Goal: Task Accomplishment & Management: Complete application form

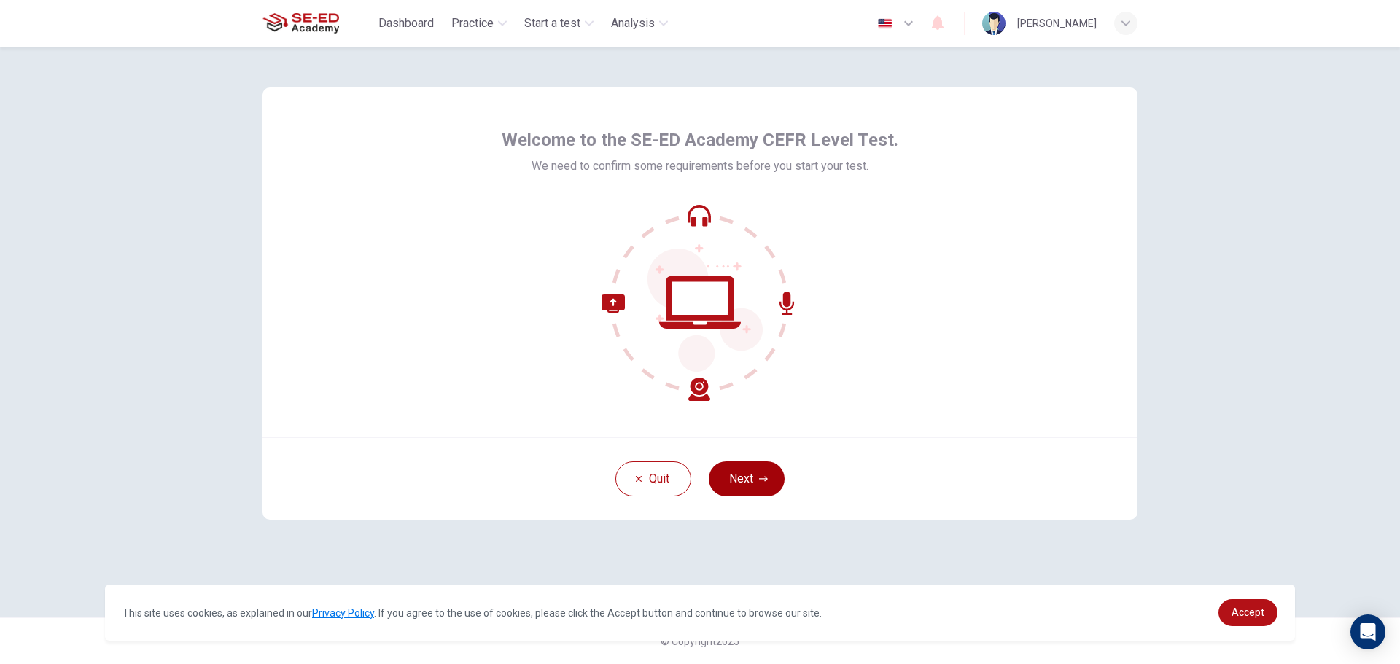
click at [751, 483] on button "Next" at bounding box center [747, 478] width 76 height 35
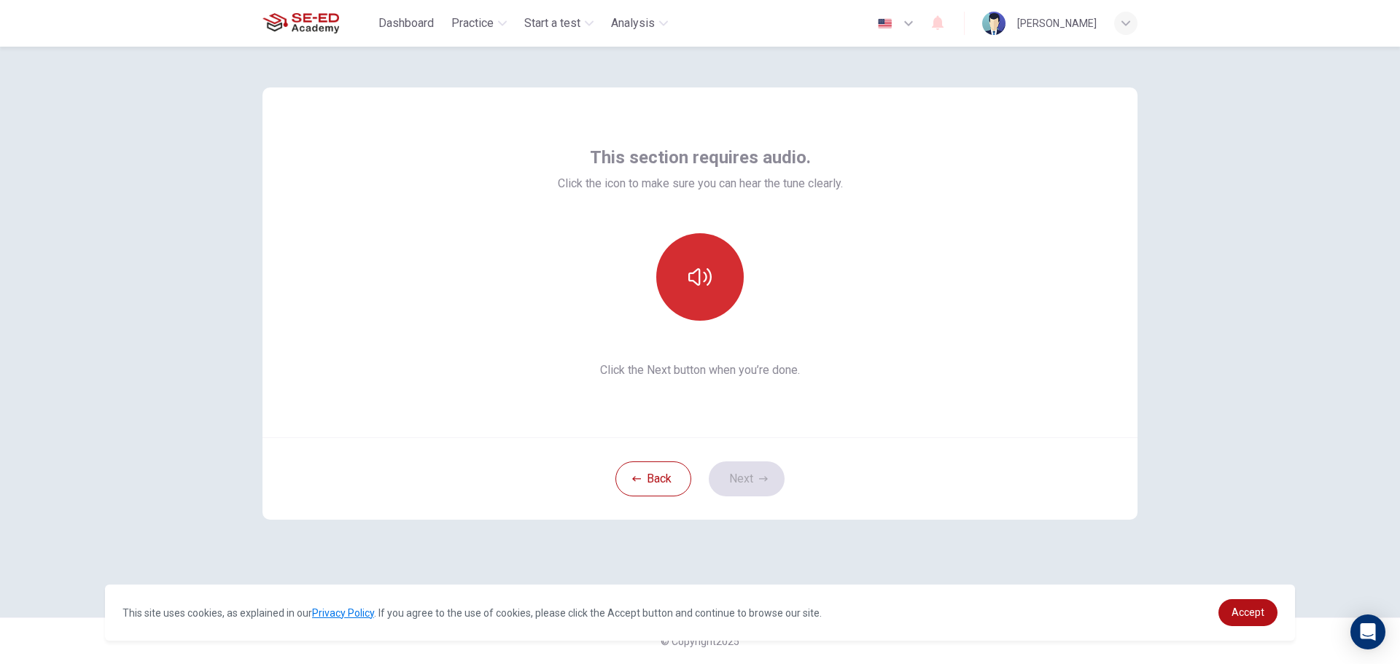
click at [716, 308] on button "button" at bounding box center [699, 276] width 87 height 87
click at [757, 472] on button "Next" at bounding box center [747, 478] width 76 height 35
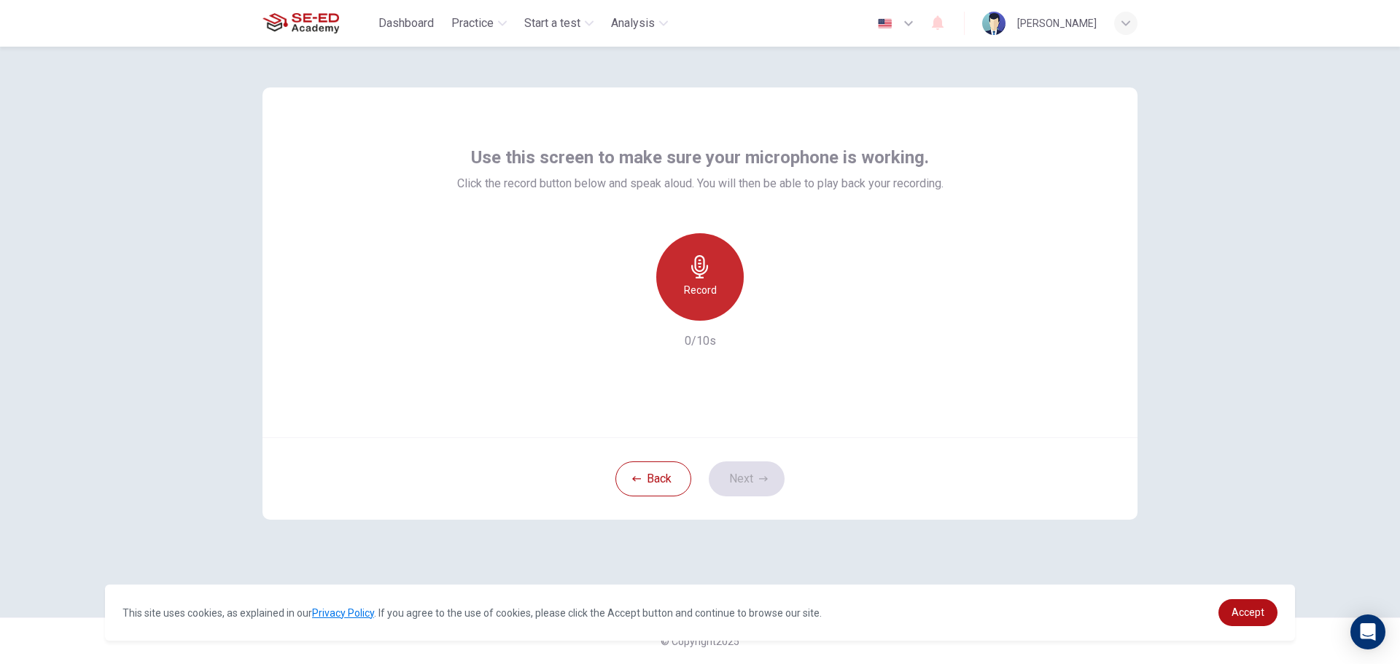
click at [705, 297] on h6 "Record" at bounding box center [700, 289] width 33 height 17
click at [747, 472] on button "Next" at bounding box center [747, 478] width 76 height 35
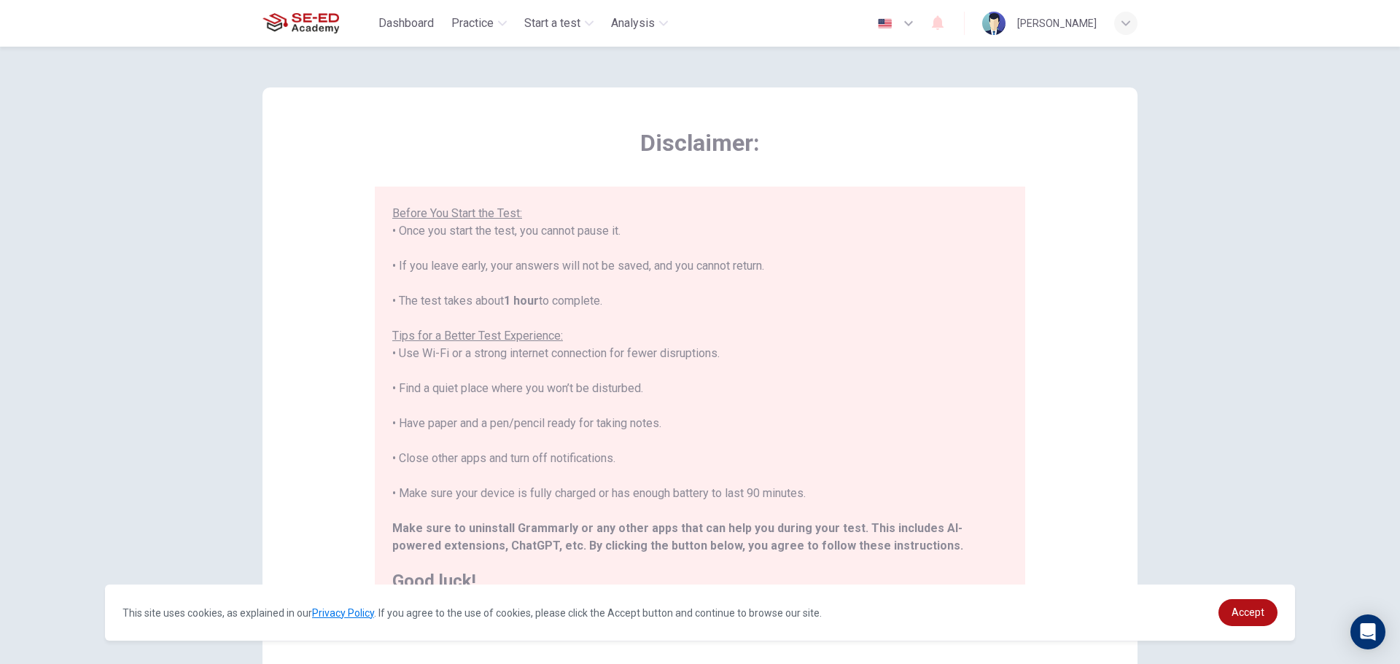
scroll to position [147, 0]
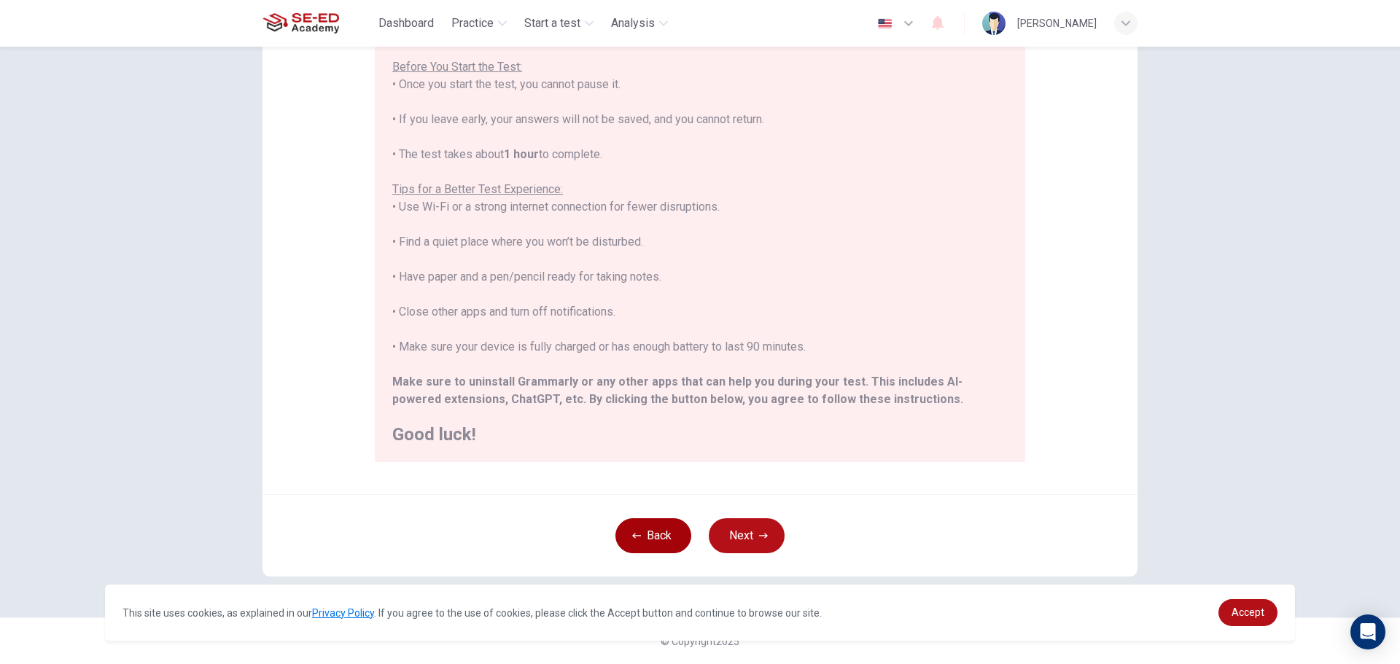
click at [663, 541] on button "Back" at bounding box center [653, 535] width 76 height 35
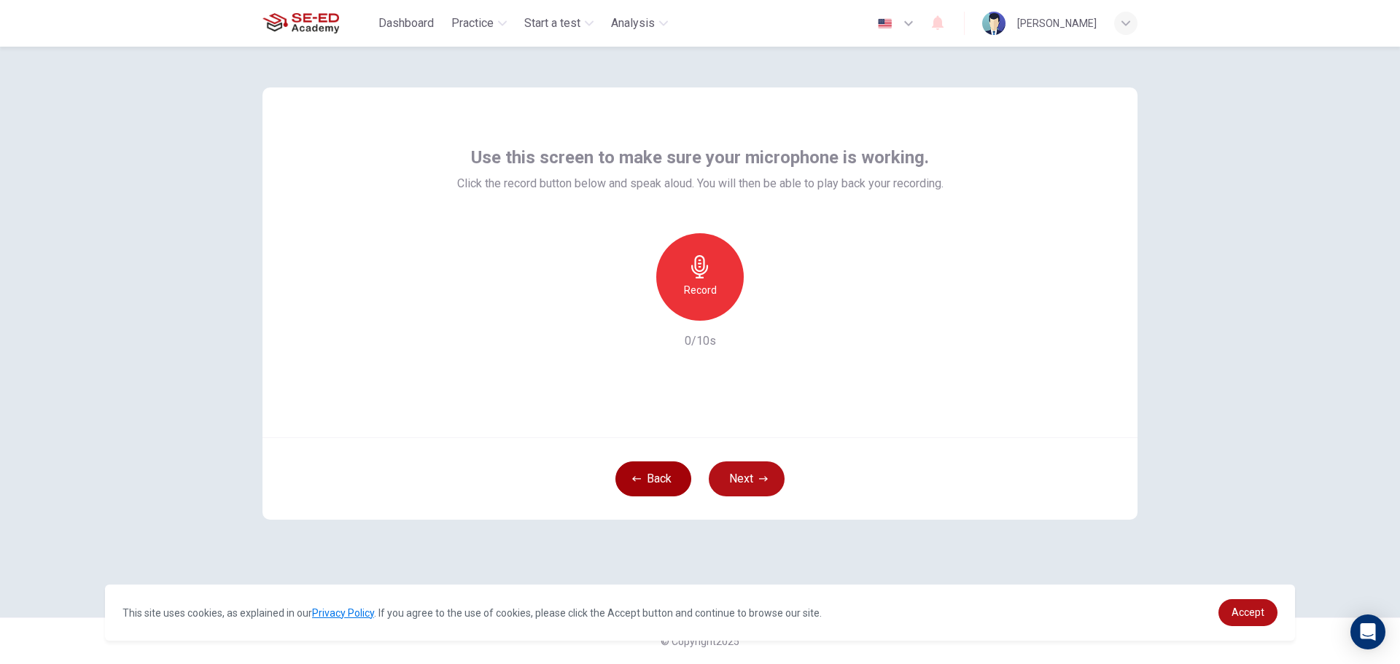
scroll to position [0, 0]
click at [704, 262] on icon "button" at bounding box center [699, 266] width 17 height 23
click at [772, 308] on icon "button" at bounding box center [767, 309] width 15 height 15
click at [765, 317] on div "button" at bounding box center [766, 308] width 23 height 23
click at [757, 478] on button "Next" at bounding box center [747, 478] width 76 height 35
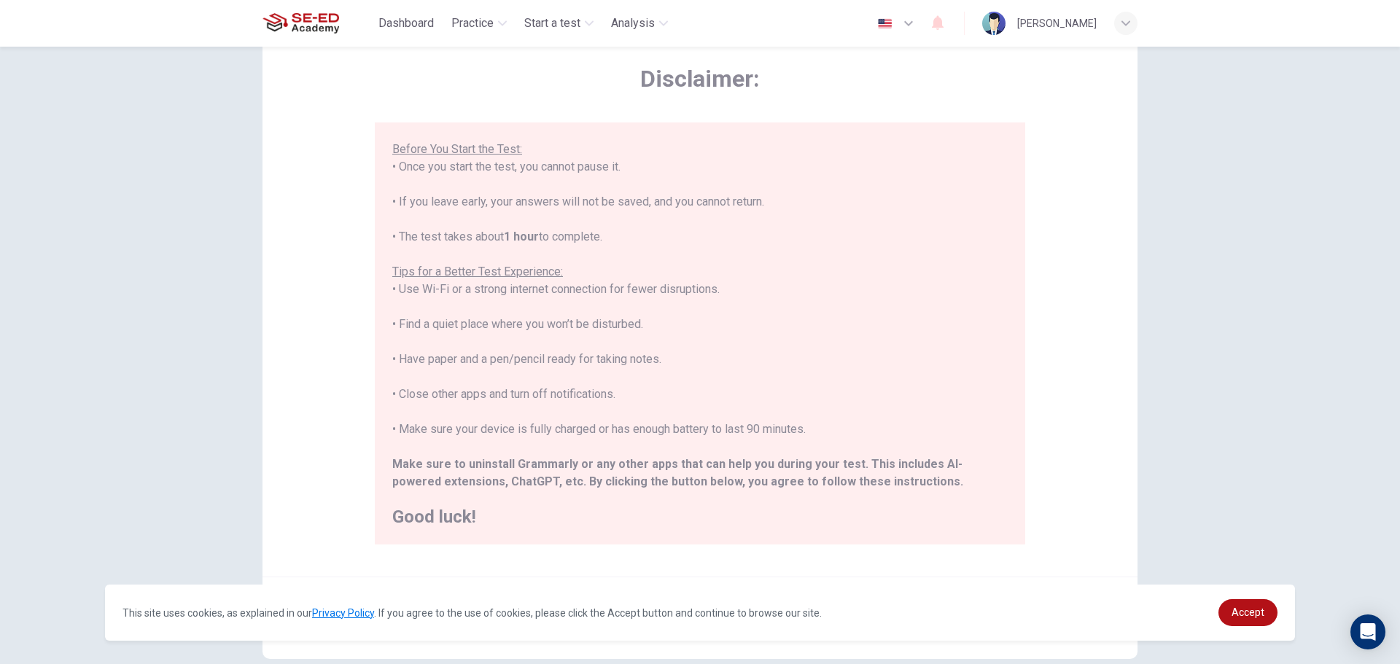
scroll to position [147, 0]
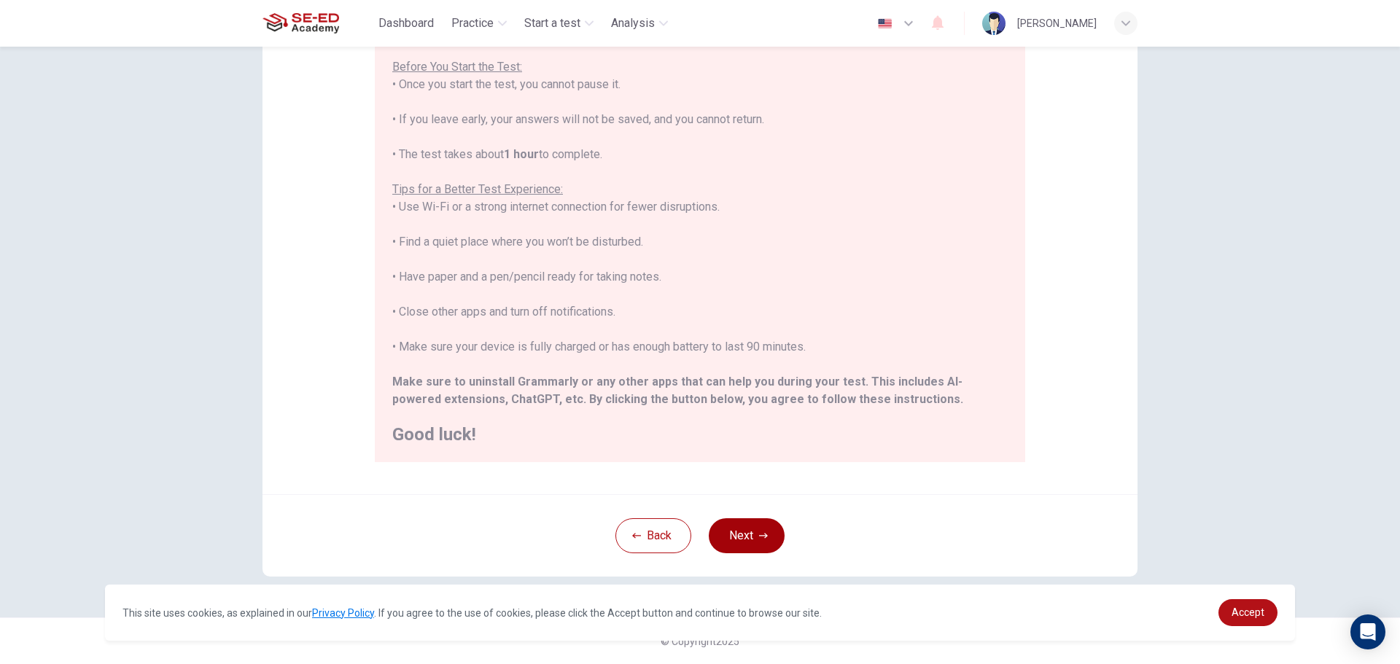
drag, startPoint x: 725, startPoint y: 506, endPoint x: 730, endPoint y: 523, distance: 18.2
click at [725, 511] on div "Back Next" at bounding box center [699, 535] width 875 height 82
click at [730, 523] on button "Next" at bounding box center [747, 535] width 76 height 35
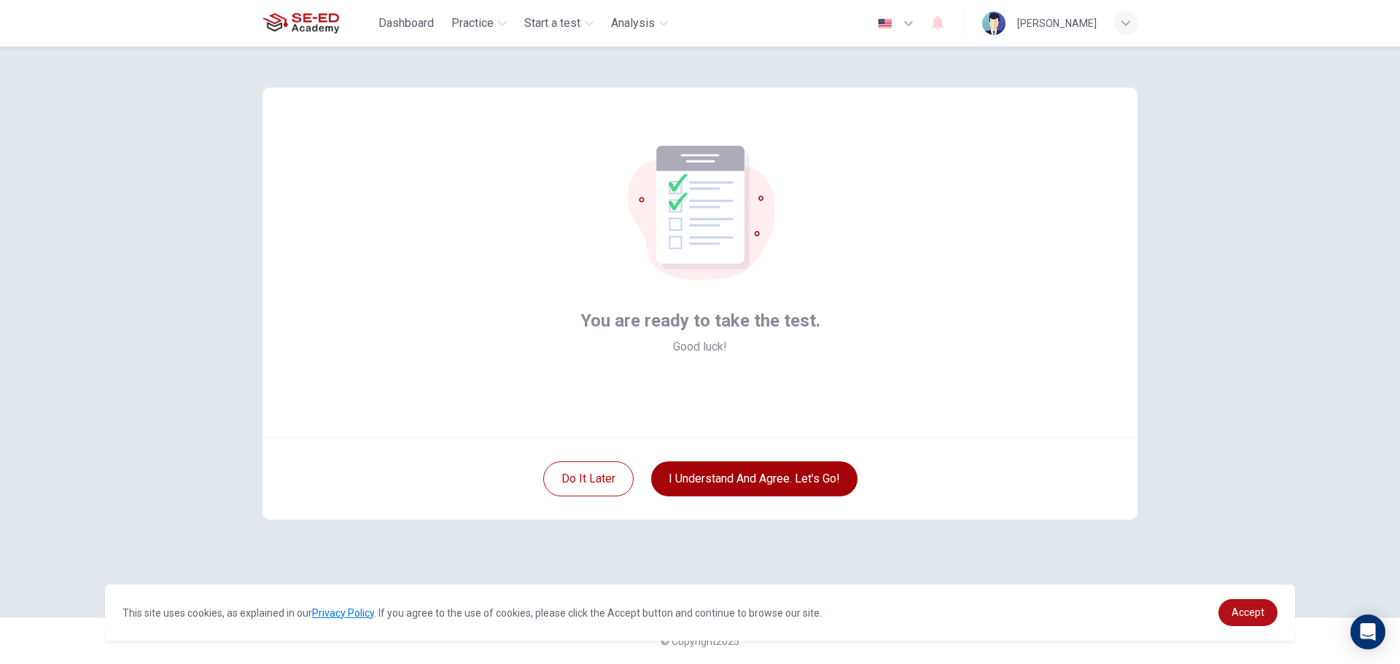
scroll to position [0, 0]
click at [748, 484] on button "I understand and agree. Let’s go!" at bounding box center [754, 478] width 206 height 35
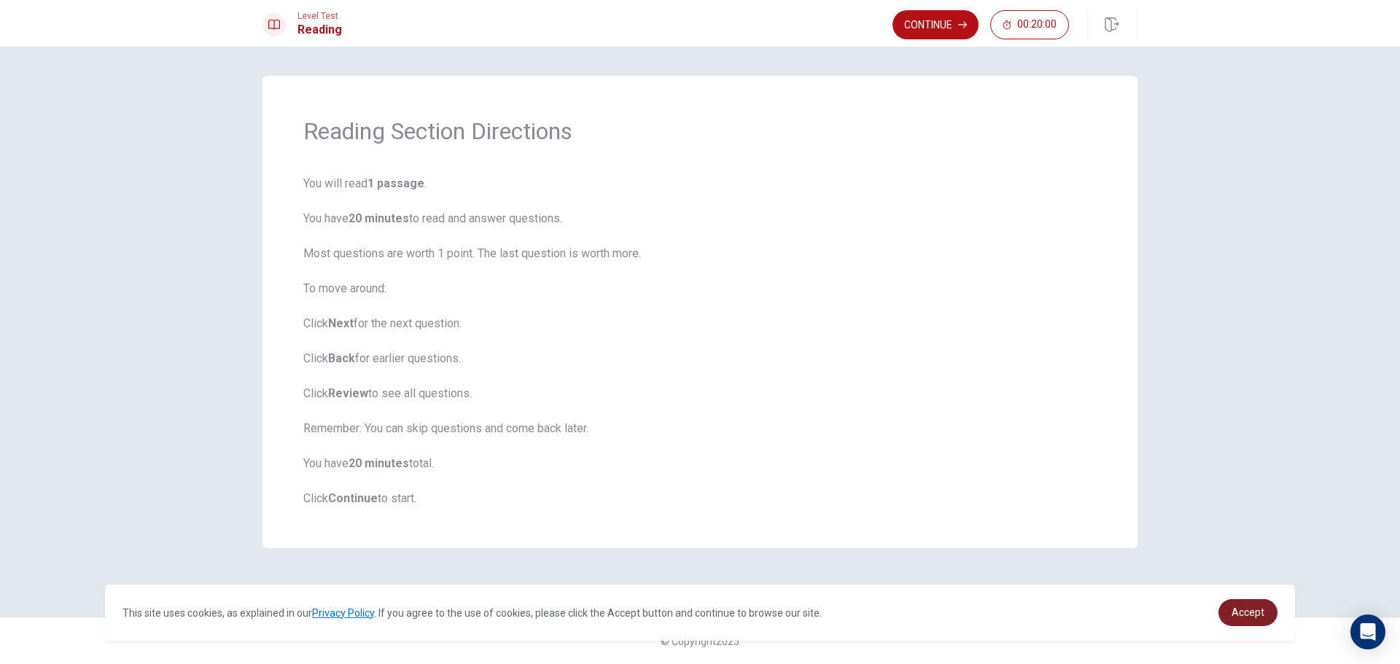
click at [1276, 609] on link "Accept" at bounding box center [1247, 612] width 59 height 27
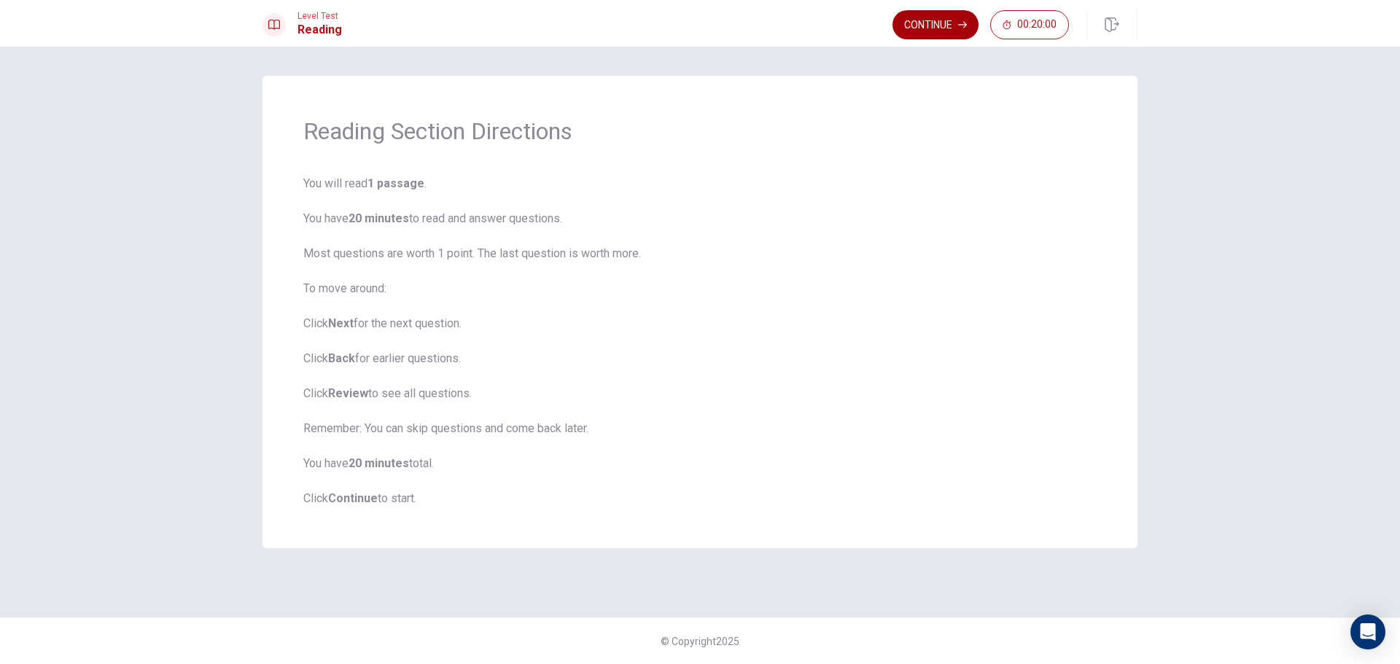
click at [956, 36] on button "Continue" at bounding box center [935, 24] width 86 height 29
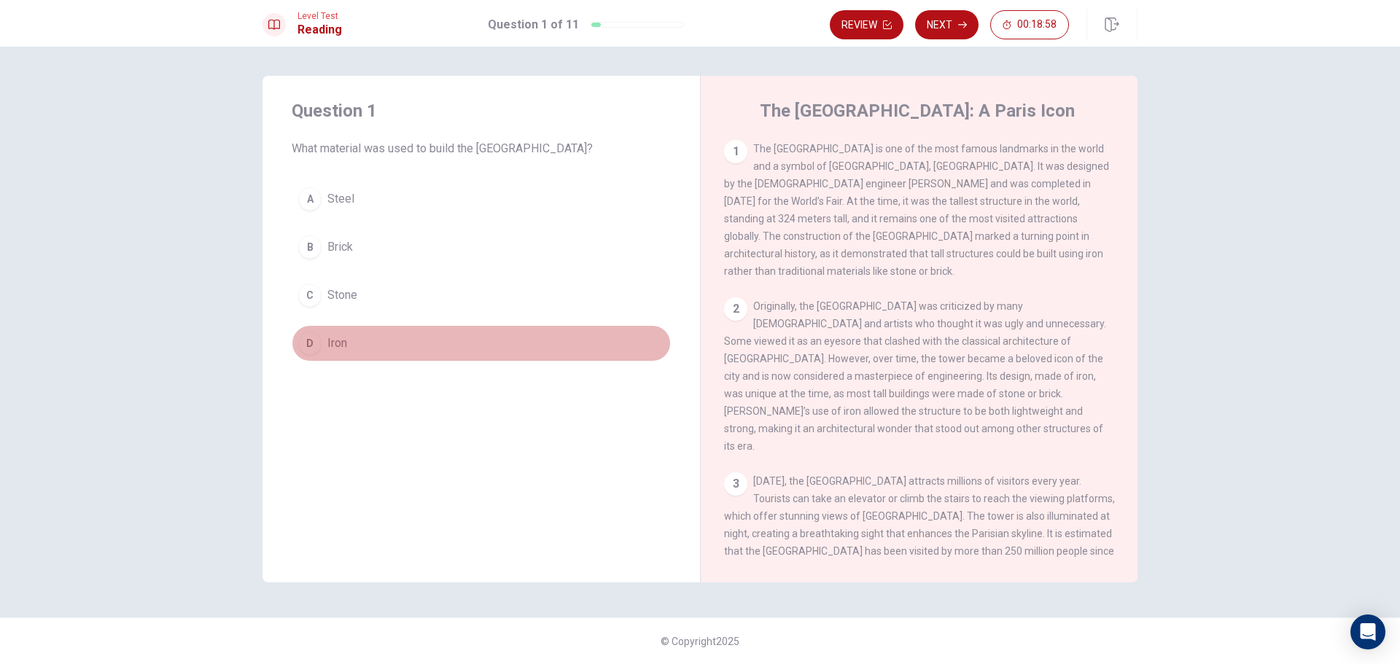
click at [312, 346] on div "D" at bounding box center [309, 343] width 23 height 23
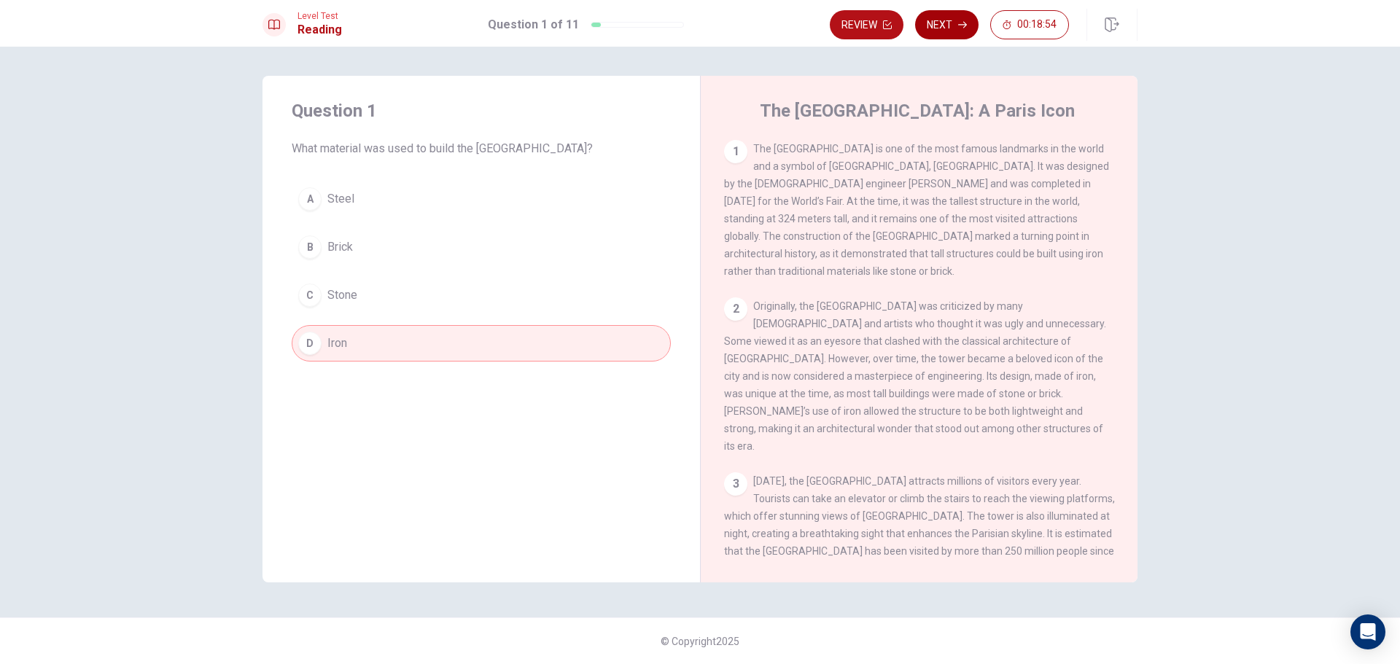
click at [938, 17] on button "Next" at bounding box center [946, 24] width 63 height 29
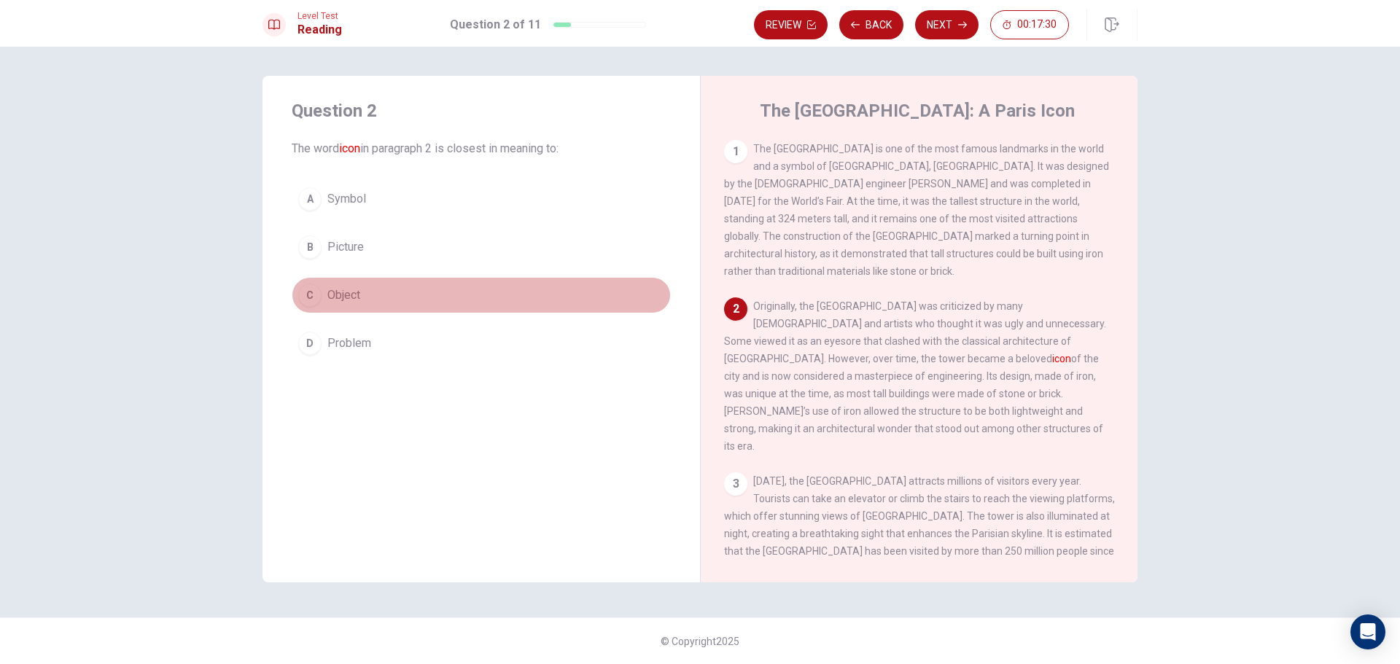
click at [375, 300] on button "C Object" at bounding box center [481, 295] width 379 height 36
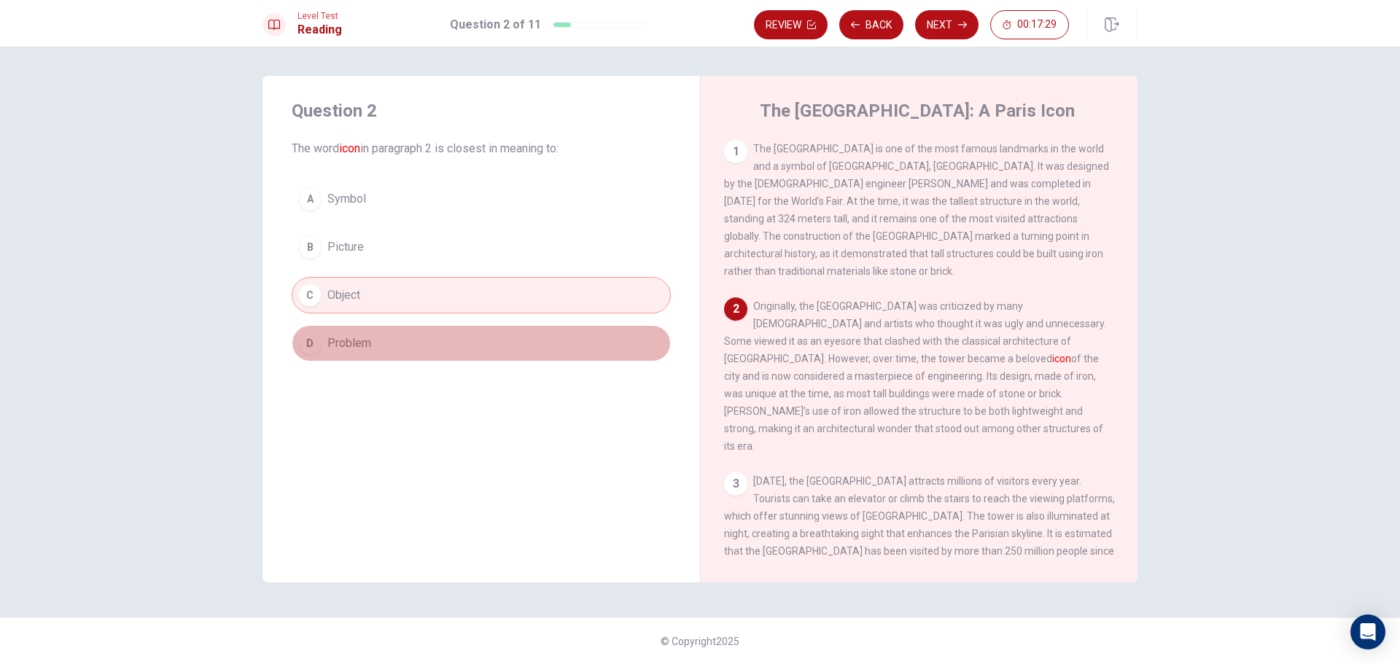
click at [395, 333] on button "D Problem" at bounding box center [481, 343] width 379 height 36
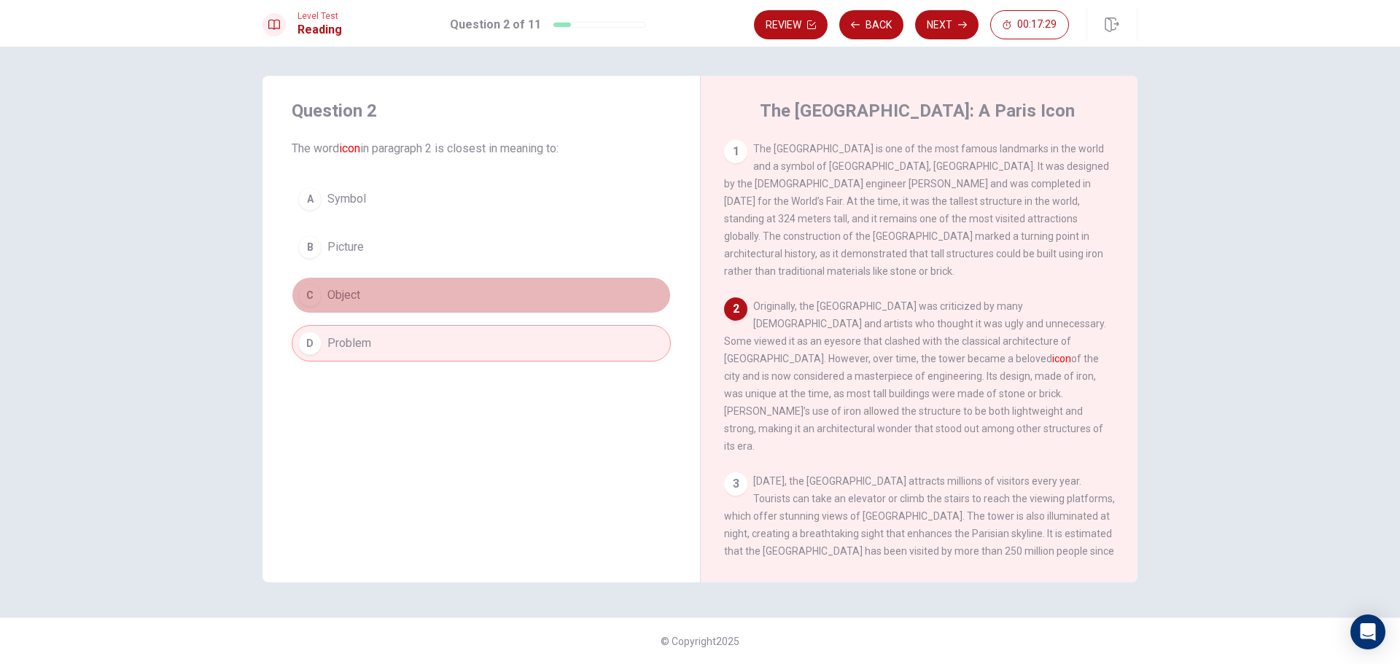
click at [397, 295] on button "C Object" at bounding box center [481, 295] width 379 height 36
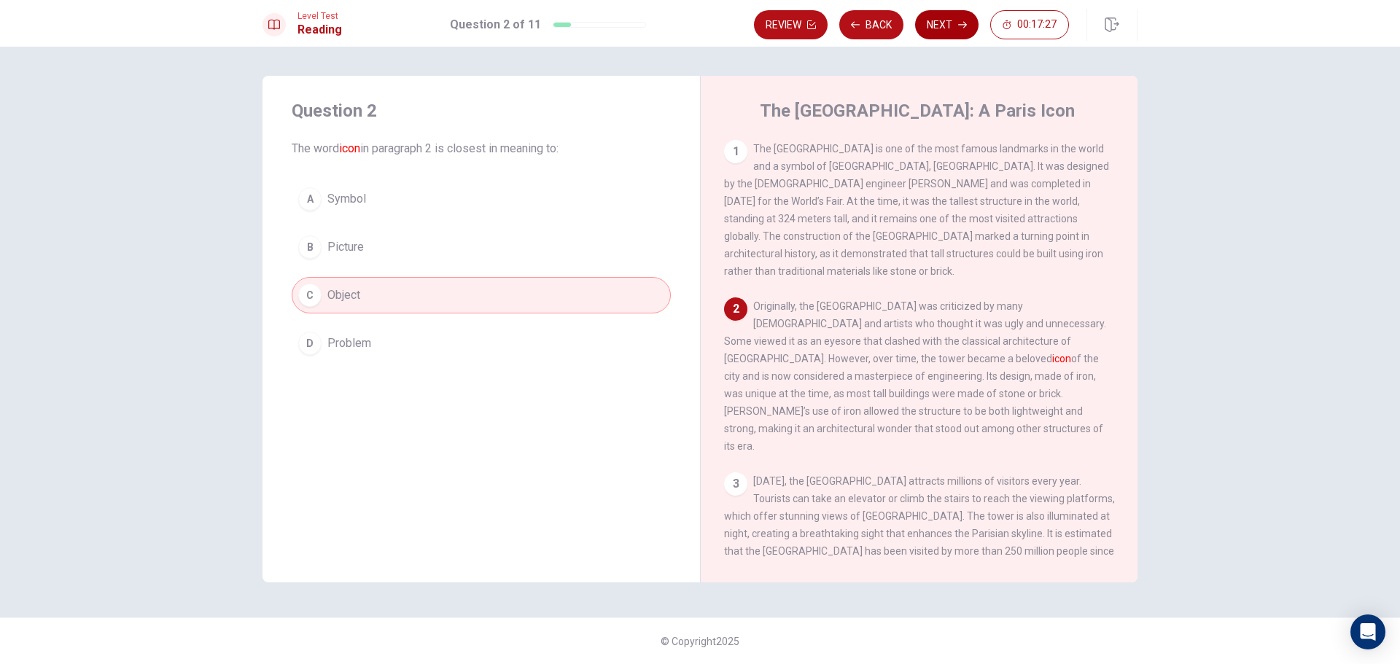
click at [928, 20] on button "Next" at bounding box center [946, 24] width 63 height 29
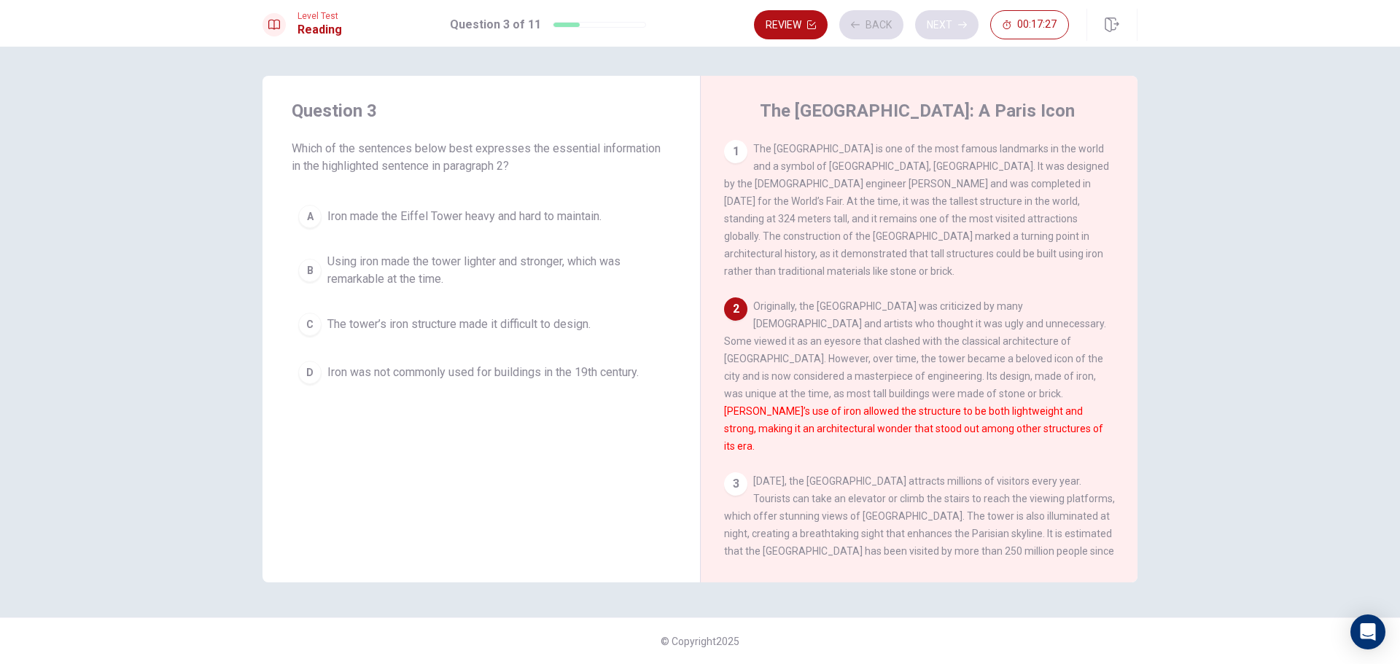
scroll to position [17, 0]
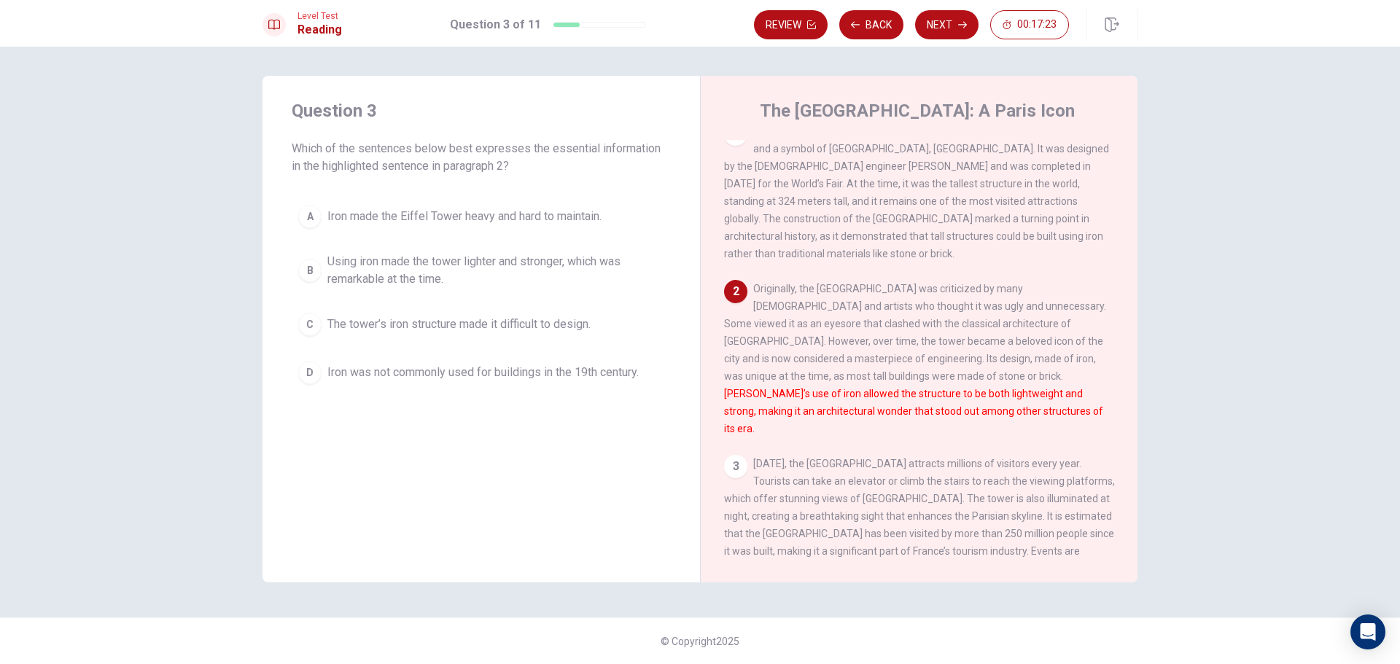
drag, startPoint x: 297, startPoint y: 143, endPoint x: 370, endPoint y: 152, distance: 72.8
click at [370, 152] on span "Which of the sentences below best expresses the essential information in the hi…" at bounding box center [481, 157] width 379 height 35
click at [316, 269] on div "B" at bounding box center [309, 270] width 23 height 23
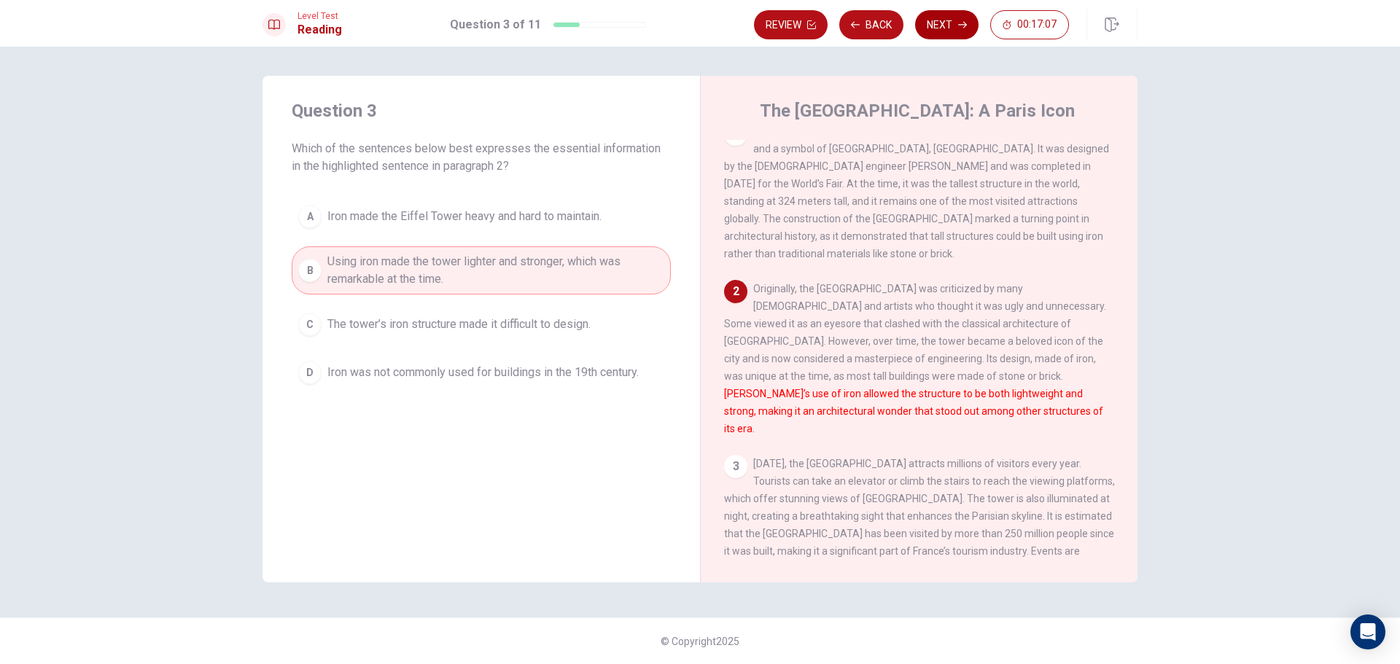
click at [941, 34] on button "Next" at bounding box center [946, 24] width 63 height 29
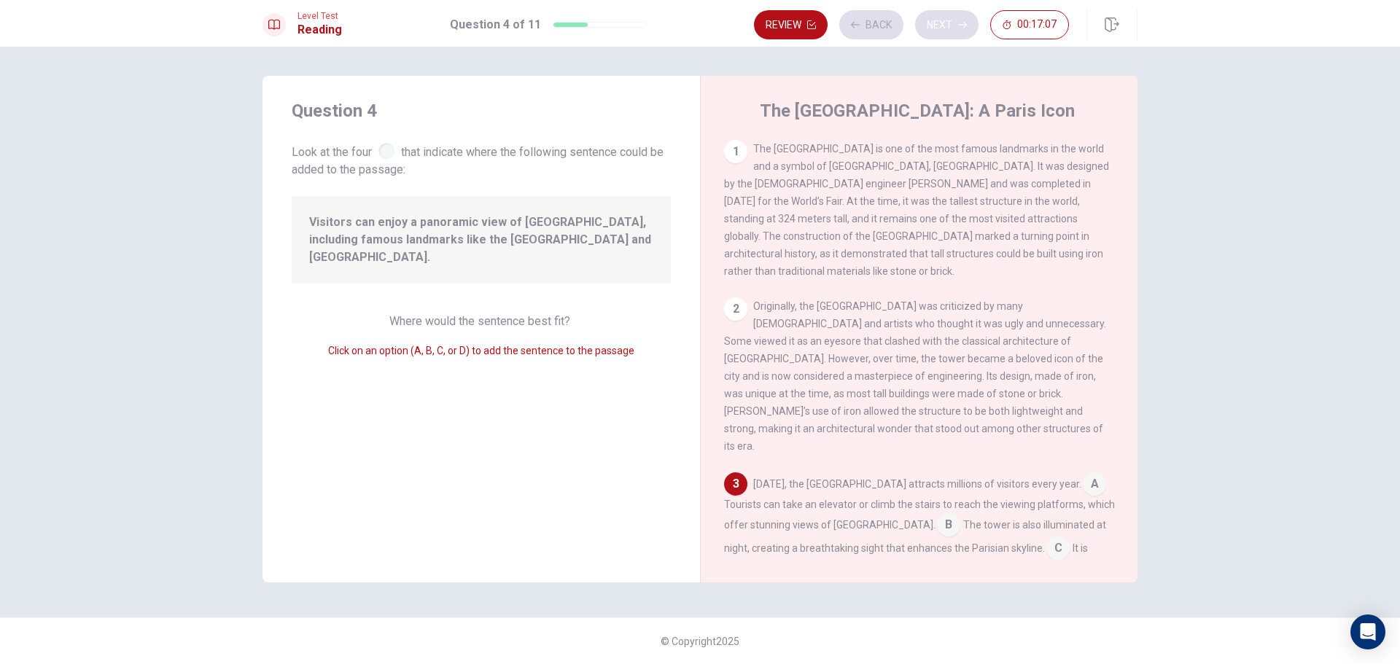
scroll to position [198, 0]
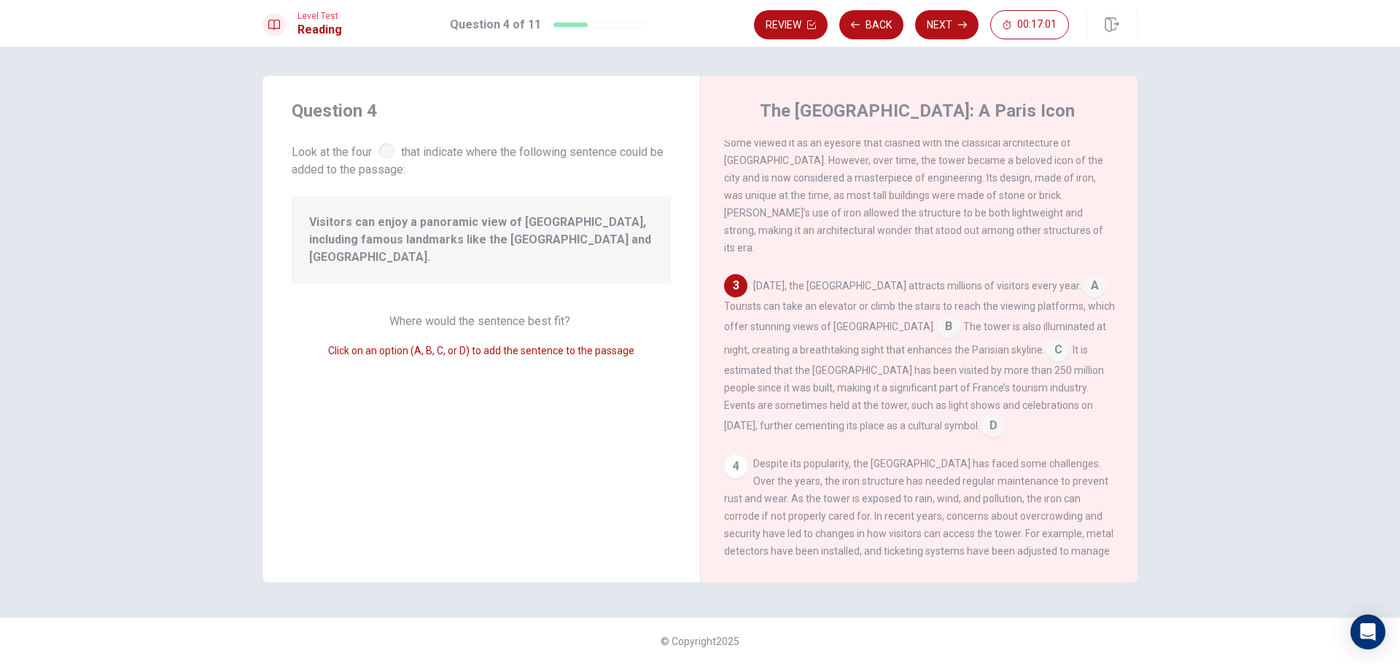
drag, startPoint x: 359, startPoint y: 220, endPoint x: 464, endPoint y: 220, distance: 105.7
click at [464, 220] on span "Visitors can enjoy a panoramic view of [GEOGRAPHIC_DATA], including famous land…" at bounding box center [481, 240] width 344 height 52
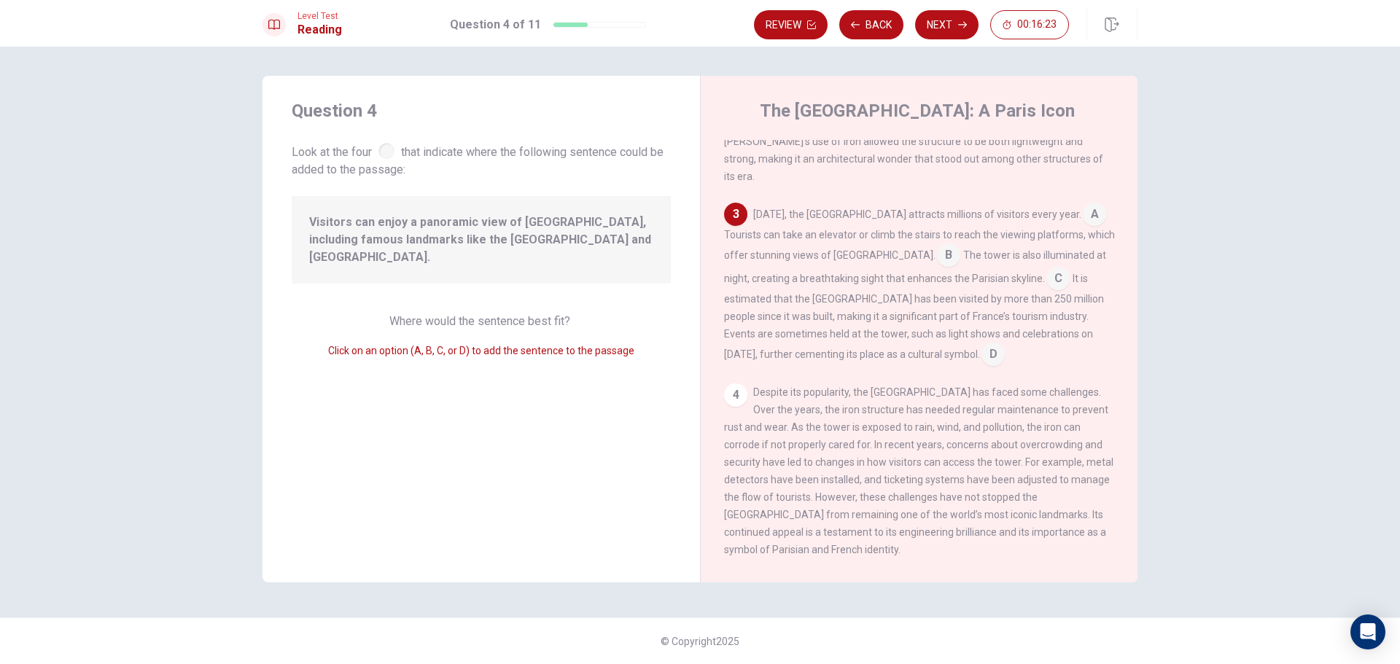
scroll to position [124, 0]
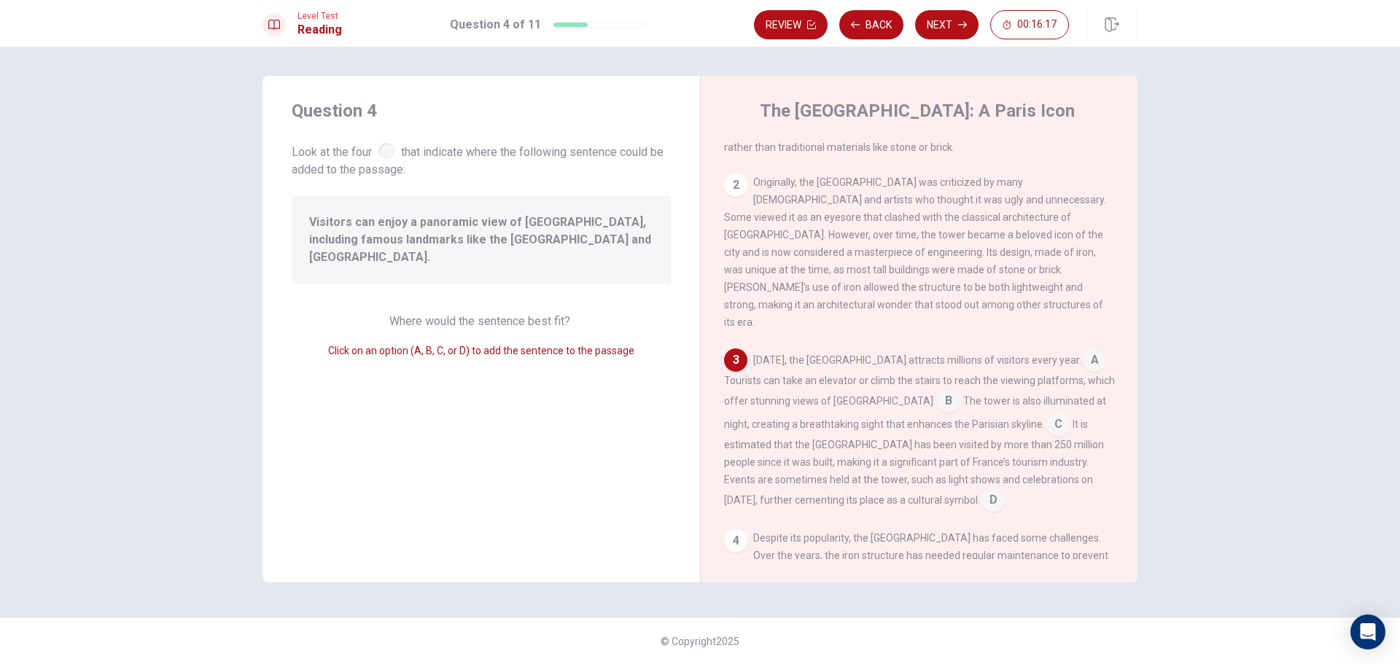
click at [937, 391] on input at bounding box center [948, 402] width 23 height 23
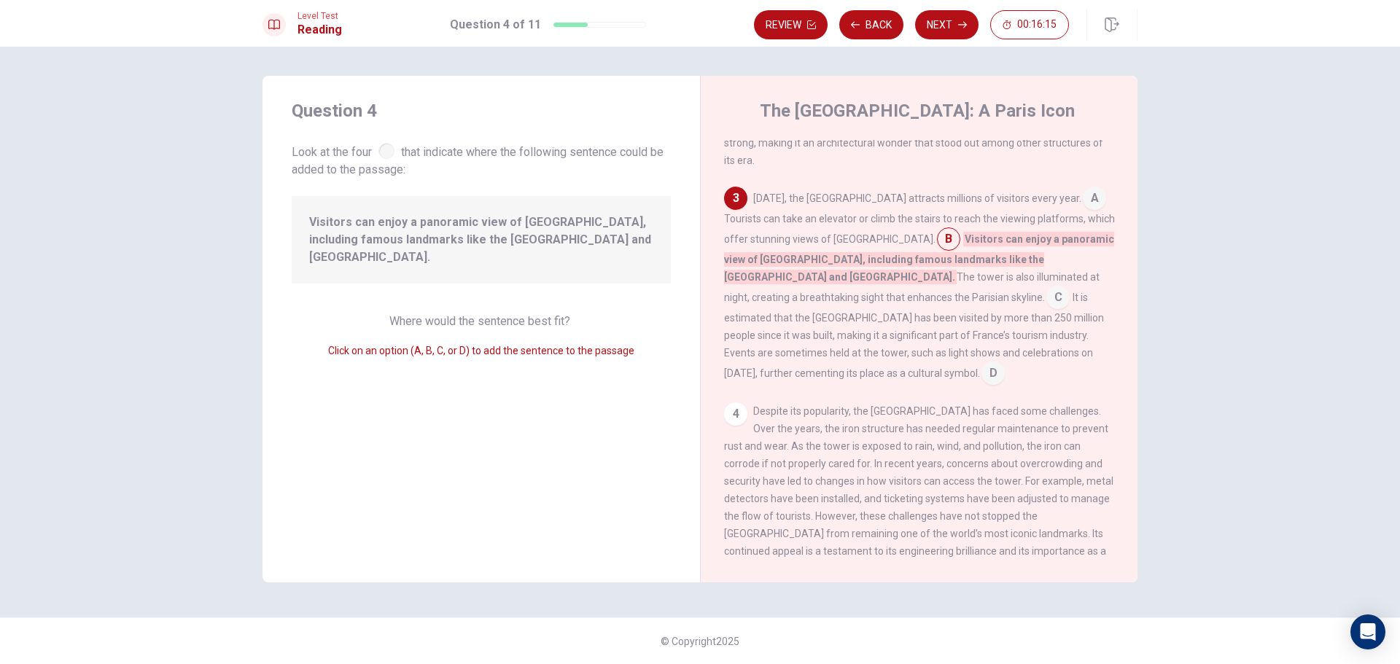
scroll to position [287, 0]
click at [937, 28] on button "Next" at bounding box center [946, 24] width 63 height 29
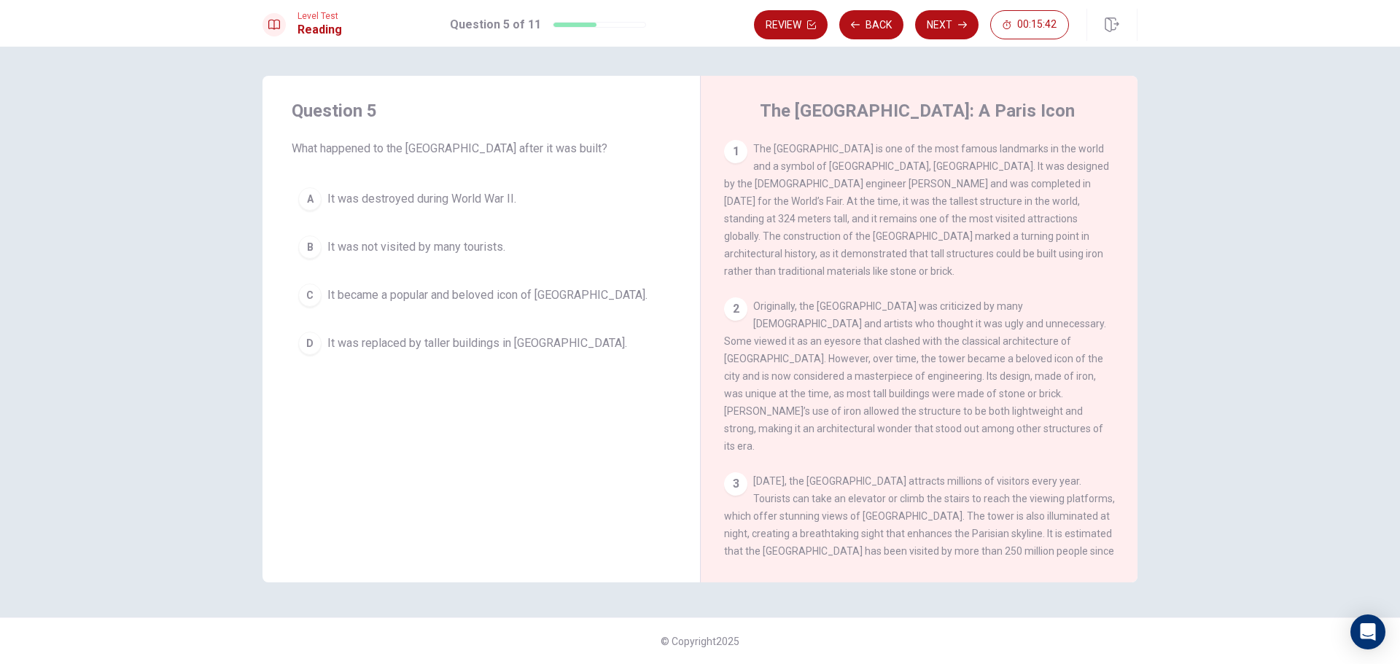
click at [432, 298] on span "It became a popular and beloved icon of [GEOGRAPHIC_DATA]." at bounding box center [487, 294] width 320 height 17
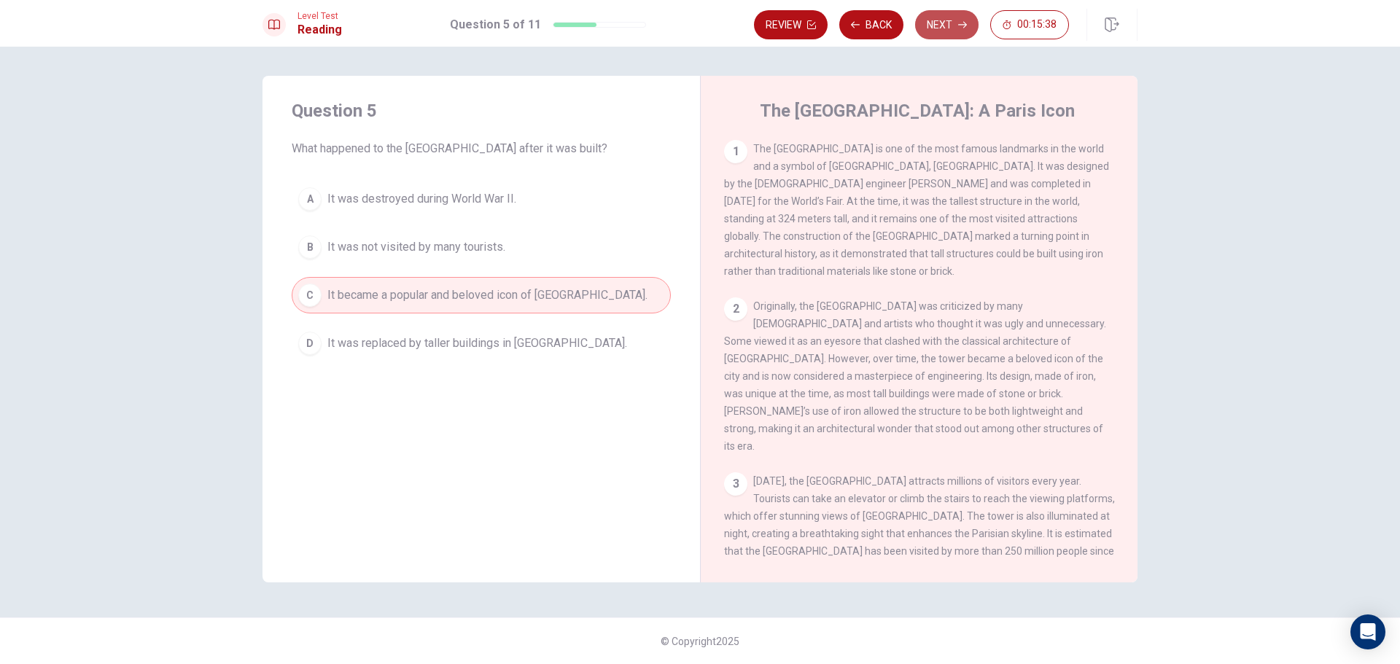
click at [933, 18] on button "Next" at bounding box center [946, 24] width 63 height 29
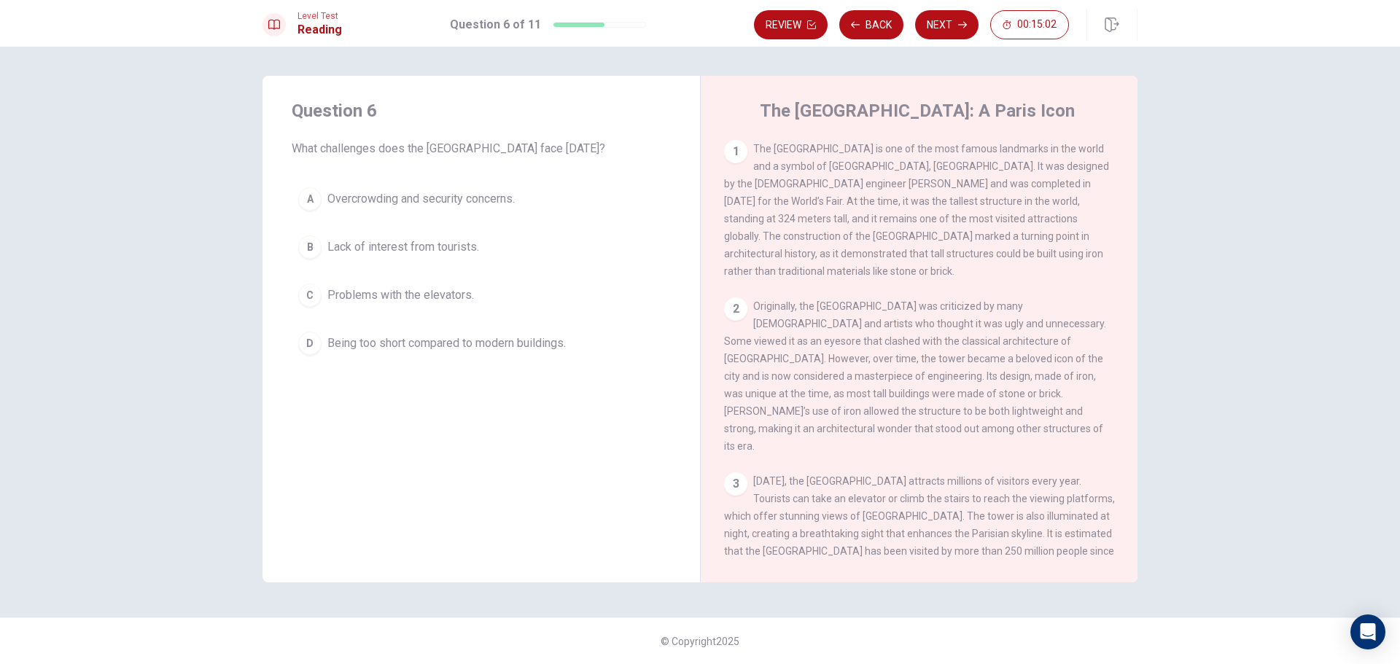
click at [324, 354] on button "D Being too short compared to modern buildings." at bounding box center [481, 343] width 379 height 36
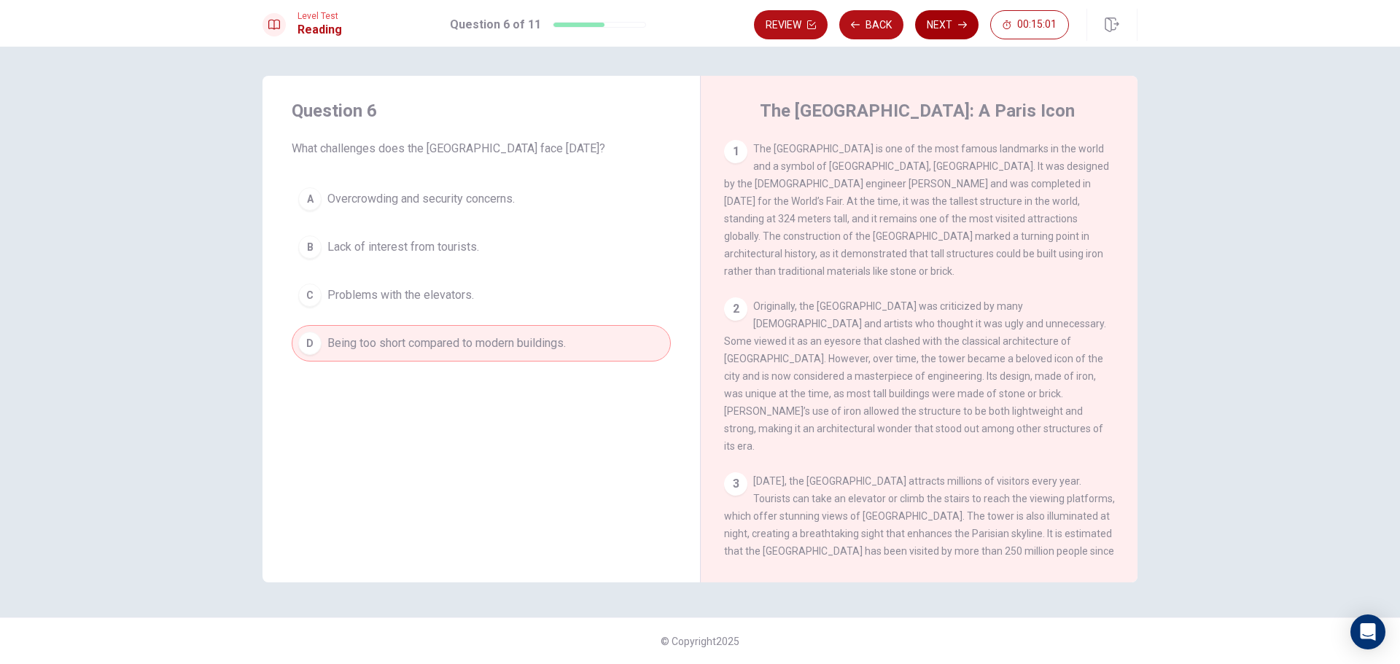
click at [960, 17] on button "Next" at bounding box center [946, 24] width 63 height 29
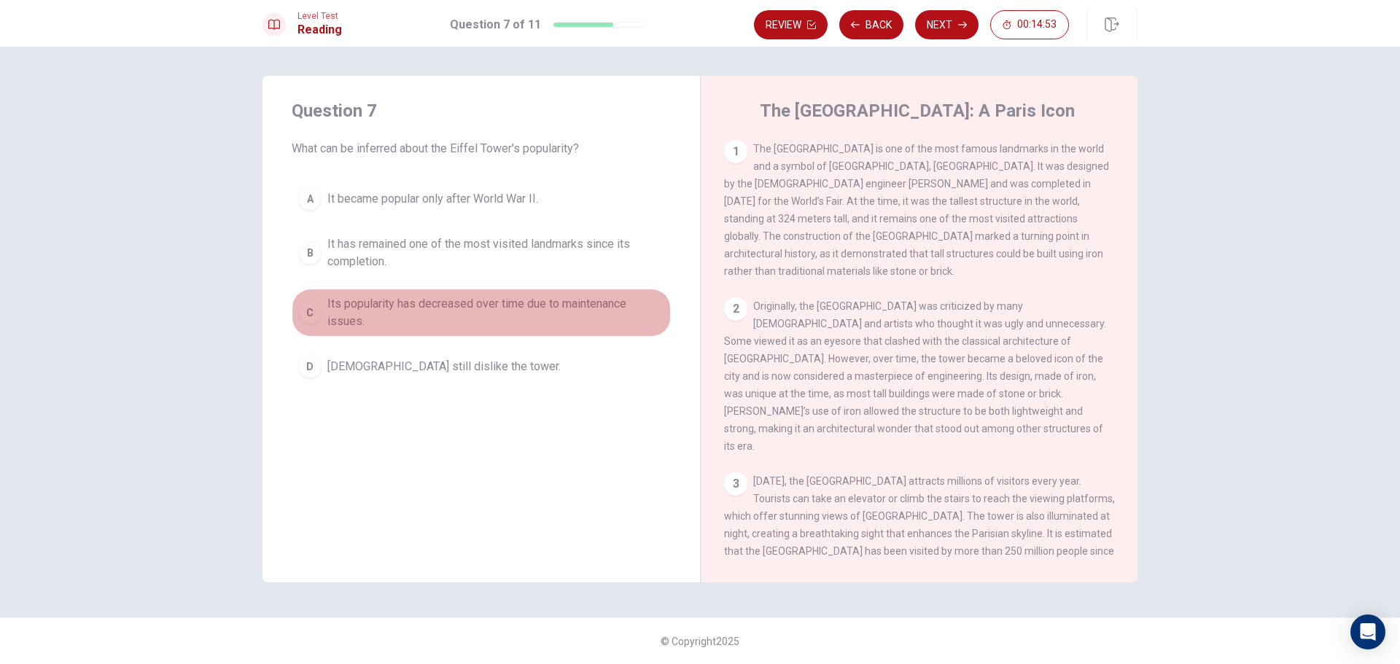
click at [513, 303] on span "Its popularity has decreased over time due to maintenance issues." at bounding box center [495, 312] width 337 height 35
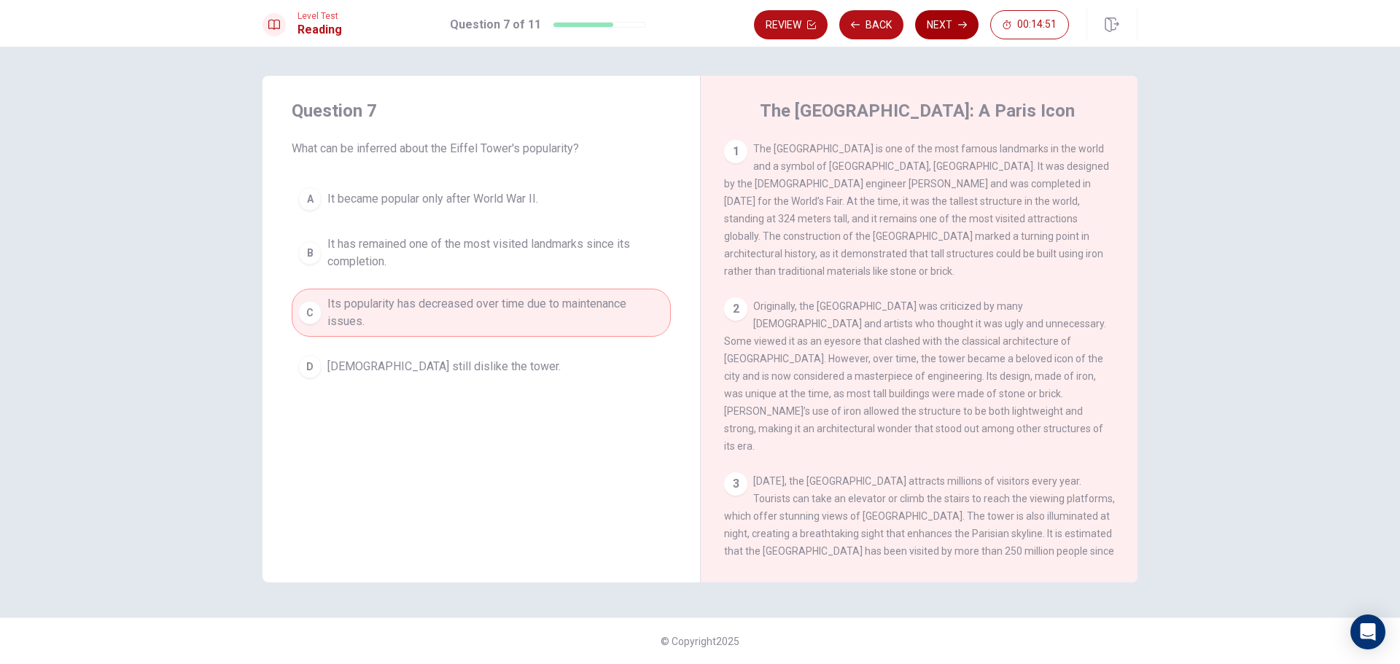
click at [962, 33] on button "Next" at bounding box center [946, 24] width 63 height 29
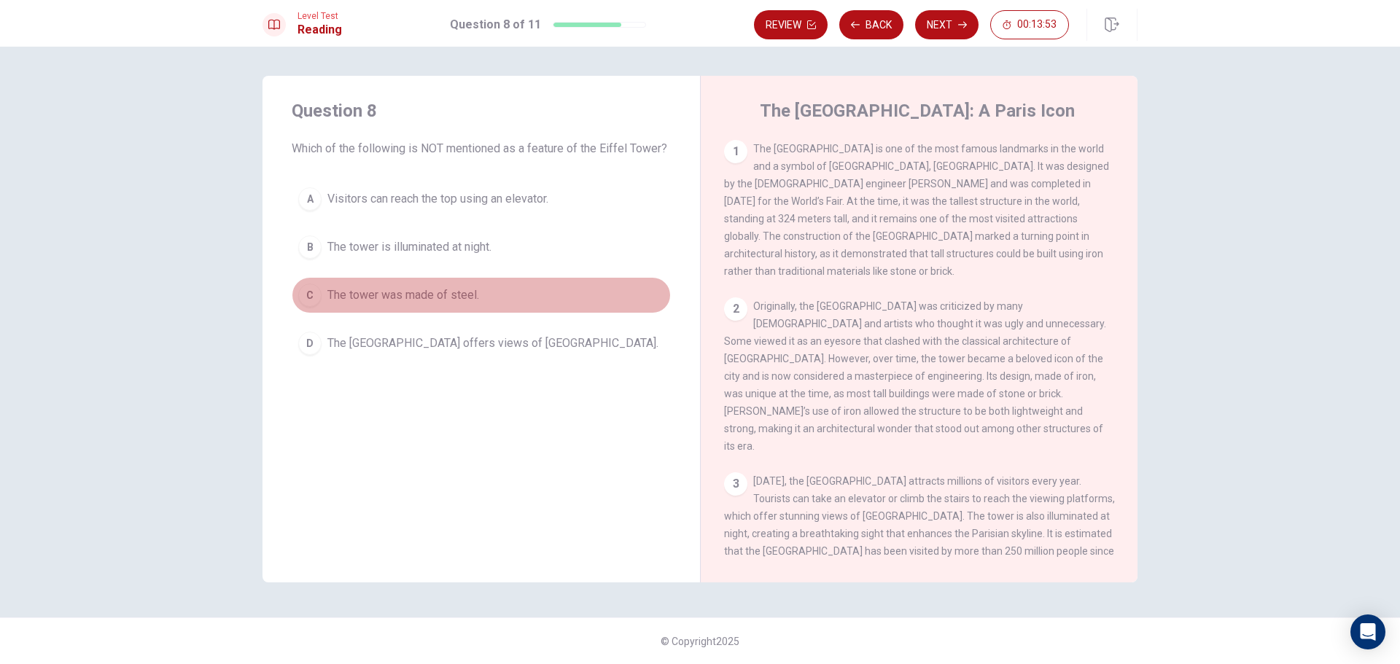
click at [430, 292] on span "The tower was made of steel." at bounding box center [403, 294] width 152 height 17
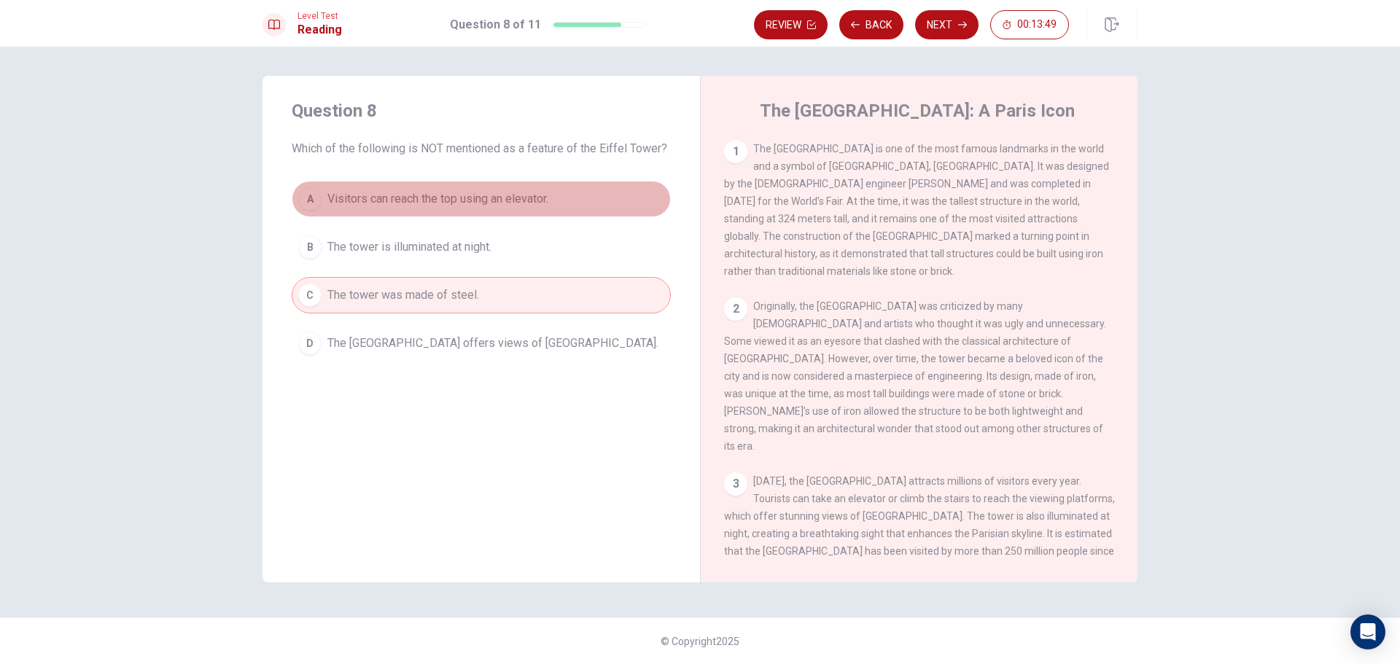
click at [440, 211] on button "A Visitors can reach the top using an elevator." at bounding box center [481, 199] width 379 height 36
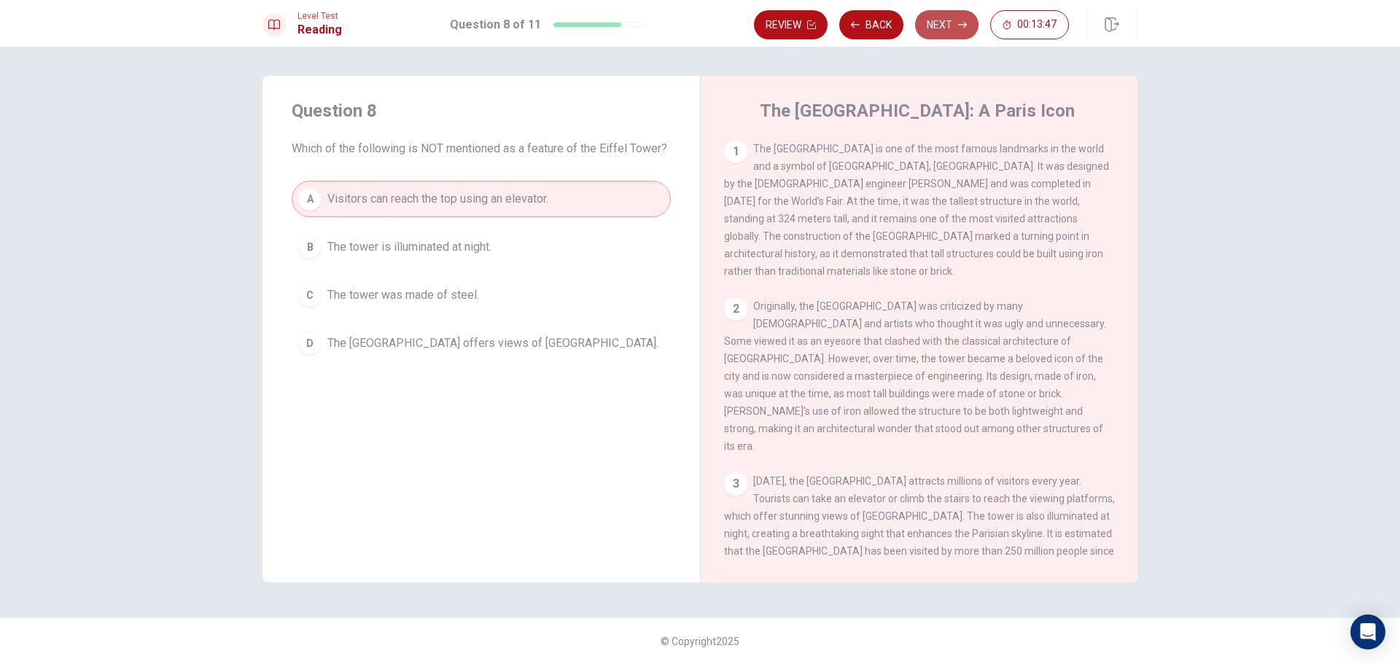
click at [943, 13] on button "Next" at bounding box center [946, 24] width 63 height 29
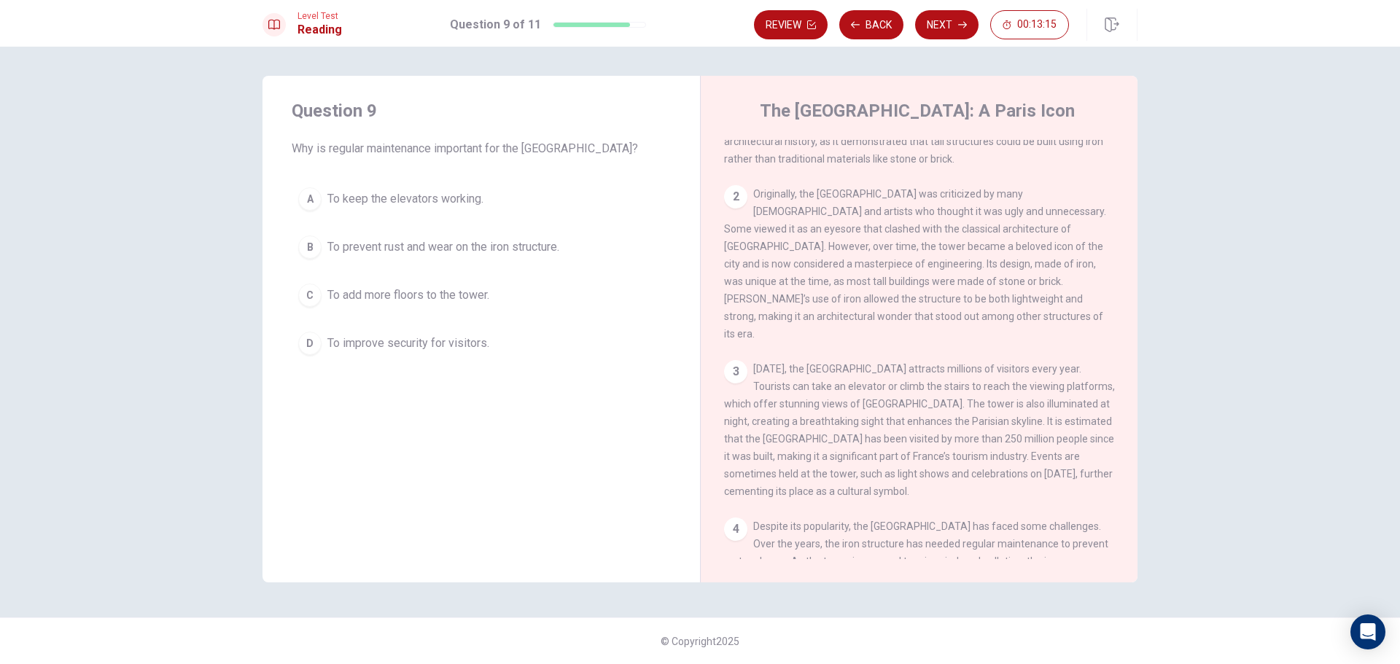
scroll to position [252, 0]
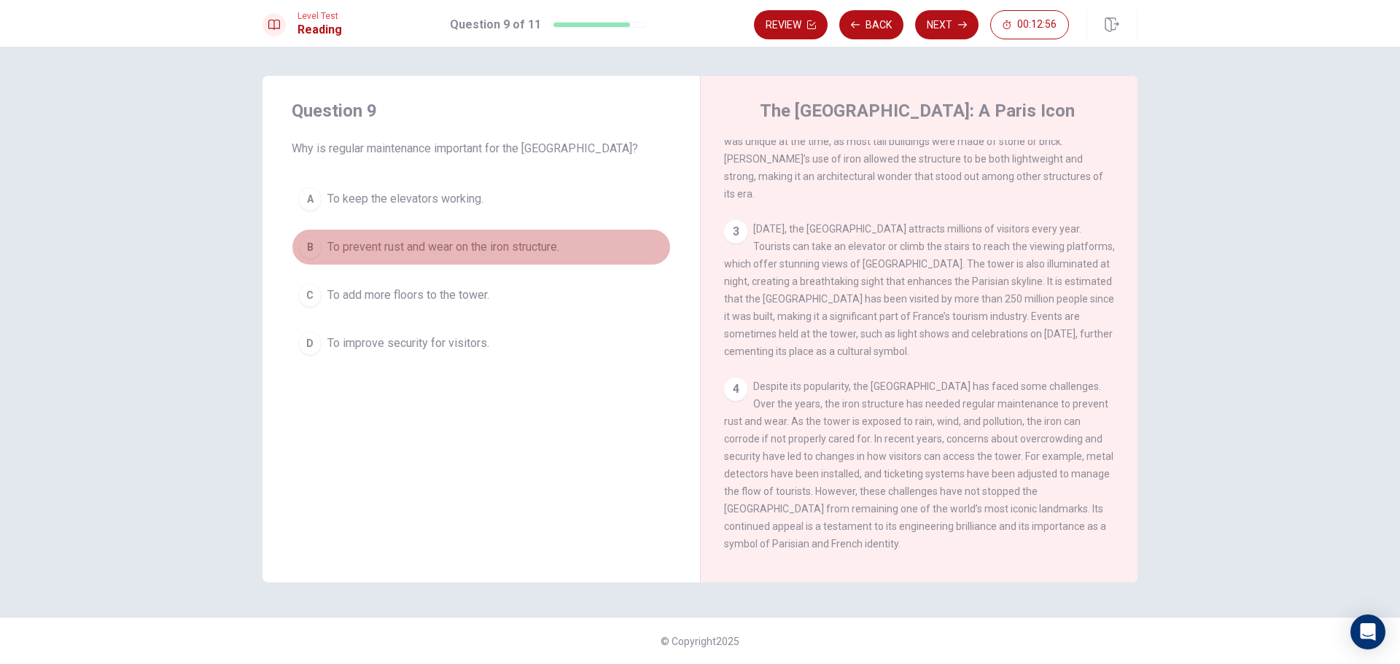
click at [432, 236] on button "B To prevent rust and wear on the iron structure." at bounding box center [481, 247] width 379 height 36
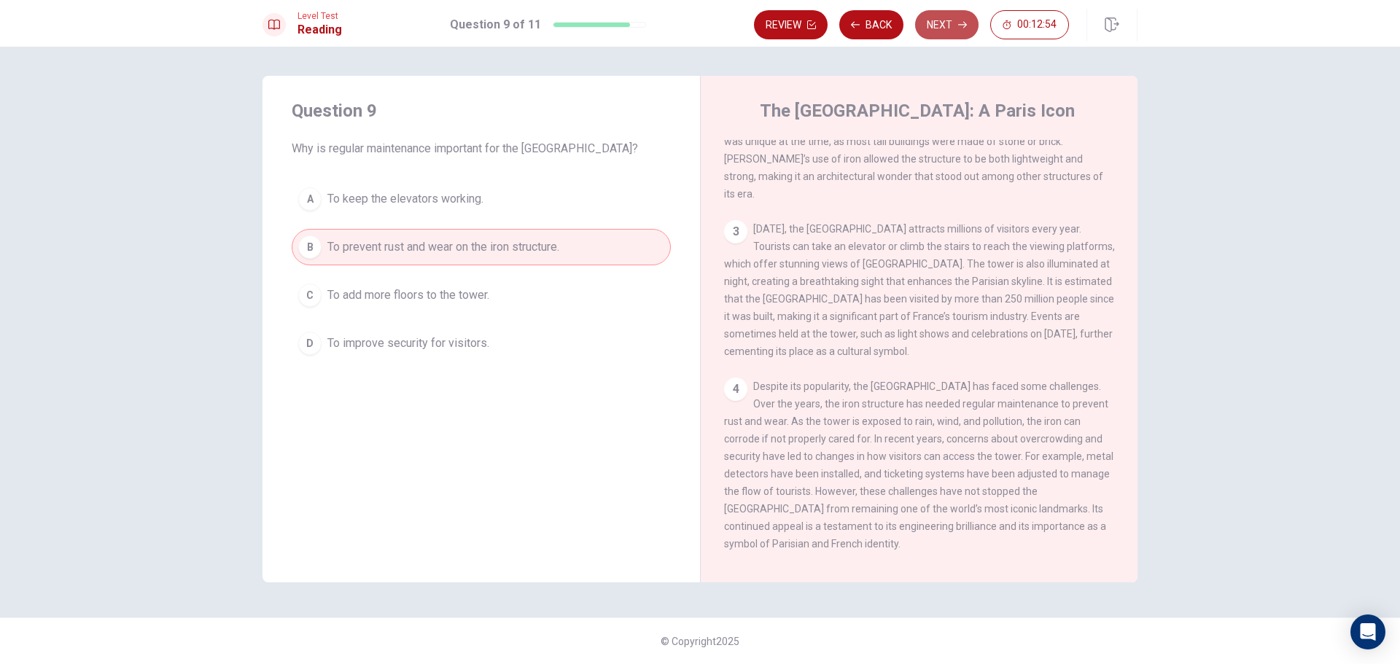
click at [925, 30] on button "Next" at bounding box center [946, 24] width 63 height 29
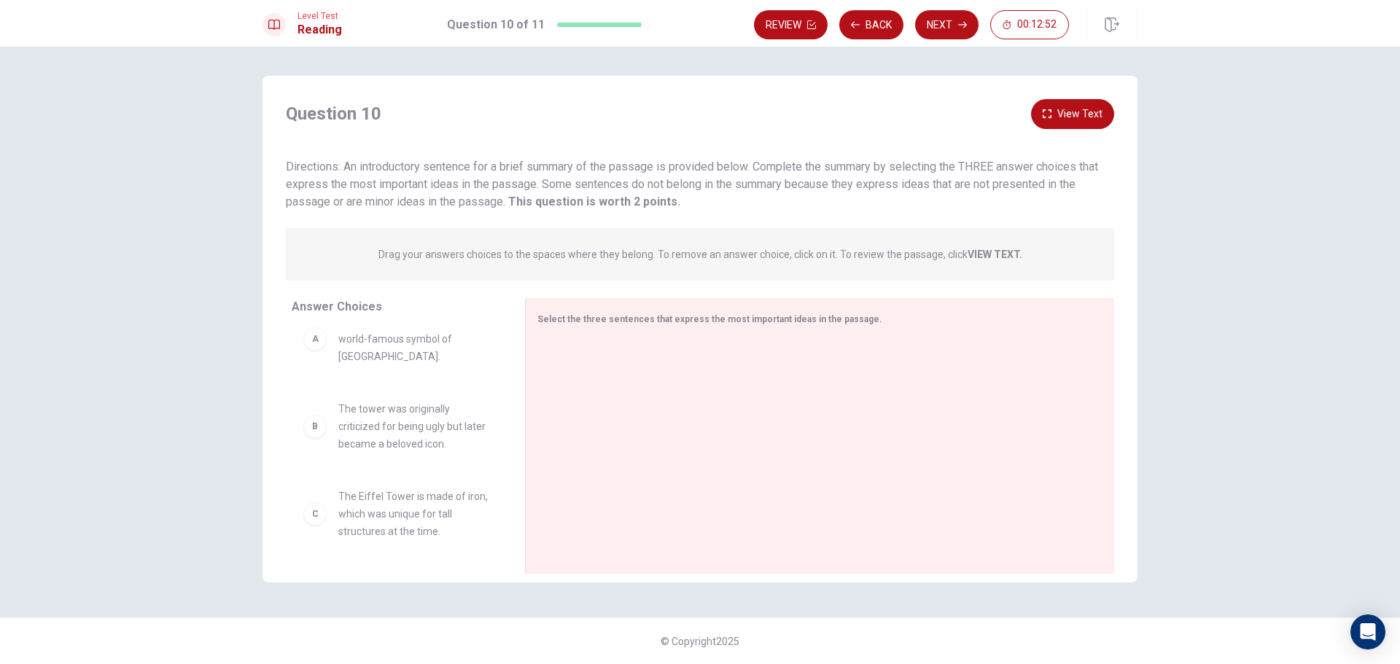
scroll to position [0, 0]
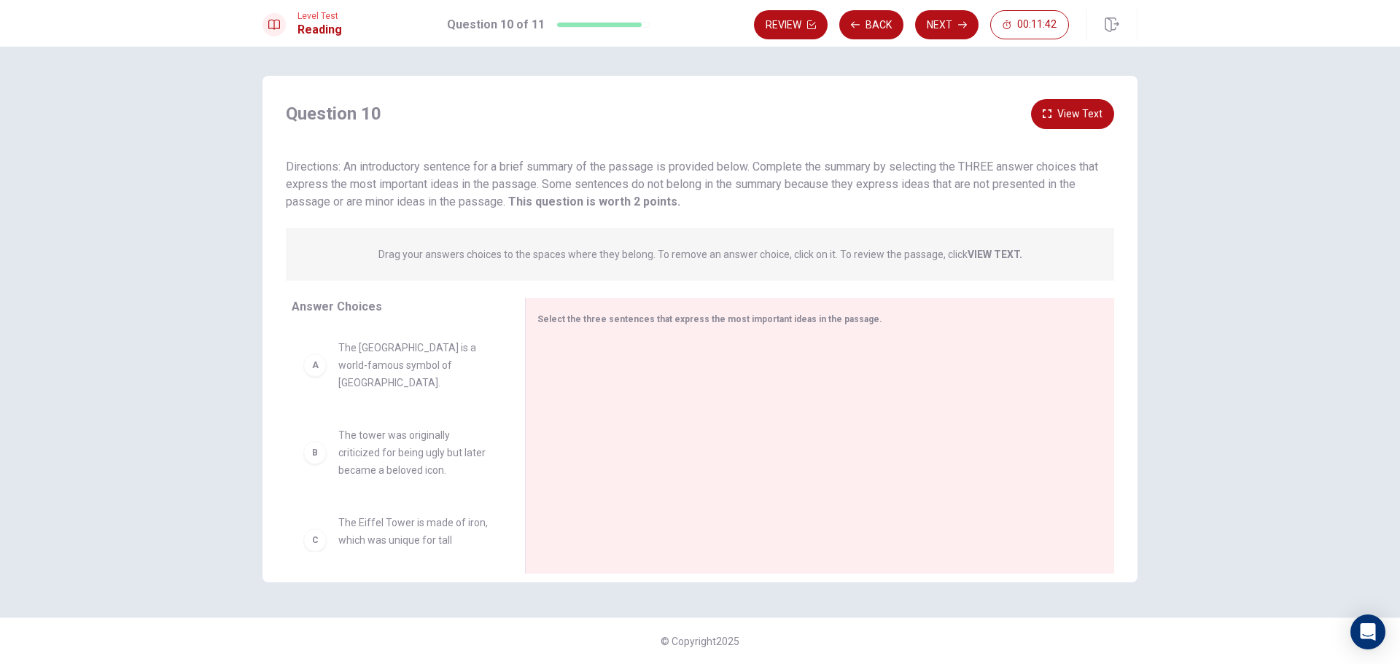
click at [426, 378] on div "A The Eiffel Tower is a world-famous symbol of [GEOGRAPHIC_DATA]." at bounding box center [397, 365] width 210 height 76
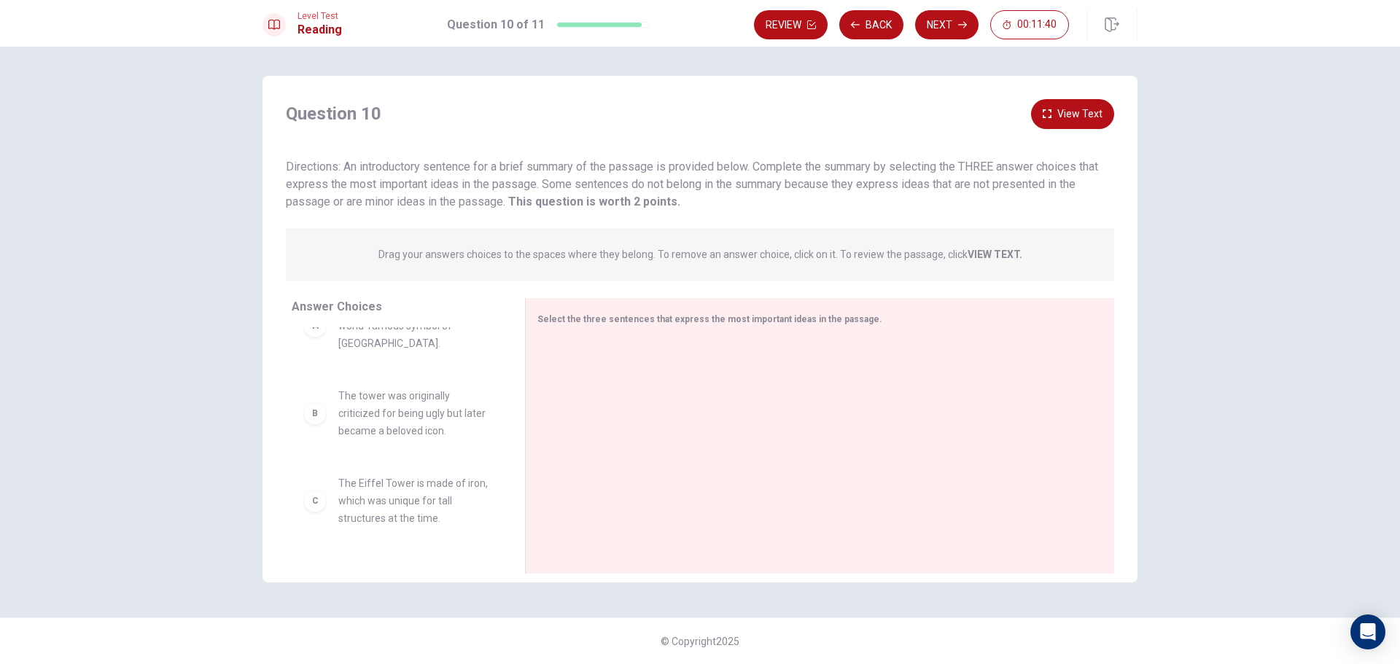
scroll to position [73, 0]
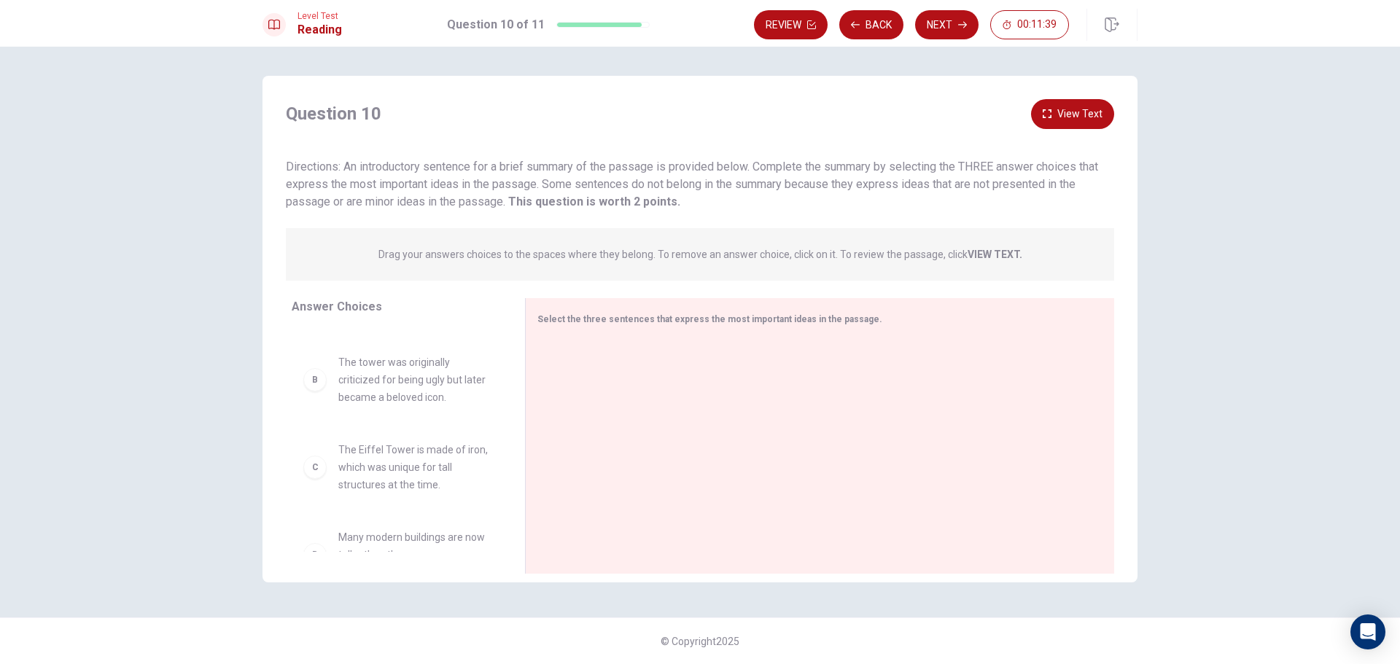
click at [325, 456] on div "C The Eiffel Tower is made of iron, which was unique for tall structures at the…" at bounding box center [396, 467] width 187 height 52
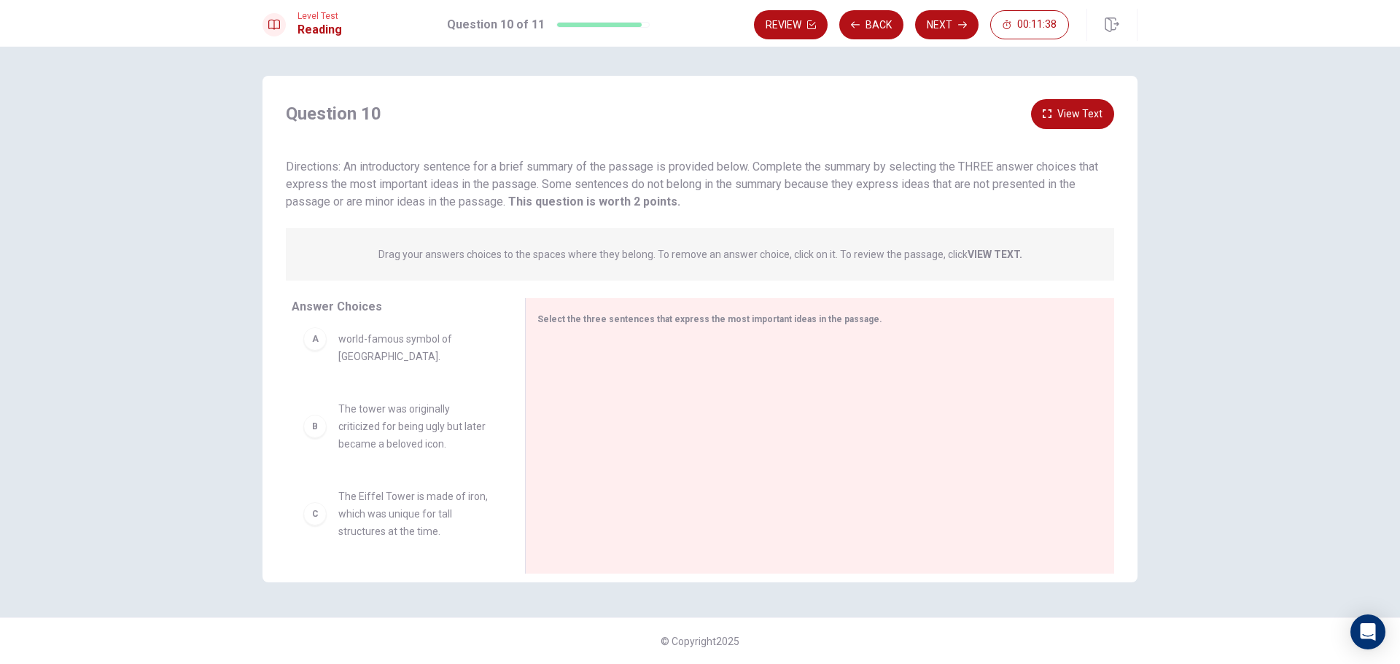
scroll to position [0, 0]
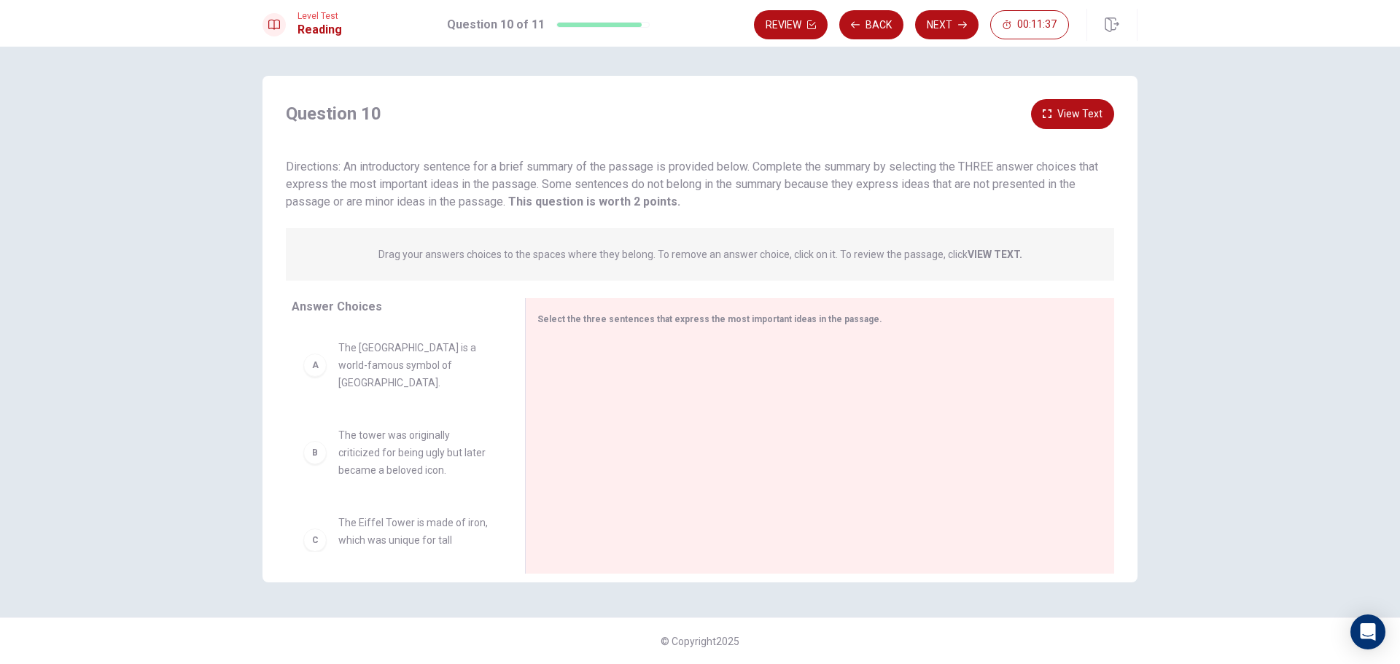
click at [315, 362] on div "A" at bounding box center [314, 365] width 23 height 23
click at [558, 324] on div "Select the three sentences that express the most important ideas in the passage." at bounding box center [810, 319] width 547 height 18
click at [566, 322] on span "Select the three sentences that express the most important ideas in the passage." at bounding box center [709, 319] width 345 height 10
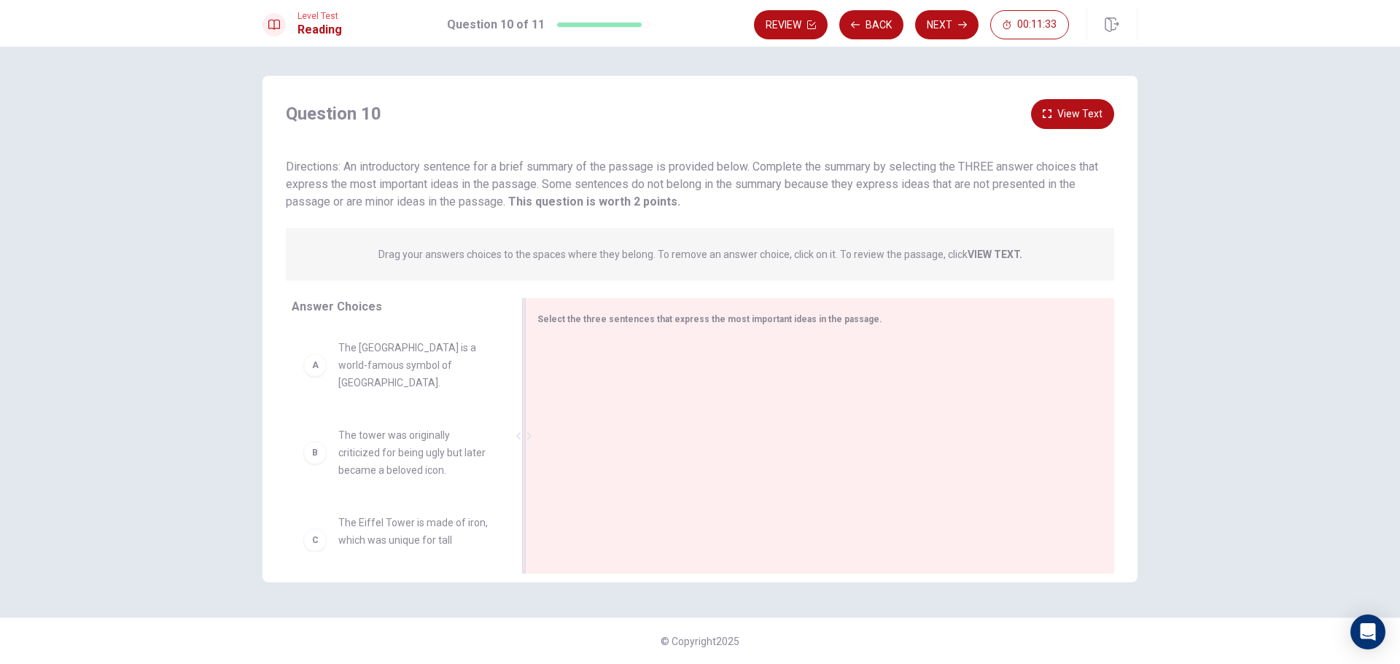
click at [566, 322] on span "Select the three sentences that express the most important ideas in the passage." at bounding box center [709, 319] width 345 height 10
click at [852, 320] on span "Select the three sentences that express the most important ideas in the passage." at bounding box center [709, 319] width 345 height 10
click at [855, 322] on span "Select the three sentences that express the most important ideas in the passage." at bounding box center [709, 319] width 345 height 10
click at [311, 359] on div "A" at bounding box center [314, 365] width 23 height 23
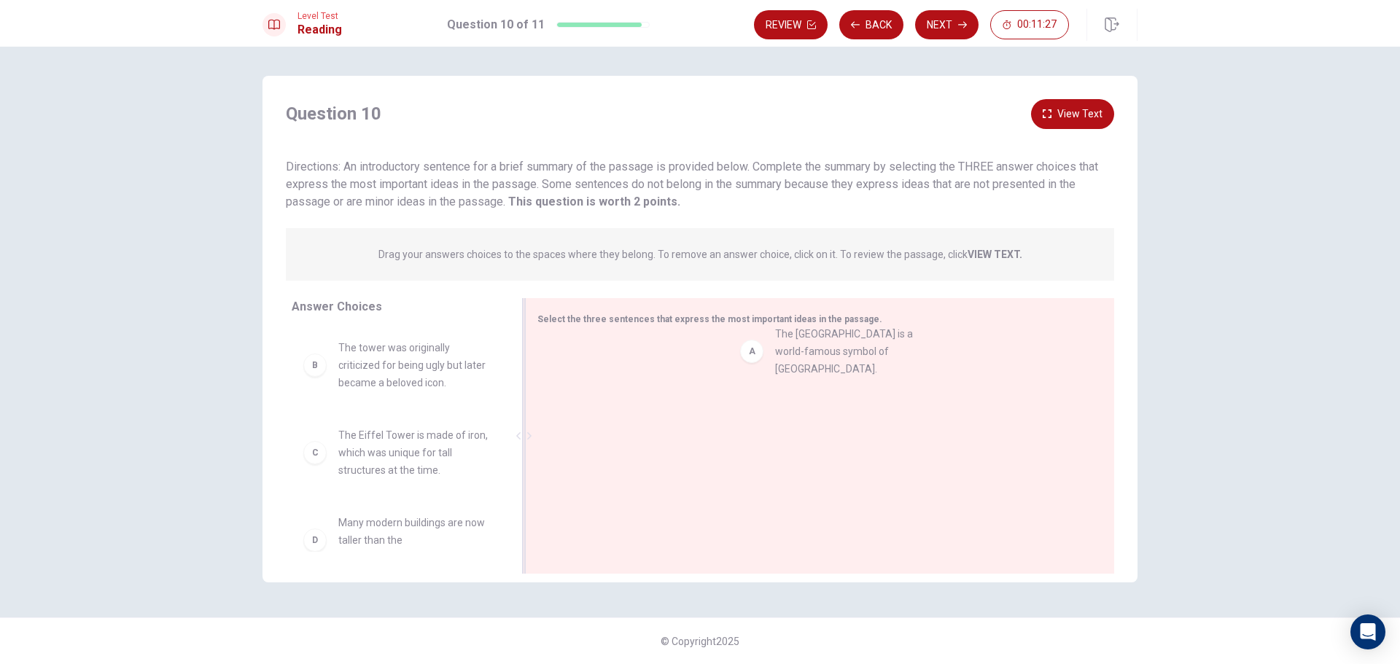
drag, startPoint x: 311, startPoint y: 359, endPoint x: 753, endPoint y: 350, distance: 441.9
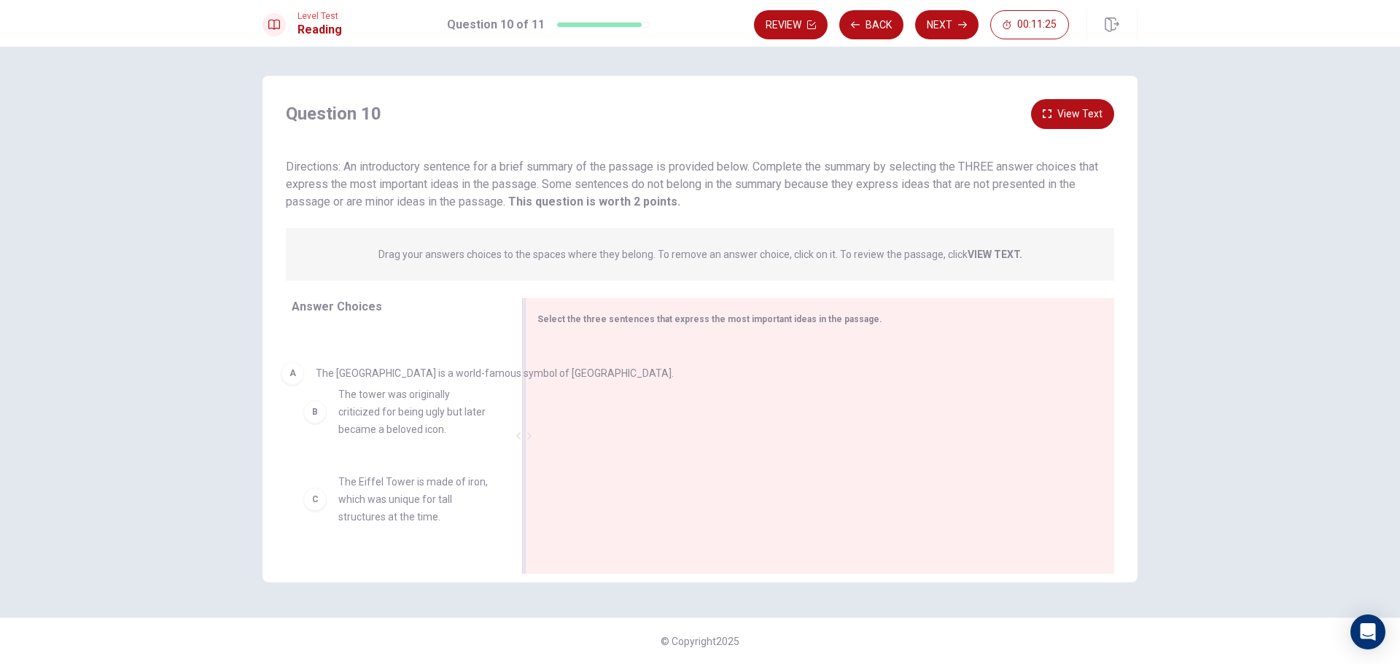
drag, startPoint x: 621, startPoint y: 373, endPoint x: 321, endPoint y: 389, distance: 300.0
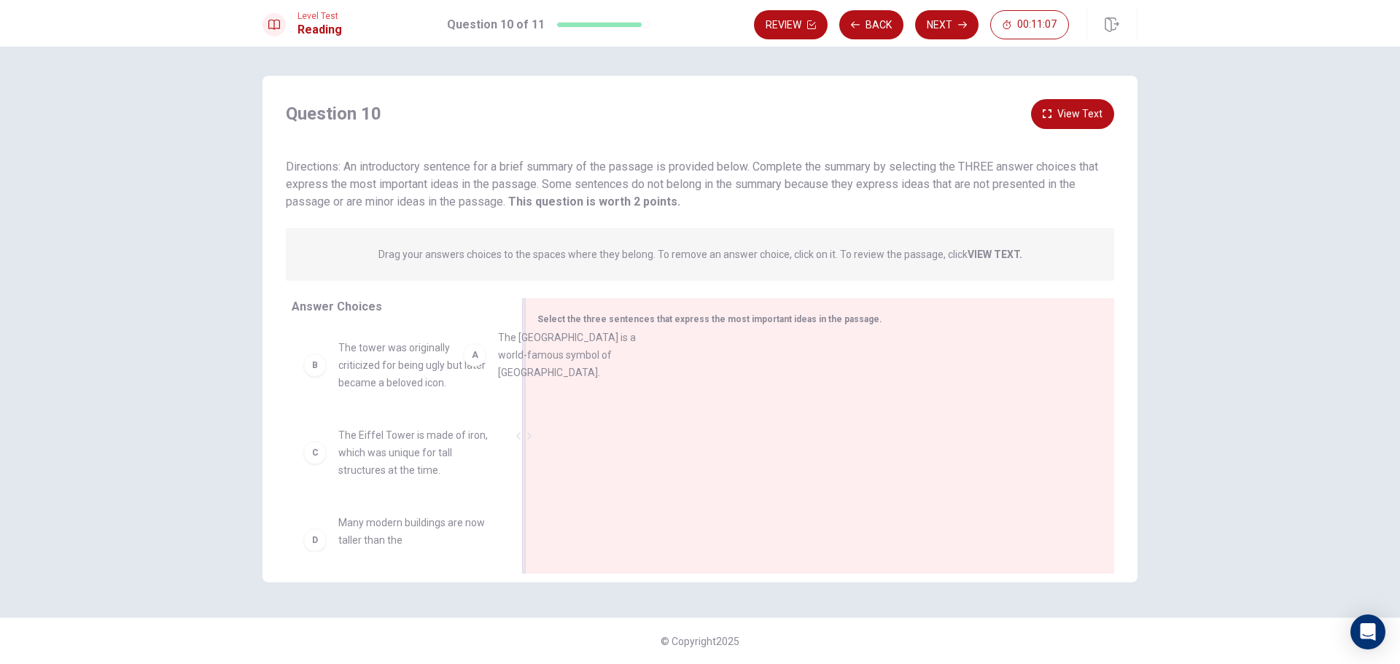
drag, startPoint x: 423, startPoint y: 379, endPoint x: 596, endPoint y: 371, distance: 173.7
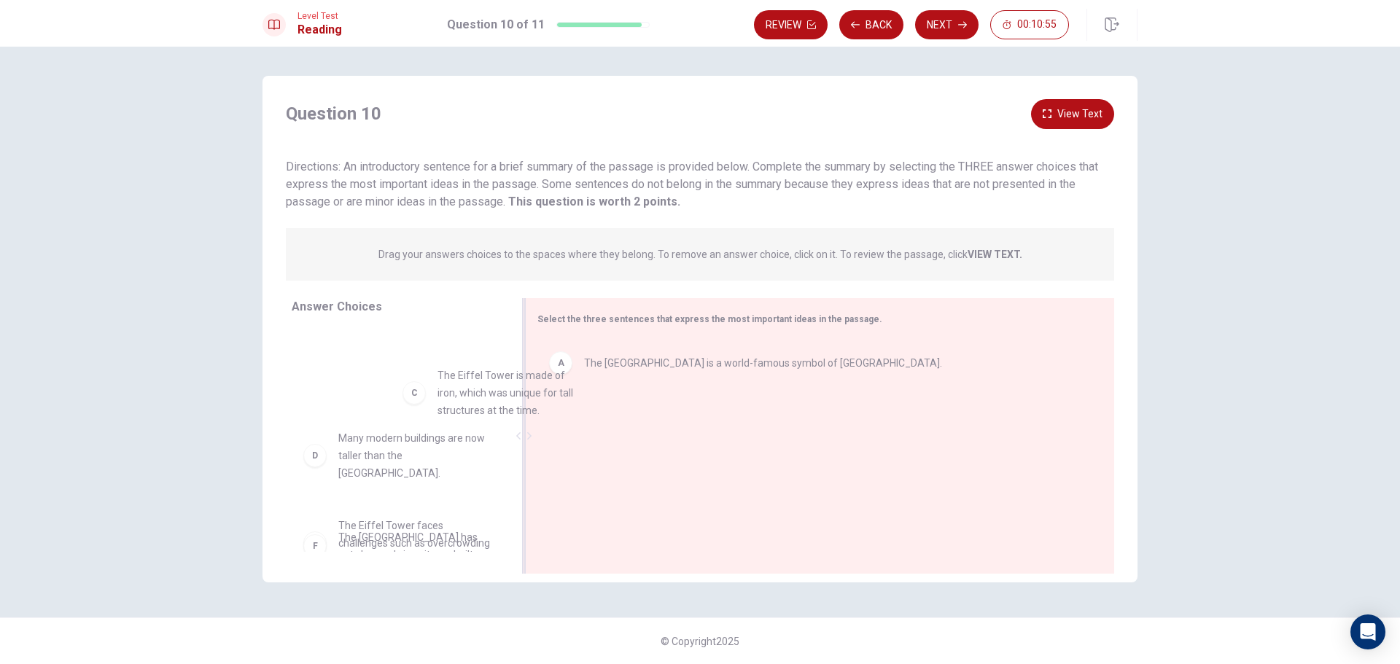
scroll to position [72, 0]
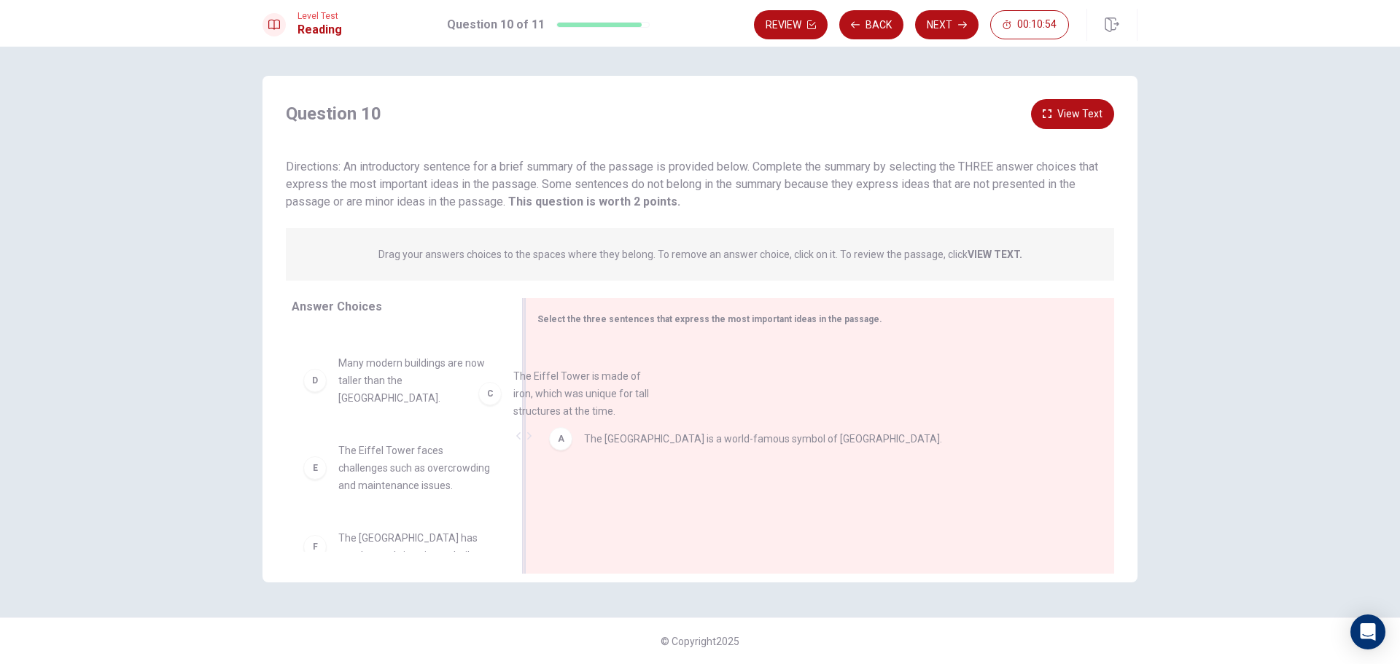
drag, startPoint x: 429, startPoint y: 383, endPoint x: 647, endPoint y: 412, distance: 220.5
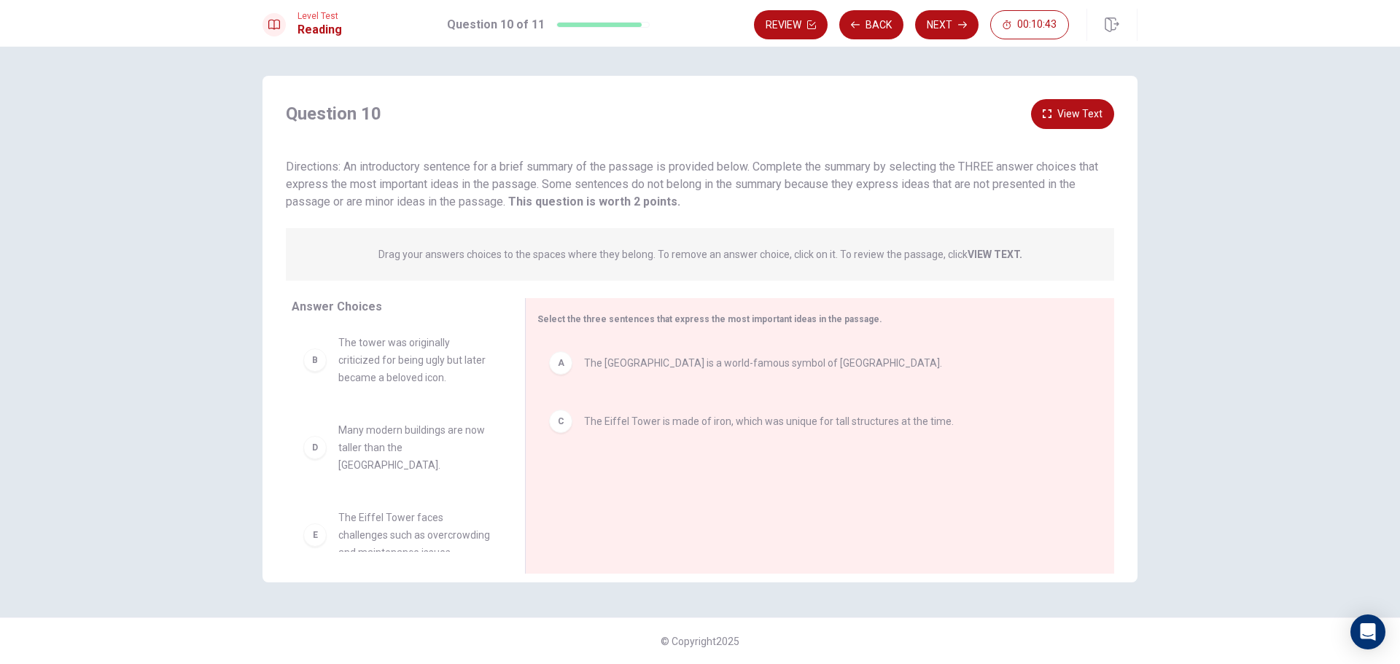
scroll to position [0, 0]
drag, startPoint x: 399, startPoint y: 451, endPoint x: 661, endPoint y: 478, distance: 263.2
drag, startPoint x: 655, startPoint y: 485, endPoint x: 383, endPoint y: 397, distance: 285.2
drag, startPoint x: 376, startPoint y: 356, endPoint x: 674, endPoint y: 507, distance: 333.5
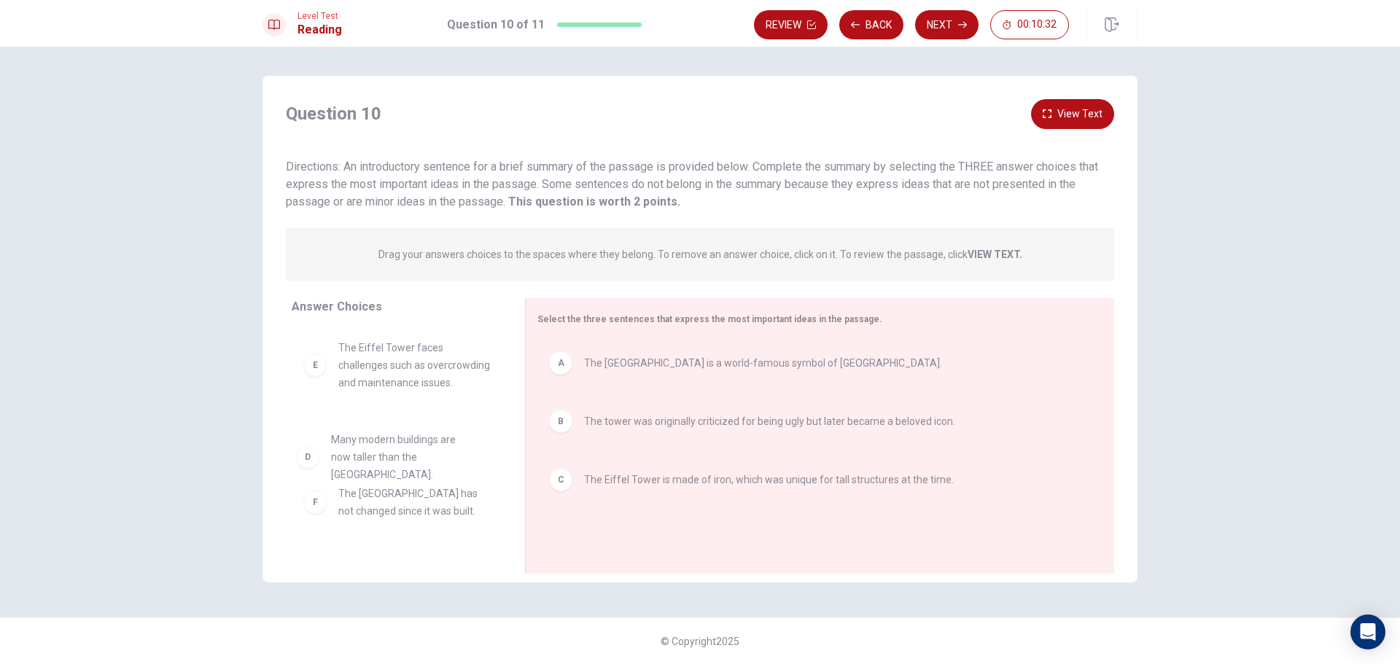
drag, startPoint x: 397, startPoint y: 380, endPoint x: 388, endPoint y: 490, distance: 110.4
drag, startPoint x: 390, startPoint y: 374, endPoint x: 650, endPoint y: 540, distance: 308.2
drag, startPoint x: 368, startPoint y: 358, endPoint x: 740, endPoint y: 561, distance: 423.8
drag, startPoint x: 461, startPoint y: 419, endPoint x: 616, endPoint y: 529, distance: 190.3
drag, startPoint x: 329, startPoint y: 347, endPoint x: 644, endPoint y: 545, distance: 371.5
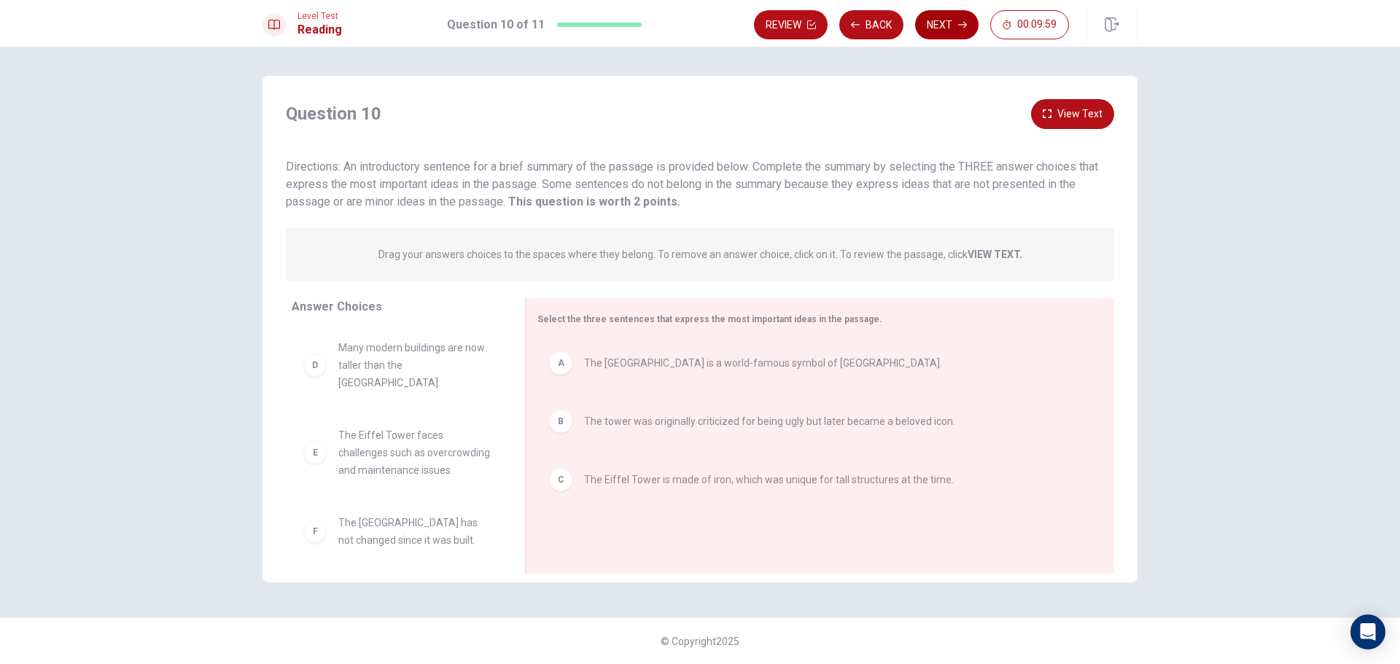
click at [951, 33] on button "Next" at bounding box center [946, 24] width 63 height 29
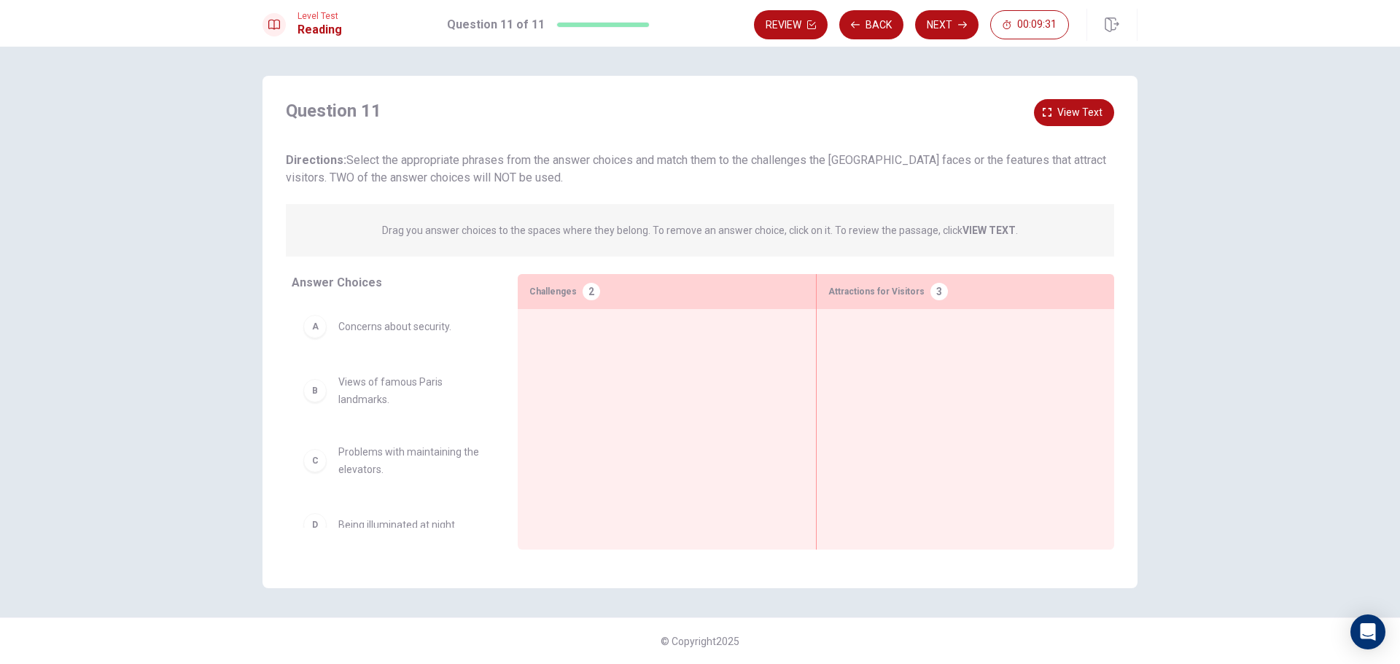
drag, startPoint x: 362, startPoint y: 423, endPoint x: 521, endPoint y: 390, distance: 163.0
click at [560, 364] on div "Answer Choices A Concerns about security. B Views of famous Paris landmarks. C …" at bounding box center [699, 415] width 875 height 283
drag, startPoint x: 440, startPoint y: 385, endPoint x: 697, endPoint y: 370, distance: 257.0
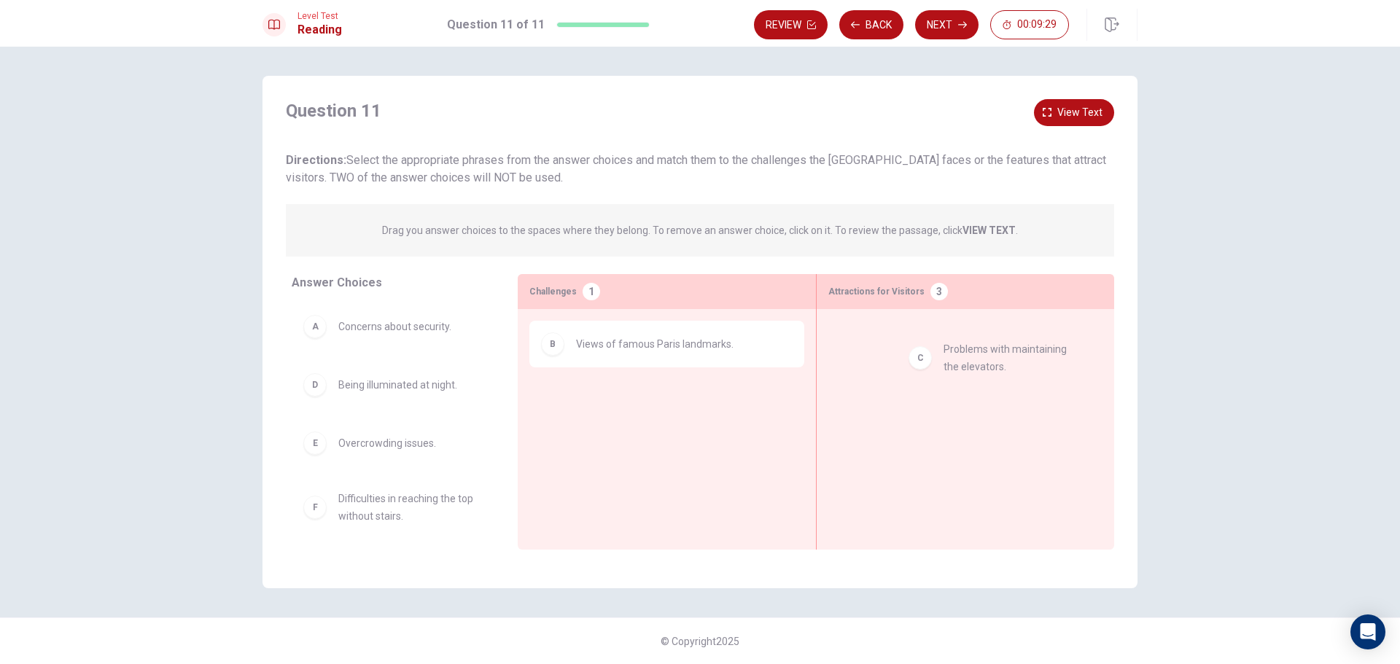
drag, startPoint x: 347, startPoint y: 396, endPoint x: 721, endPoint y: 435, distance: 376.0
drag, startPoint x: 410, startPoint y: 415, endPoint x: 661, endPoint y: 427, distance: 251.8
click at [661, 427] on div "Answer Choices A Concerns about security. D Being illuminated at night. E Overc…" at bounding box center [699, 415] width 875 height 283
drag, startPoint x: 398, startPoint y: 449, endPoint x: 693, endPoint y: 416, distance: 296.4
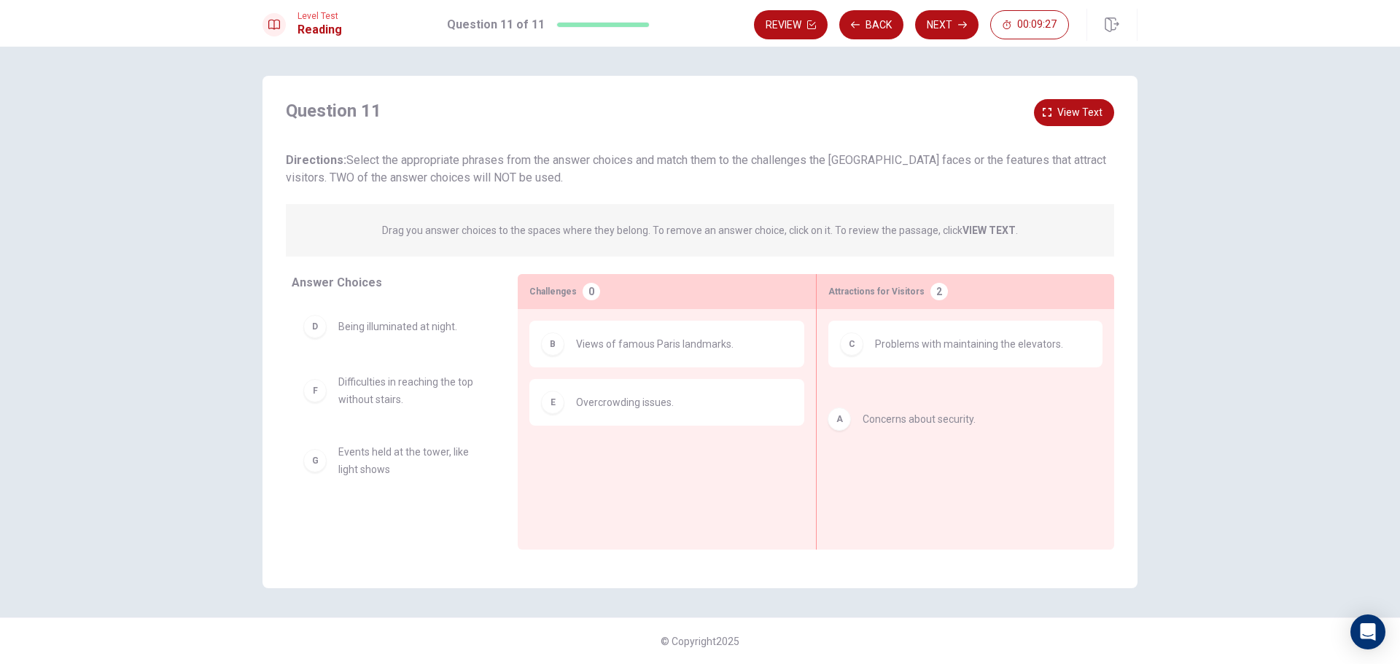
drag, startPoint x: 418, startPoint y: 329, endPoint x: 927, endPoint y: 437, distance: 520.1
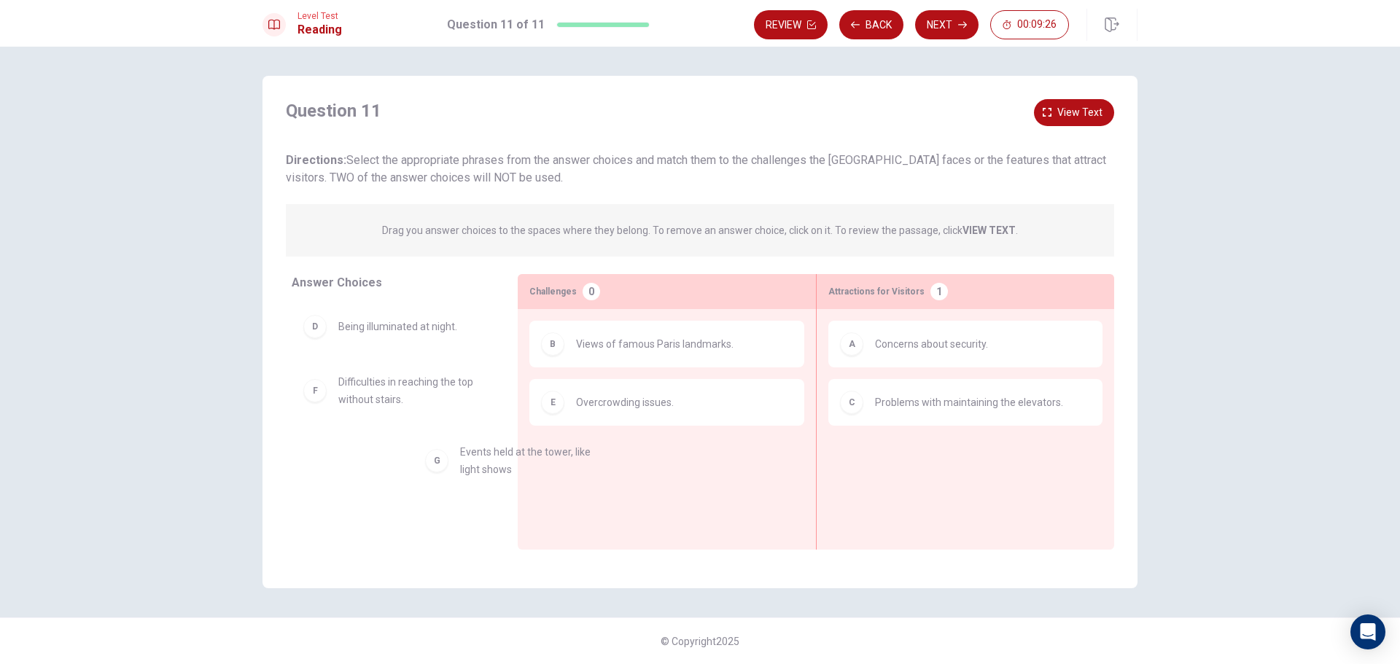
drag, startPoint x: 372, startPoint y: 472, endPoint x: 669, endPoint y: 478, distance: 297.5
drag, startPoint x: 432, startPoint y: 377, endPoint x: 687, endPoint y: 472, distance: 272.2
drag, startPoint x: 488, startPoint y: 415, endPoint x: 394, endPoint y: 439, distance: 97.1
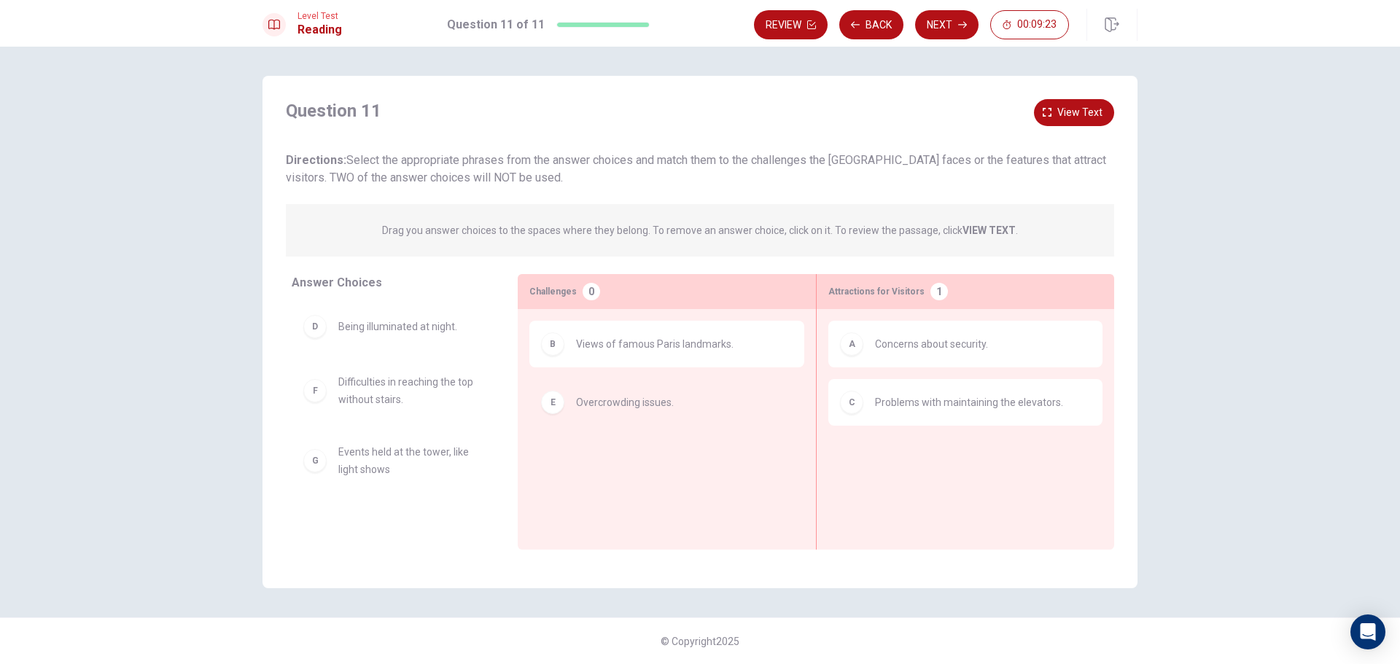
drag, startPoint x: 593, startPoint y: 309, endPoint x: 576, endPoint y: 356, distance: 50.3
click at [582, 333] on div "B Views of famous Paris landmarks." at bounding box center [667, 406] width 298 height 195
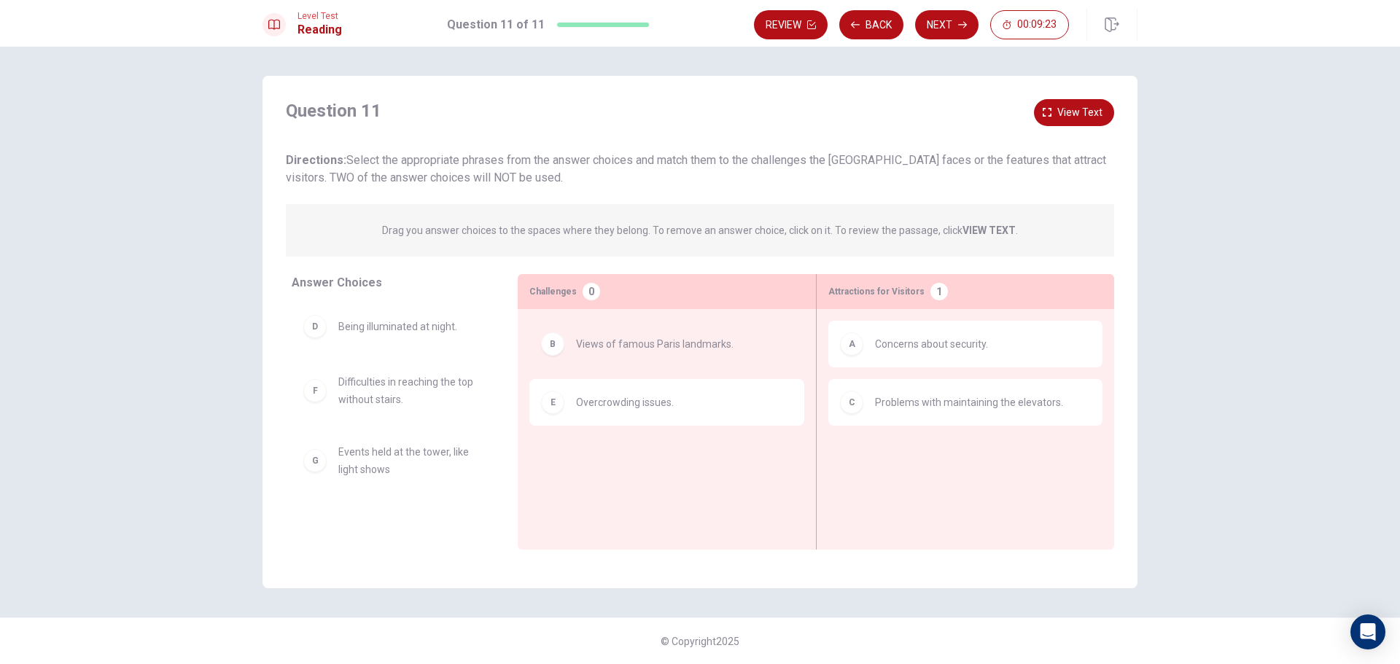
drag, startPoint x: 575, startPoint y: 356, endPoint x: 398, endPoint y: 461, distance: 205.5
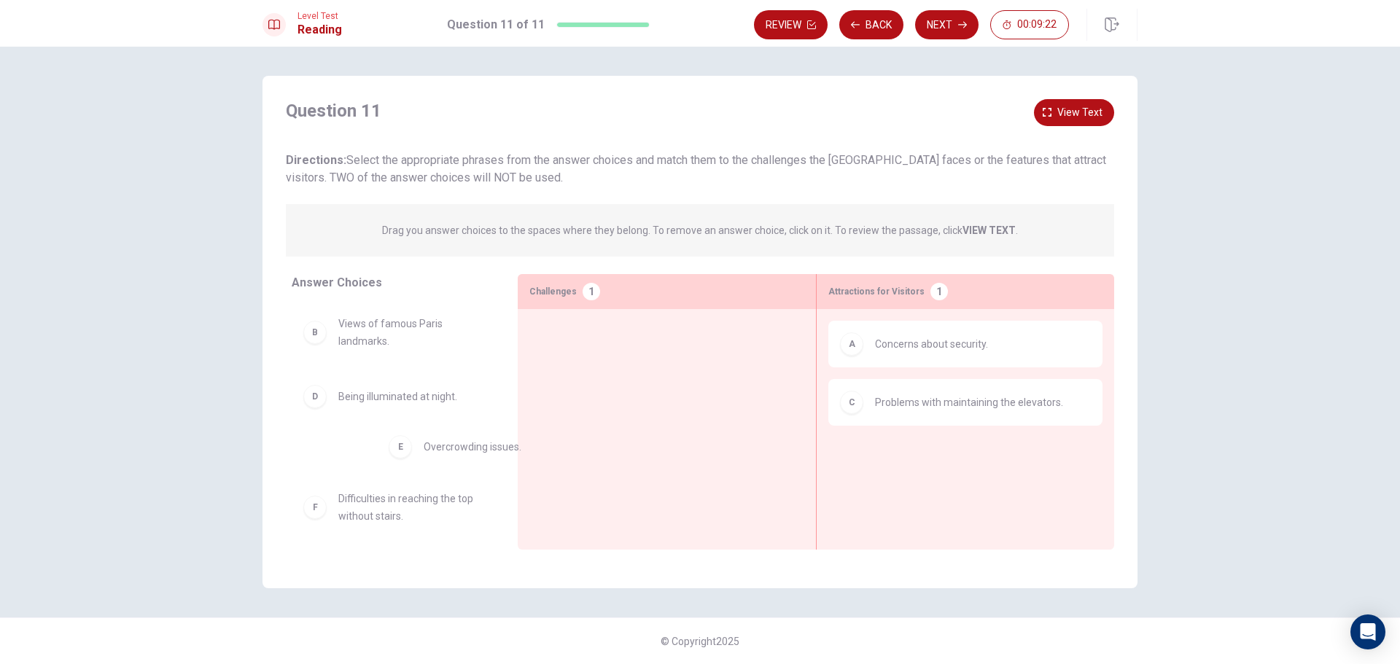
drag, startPoint x: 633, startPoint y: 349, endPoint x: 455, endPoint y: 467, distance: 213.7
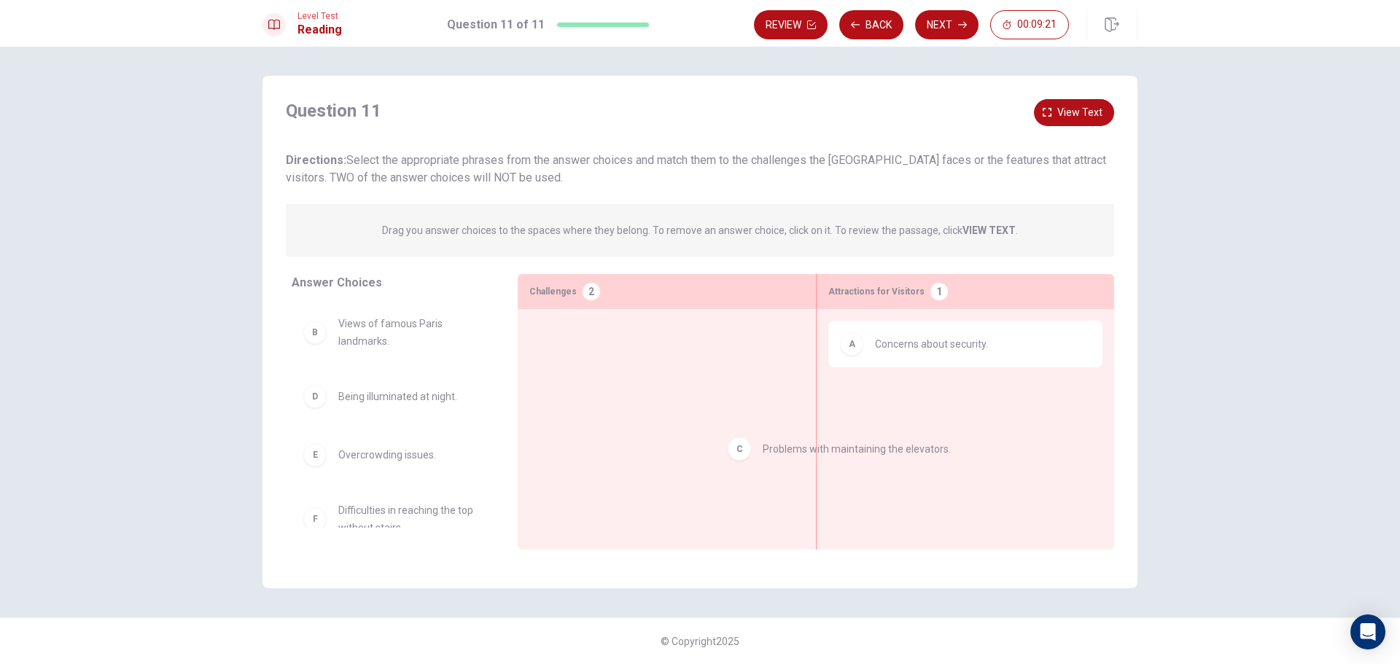
drag, startPoint x: 890, startPoint y: 410, endPoint x: 359, endPoint y: 492, distance: 537.0
drag, startPoint x: 885, startPoint y: 374, endPoint x: 893, endPoint y: 323, distance: 51.7
click at [407, 498] on div "Answer Choices B Views of famous Paris landmarks. C Problems with maintaining t…" at bounding box center [699, 415] width 875 height 283
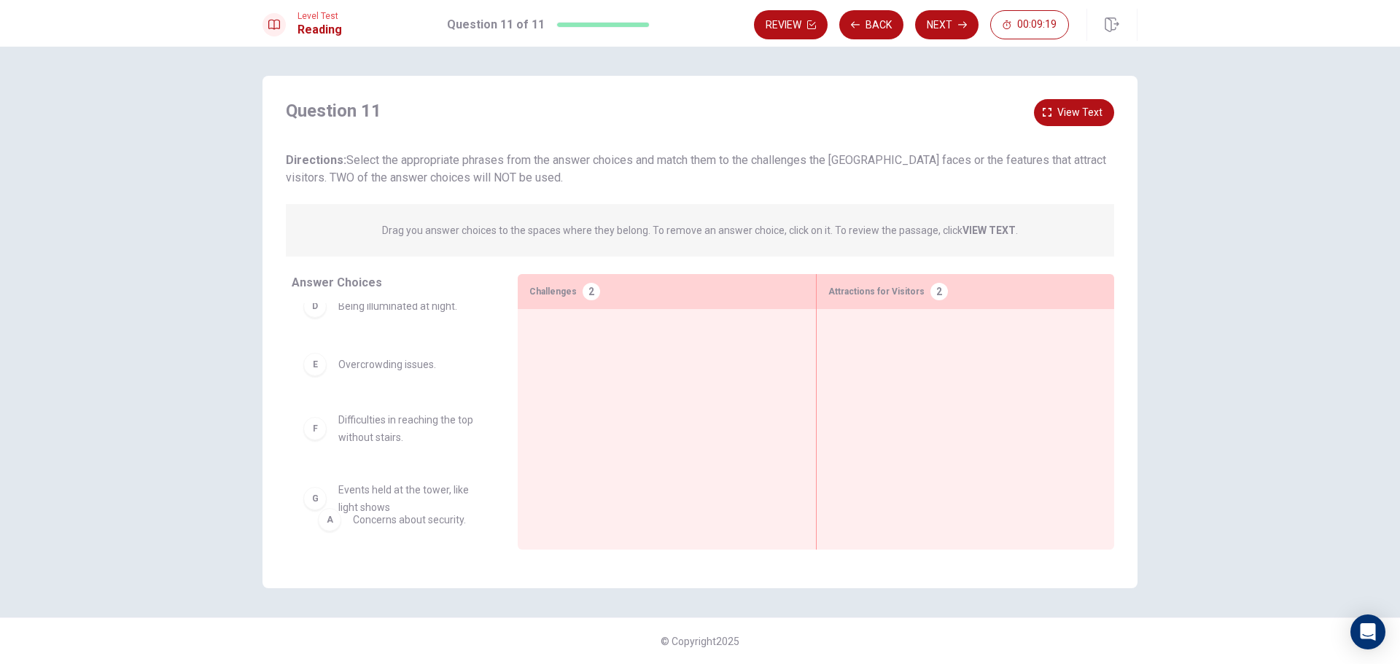
drag, startPoint x: 585, startPoint y: 462, endPoint x: 344, endPoint y: 524, distance: 248.4
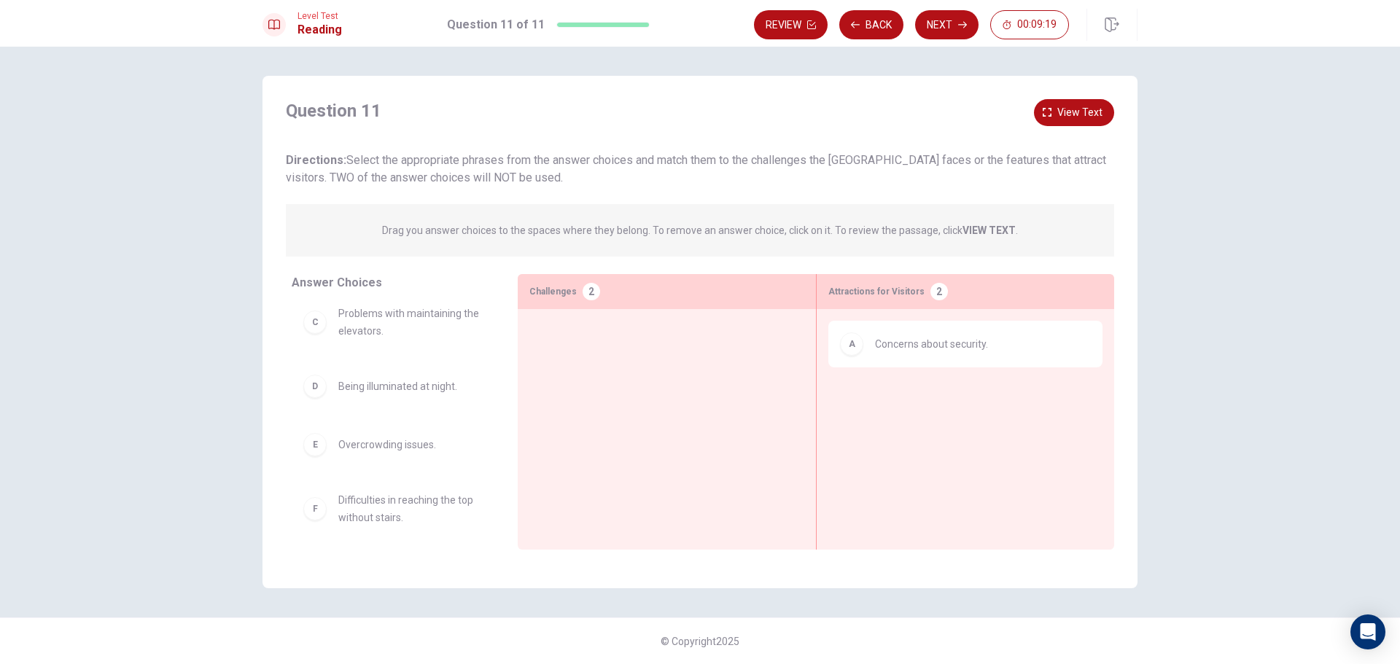
scroll to position [0, 0]
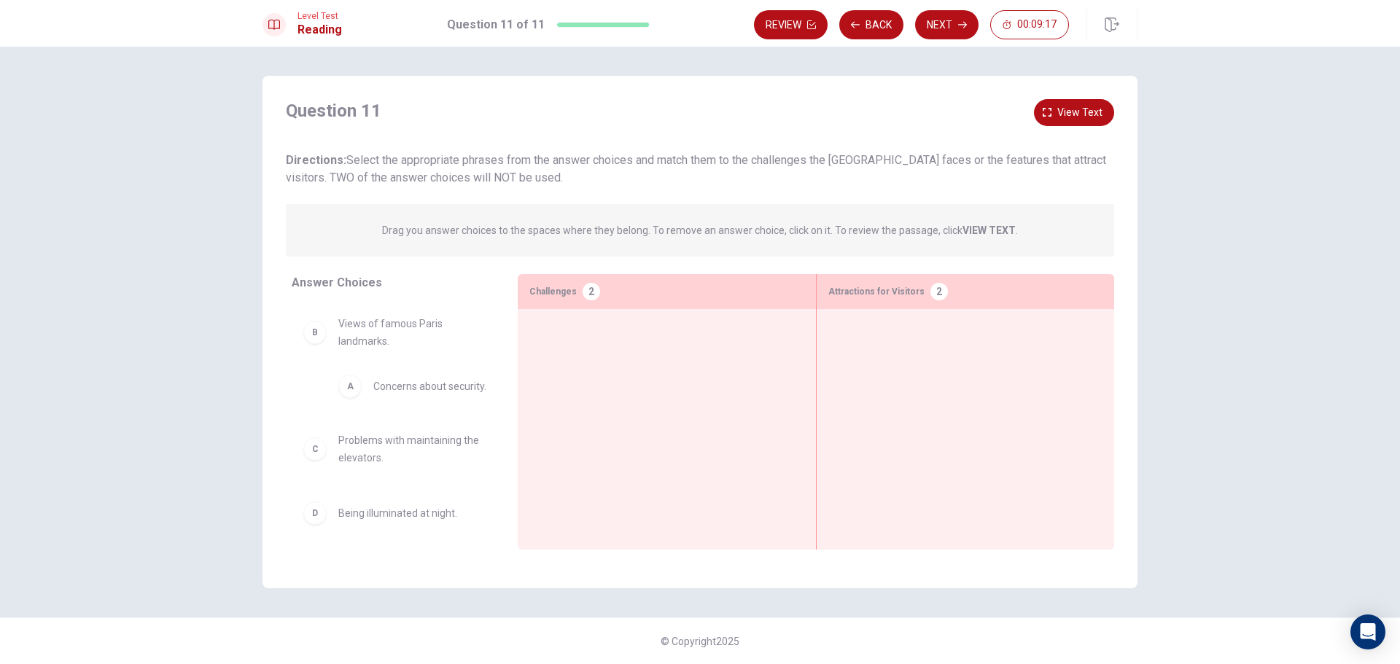
drag, startPoint x: 760, startPoint y: 377, endPoint x: 452, endPoint y: 381, distance: 307.6
drag, startPoint x: 410, startPoint y: 329, endPoint x: 1042, endPoint y: 343, distance: 631.4
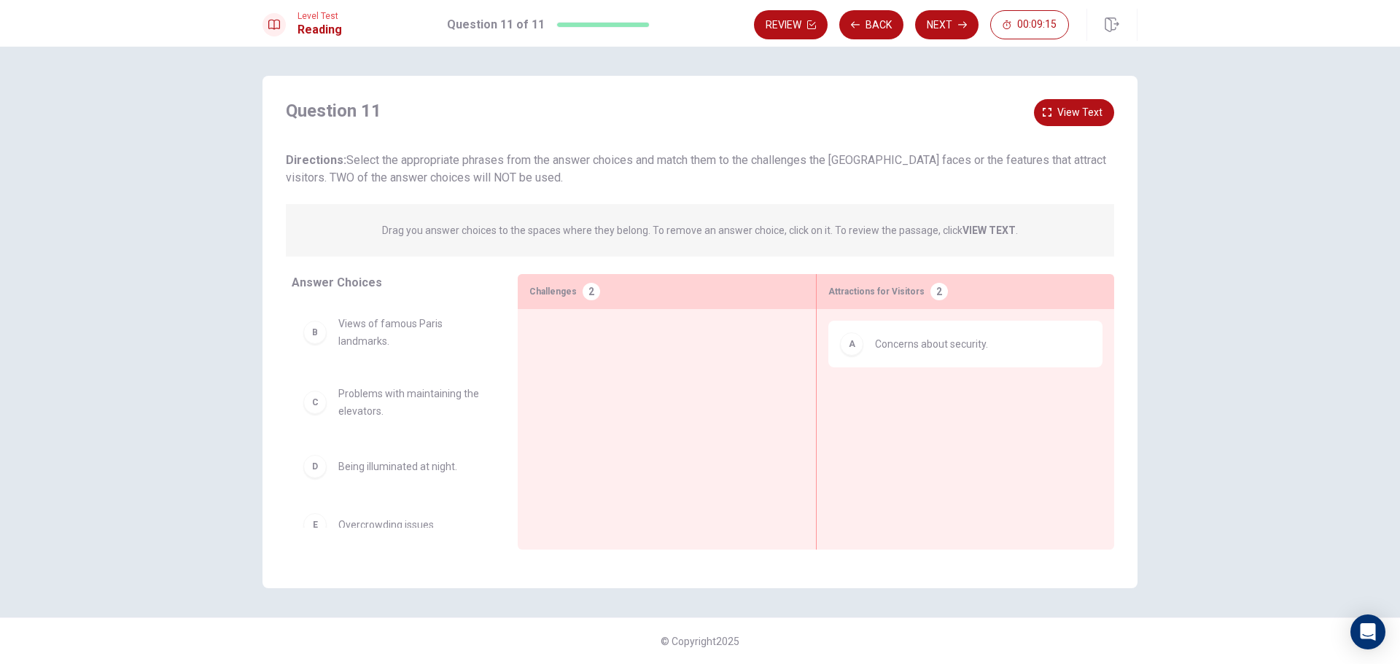
drag, startPoint x: 393, startPoint y: 491, endPoint x: 885, endPoint y: 318, distance: 521.7
click at [885, 318] on div "Answer Choices B Views of famous Paris landmarks. C Problems with maintaining t…" at bounding box center [699, 415] width 875 height 283
drag, startPoint x: 448, startPoint y: 473, endPoint x: 784, endPoint y: 373, distance: 350.8
drag, startPoint x: 387, startPoint y: 526, endPoint x: 763, endPoint y: 445, distance: 384.9
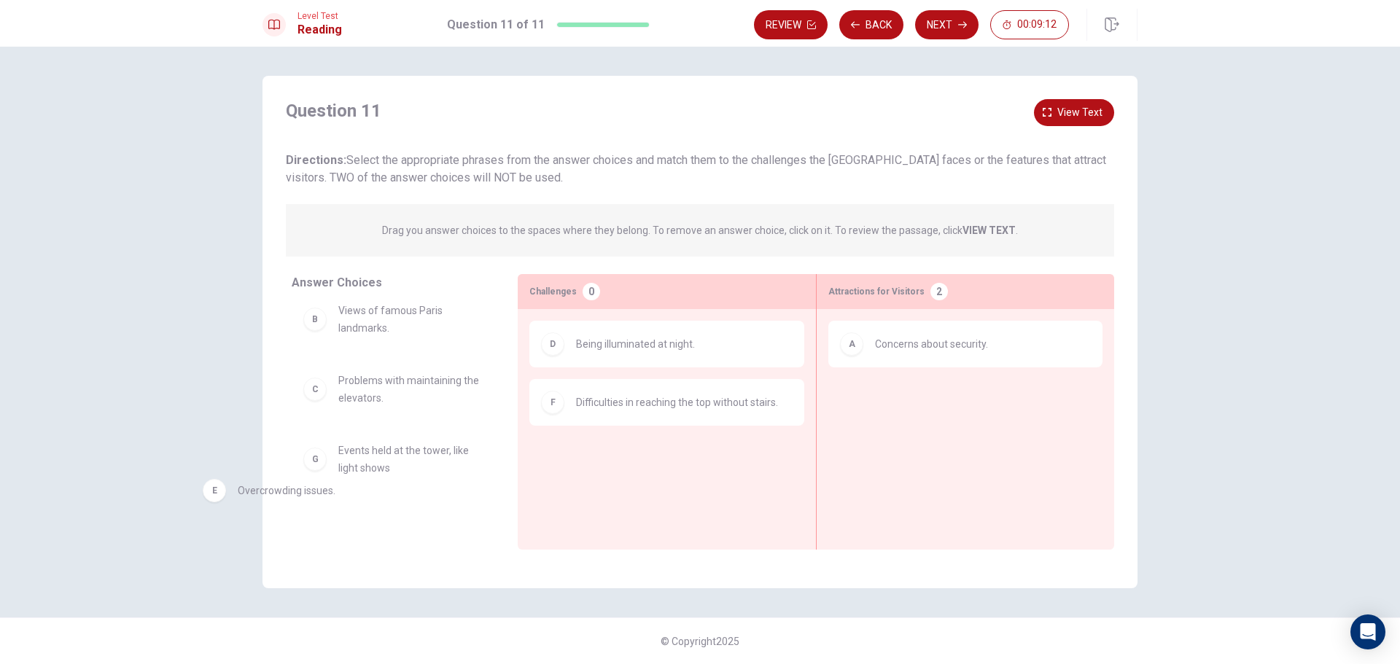
drag, startPoint x: 456, startPoint y: 477, endPoint x: 385, endPoint y: 478, distance: 71.5
drag, startPoint x: 400, startPoint y: 383, endPoint x: 1000, endPoint y: 408, distance: 600.5
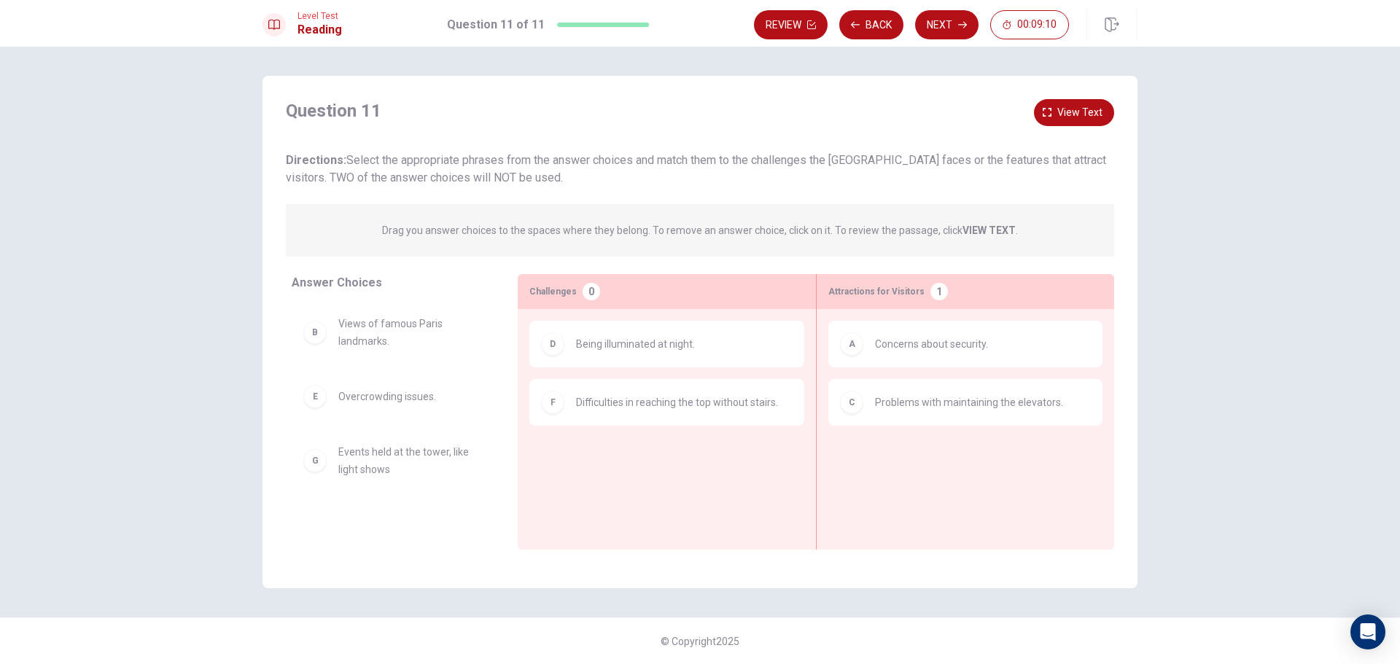
scroll to position [0, 0]
click at [926, 31] on button "Next" at bounding box center [946, 24] width 63 height 29
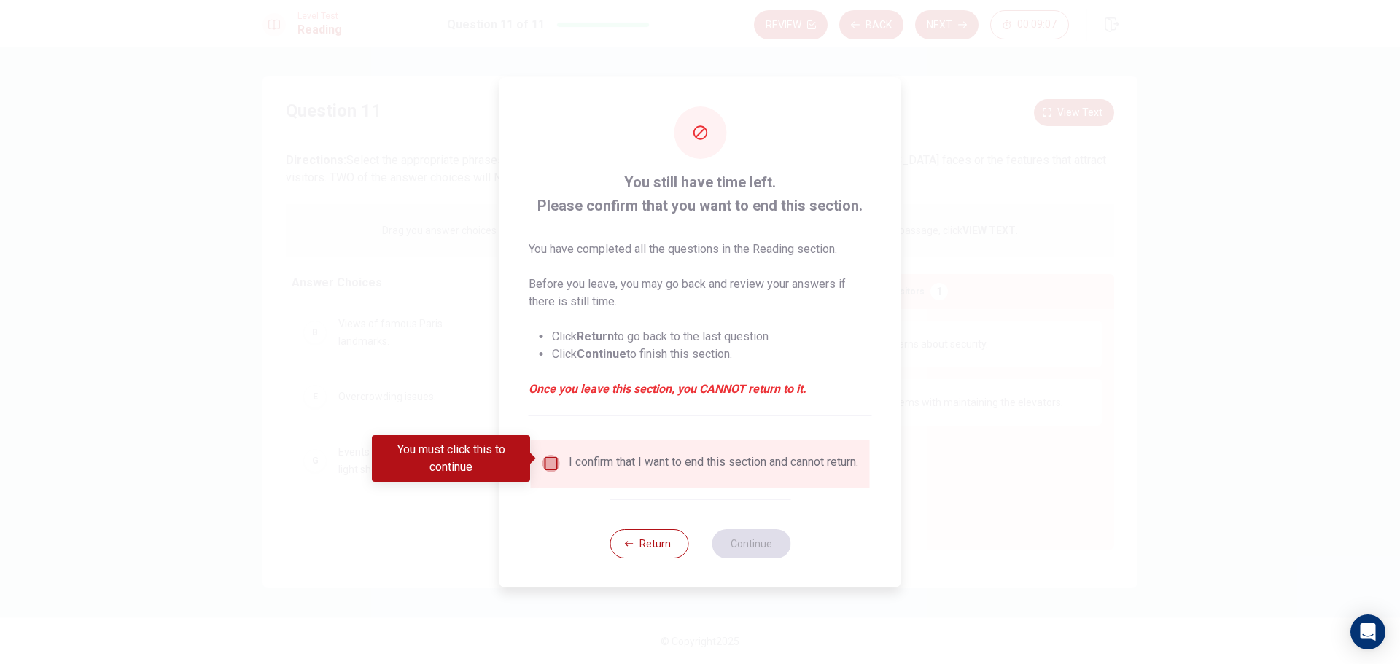
click at [542, 458] on input "You must click this to continue" at bounding box center [550, 463] width 17 height 17
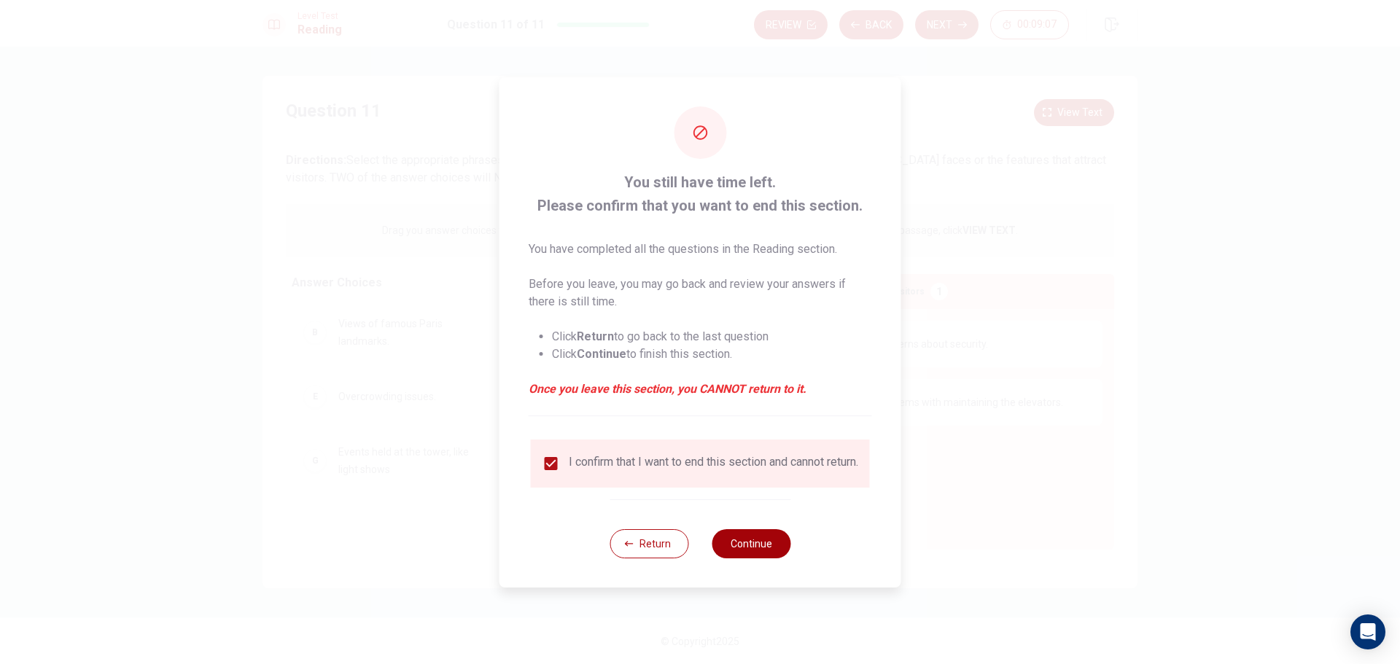
click at [781, 556] on button "Continue" at bounding box center [750, 543] width 79 height 29
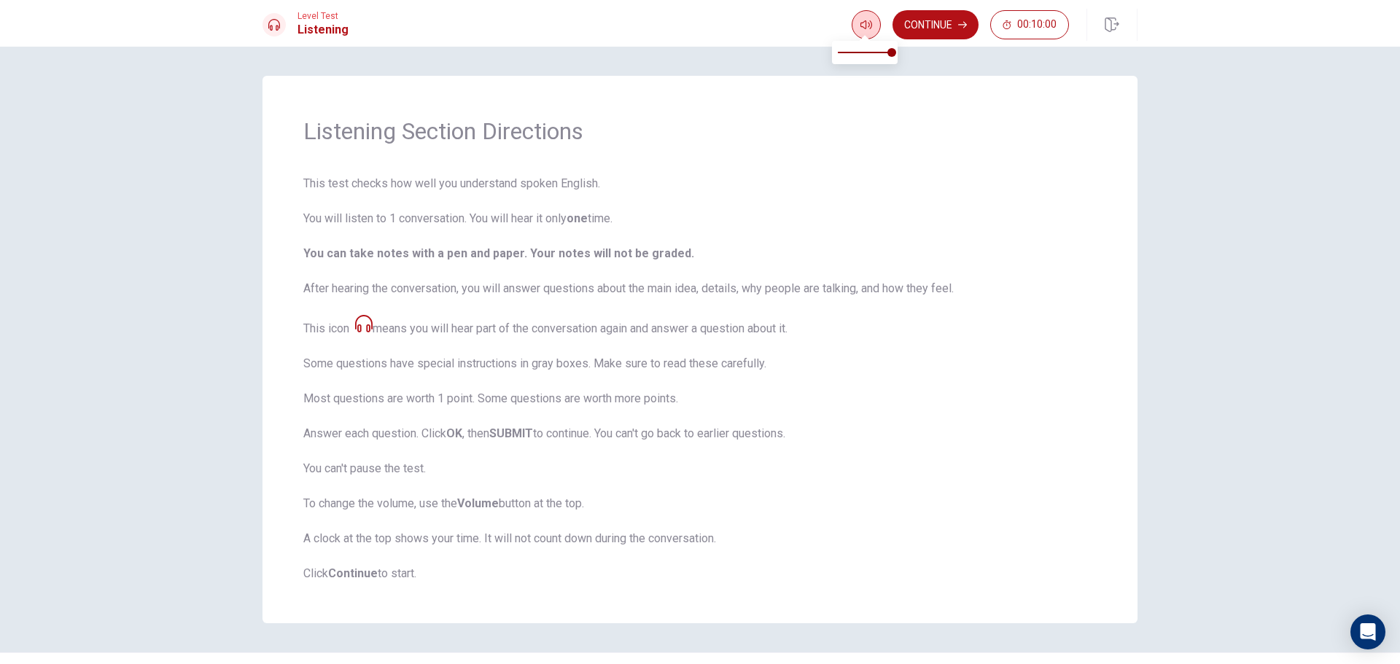
click at [865, 13] on button "button" at bounding box center [865, 24] width 29 height 29
click at [844, 241] on span "This test checks how well you understand spoken English. You will listen to 1 c…" at bounding box center [699, 378] width 793 height 407
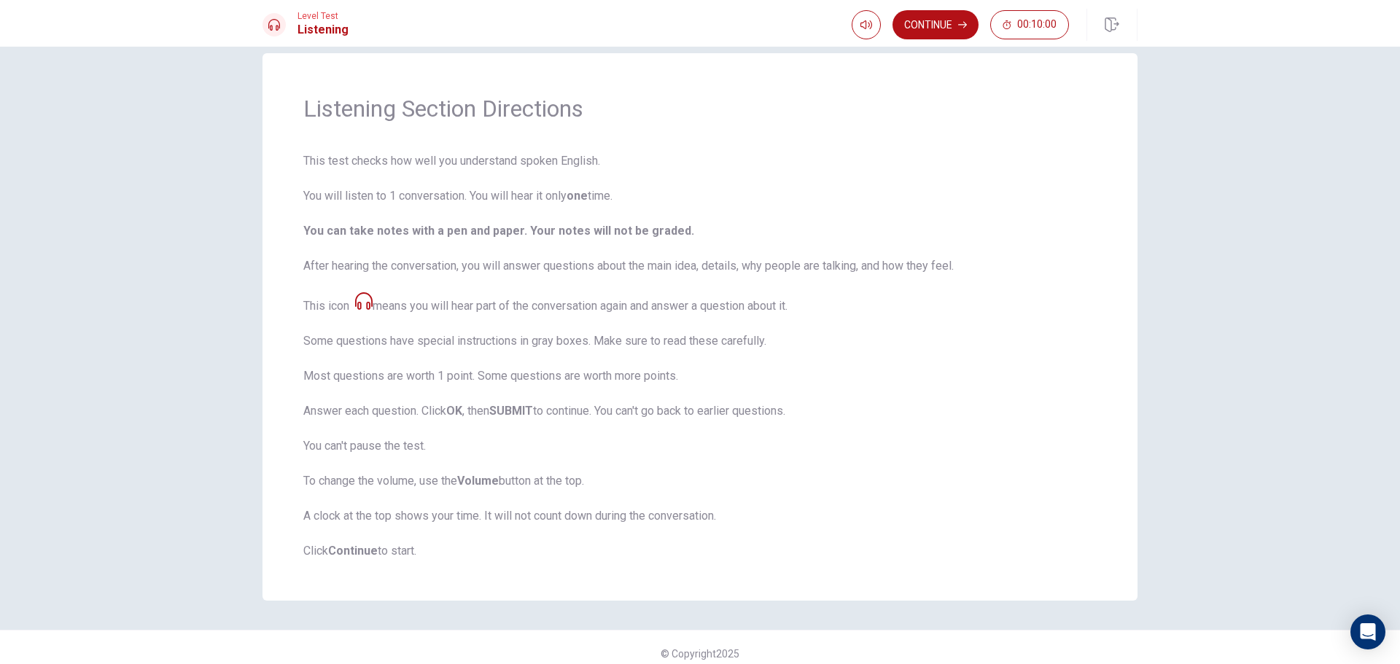
scroll to position [35, 0]
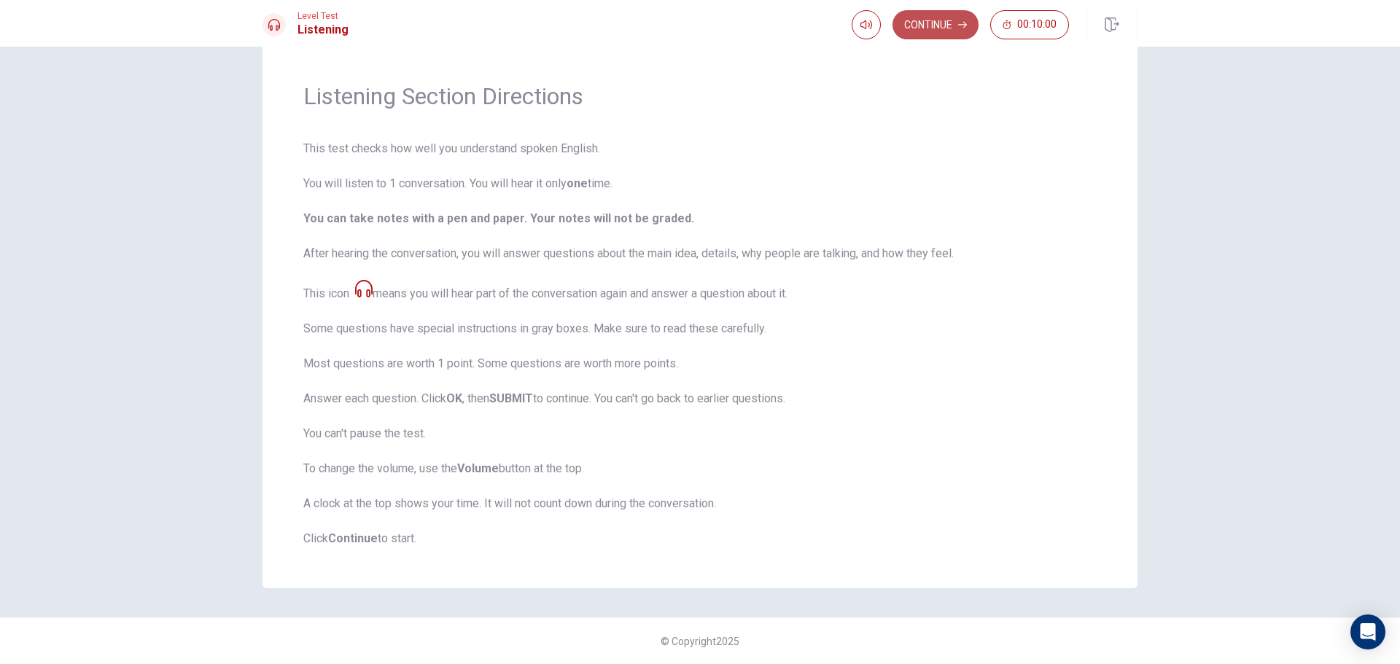
click at [938, 23] on button "Continue" at bounding box center [935, 24] width 86 height 29
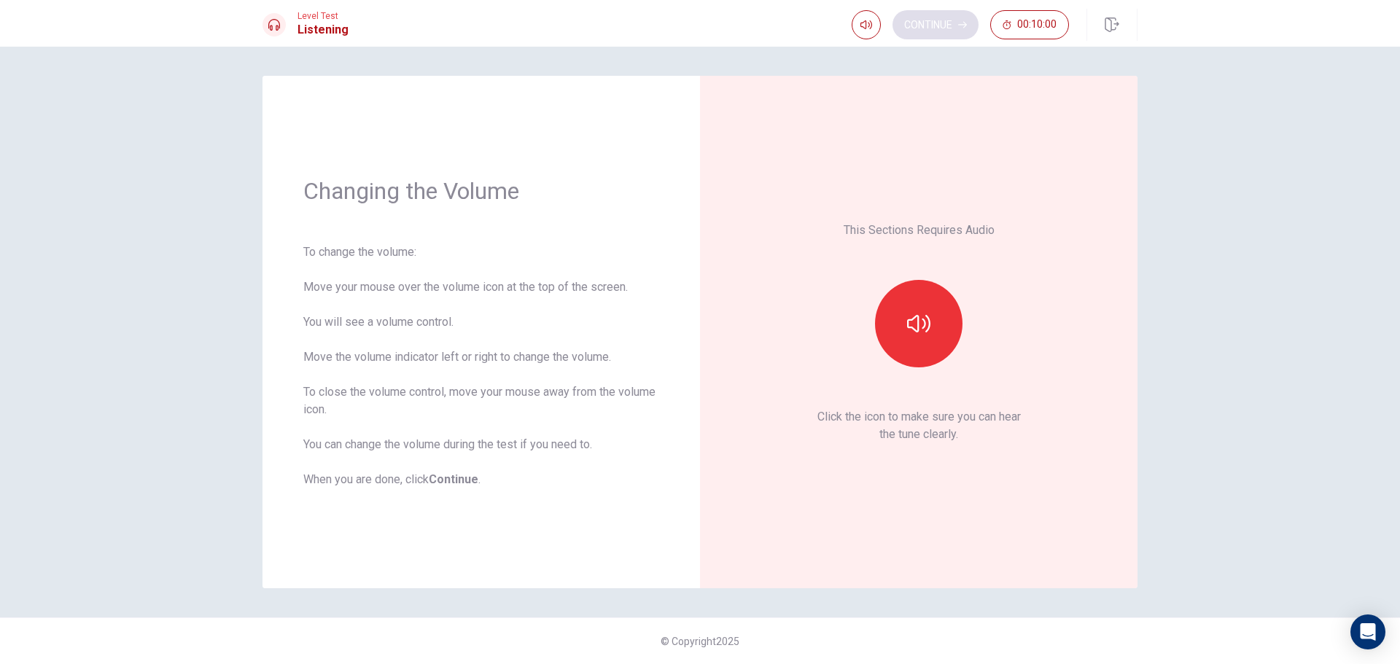
scroll to position [0, 0]
click at [900, 329] on button "button" at bounding box center [918, 323] width 87 height 87
click at [948, 26] on button "Continue" at bounding box center [935, 24] width 86 height 29
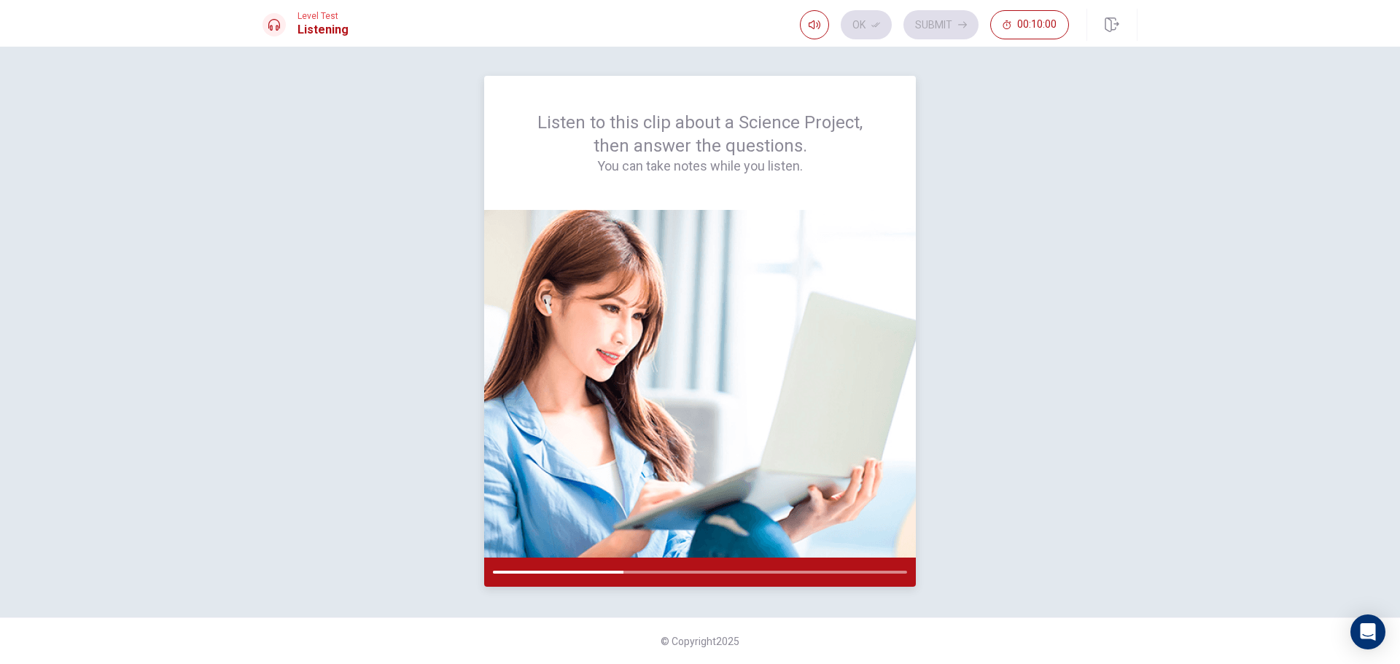
click at [667, 566] on div at bounding box center [700, 572] width 432 height 29
type input "0.4"
drag, startPoint x: 835, startPoint y: 53, endPoint x: 809, endPoint y: 72, distance: 32.4
type input "1"
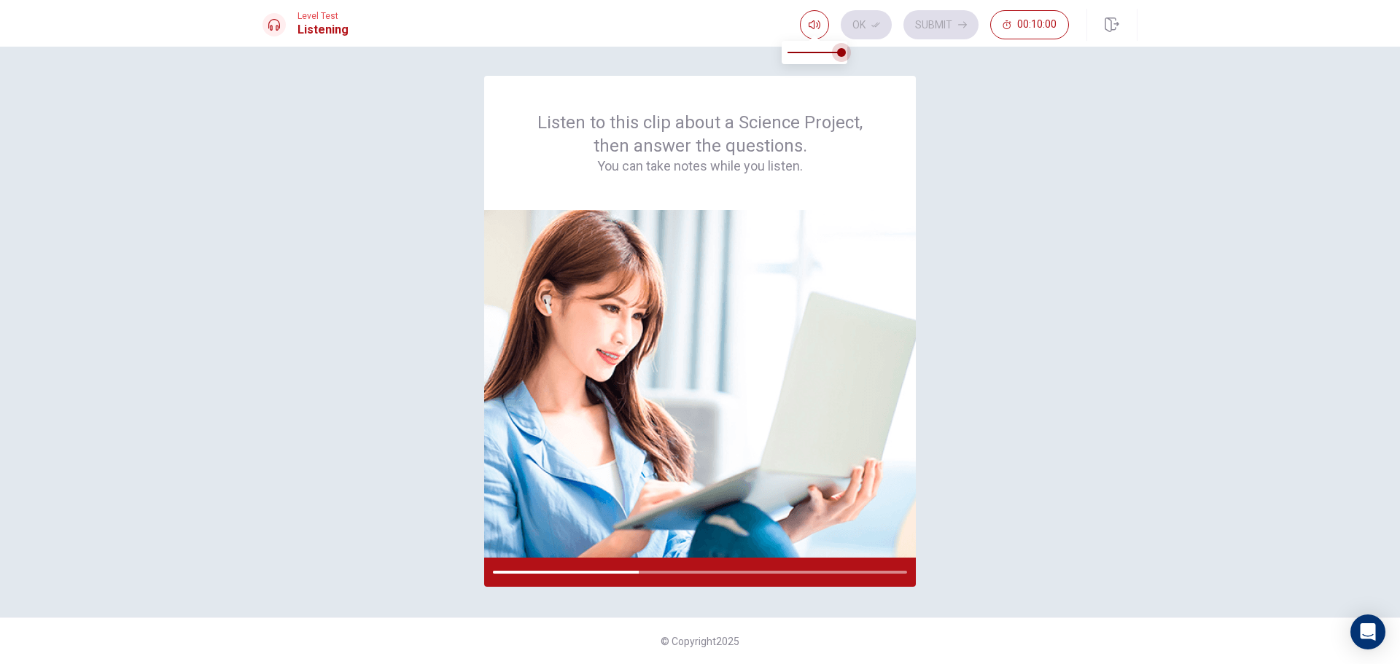
drag, startPoint x: 824, startPoint y: 56, endPoint x: 857, endPoint y: 40, distance: 37.2
click at [855, 40] on body "This site uses cookies, as explained in our Privacy Policy . If you agree to th…" at bounding box center [700, 332] width 1400 height 664
drag, startPoint x: 541, startPoint y: 123, endPoint x: 752, endPoint y: 176, distance: 217.8
click at [752, 176] on div "Listen to this clip about a Science Project, then answer the questions. You can…" at bounding box center [700, 143] width 432 height 134
click at [741, 160] on h4 "You can take notes while you listen." at bounding box center [700, 165] width 362 height 17
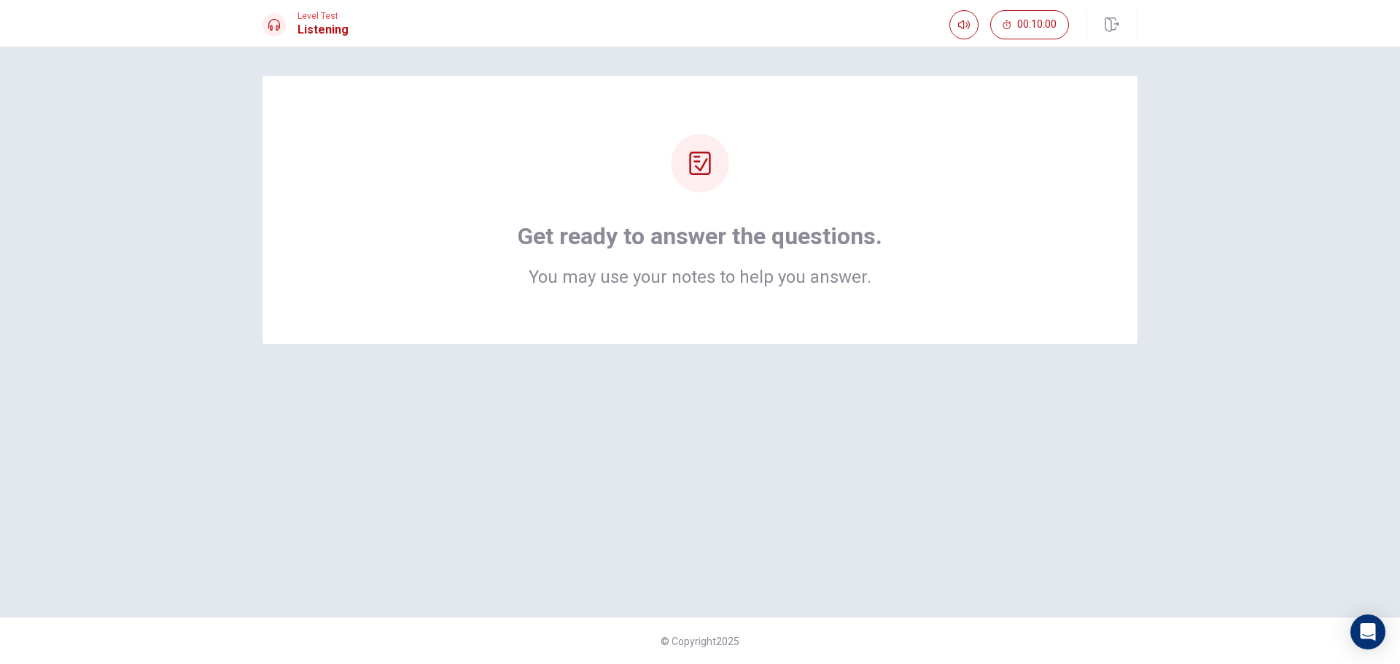
click at [812, 273] on h2 "You may use your notes to help you answer." at bounding box center [700, 276] width 364 height 17
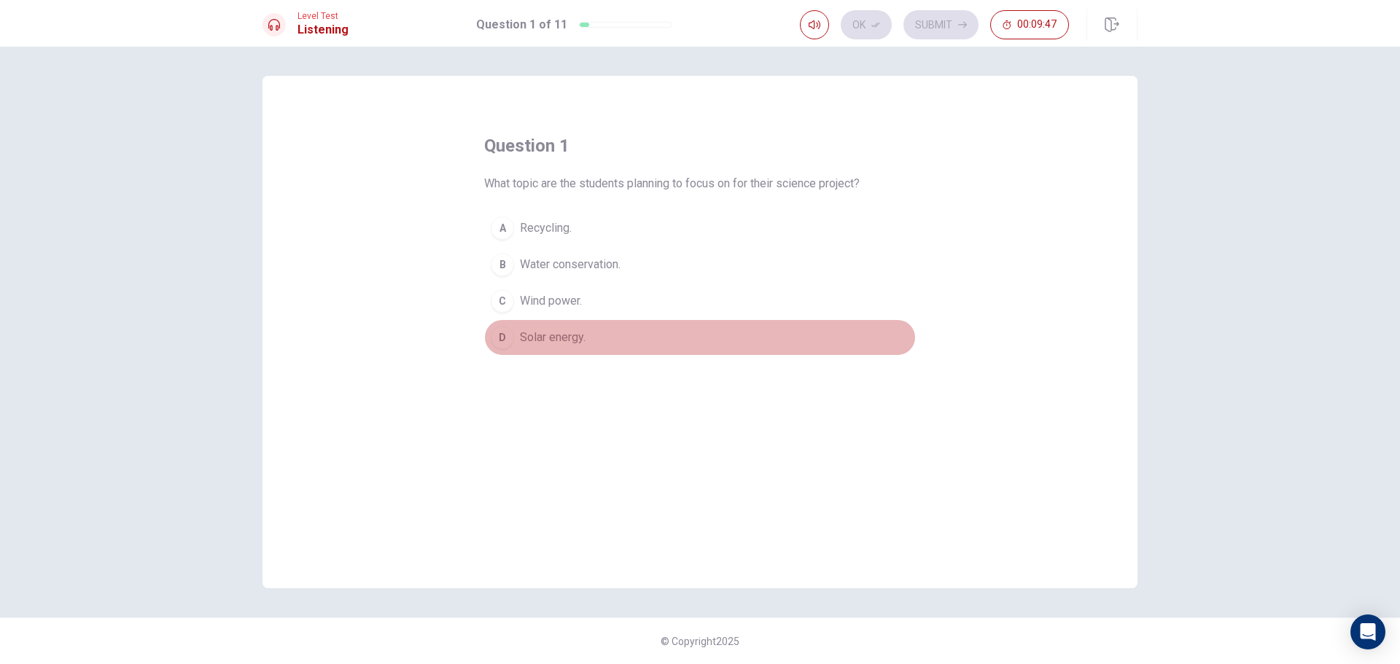
click at [544, 329] on span "Solar energy." at bounding box center [553, 337] width 66 height 17
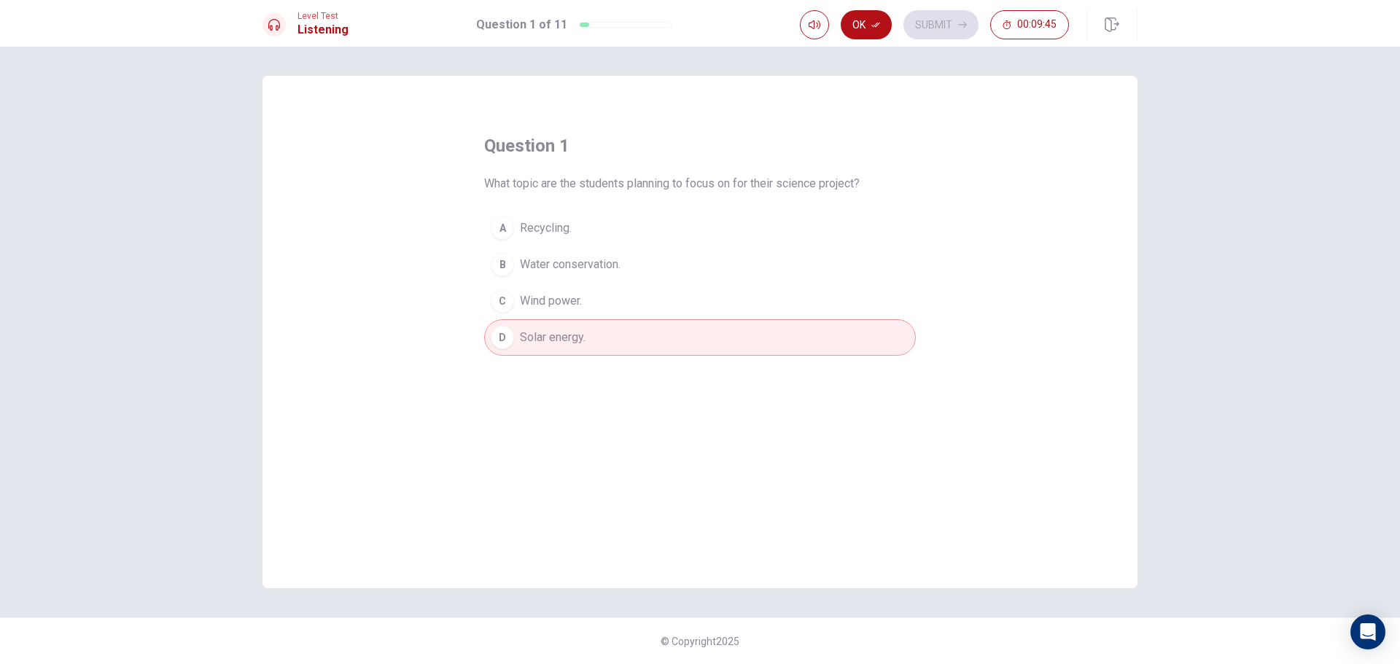
click at [870, 42] on div "Level Test Listening Question 1 of 11 Ok Submit 00:09:45" at bounding box center [700, 23] width 1400 height 47
click at [870, 36] on button "Ok" at bounding box center [866, 24] width 51 height 29
click at [929, 21] on button "Submit" at bounding box center [940, 24] width 75 height 29
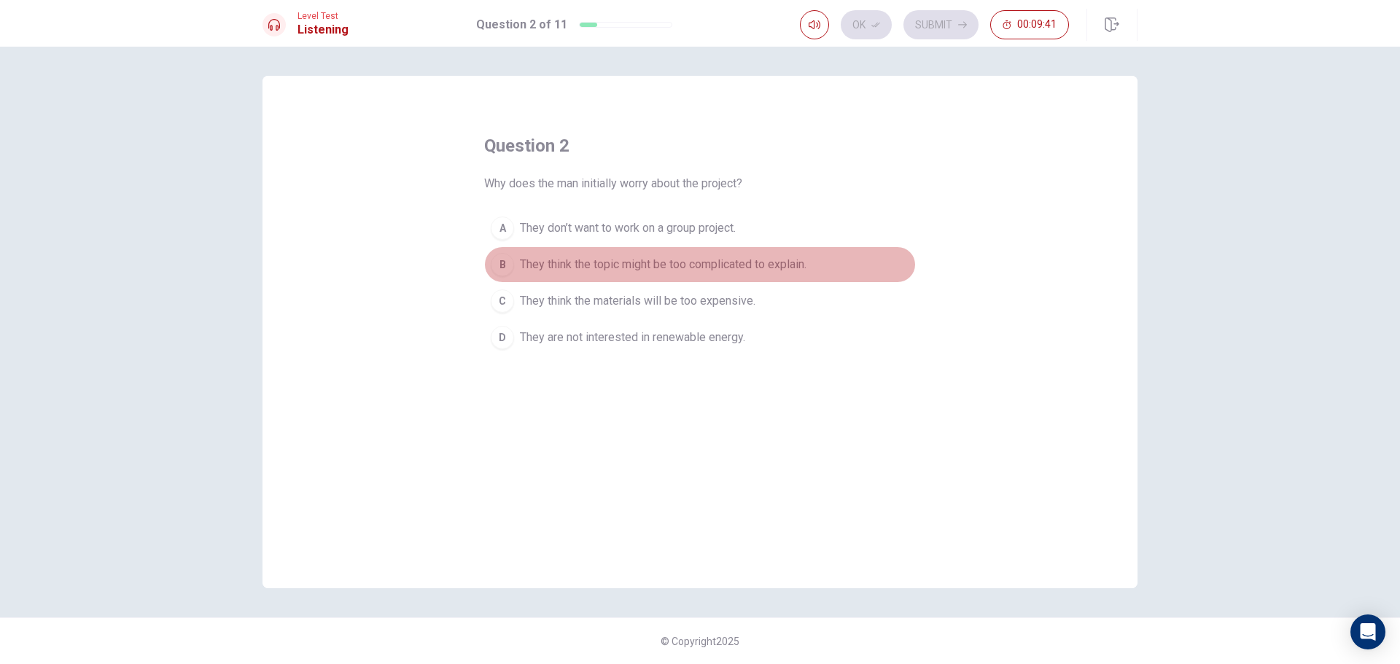
click at [601, 274] on button "B They think the topic might be too complicated to explain." at bounding box center [700, 264] width 432 height 36
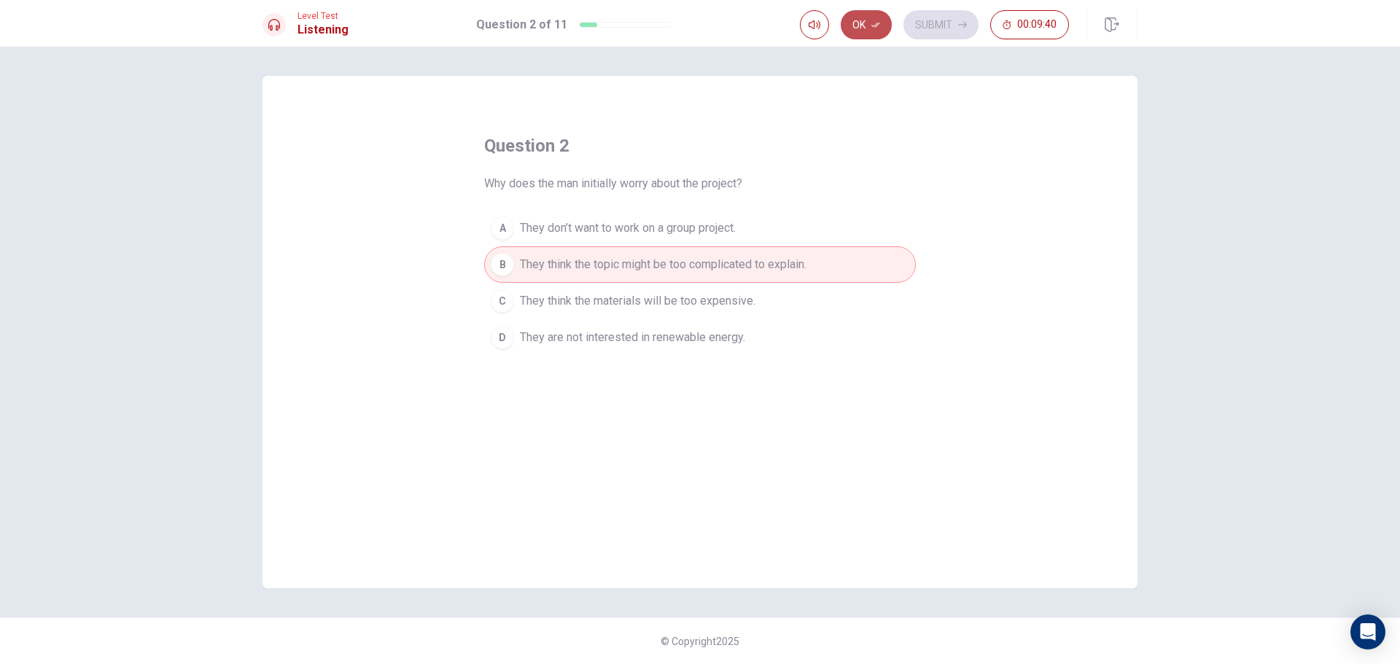
click at [869, 23] on button "Ok" at bounding box center [866, 24] width 51 height 29
click at [942, 36] on button "Submit" at bounding box center [940, 24] width 75 height 29
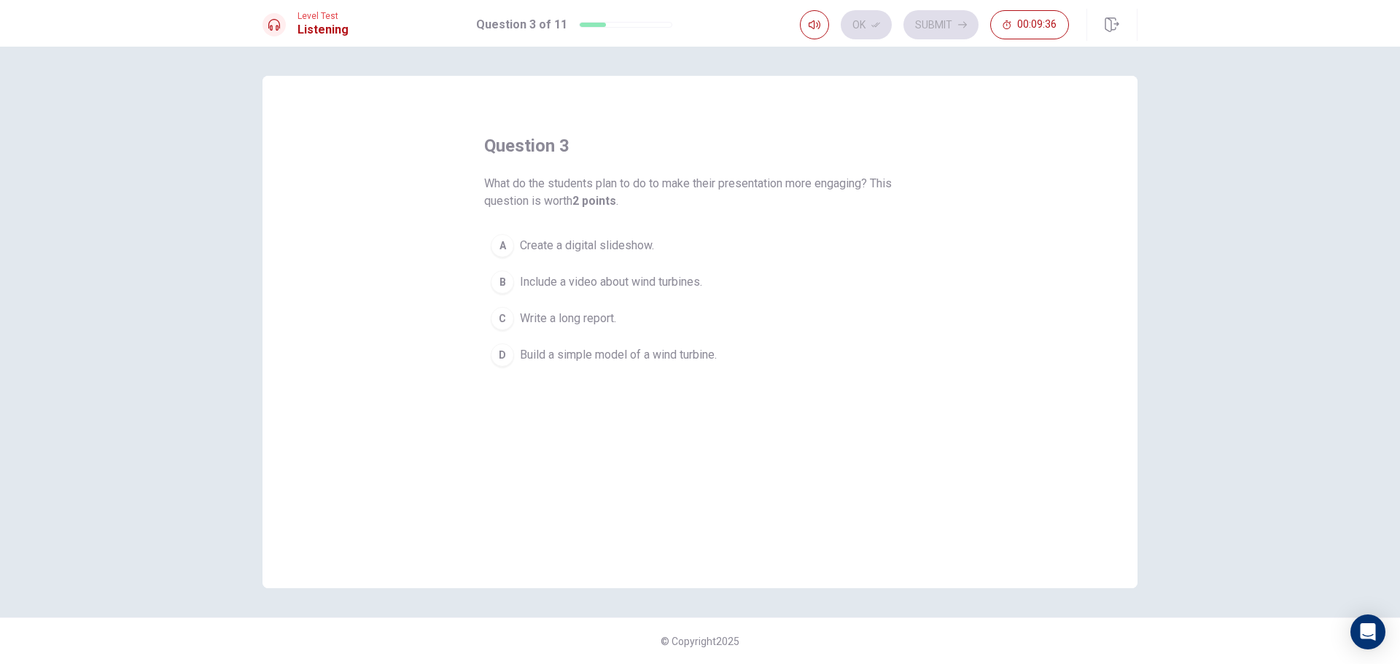
click at [610, 289] on span "Include a video about wind turbines." at bounding box center [611, 281] width 182 height 17
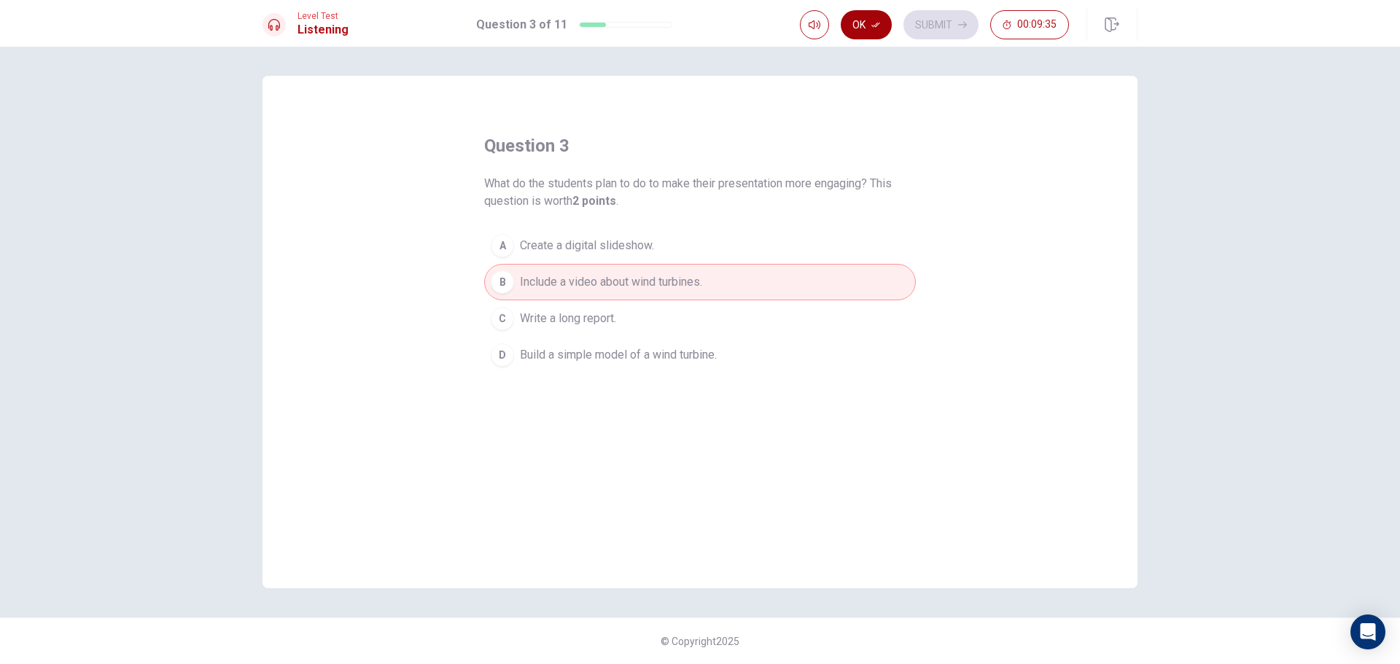
click at [867, 25] on button "Ok" at bounding box center [866, 24] width 51 height 29
click at [924, 26] on button "Submit" at bounding box center [940, 24] width 75 height 29
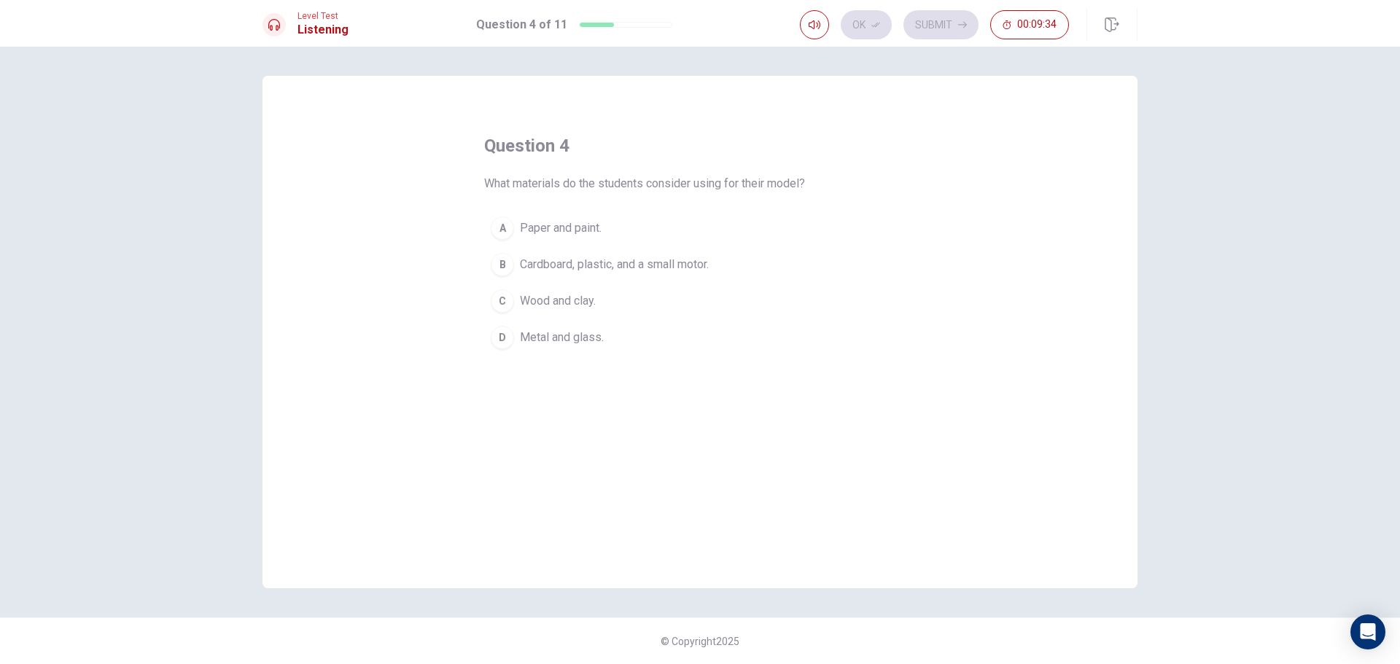
click at [706, 274] on button "B Cardboard, plastic, and a small motor." at bounding box center [700, 264] width 432 height 36
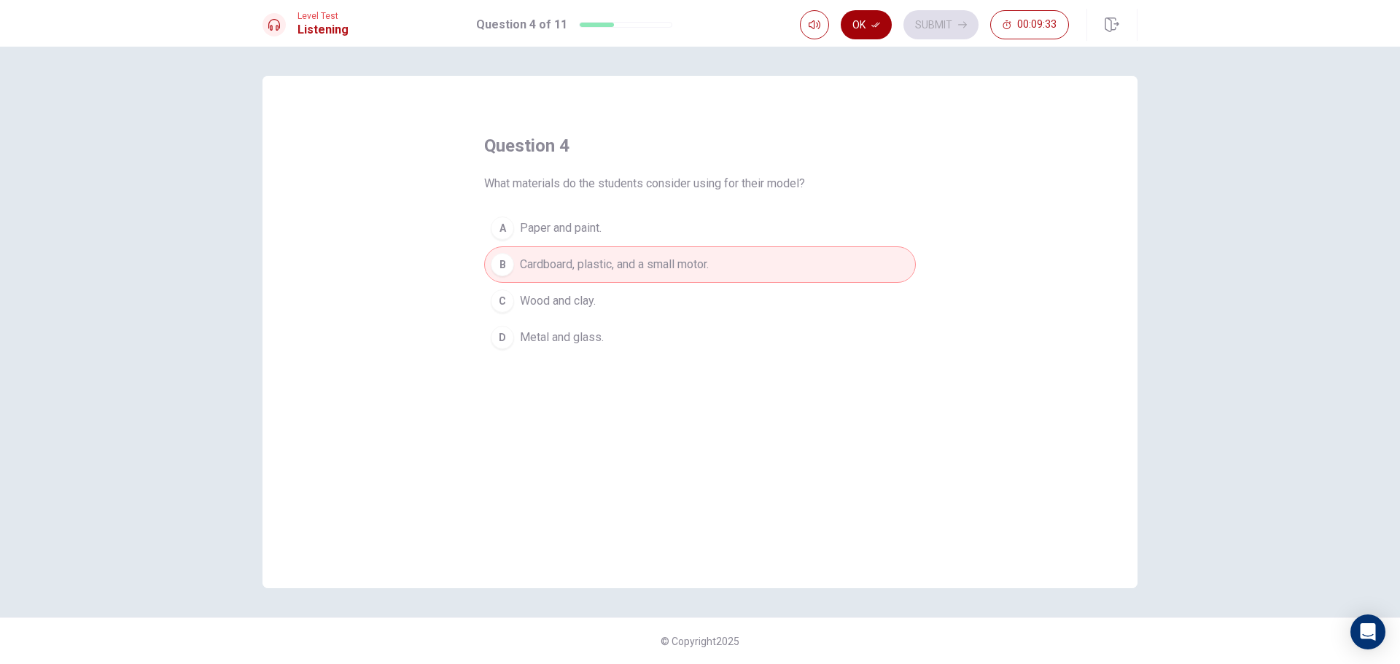
click at [873, 32] on button "Ok" at bounding box center [866, 24] width 51 height 29
click at [967, 25] on button "Submit" at bounding box center [940, 24] width 75 height 29
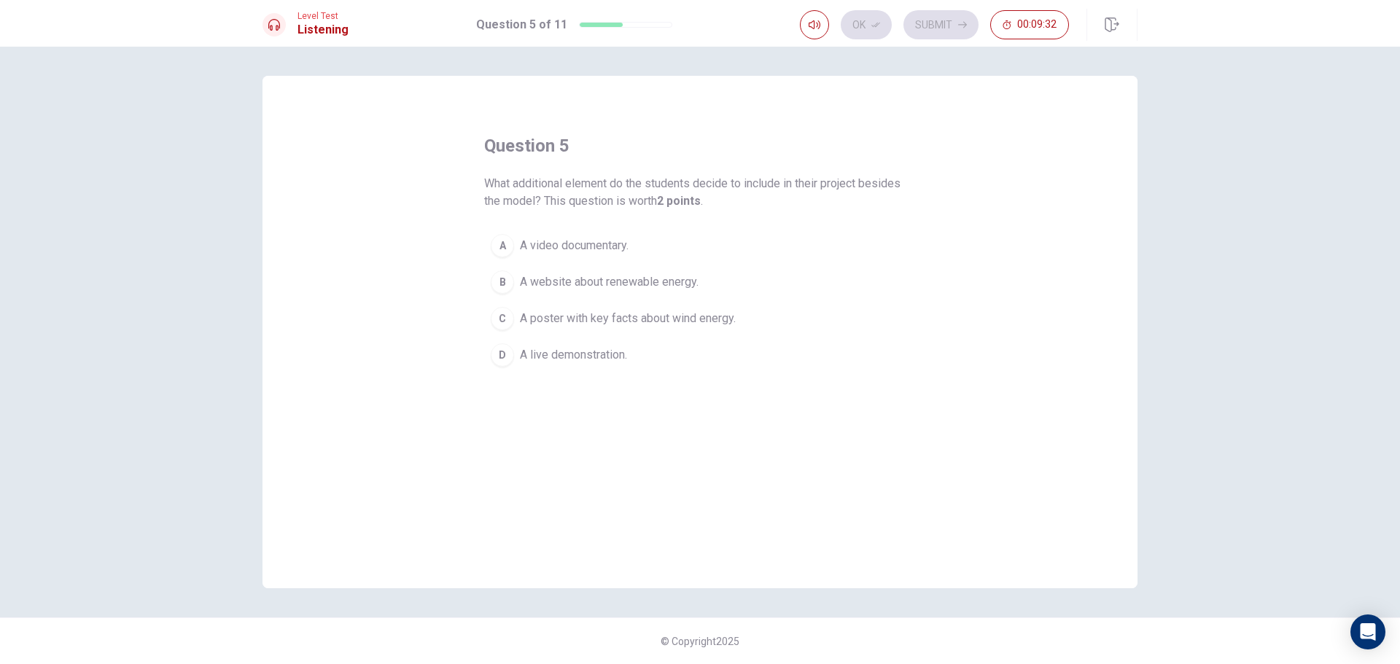
click at [571, 317] on span "A poster with key facts about wind energy." at bounding box center [628, 318] width 216 height 17
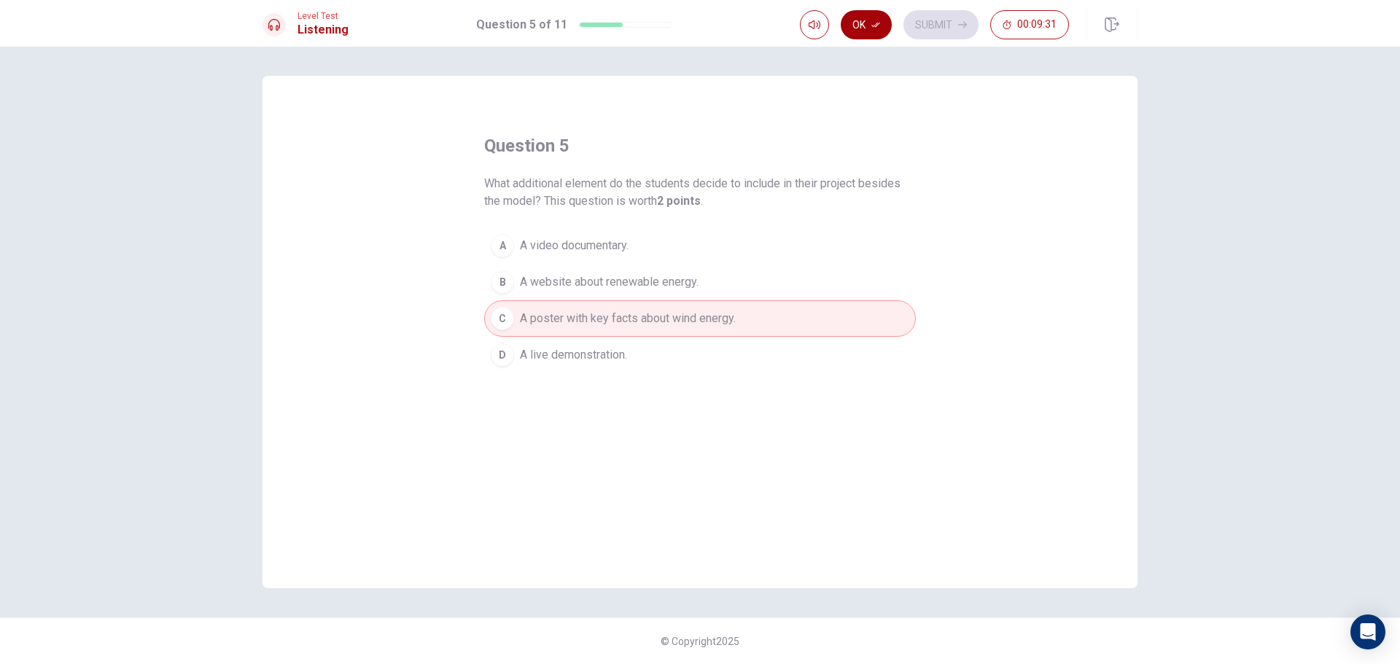
click at [854, 28] on button "Ok" at bounding box center [866, 24] width 51 height 29
click at [936, 28] on button "Submit" at bounding box center [940, 24] width 75 height 29
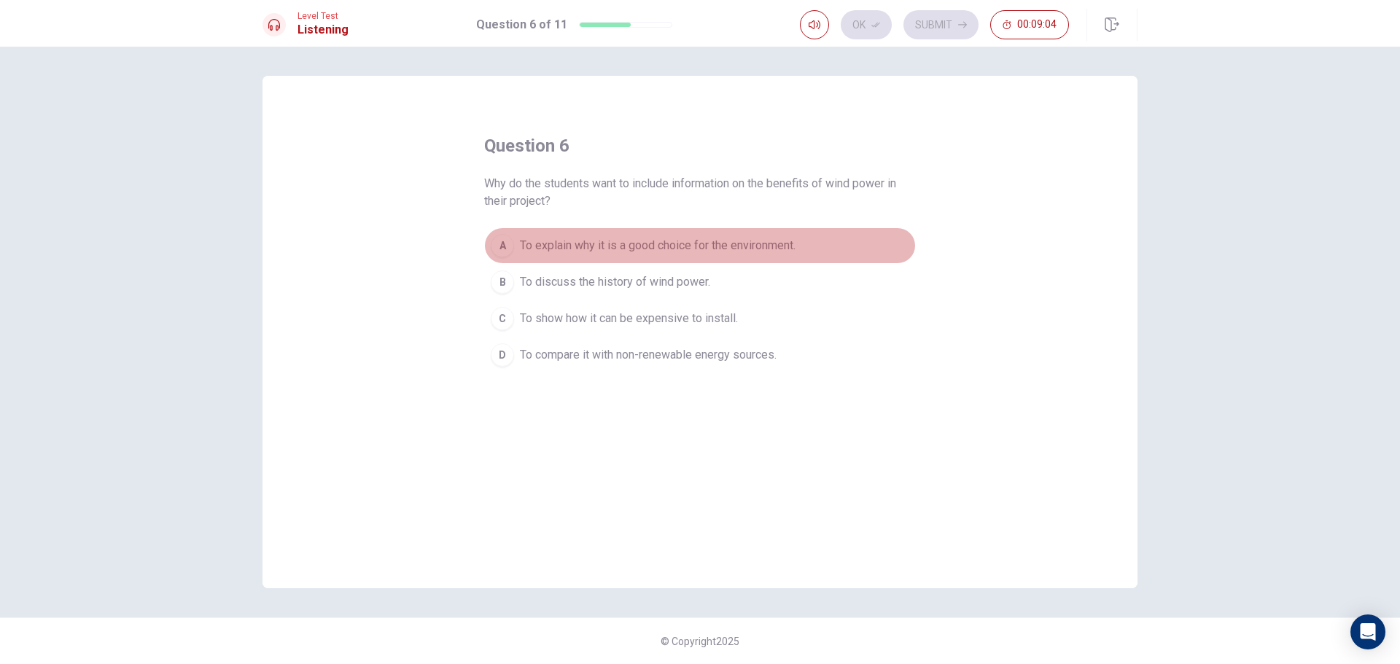
click at [514, 242] on button "A To explain why it is a good choice for the environment." at bounding box center [700, 245] width 432 height 36
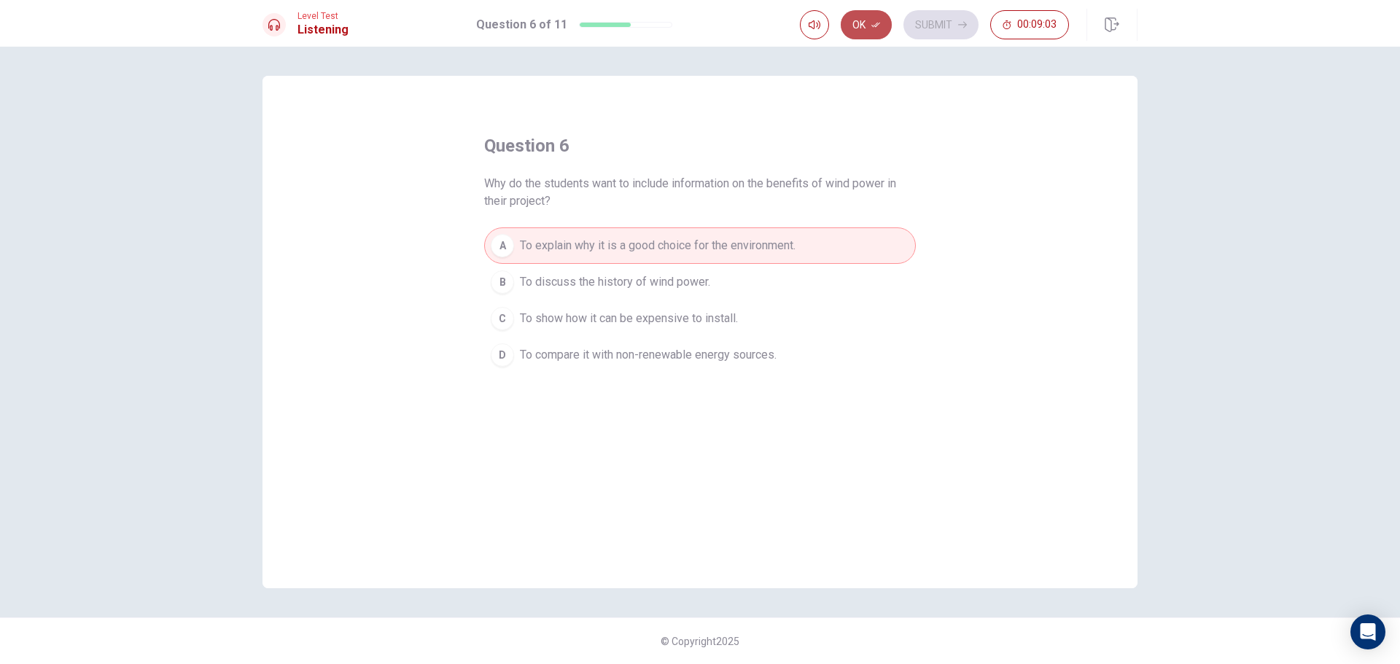
click at [878, 23] on icon "button" at bounding box center [875, 24] width 9 height 9
click at [913, 15] on button "Submit" at bounding box center [940, 24] width 75 height 29
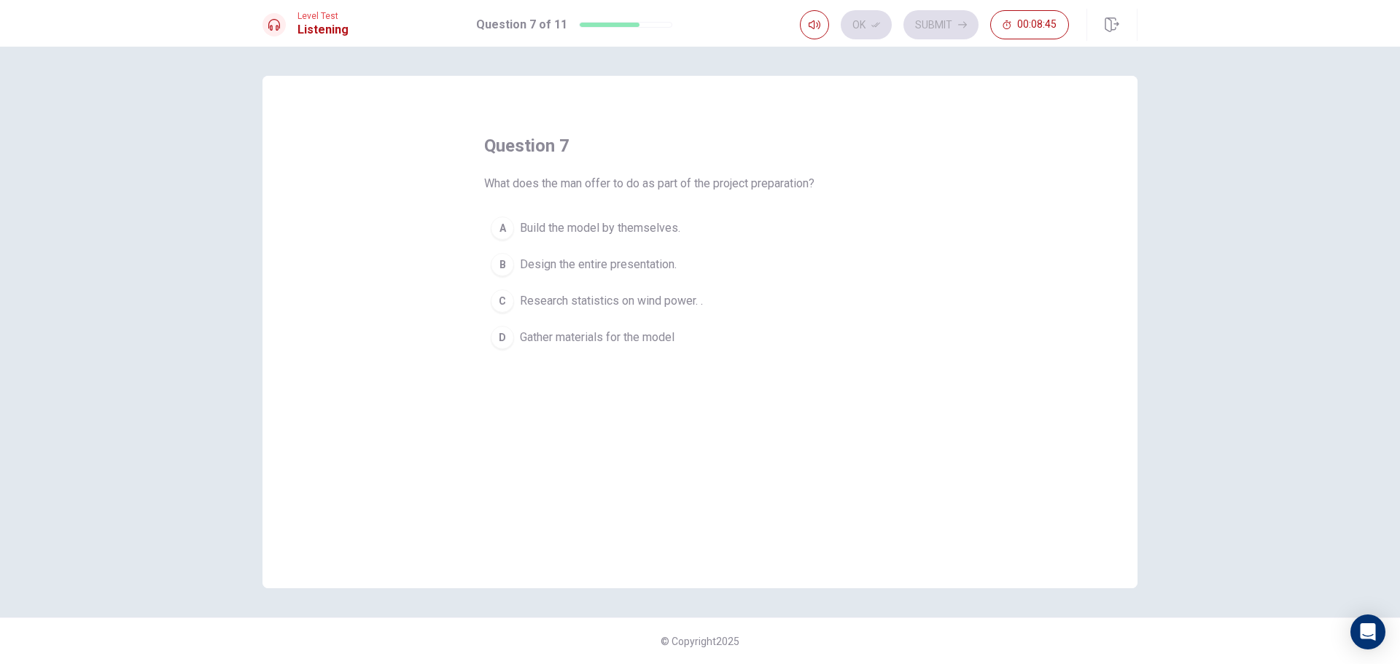
click at [526, 288] on button "C Research statistics on wind power. ." at bounding box center [700, 301] width 432 height 36
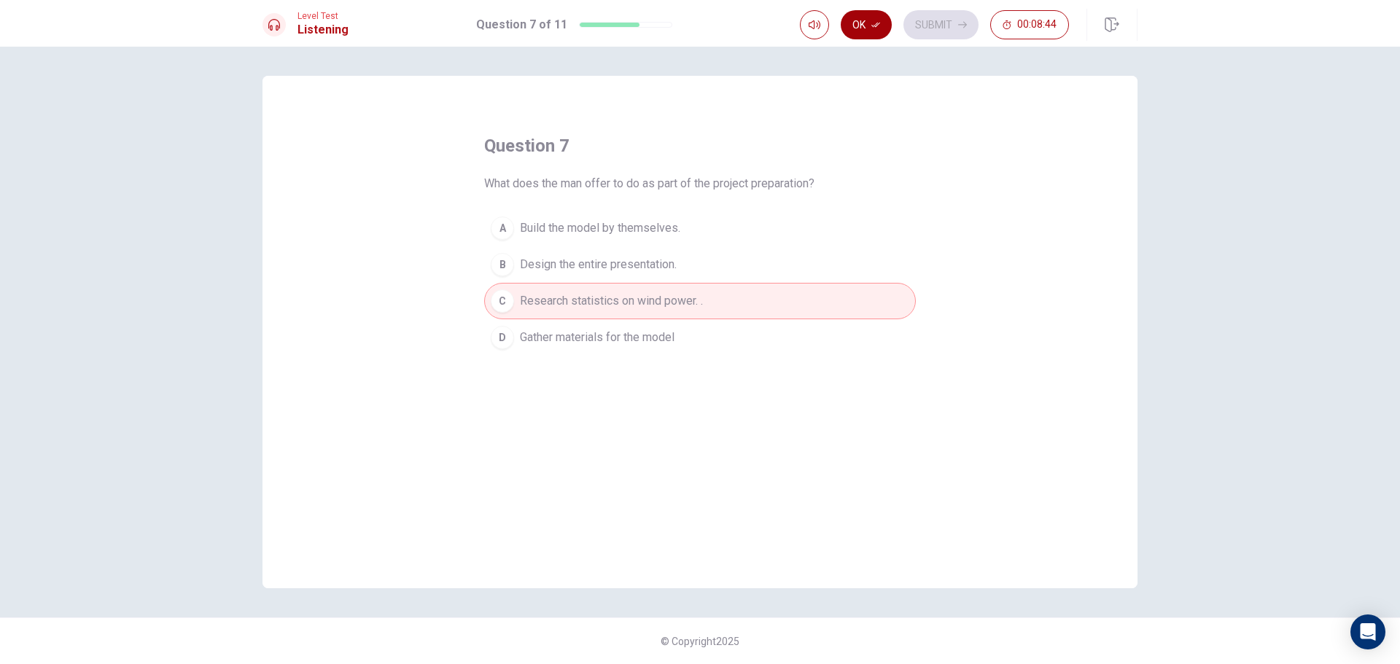
click at [861, 24] on button "Ok" at bounding box center [866, 24] width 51 height 29
click at [938, 23] on button "Submit" at bounding box center [940, 24] width 75 height 29
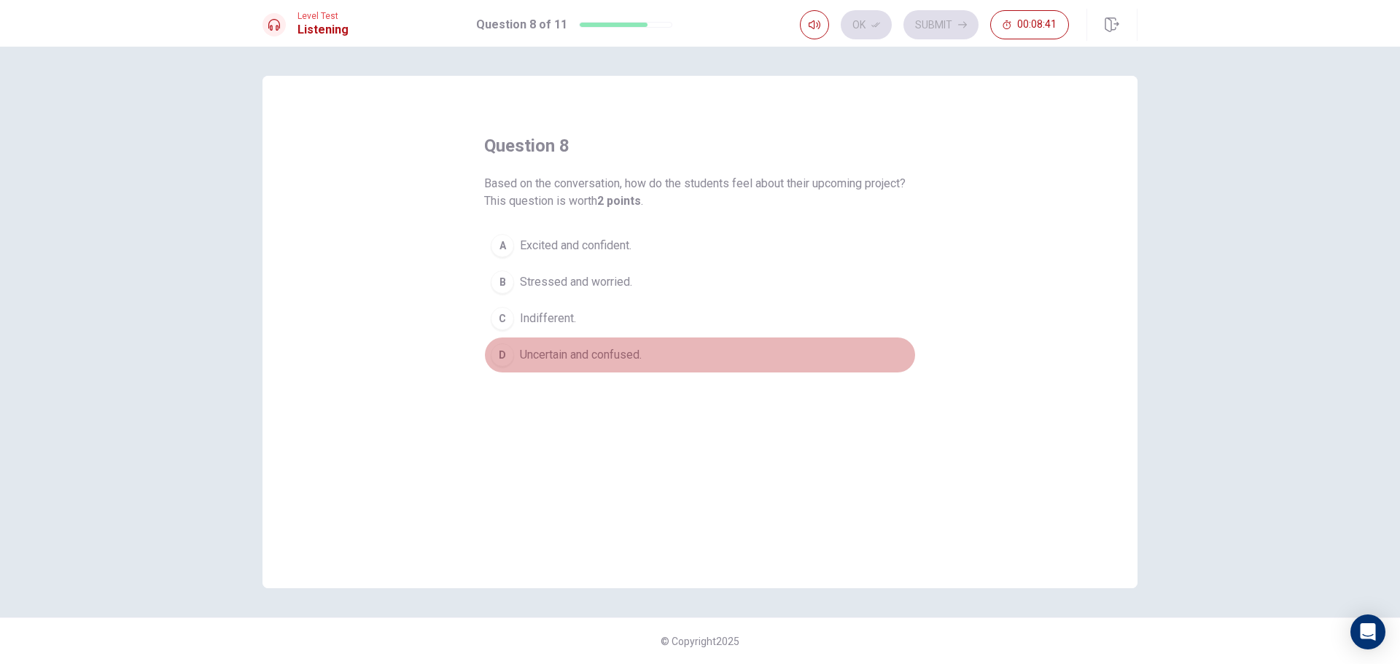
click at [615, 360] on span "Uncertain and confused." at bounding box center [581, 354] width 122 height 17
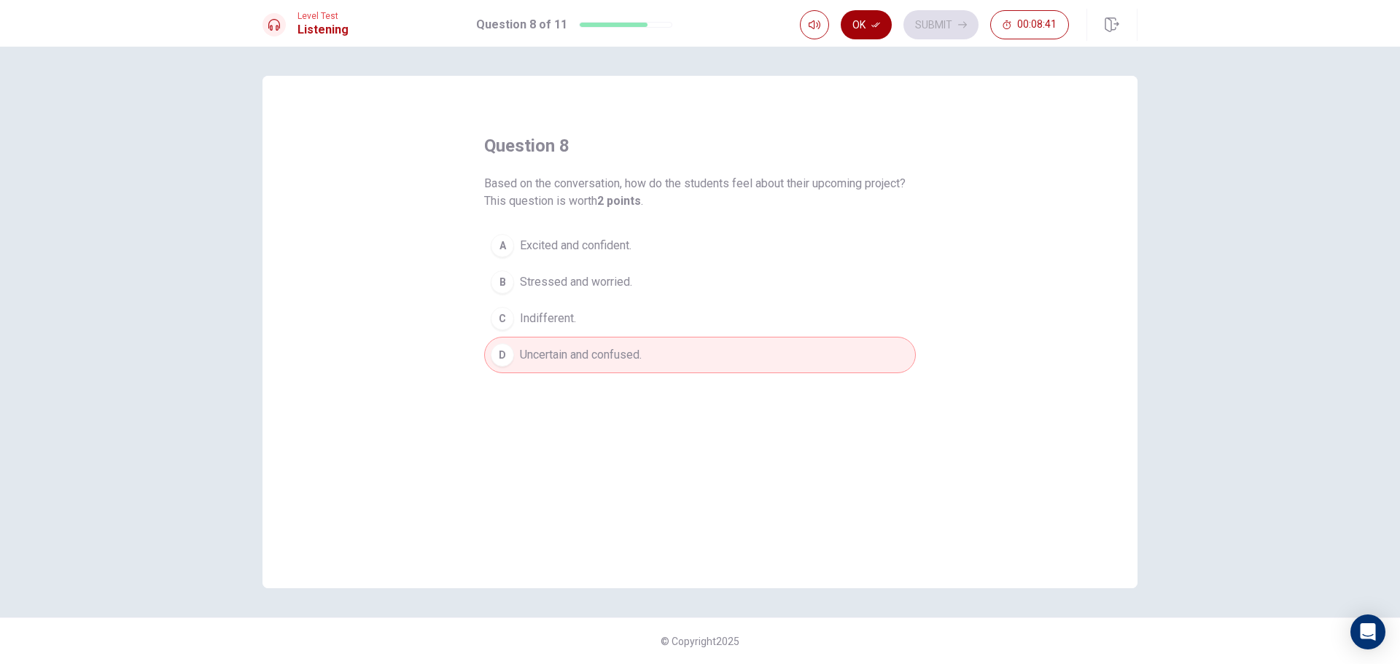
click at [846, 33] on button "Ok" at bounding box center [866, 24] width 51 height 29
click at [919, 21] on button "Submit" at bounding box center [940, 24] width 75 height 29
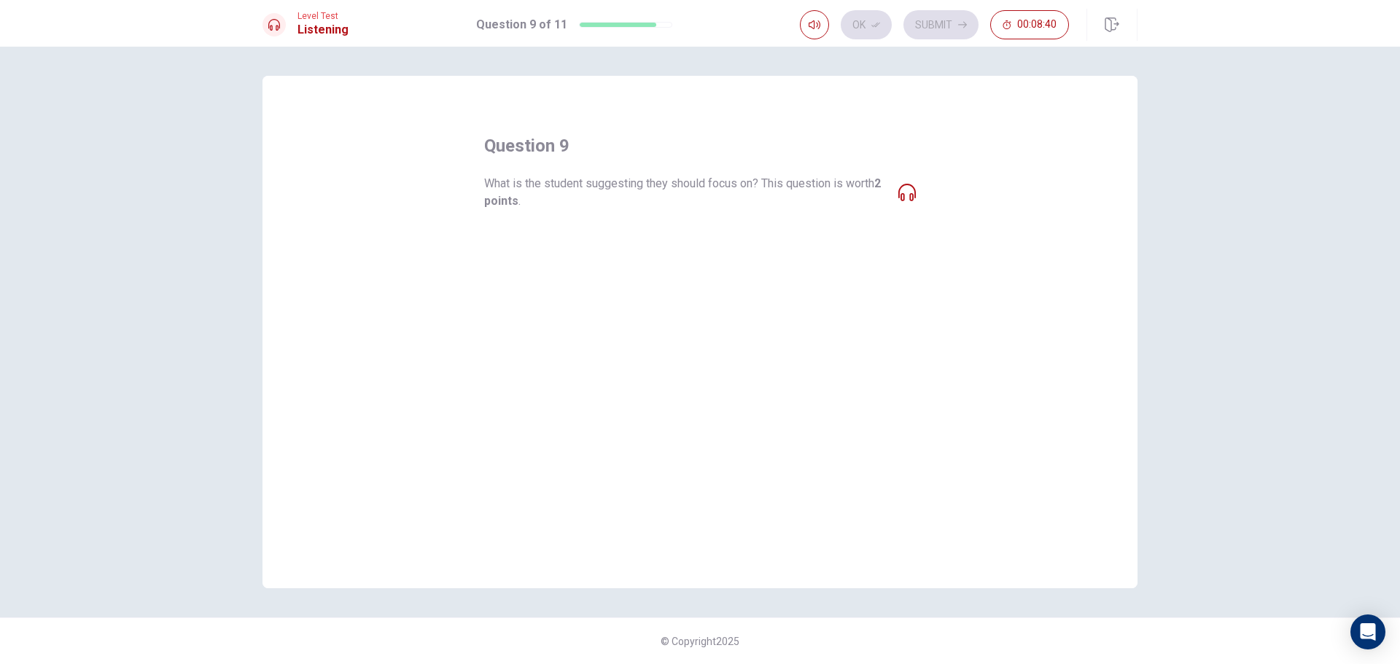
click at [650, 213] on div "question 9 What is the student suggesting they should focus on? This question i…" at bounding box center [700, 253] width 432 height 239
click at [650, 236] on button "A How to create a complex model of a wind turbine." at bounding box center [700, 245] width 432 height 36
click at [668, 235] on button "A How to create a complex model of a wind turbine." at bounding box center [700, 245] width 432 height 36
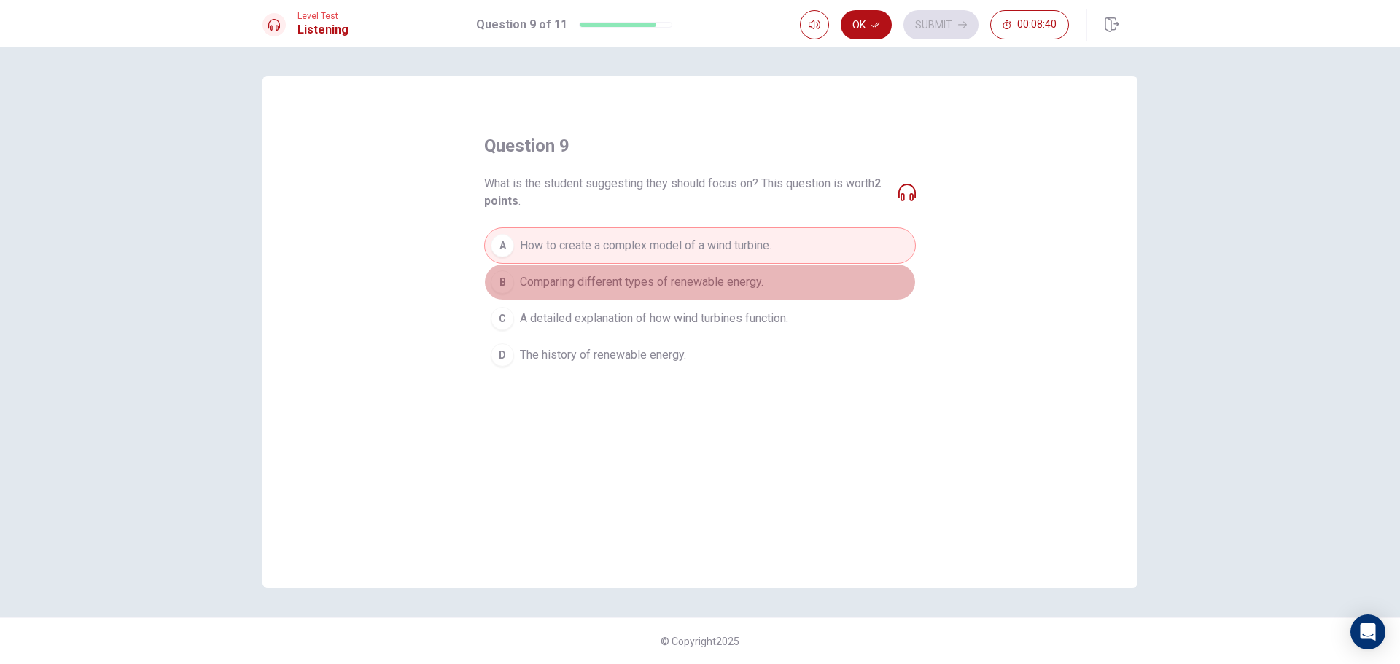
click at [579, 297] on button "B Comparing different types of renewable energy." at bounding box center [700, 282] width 432 height 36
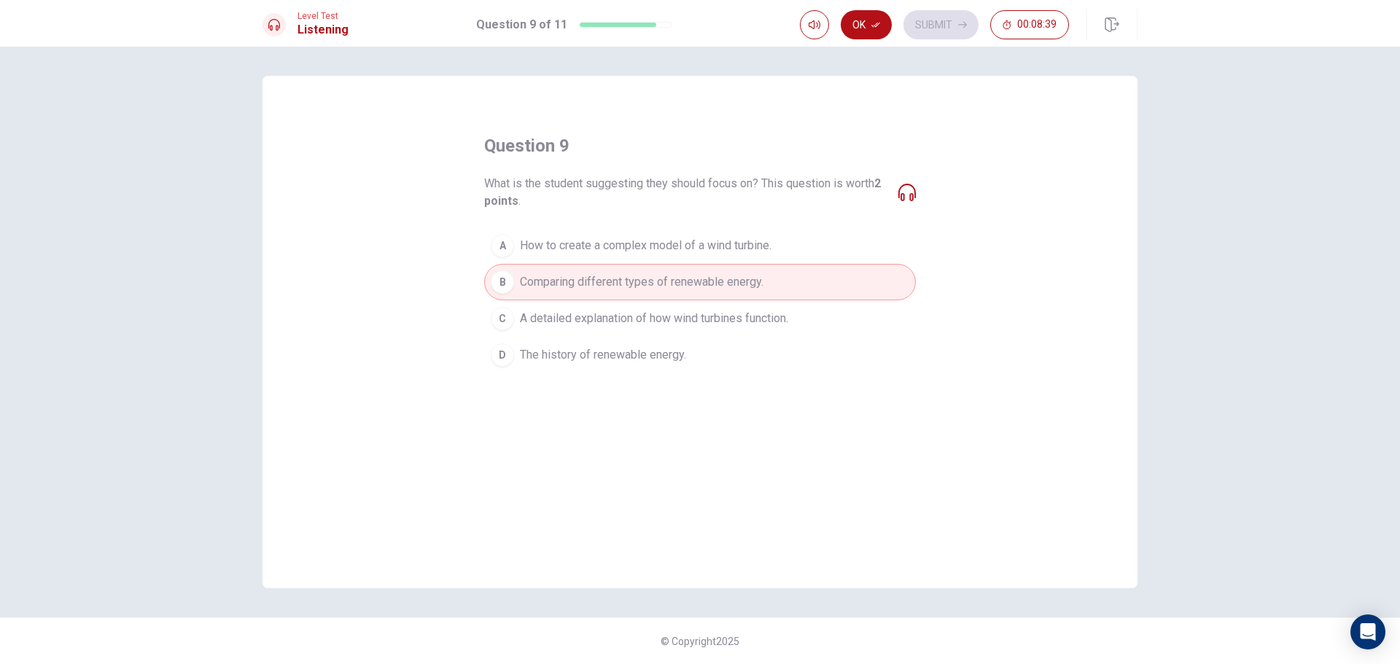
click at [582, 316] on span "A detailed explanation of how wind turbines function." at bounding box center [654, 318] width 268 height 17
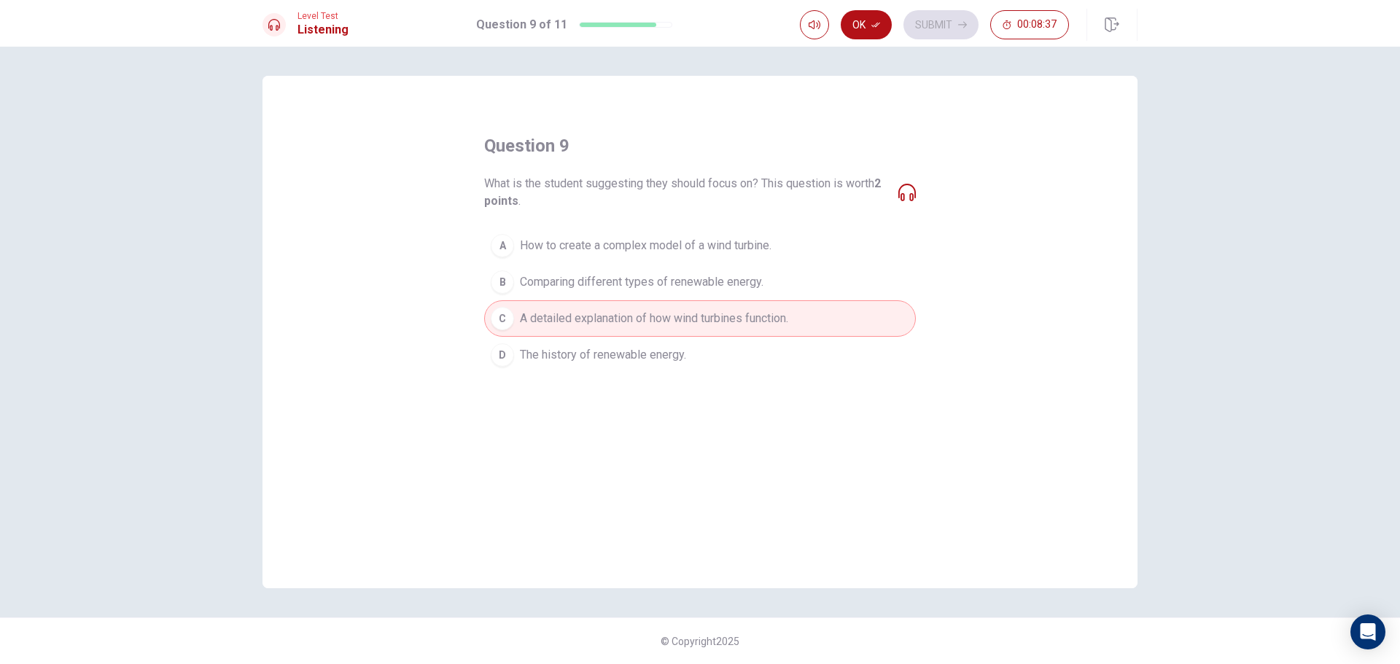
click at [599, 262] on button "A How to create a complex model of a wind turbine." at bounding box center [700, 245] width 432 height 36
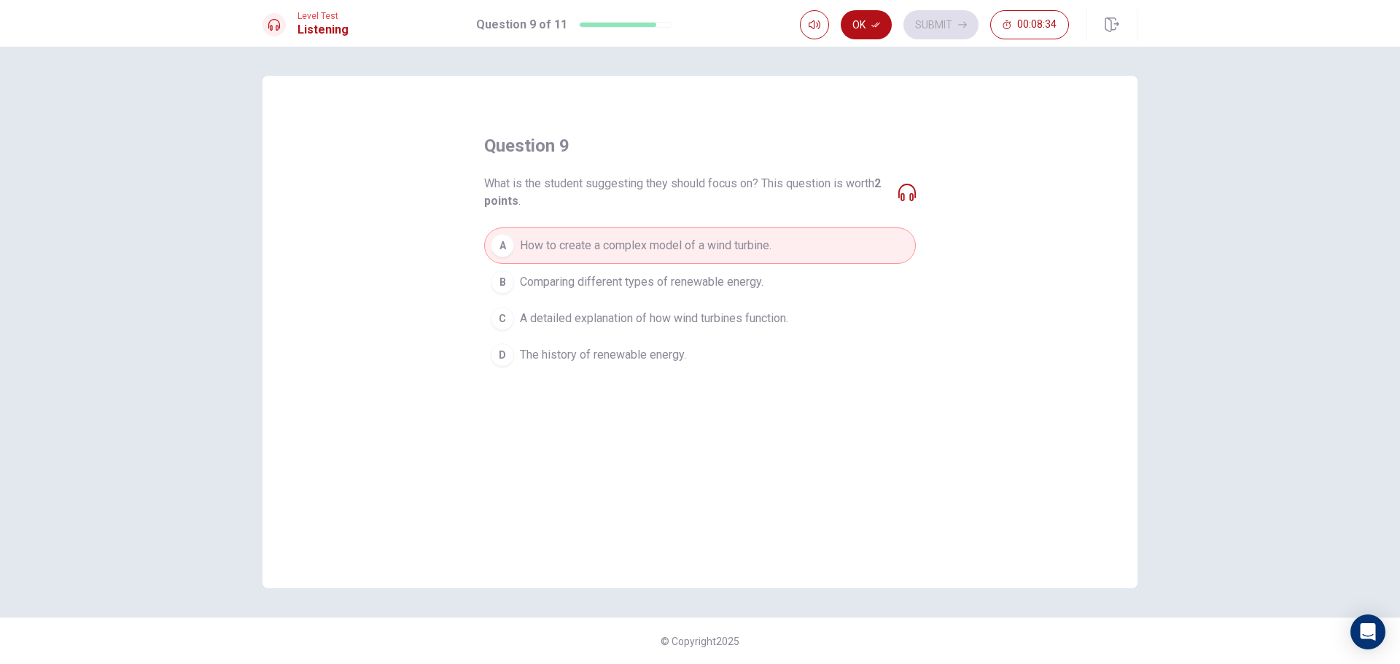
click at [621, 311] on span "A detailed explanation of how wind turbines function." at bounding box center [654, 318] width 268 height 17
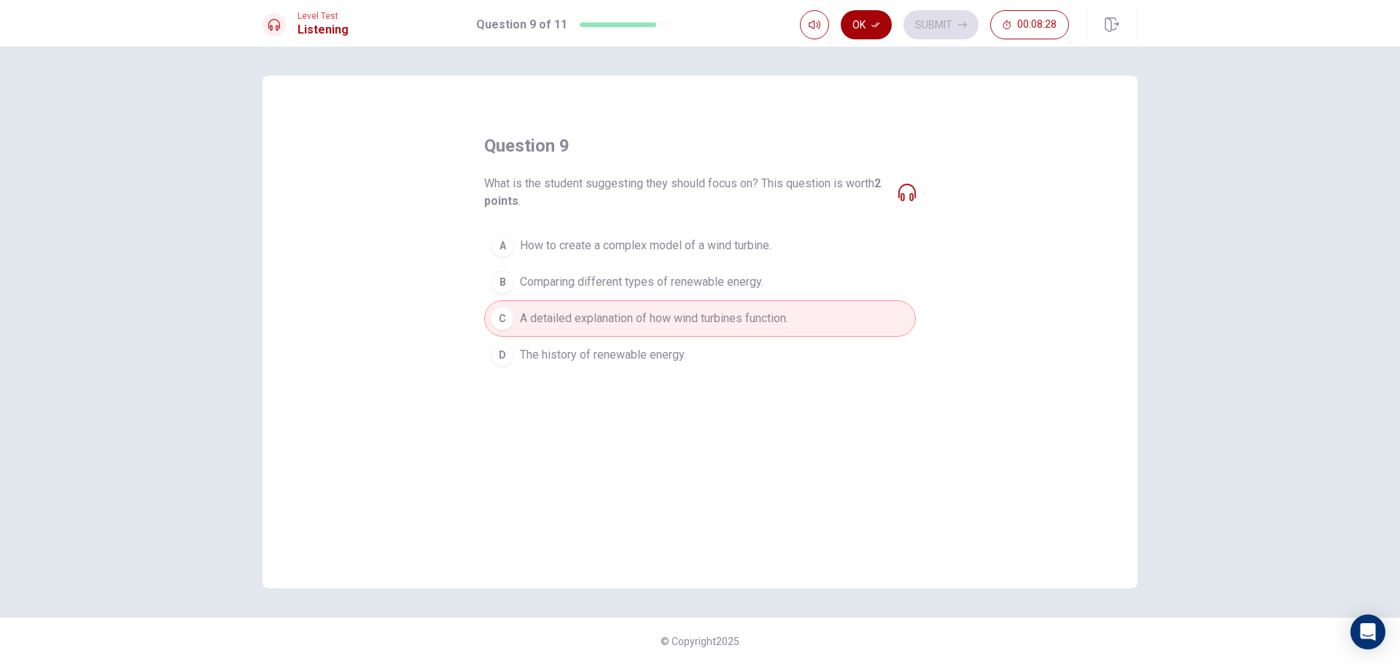
click at [850, 28] on button "Ok" at bounding box center [866, 24] width 51 height 29
click at [918, 30] on button "Submit" at bounding box center [940, 24] width 75 height 29
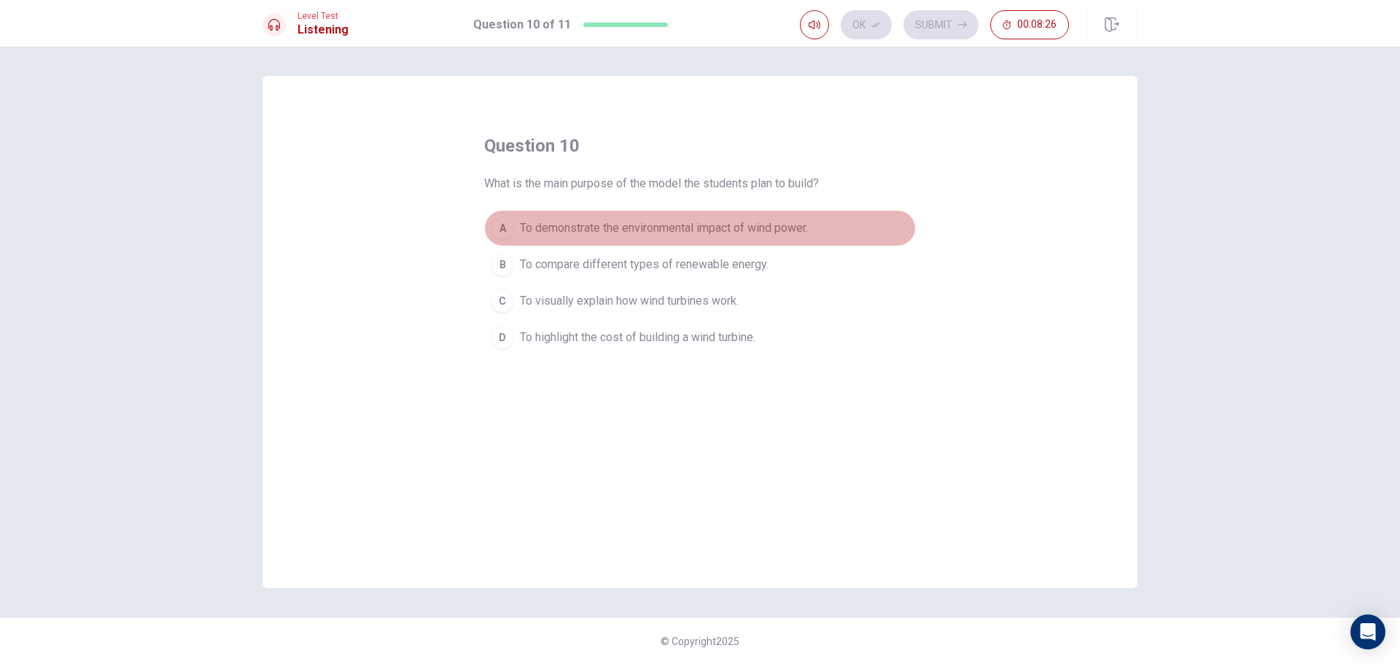
click at [717, 238] on button "A To demonstrate the environmental impact of wind power." at bounding box center [700, 228] width 432 height 36
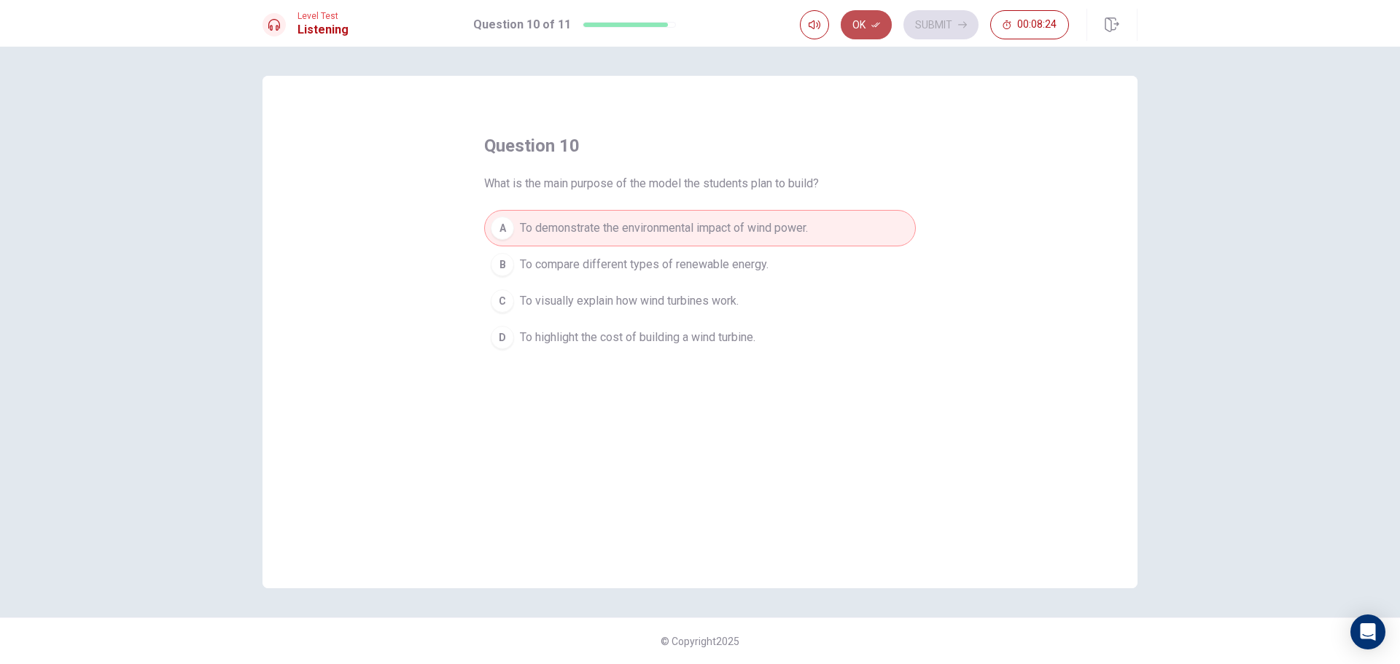
click at [862, 26] on button "Ok" at bounding box center [866, 24] width 51 height 29
click at [918, 28] on button "Submit" at bounding box center [940, 24] width 75 height 29
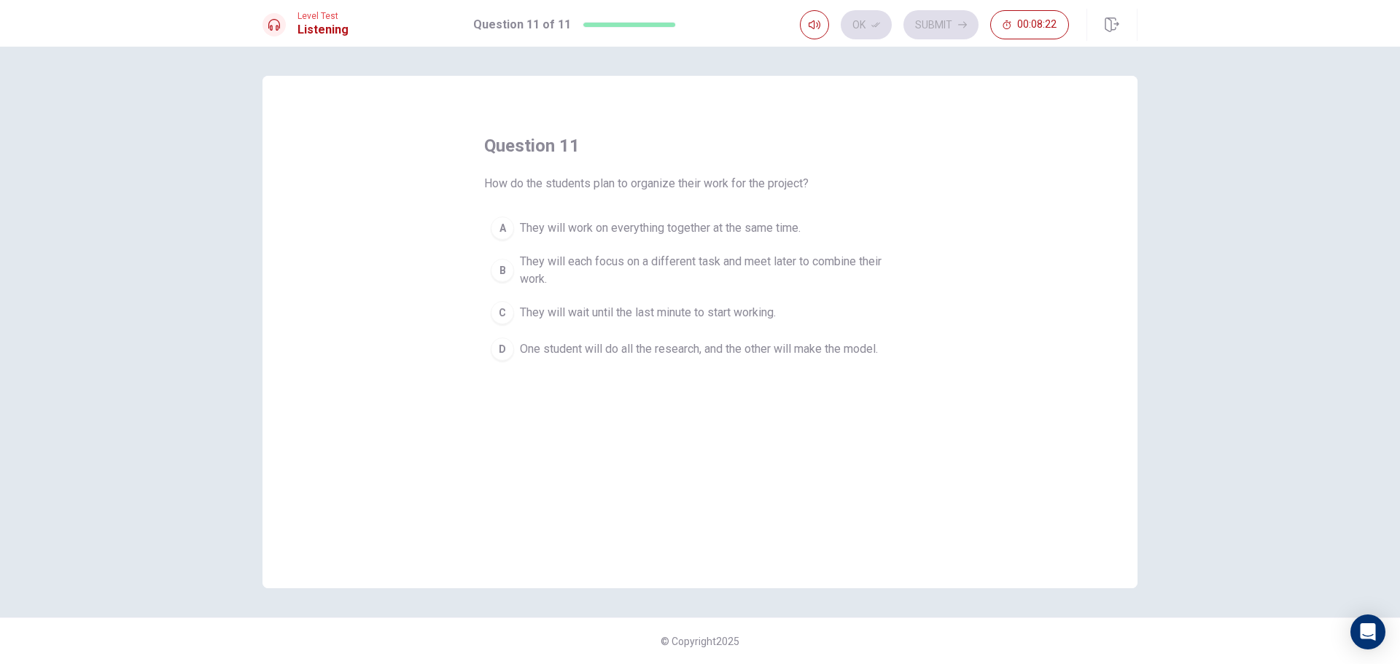
click at [812, 251] on button "B They will each focus on a different task and meet later to combine their work." at bounding box center [700, 270] width 432 height 48
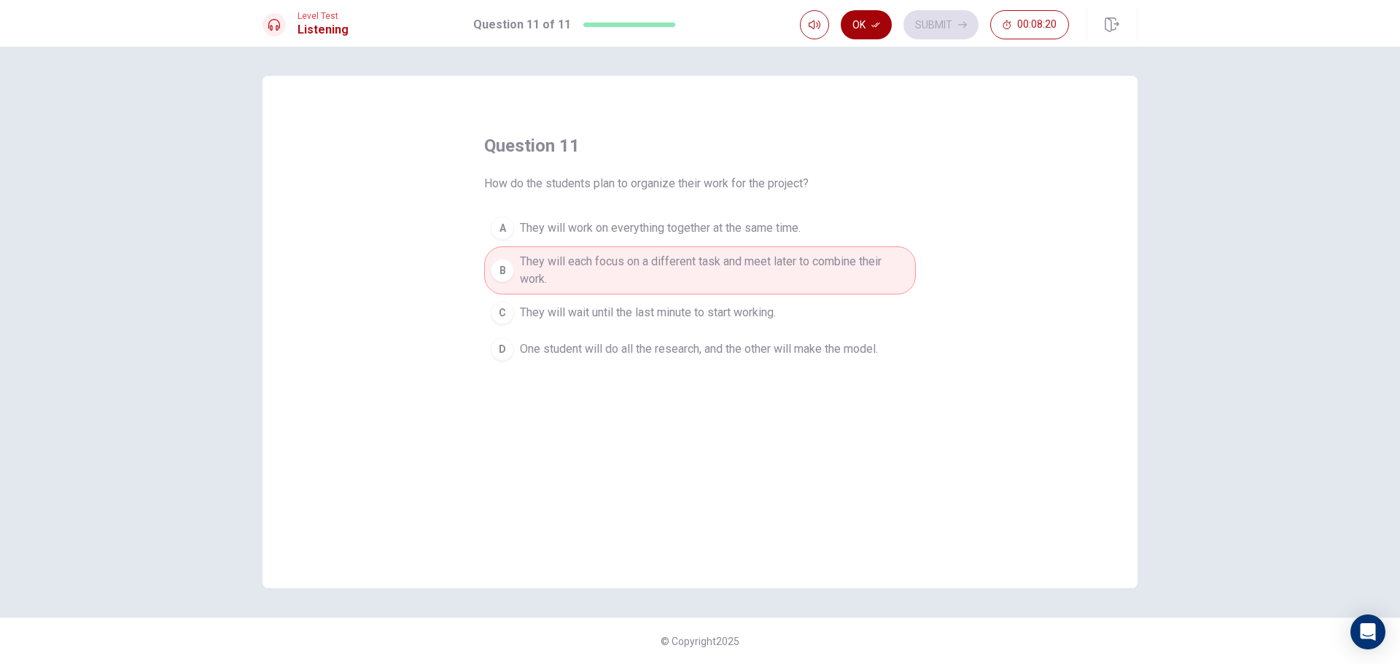
click at [857, 23] on button "Ok" at bounding box center [866, 24] width 51 height 29
click at [900, 25] on div "Ok Submit 00:08:20" at bounding box center [934, 24] width 269 height 29
click at [920, 33] on button "Submit" at bounding box center [940, 24] width 75 height 29
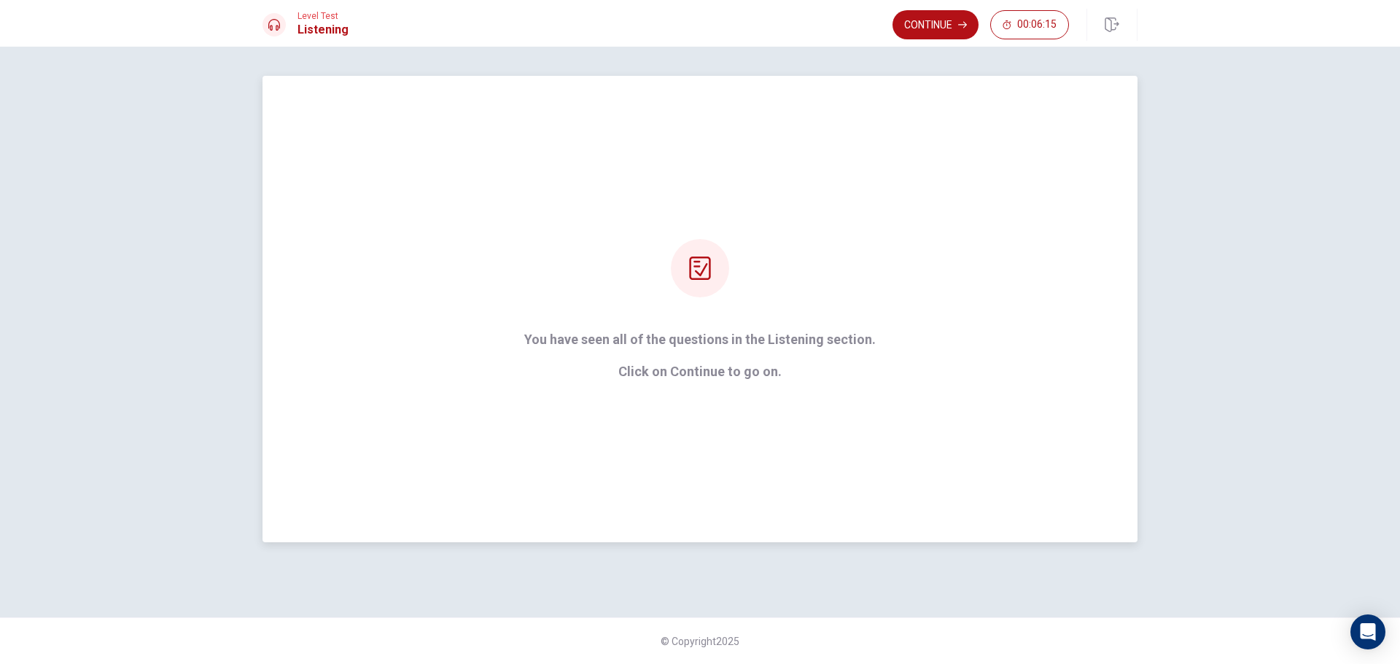
click at [709, 389] on div "You have seen all of the questions in the Listening section. Click on Continue …" at bounding box center [699, 309] width 875 height 467
click at [709, 381] on div "You have seen all of the questions in the Listening section. Click on Continue …" at bounding box center [699, 309] width 875 height 467
click at [719, 348] on strong "You have seen all of the questions in the Listening section. Click on Continue …" at bounding box center [699, 355] width 351 height 47
click at [904, 1] on div "Level Test Listening Continue 00:06:13" at bounding box center [700, 23] width 1400 height 47
click at [914, 7] on div "Level Test Listening Continue 00:06:13" at bounding box center [700, 23] width 1400 height 47
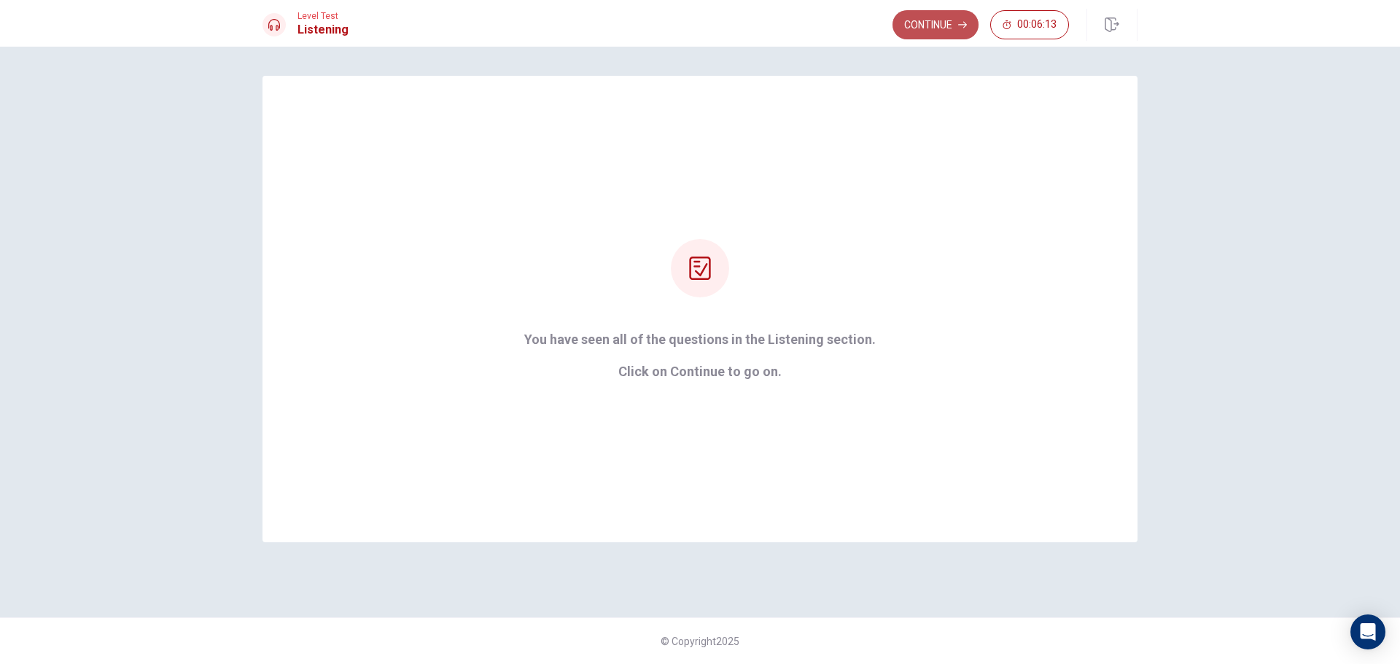
click at [923, 28] on button "Continue" at bounding box center [935, 24] width 86 height 29
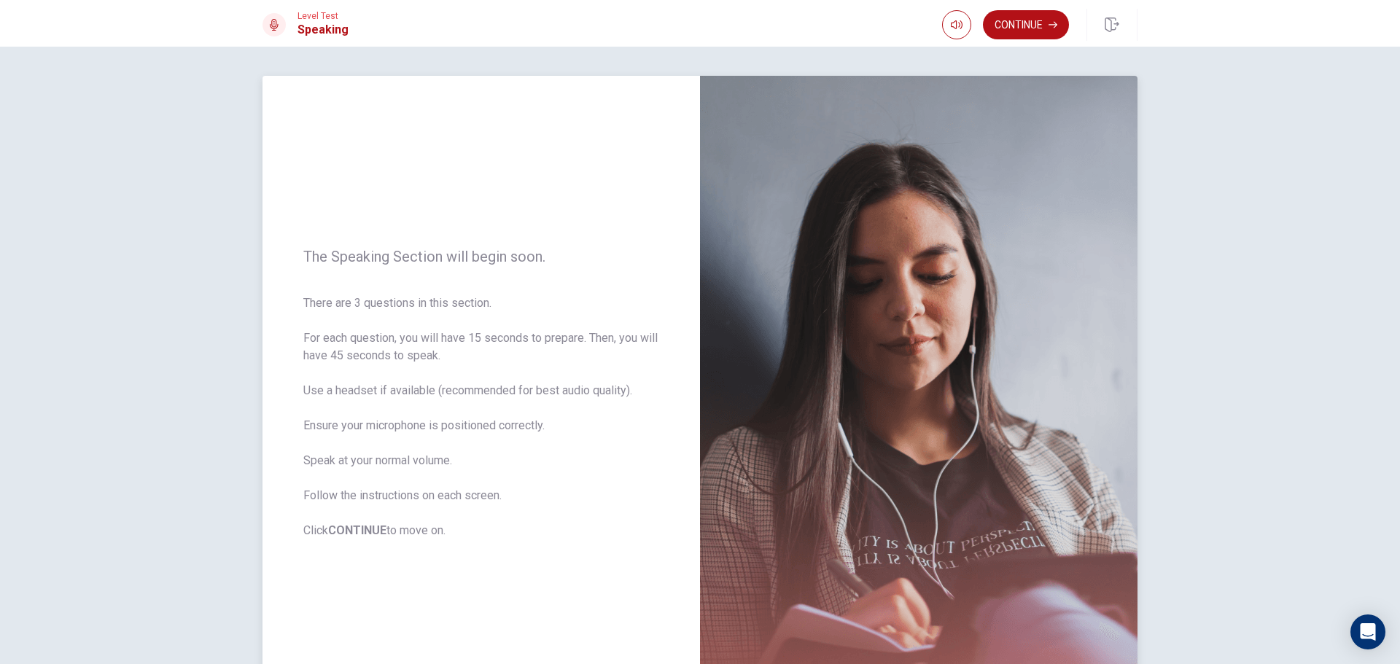
click at [312, 261] on span "The Speaking Section will begin soon." at bounding box center [481, 256] width 356 height 17
click at [912, 340] on img at bounding box center [918, 394] width 437 height 636
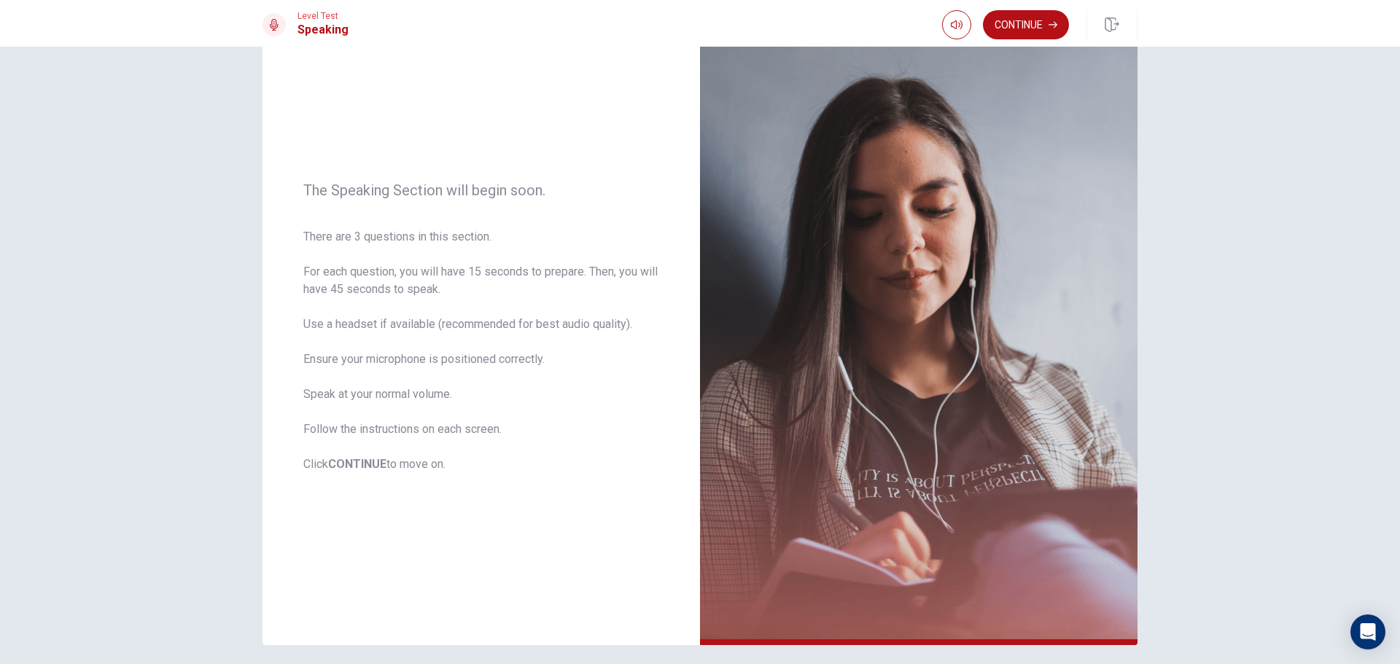
scroll to position [123, 0]
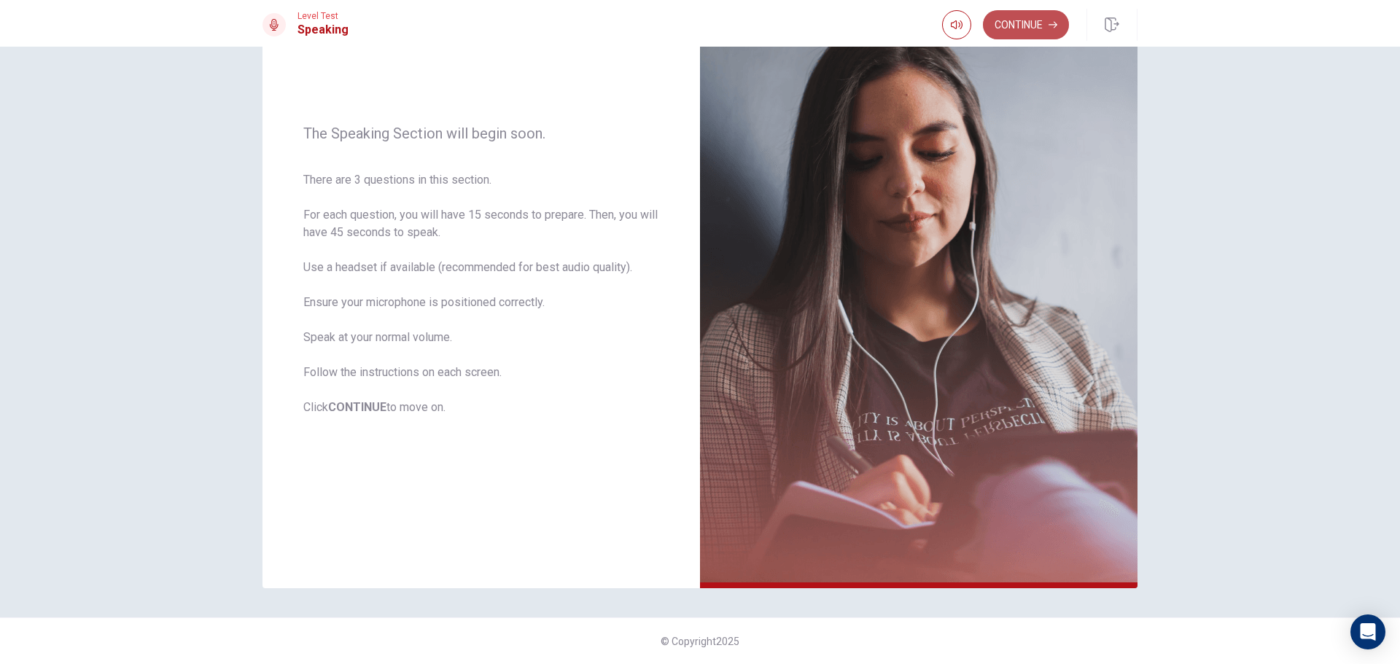
click at [1040, 29] on button "Continue" at bounding box center [1026, 24] width 86 height 29
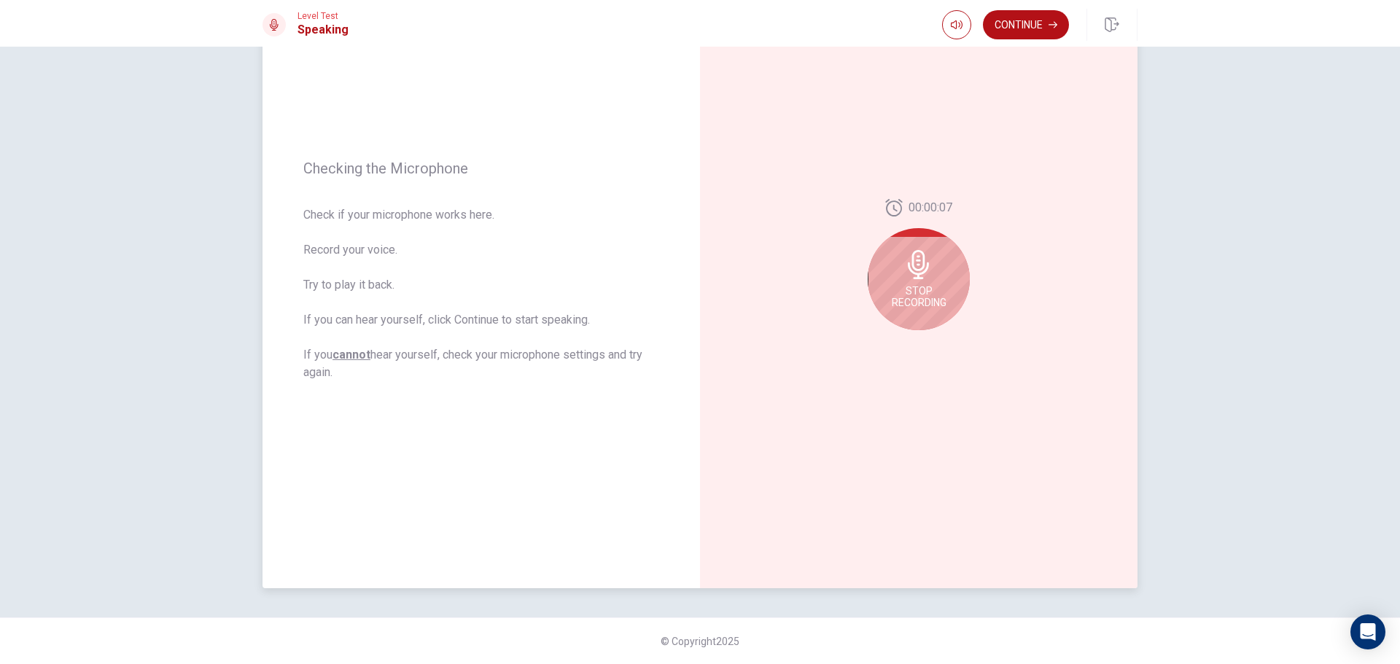
click at [945, 267] on div "Stop Recording" at bounding box center [918, 279] width 102 height 102
click at [932, 340] on icon "Play Audio" at bounding box center [934, 342] width 9 height 9
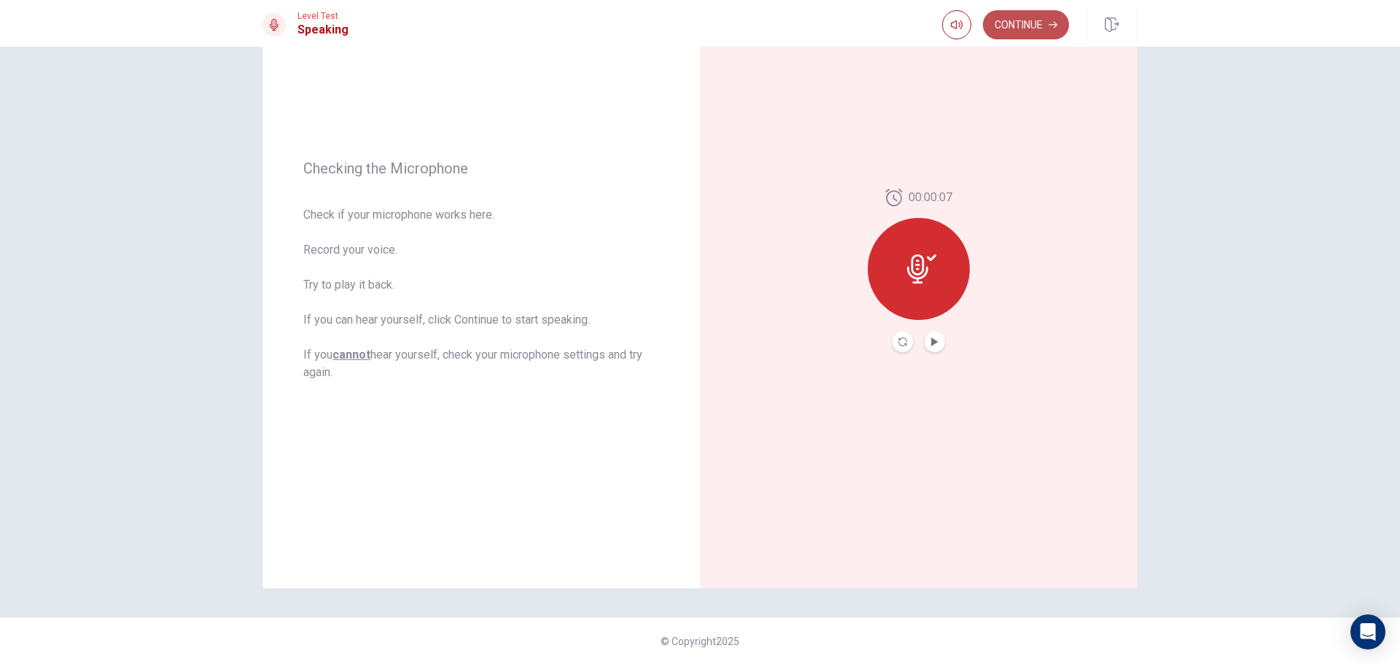
click at [1027, 23] on button "Continue" at bounding box center [1026, 24] width 86 height 29
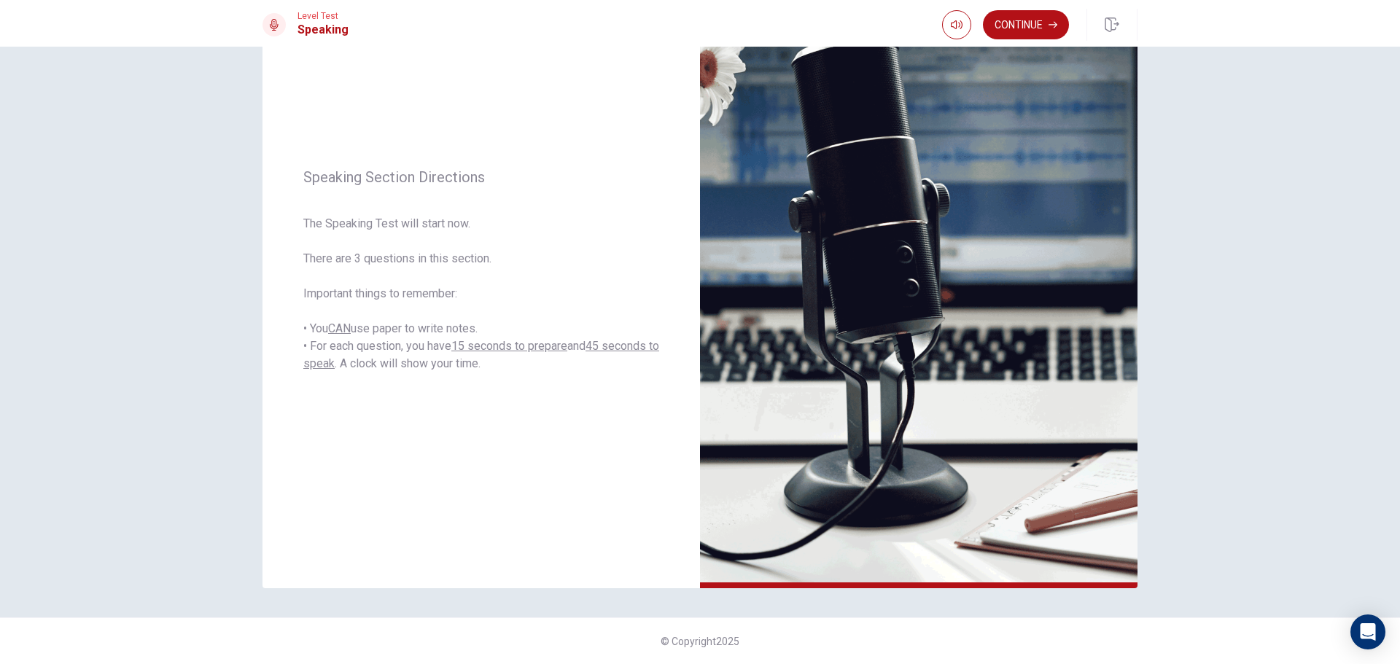
scroll to position [0, 0]
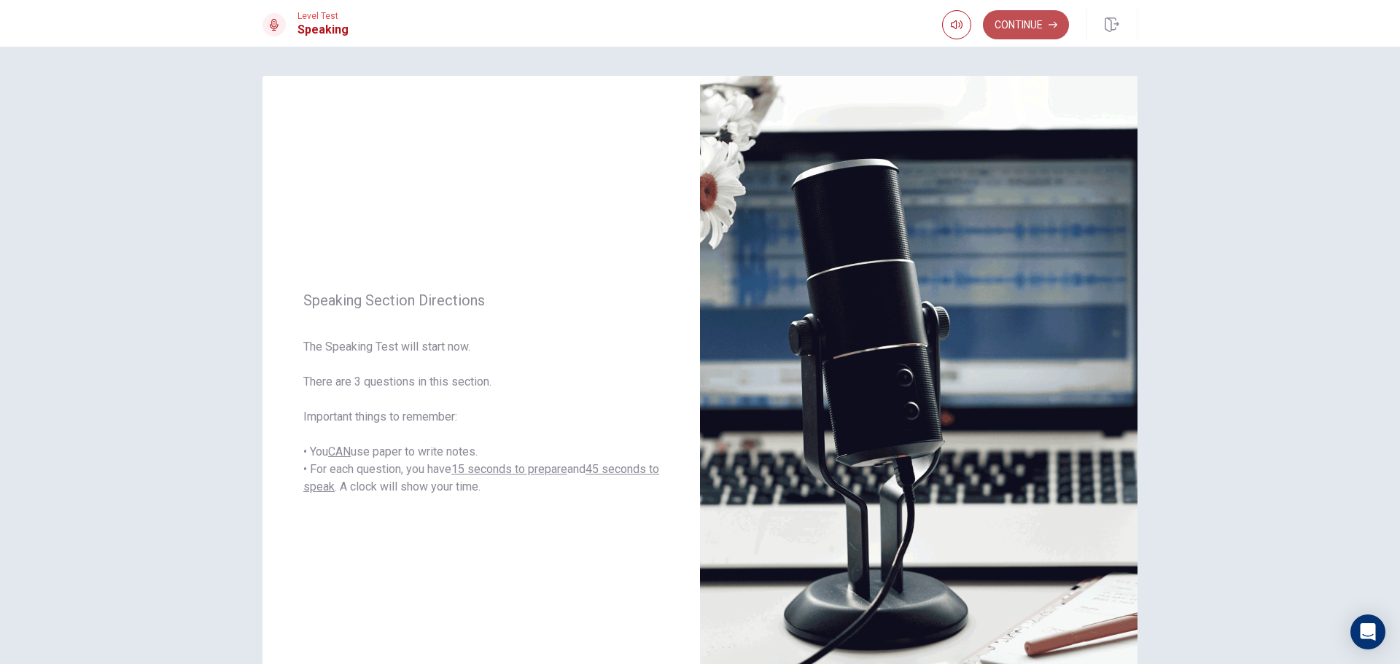
click at [1008, 29] on button "Continue" at bounding box center [1026, 24] width 86 height 29
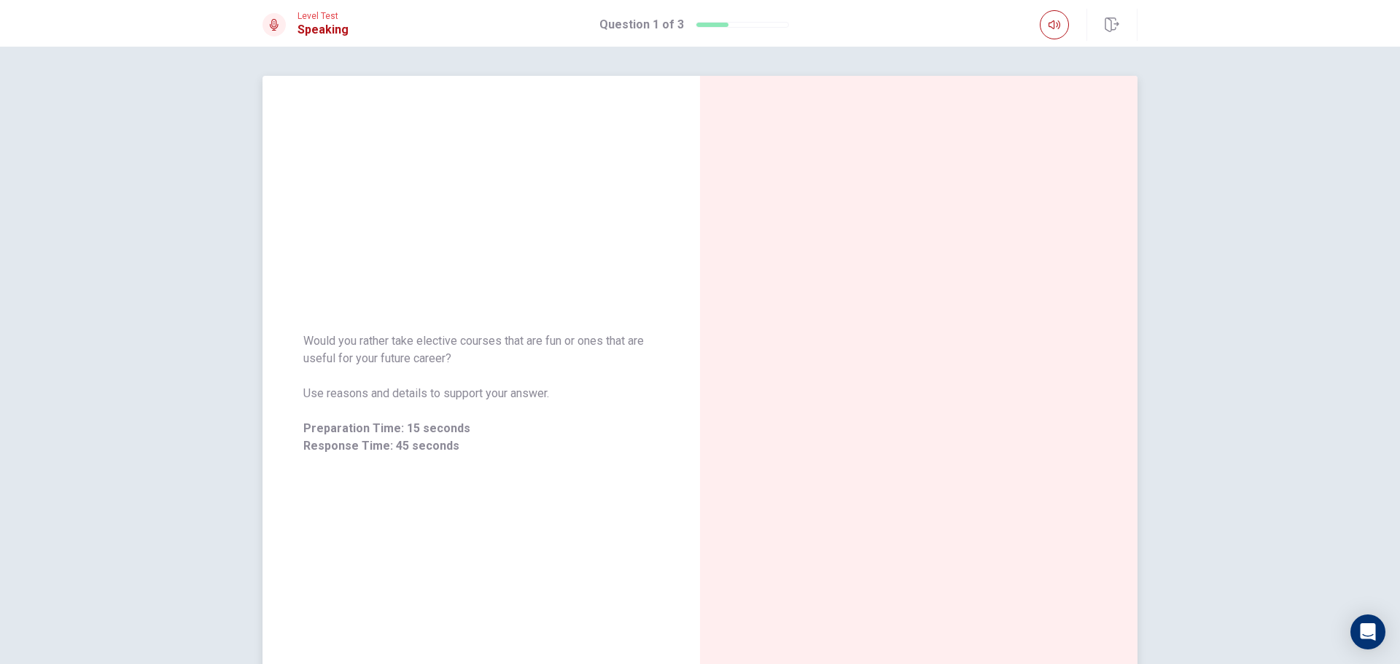
click at [469, 397] on span "Use reasons and details to support your answer." at bounding box center [481, 393] width 356 height 17
click at [466, 393] on span "Use reasons and details to support your answer." at bounding box center [481, 393] width 356 height 17
click at [915, 343] on div "Preparation Time" at bounding box center [918, 394] width 437 height 636
click at [440, 389] on span "Use reasons and details to support your answer." at bounding box center [481, 393] width 356 height 17
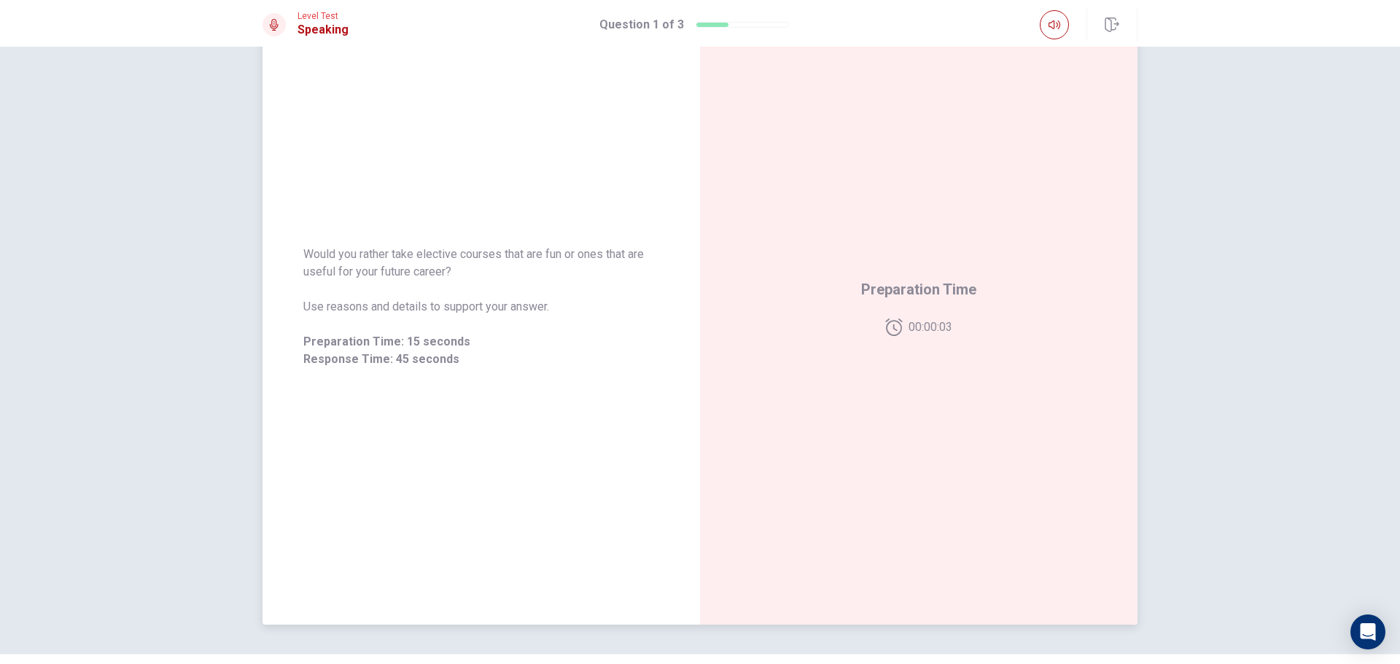
scroll to position [50, 0]
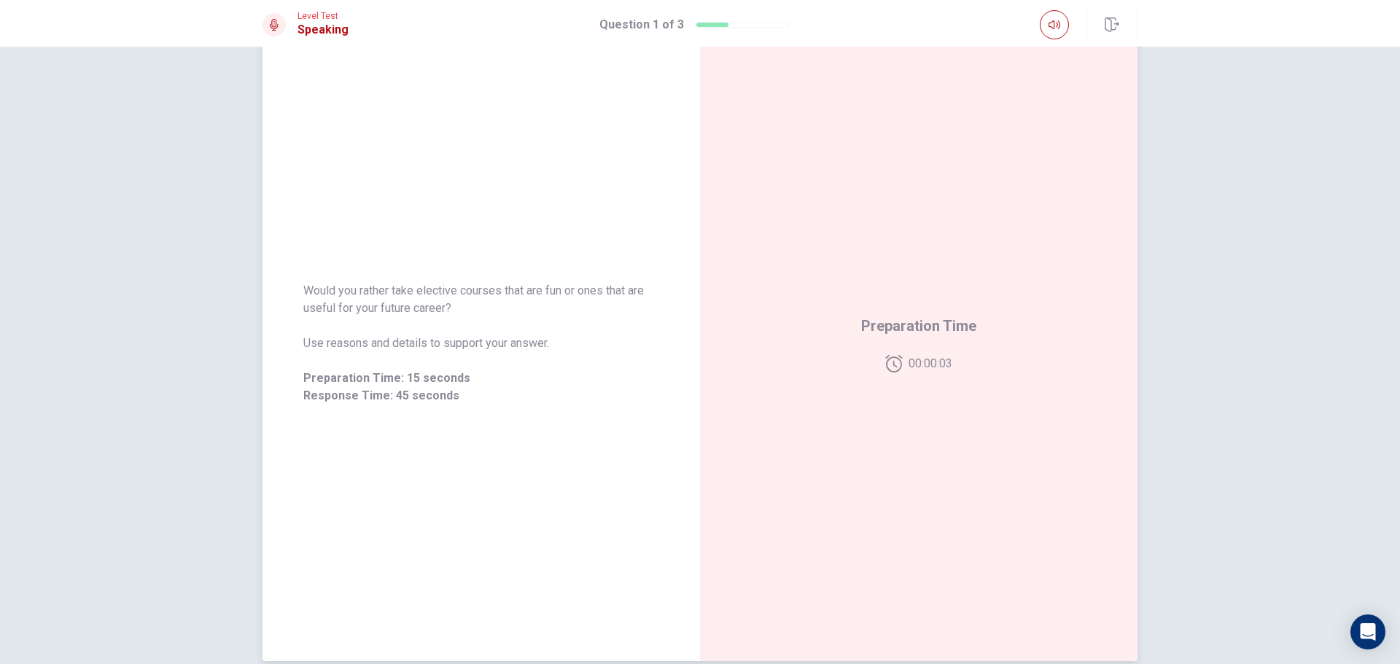
click at [822, 271] on div "Preparation Time 00:00:03" at bounding box center [918, 344] width 437 height 636
drag, startPoint x: 832, startPoint y: 283, endPoint x: 916, endPoint y: 333, distance: 97.8
click at [846, 297] on div "Preparation Time 00:00:03" at bounding box center [918, 344] width 437 height 636
click at [916, 337] on span "Preparation Time" at bounding box center [918, 325] width 115 height 23
click at [916, 340] on div "Preparation Time 00:00:03" at bounding box center [918, 343] width 115 height 58
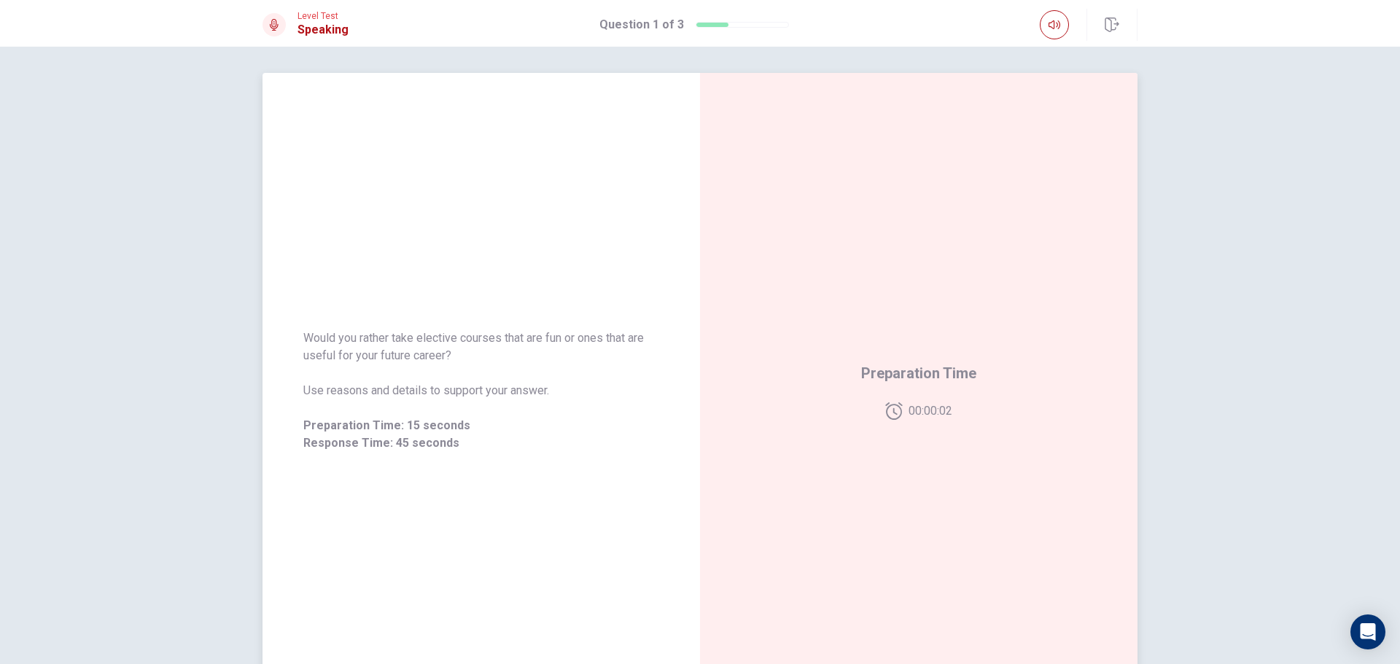
scroll to position [0, 0]
click at [352, 389] on span "Use reasons and details to support your answer." at bounding box center [481, 393] width 356 height 17
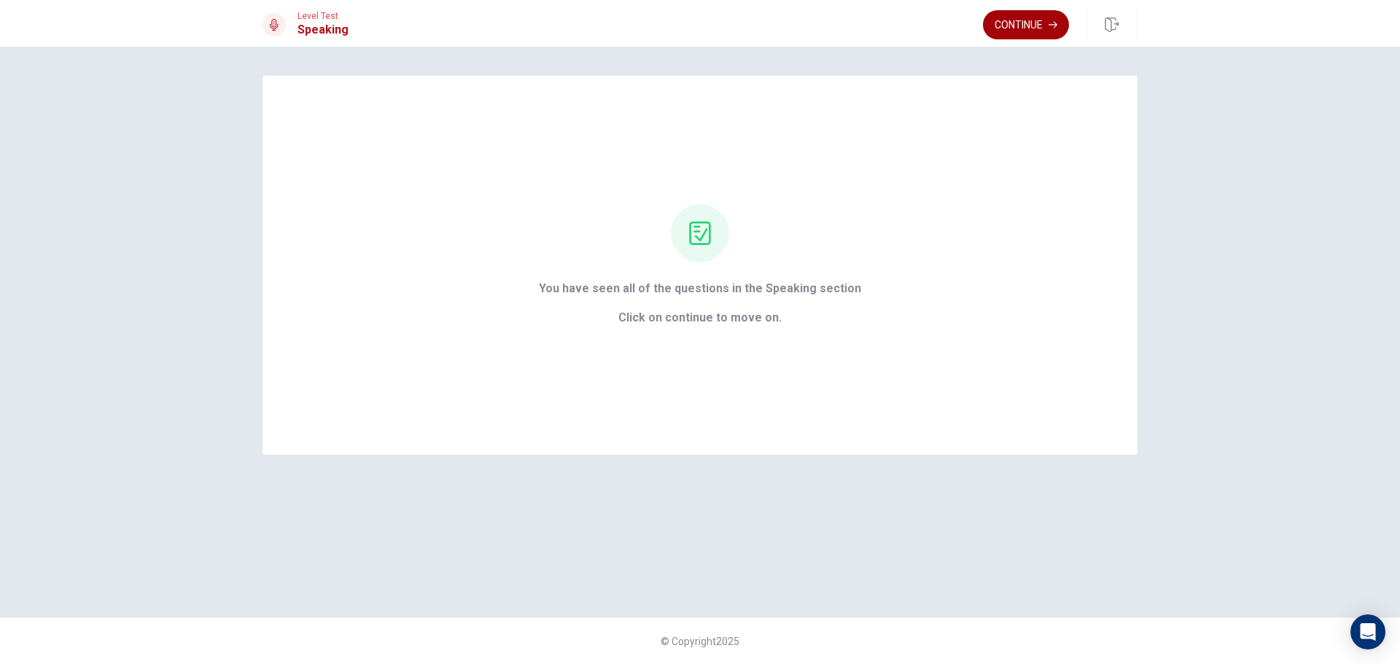
click at [1016, 28] on button "Continue" at bounding box center [1026, 24] width 86 height 29
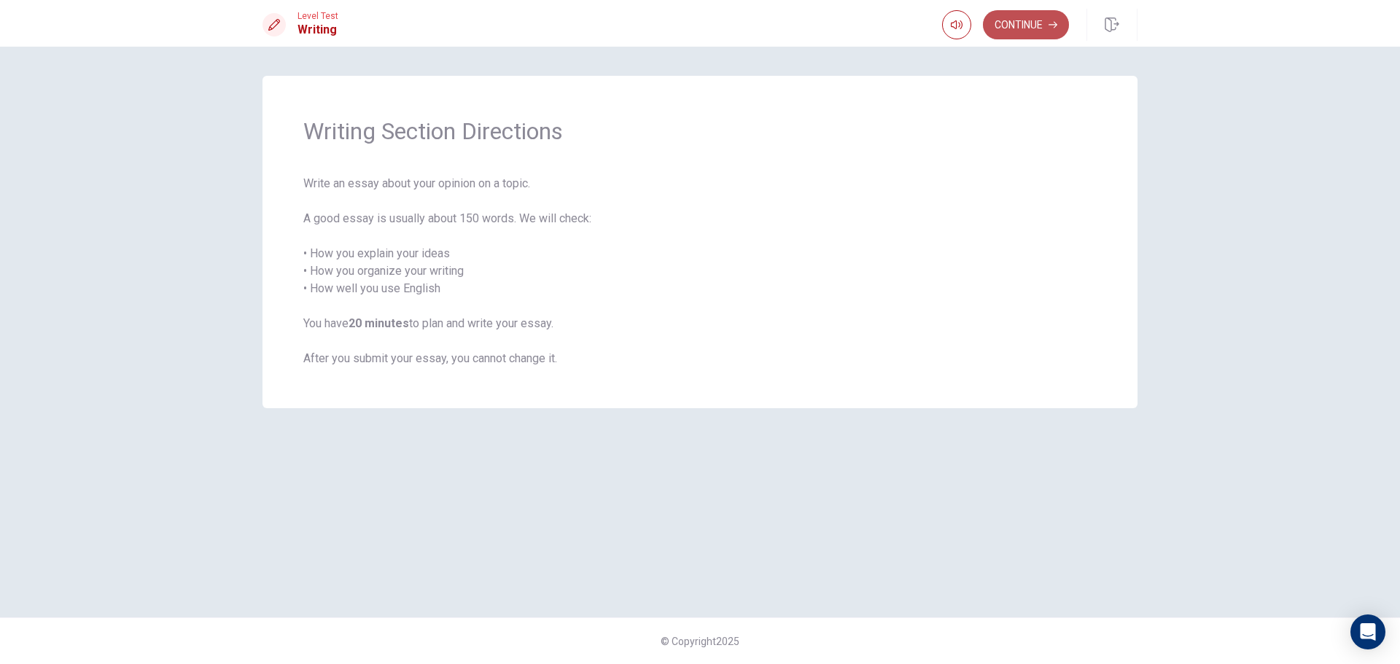
click at [1016, 28] on button "Continue" at bounding box center [1026, 24] width 86 height 29
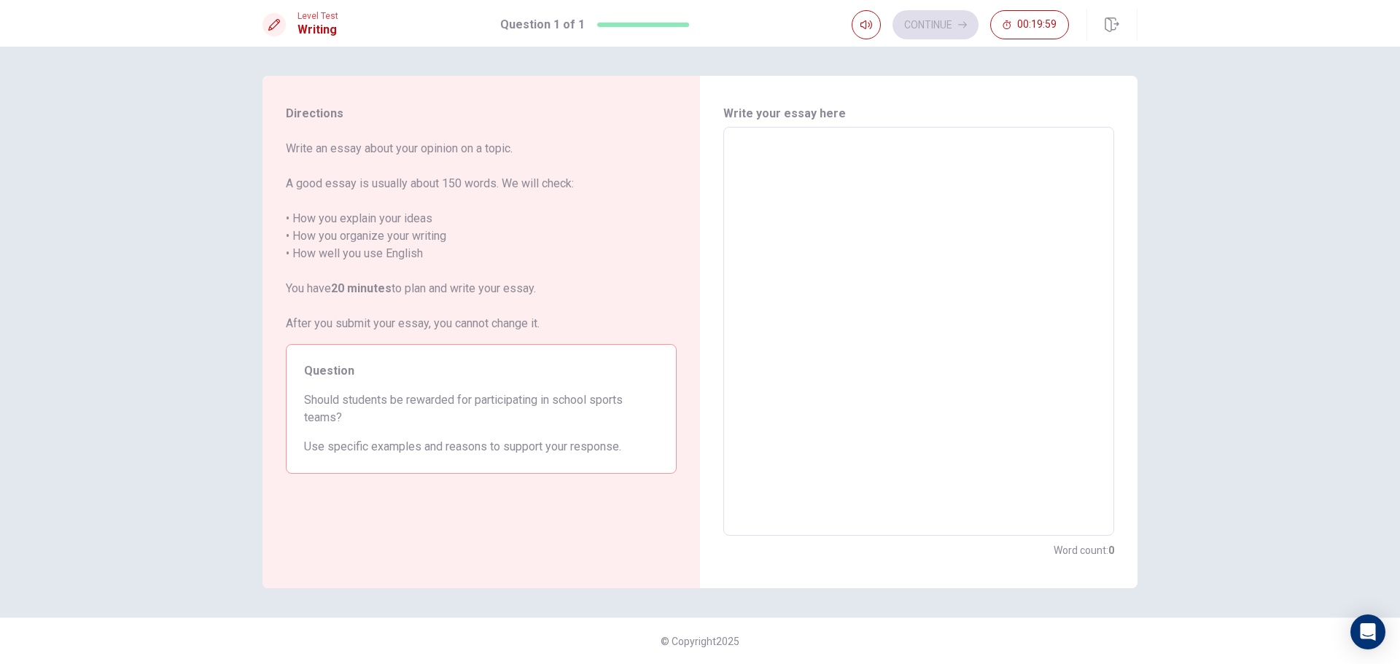
click at [445, 396] on span "Should students be rewarded for participating in school sports teams?" at bounding box center [481, 408] width 354 height 35
click at [841, 214] on textarea at bounding box center [918, 331] width 370 height 385
type textarea "s"
type textarea "x"
type textarea "ss"
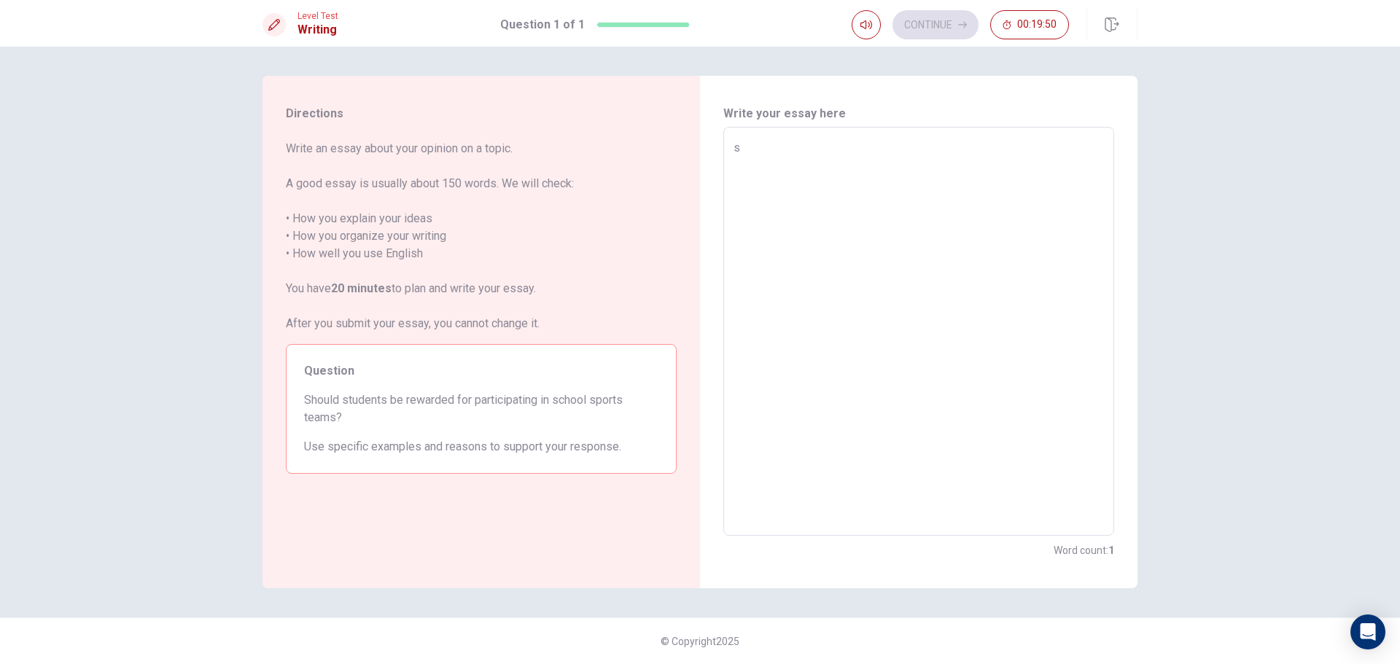
type textarea "x"
type textarea "sss"
type textarea "x"
type textarea "ss"
type textarea "x"
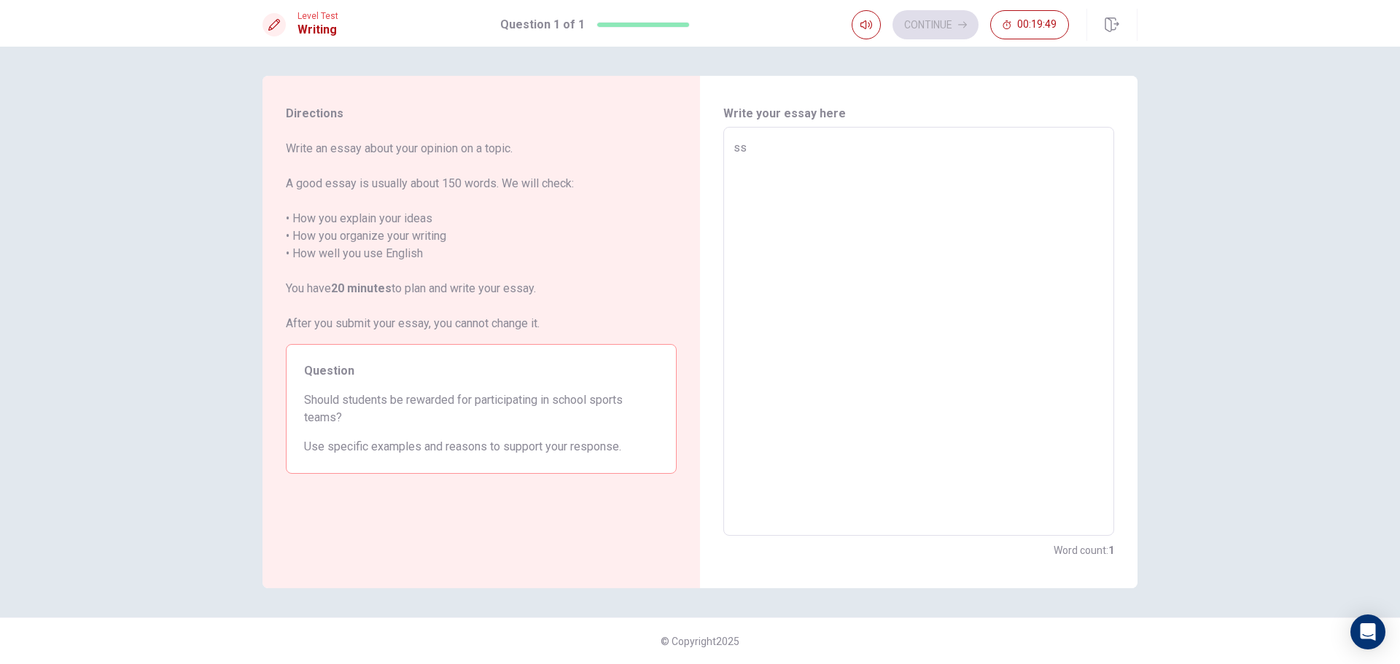
type textarea "s"
type textarea "x"
type textarea "i"
type textarea "x"
type textarea "i"
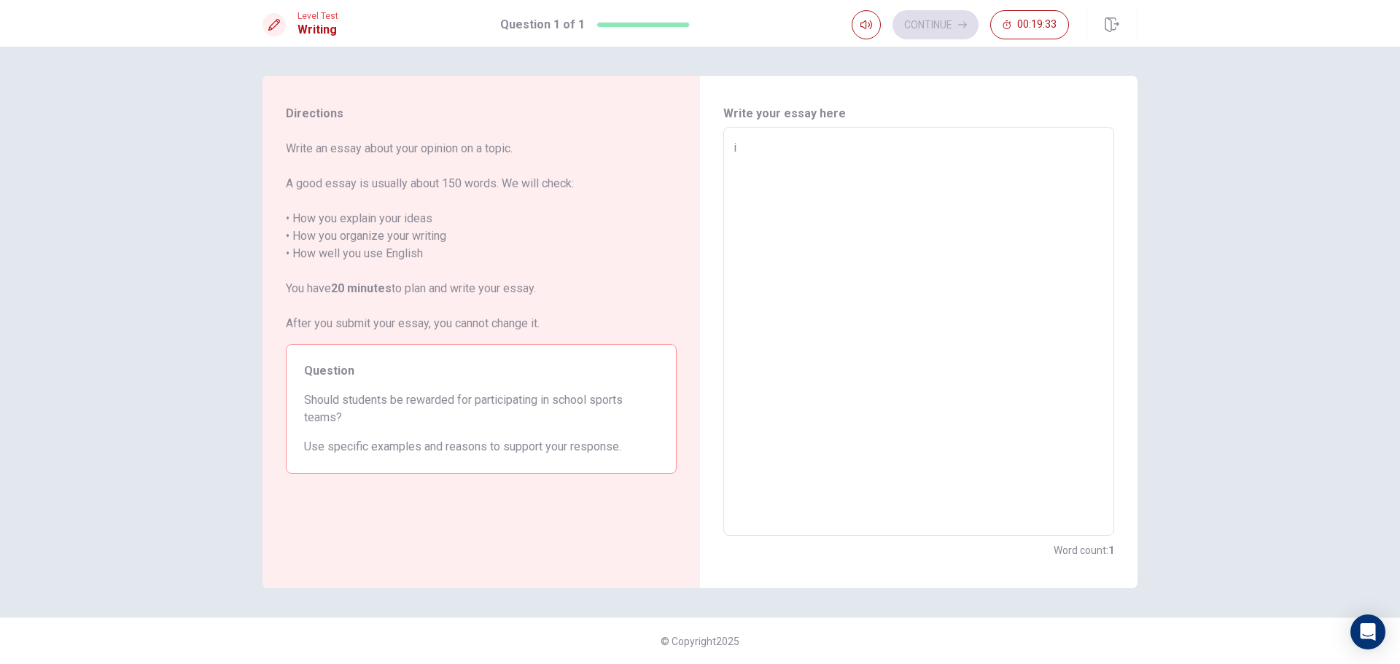
type textarea "x"
type textarea "i"
type textarea "x"
type textarea "h"
type textarea "x"
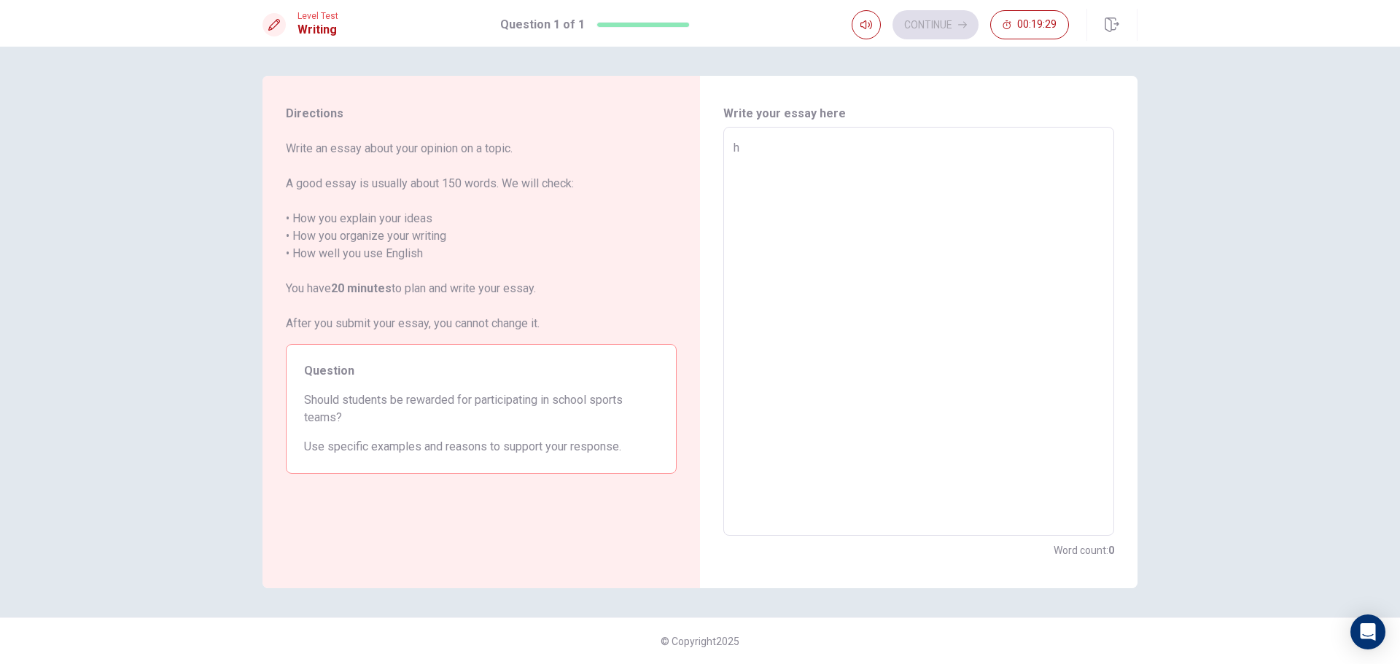
type textarea "he"
type textarea "x"
type textarea "hel"
type textarea "x"
type textarea "hell"
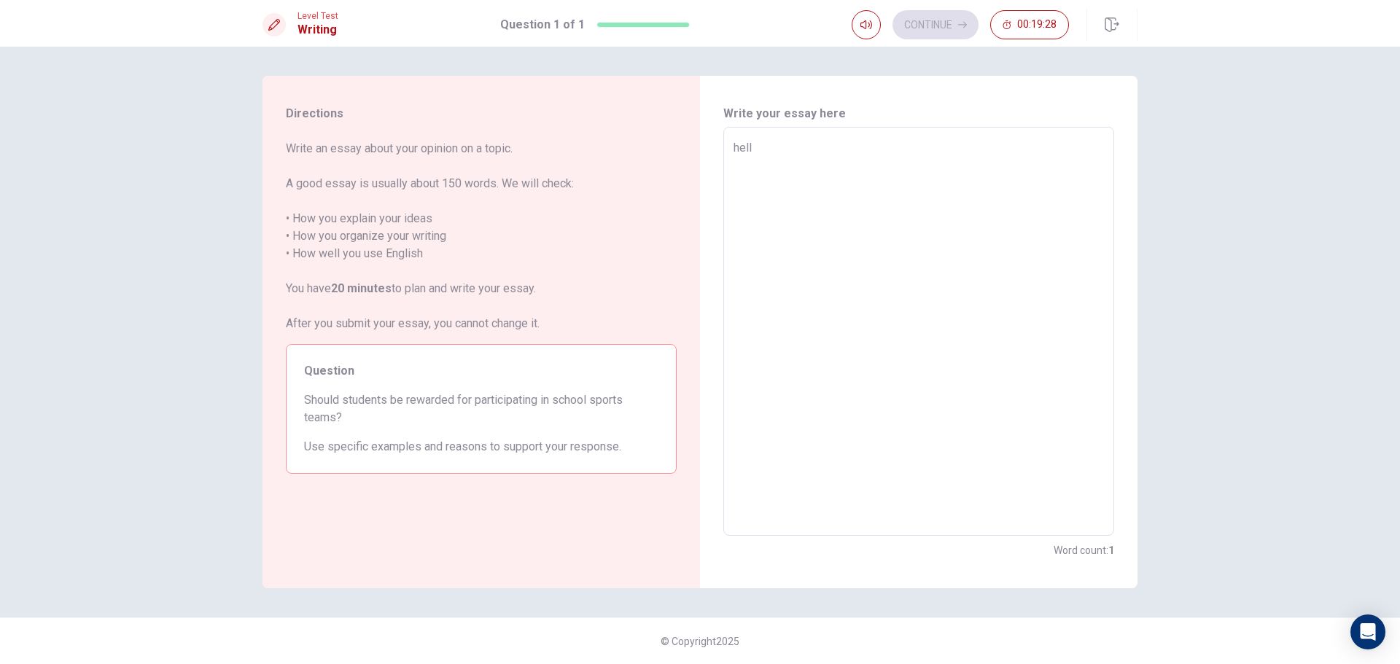
type textarea "x"
type textarea "hello"
type textarea "x"
type textarea "hello"
type textarea "x"
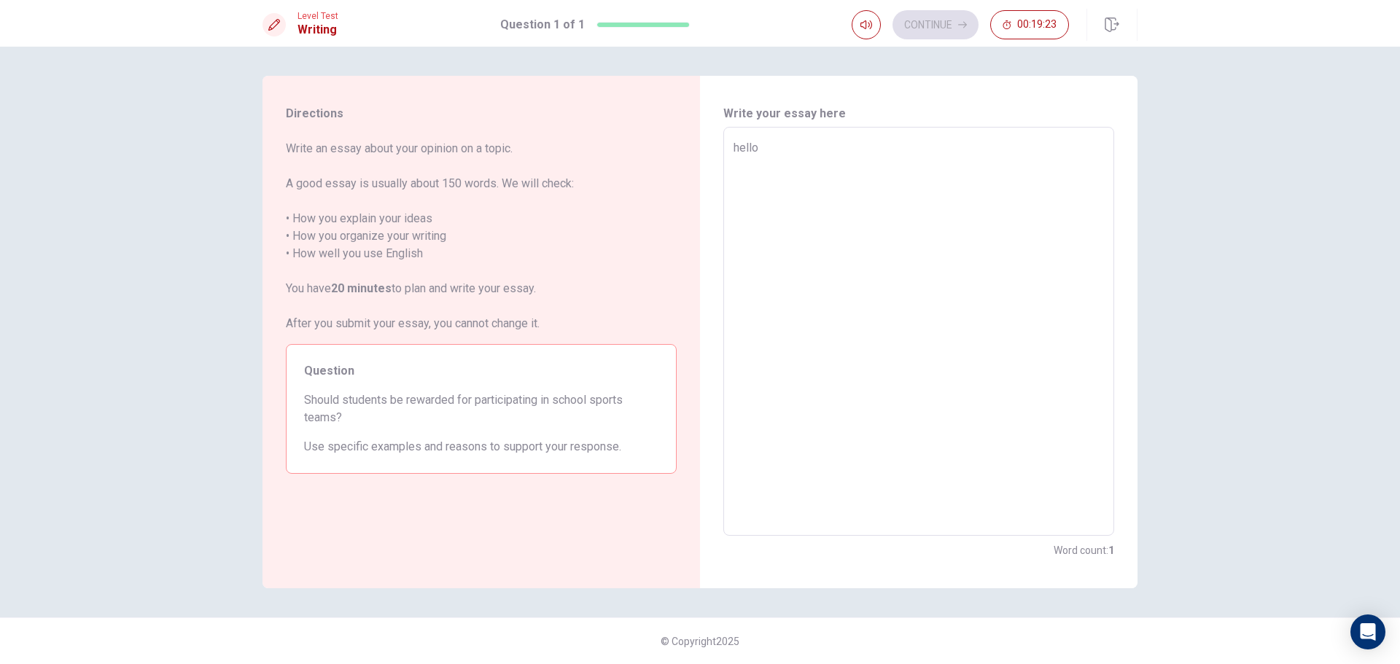
type textarea "hello w"
type textarea "x"
type textarea "hello wn"
type textarea "x"
type textarea "hello [PERSON_NAME]"
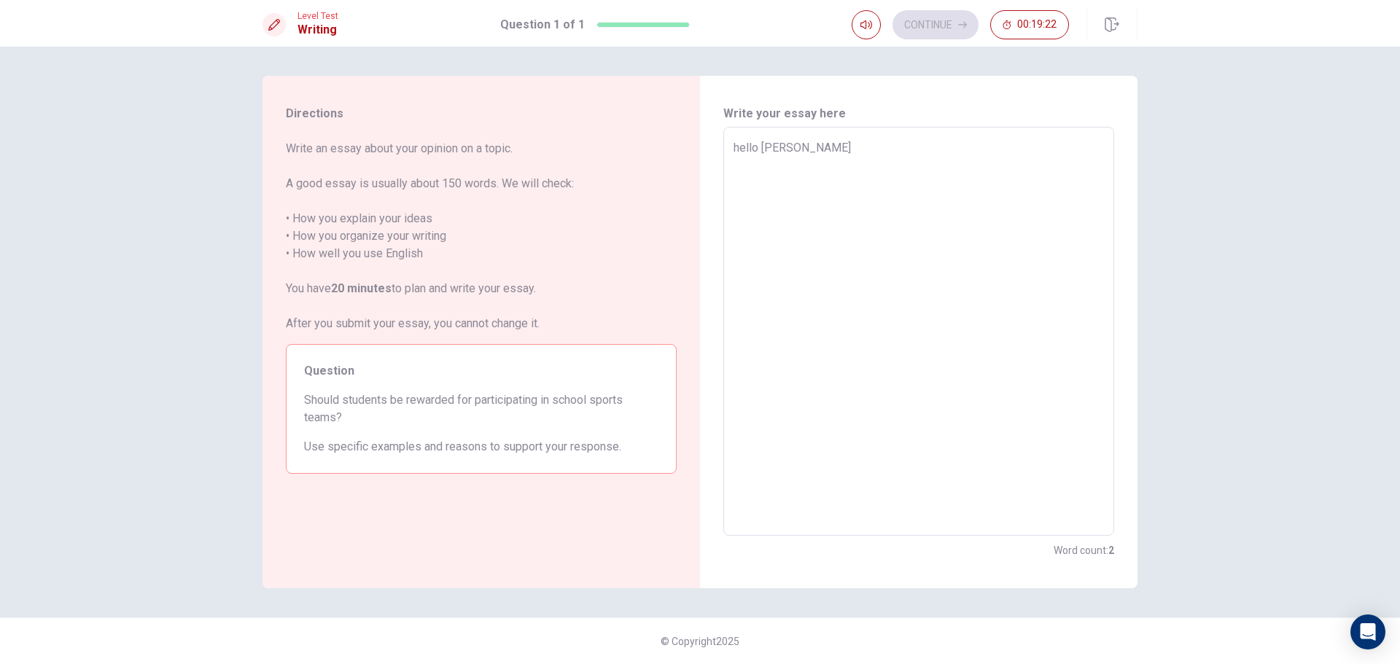
type textarea "x"
type textarea "hello wn"
type textarea "x"
type textarea "hello w"
type textarea "x"
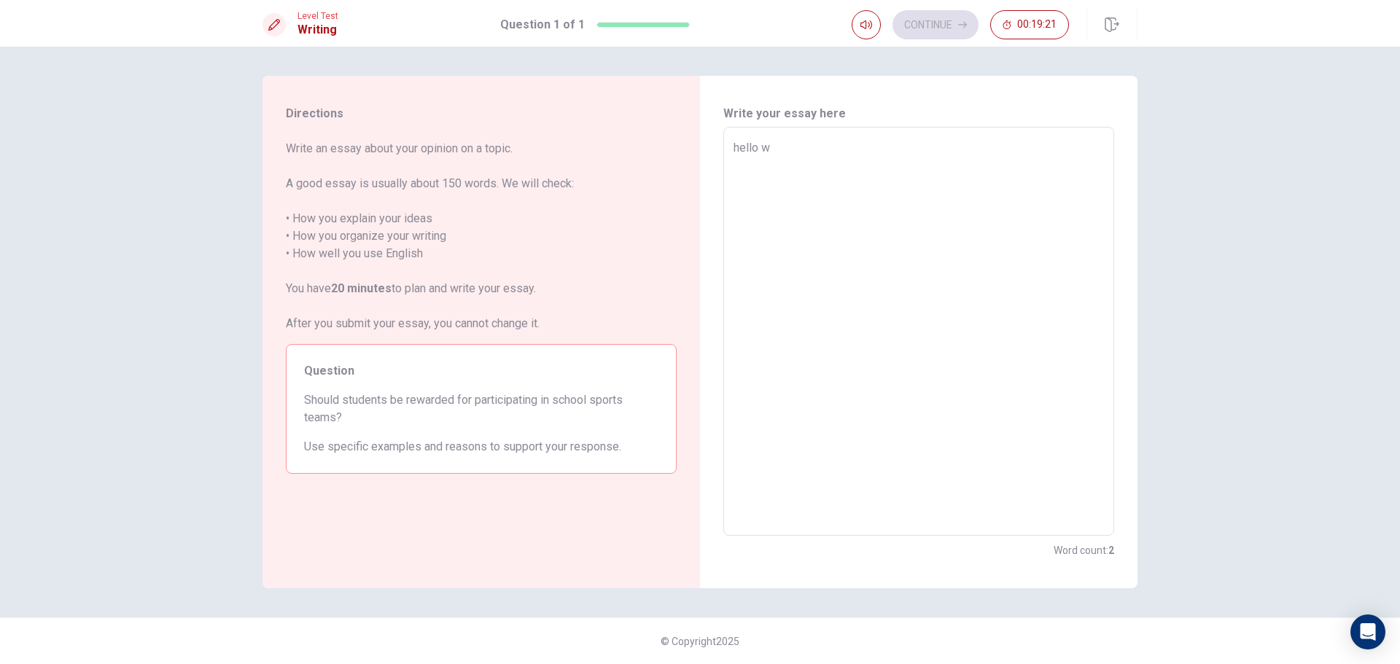
type textarea "hello wa"
type textarea "x"
type textarea "hello [PERSON_NAME]"
type textarea "x"
type textarea "hello [PERSON_NAME]"
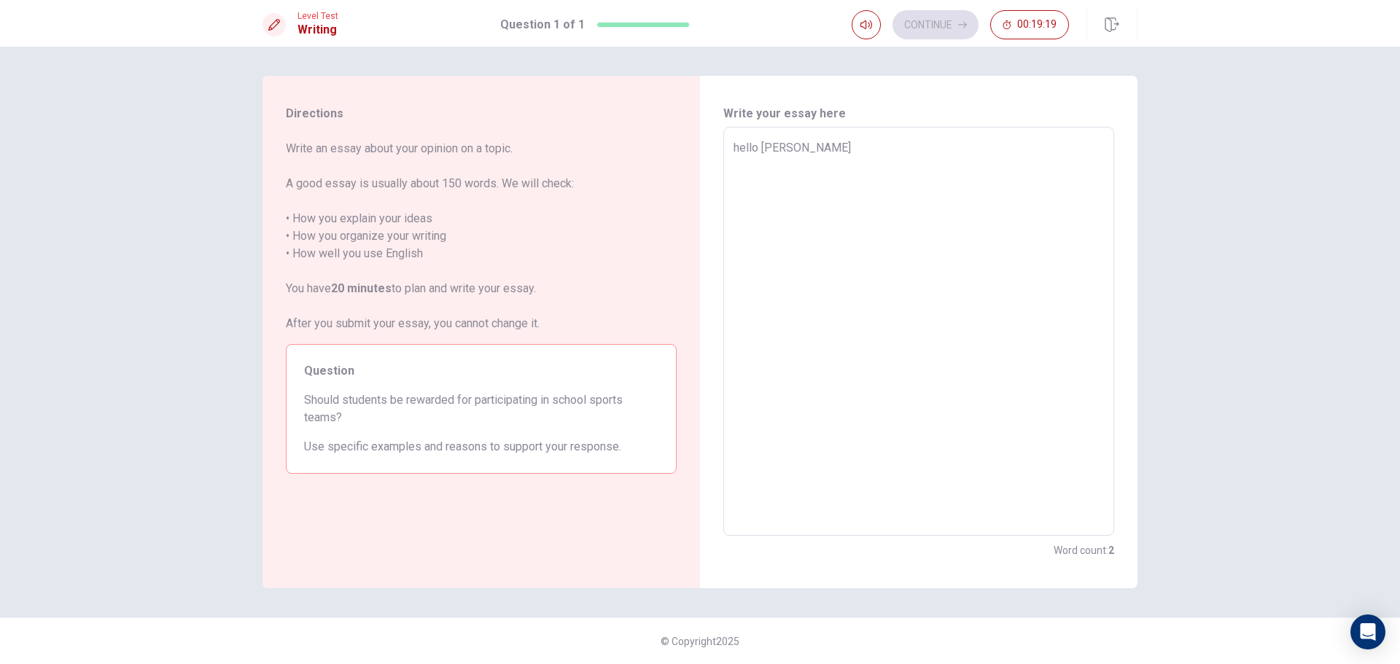
type textarea "x"
type textarea "hello [PERSON_NAME]"
type textarea "x"
type textarea "hello [PERSON_NAME]"
type textarea "x"
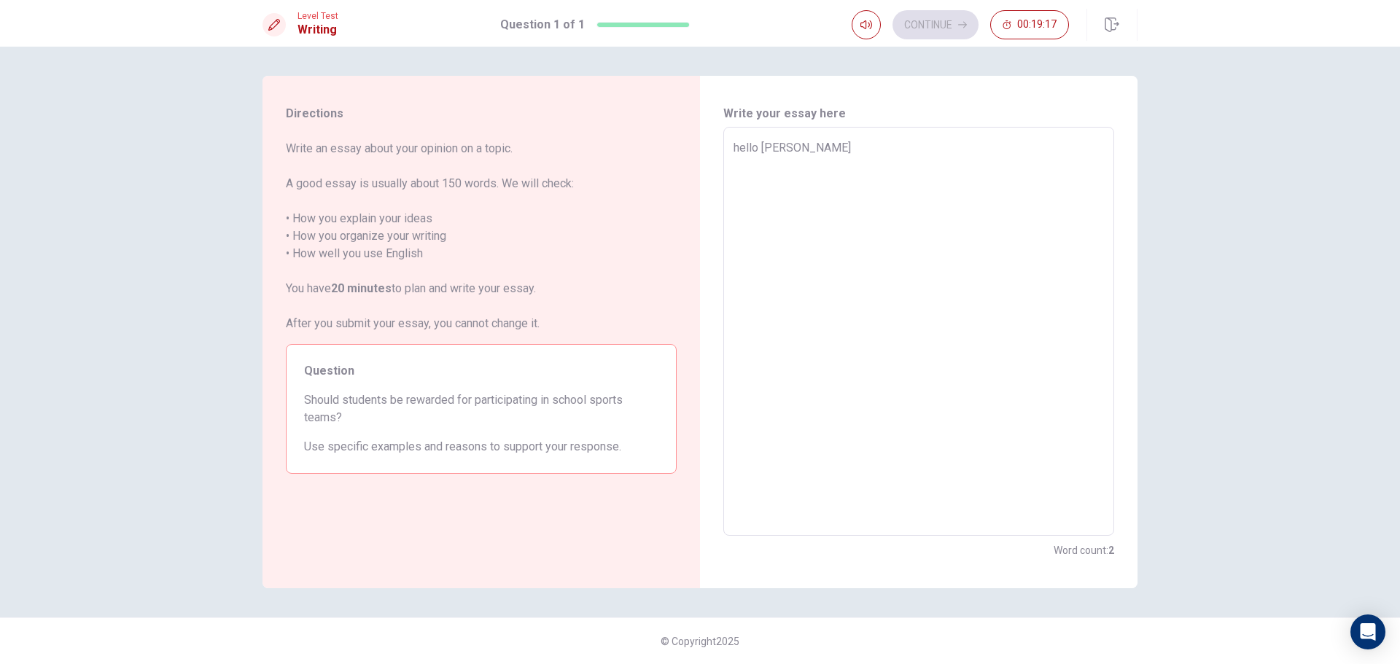
type textarea "hello [PERSON_NAME]"
type textarea "x"
type textarea "hello [PERSON_NAME]"
type textarea "x"
type textarea "hello [PERSON_NAME] i j"
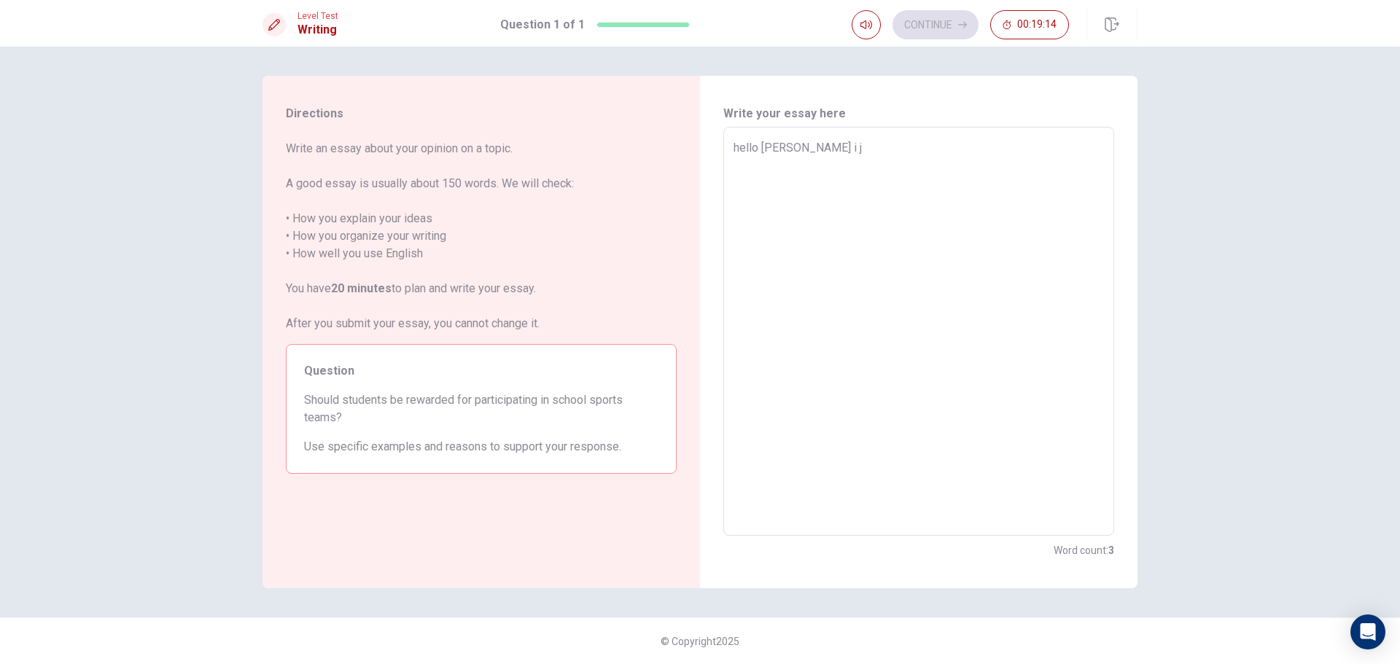
type textarea "x"
type textarea "hello [PERSON_NAME] i ja"
type textarea "x"
type textarea "hello [PERSON_NAME] i ja"
type textarea "x"
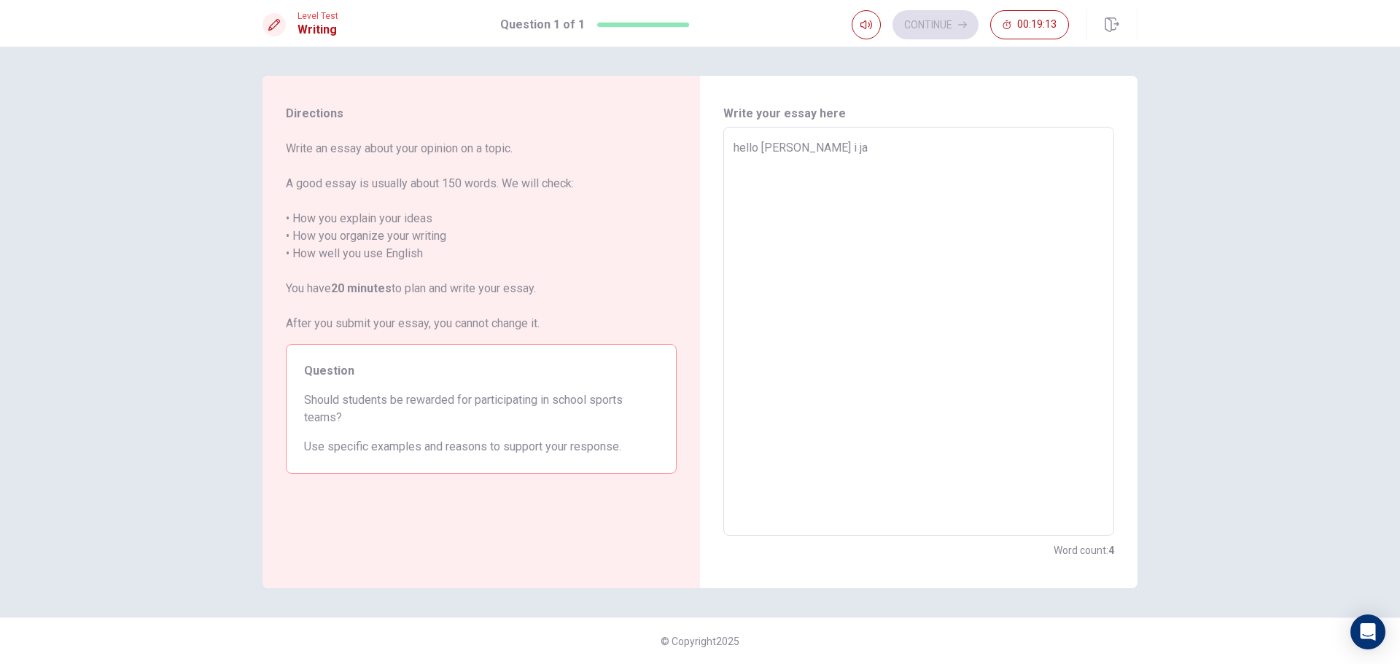
type textarea "hello [PERSON_NAME] i ja m"
type textarea "x"
type textarea "hello [PERSON_NAME] i ja ma"
type textarea "x"
type textarea "hello [PERSON_NAME] i ja mar"
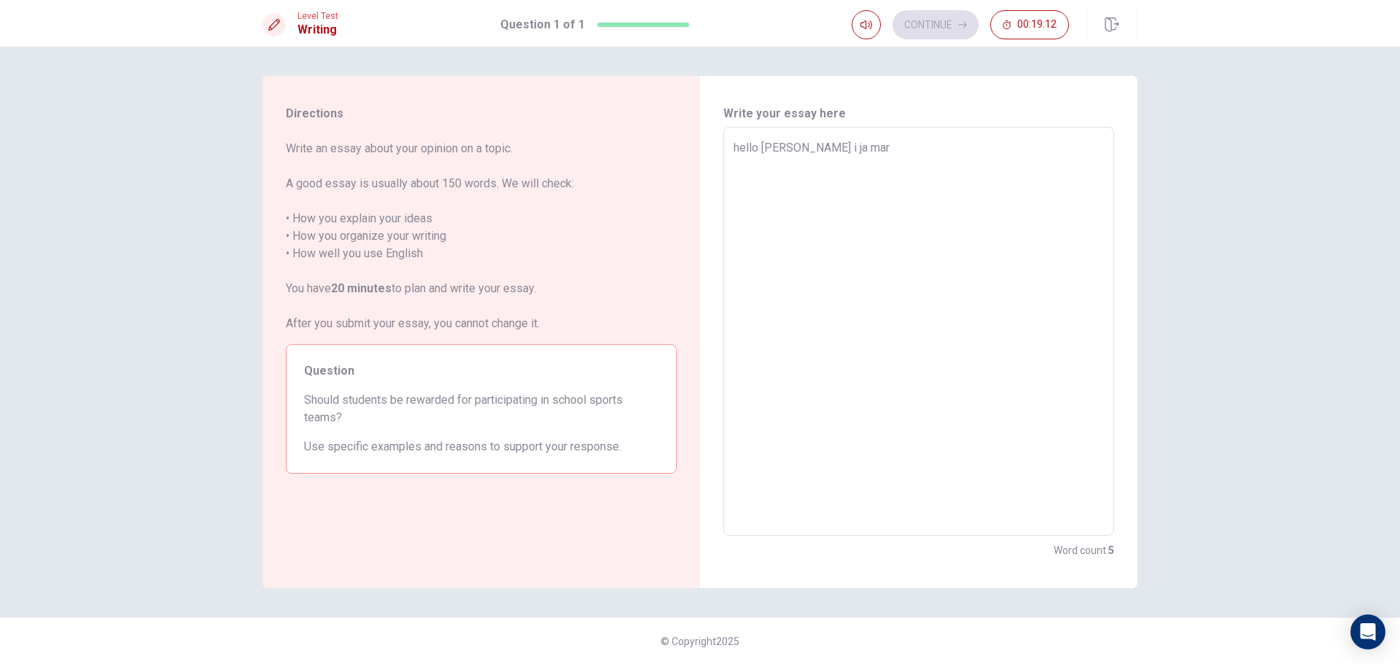
type textarea "x"
type textarea "hello [PERSON_NAME] i ja mar"
type textarea "x"
type textarea "hello [PERSON_NAME] i ja mar l"
type textarea "x"
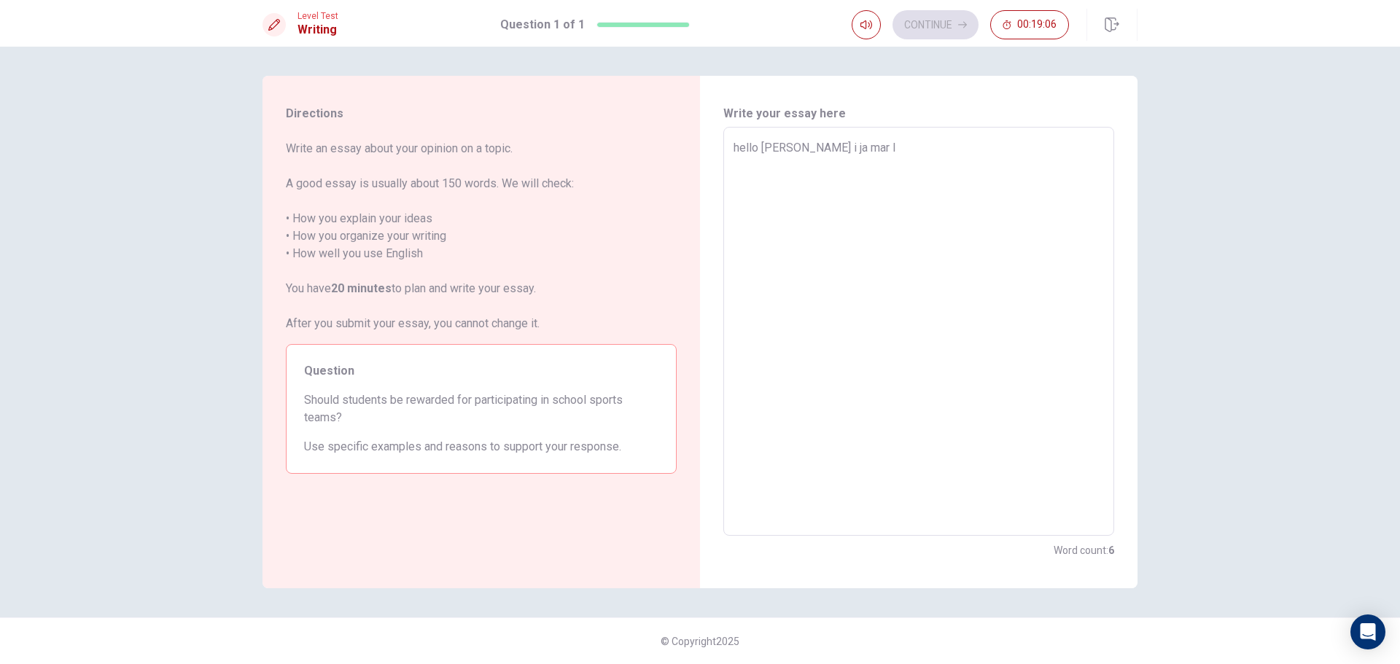
type textarea "hello [PERSON_NAME] i ja mar la"
type textarea "x"
type textarea "hello [PERSON_NAME] i ja [PERSON_NAME]"
type textarea "x"
type textarea "hello [PERSON_NAME] i ja [PERSON_NAME]"
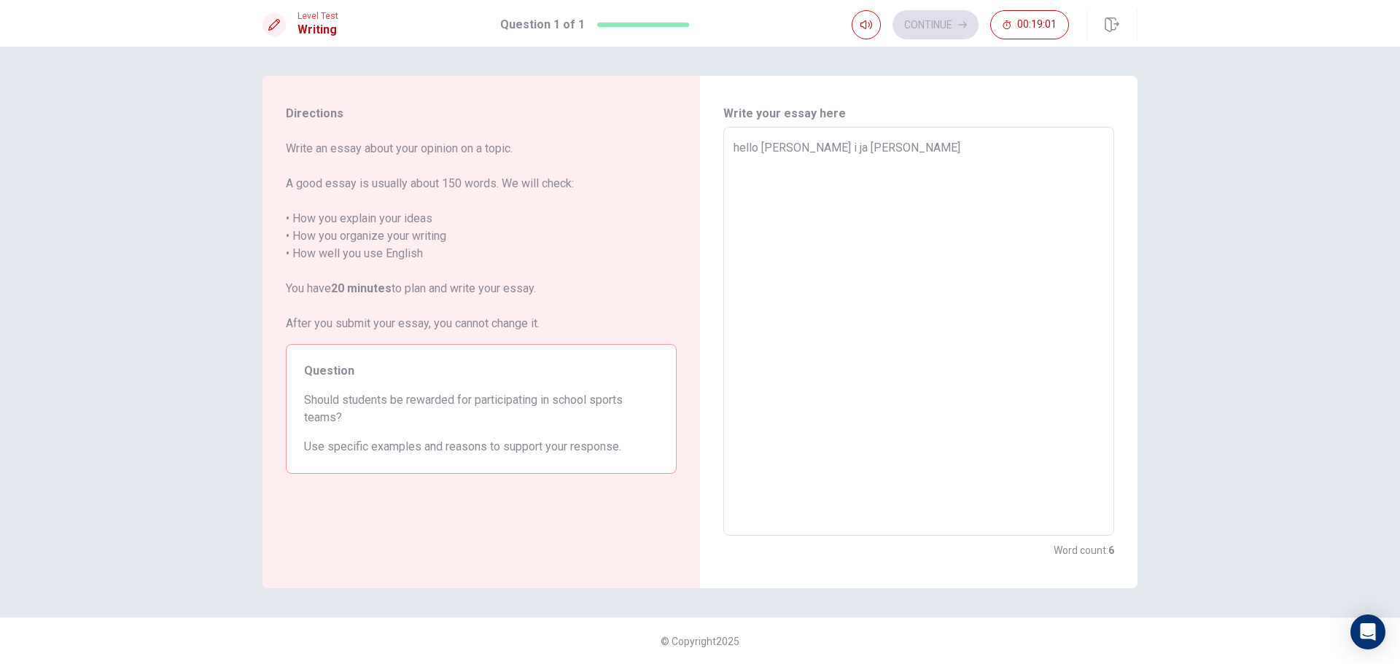
type textarea "x"
type textarea "hello [PERSON_NAME] i ja [PERSON_NAME]"
type textarea "x"
type textarea "hello [PERSON_NAME] i ja [PERSON_NAME]"
type textarea "x"
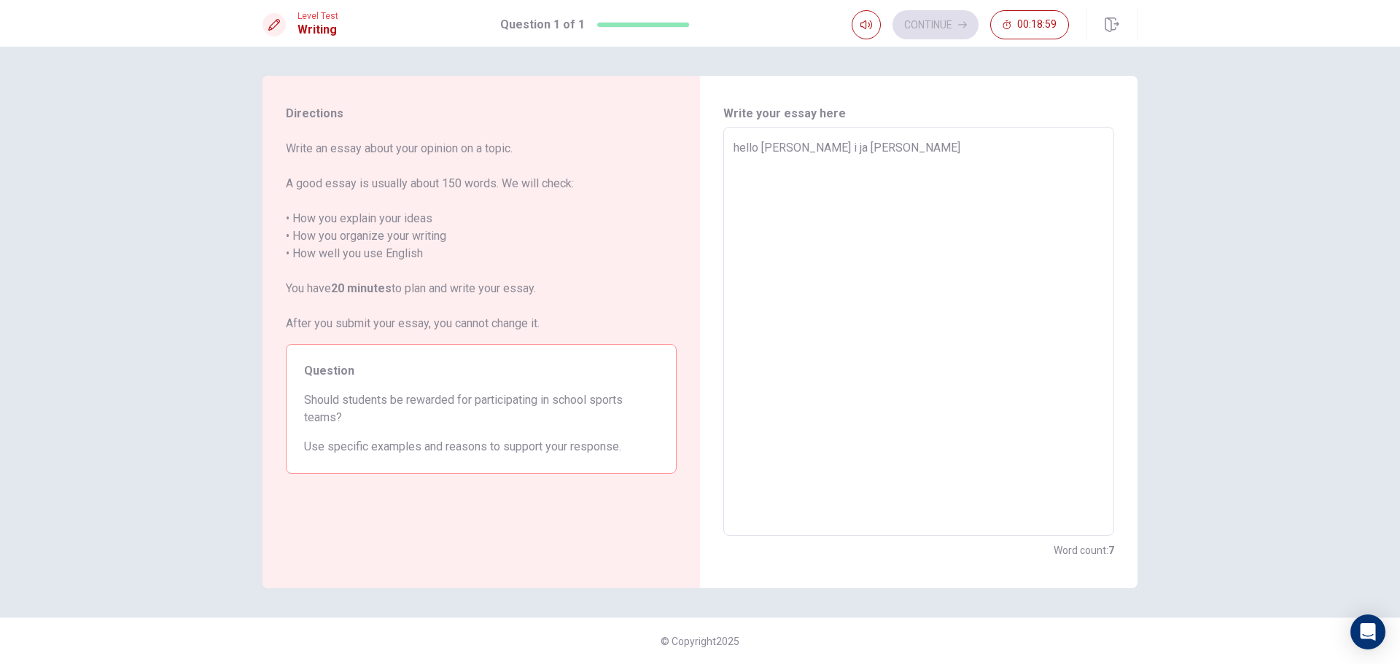
type textarea "hello [PERSON_NAME] i ja [PERSON_NAME]"
type textarea "x"
type textarea "hello [PERSON_NAME] i ja [PERSON_NAME]"
type textarea "x"
type textarea "hello [PERSON_NAME] i ja mar lao hai u"
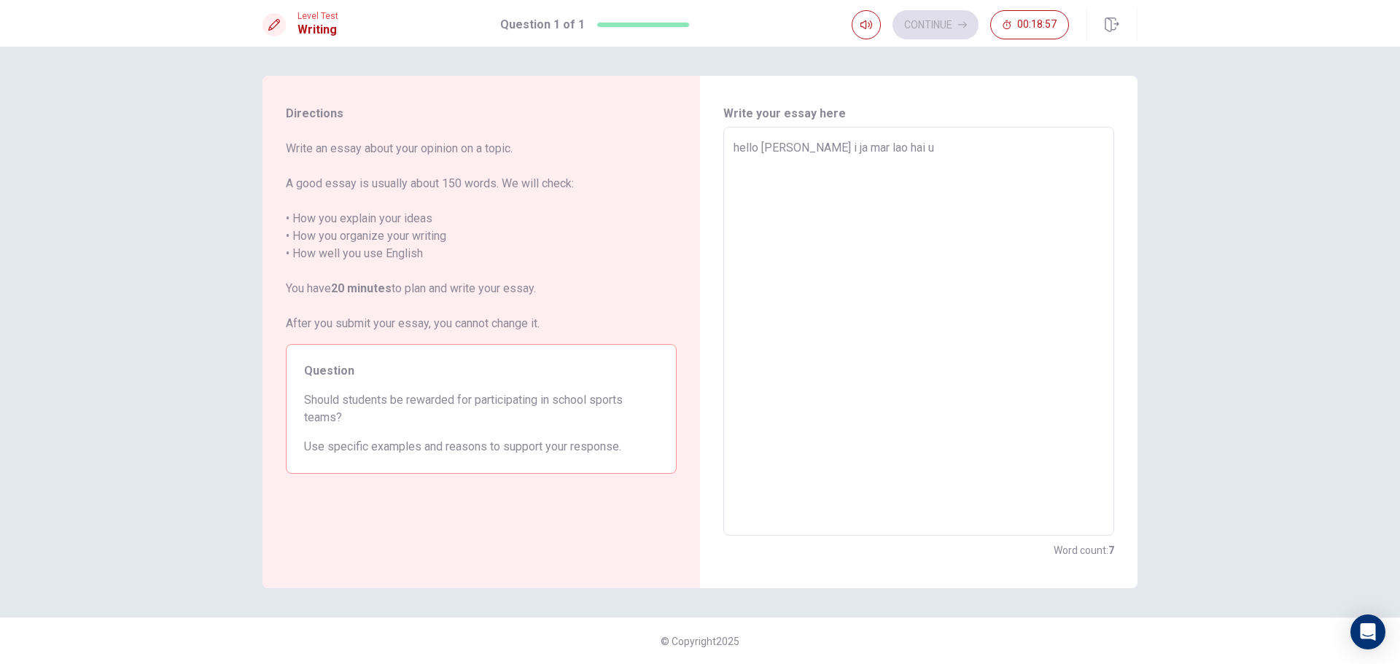
type textarea "x"
type textarea "hello [PERSON_NAME] i ja mar lao hai u"
type textarea "x"
type textarea "hello [PERSON_NAME] i ja mar lao hai u u"
type textarea "x"
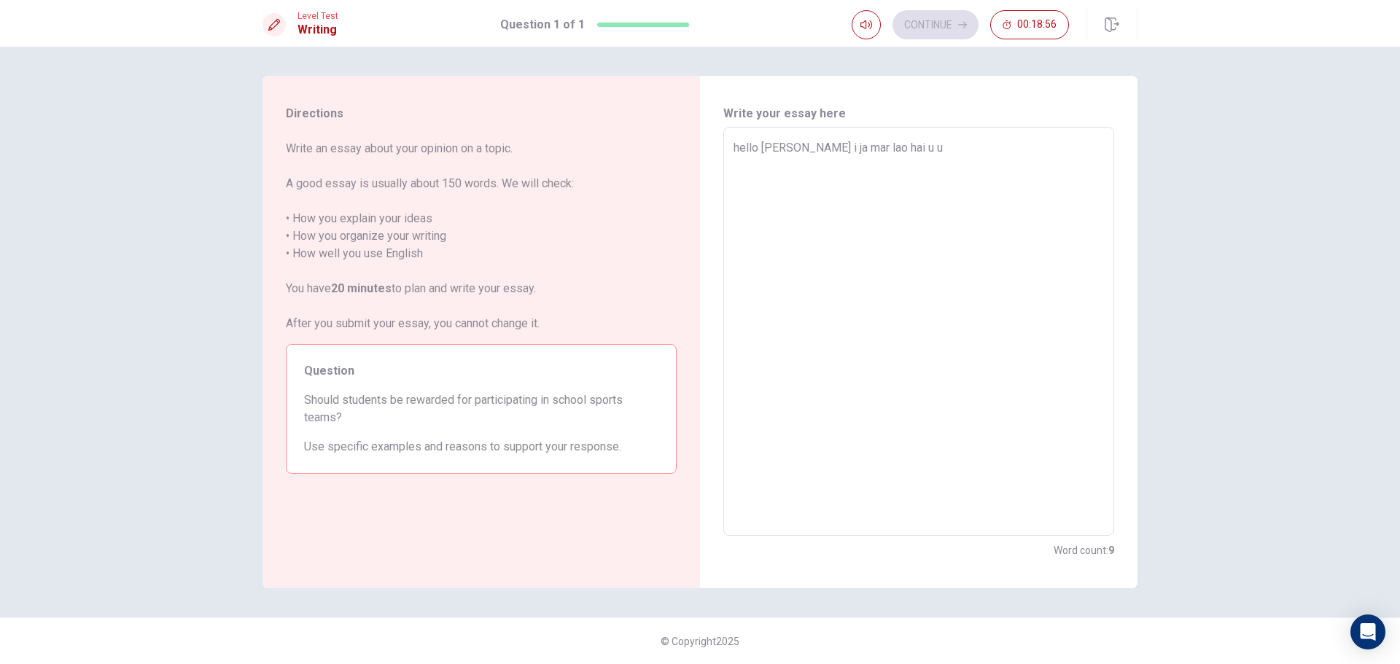
type textarea "hello [PERSON_NAME] i ja mar lao hai u u"
type textarea "x"
type textarea "hello [PERSON_NAME] i ja mar lao hai u u f"
type textarea "x"
type textarea "hello [PERSON_NAME] i ja mar lao hai u u fa"
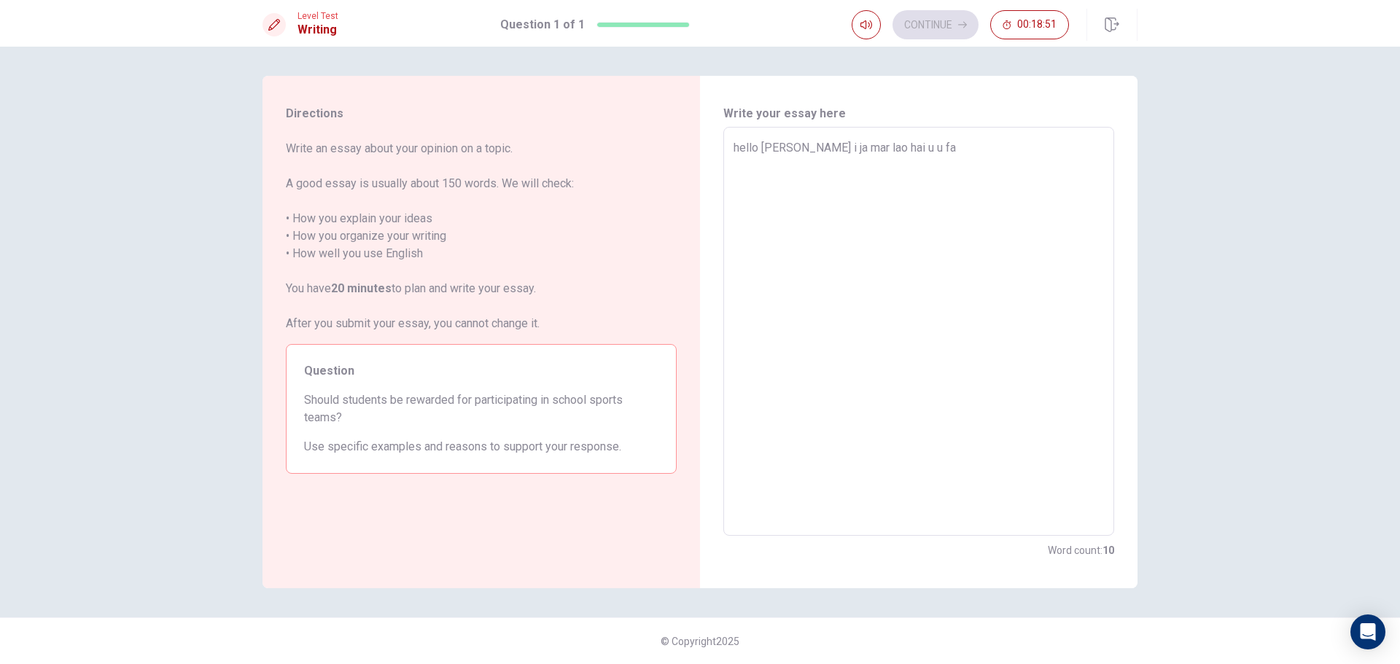
type textarea "x"
type textarea "hello [PERSON_NAME] i ja mar lao hai u u fan"
type textarea "x"
type textarea "hello [PERSON_NAME] i ja mar lao hai u u fanf"
type textarea "x"
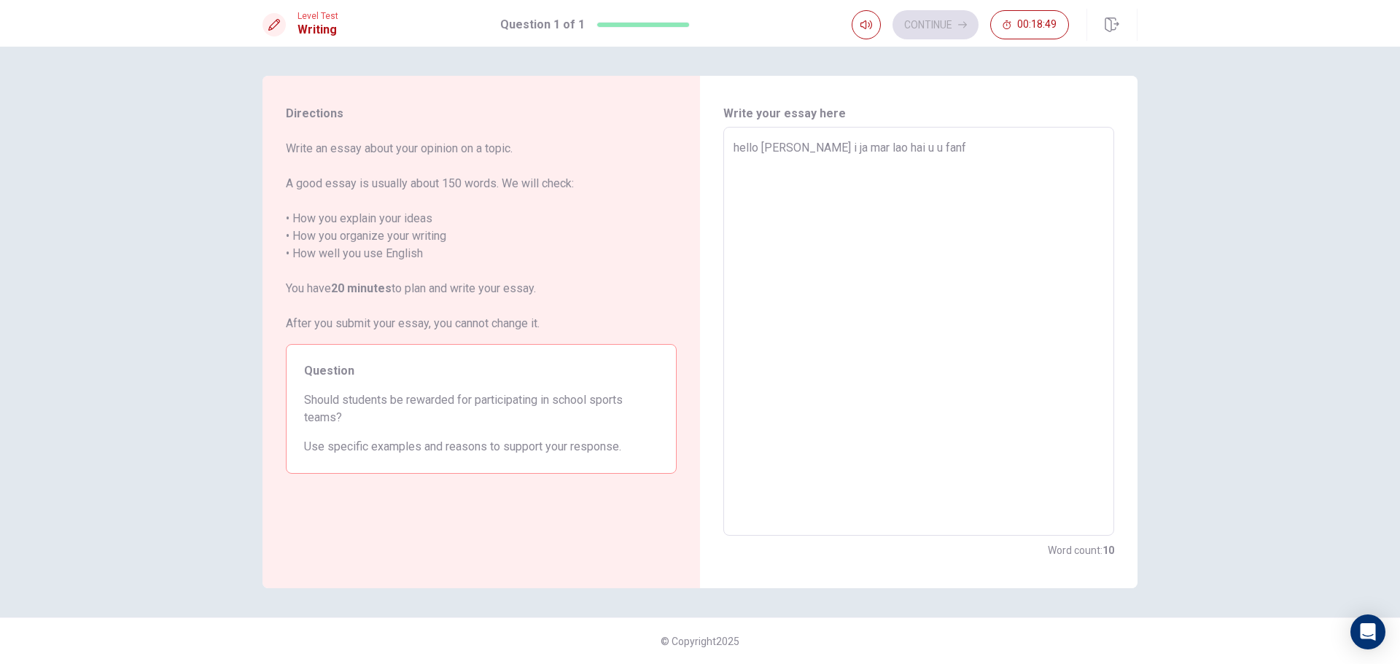
type textarea "hello [PERSON_NAME] i ja mar lao hai u u fan"
type textarea "x"
type textarea "hello [PERSON_NAME] i ja mar lao hai u u fang"
type textarea "x"
type textarea "hello [PERSON_NAME] i ja mar lao hai u u fang"
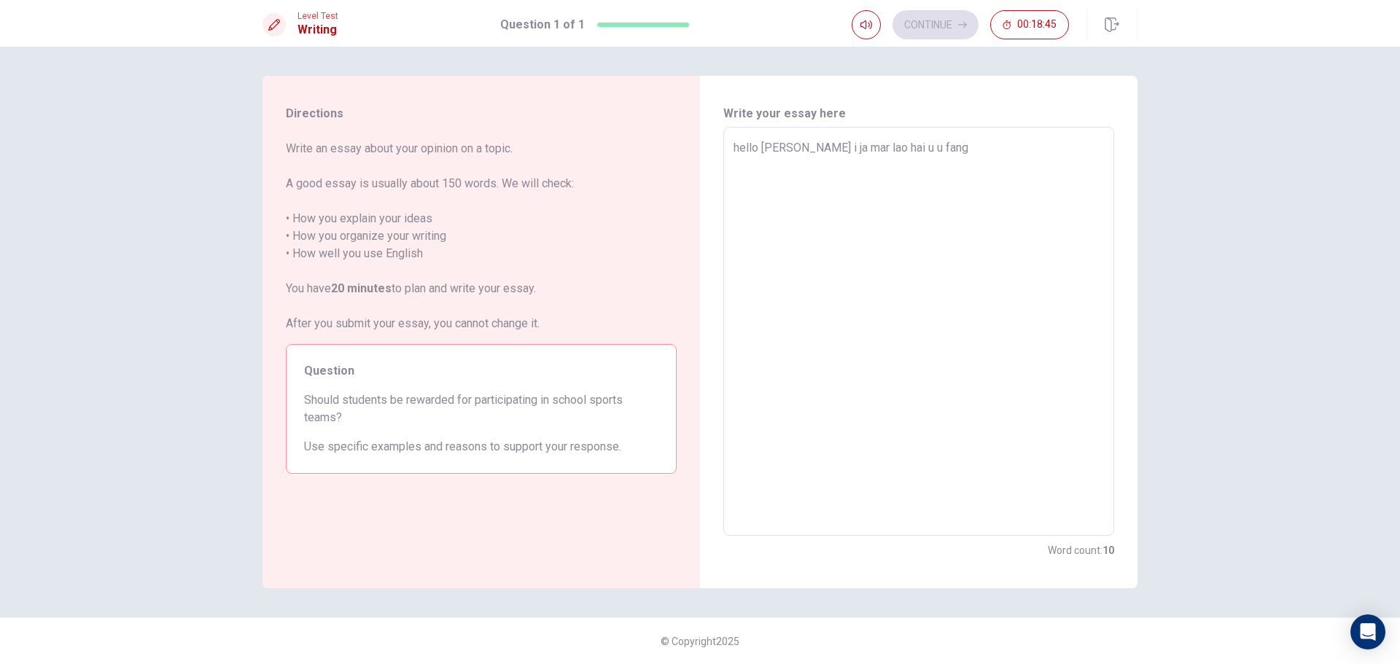
type textarea "x"
type textarea "hello [PERSON_NAME] i ja [PERSON_NAME] u u fang w"
type textarea "x"
type textarea "hello [PERSON_NAME] i ja mar lao hai u u fang wa"
type textarea "x"
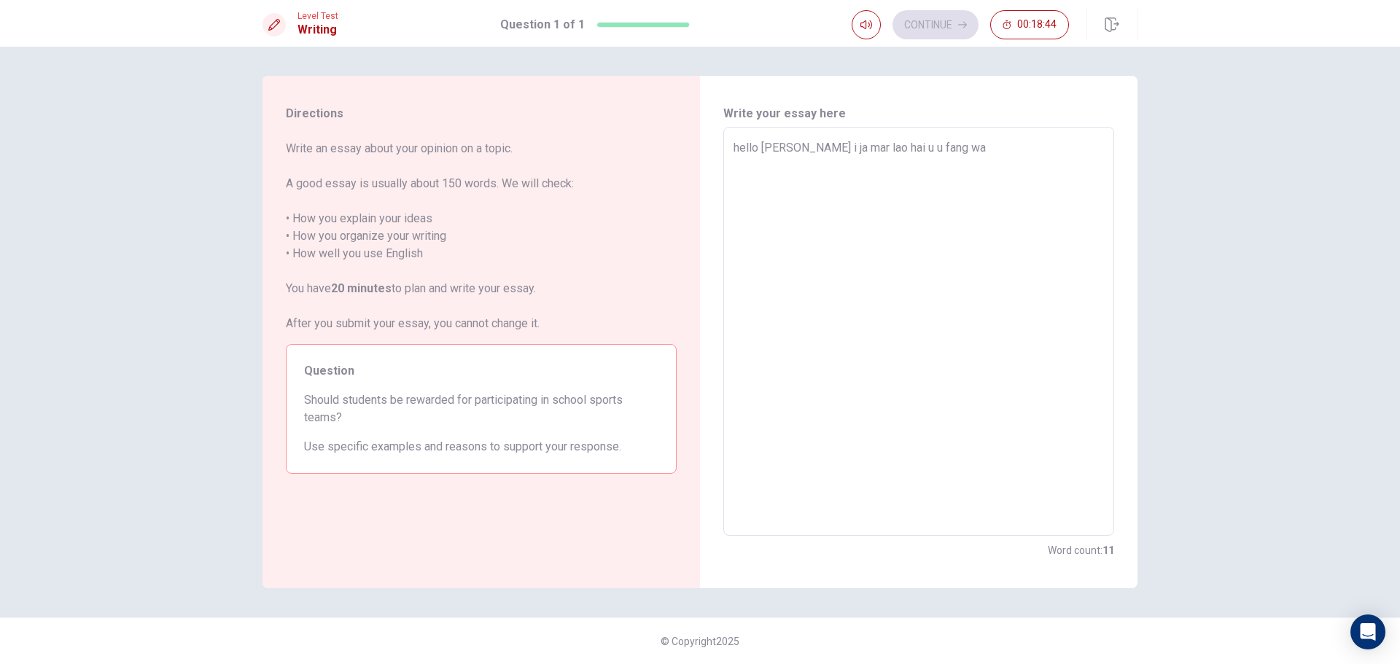
type textarea "hello [PERSON_NAME] i ja mar lao hai u u fang wa"
type textarea "x"
type textarea "hello [PERSON_NAME] i ja mar lao hai u u fang wa i"
type textarea "x"
type textarea "hello [PERSON_NAME] i ja mar lao hai u u fang wa i"
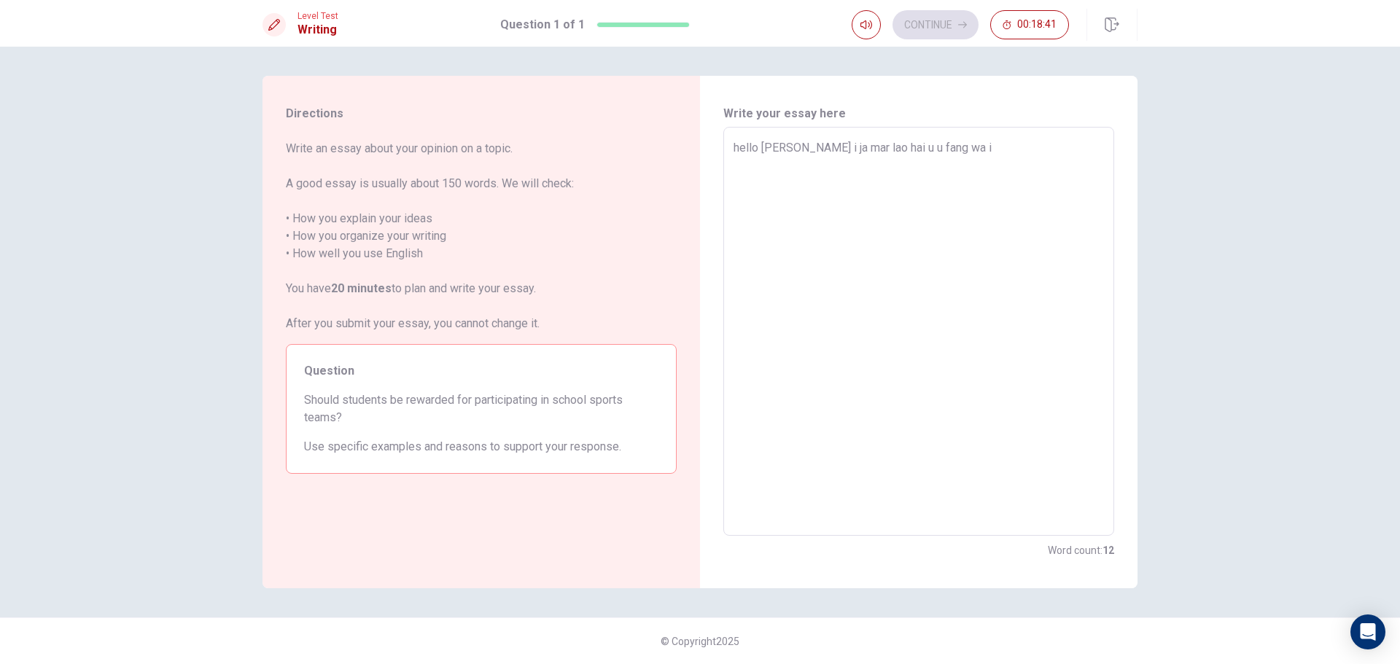
type textarea "x"
type textarea "hello [PERSON_NAME] i ja mar lao hai u u fang wa i m"
type textarea "x"
type textarea "hello [PERSON_NAME] i ja mar lao hai u u fang wa i ma"
type textarea "x"
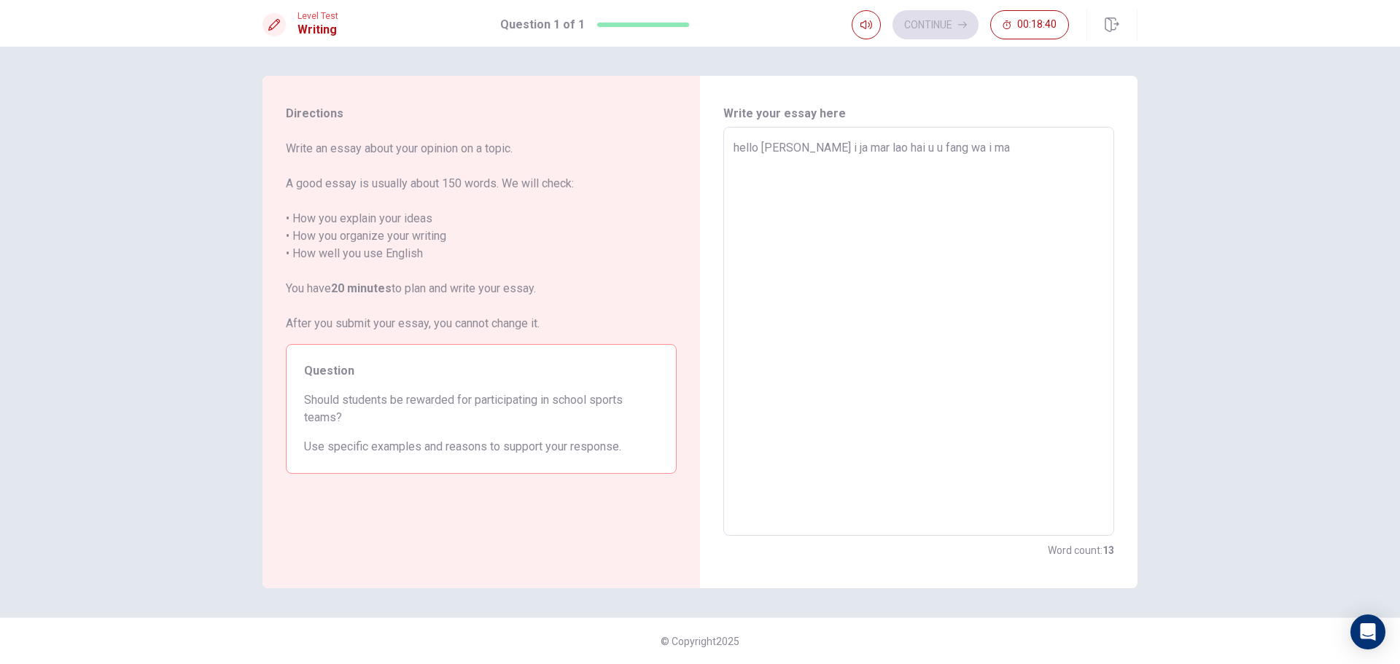
type textarea "hello [PERSON_NAME] i ja mar lao hai u u fang wa i mai"
type textarea "x"
type textarea "hello [PERSON_NAME] i ja mar lao hai u u fang wa i mai"
type textarea "x"
type textarea "hello [PERSON_NAME] i ja mar lao hai u u fang wa i mai r"
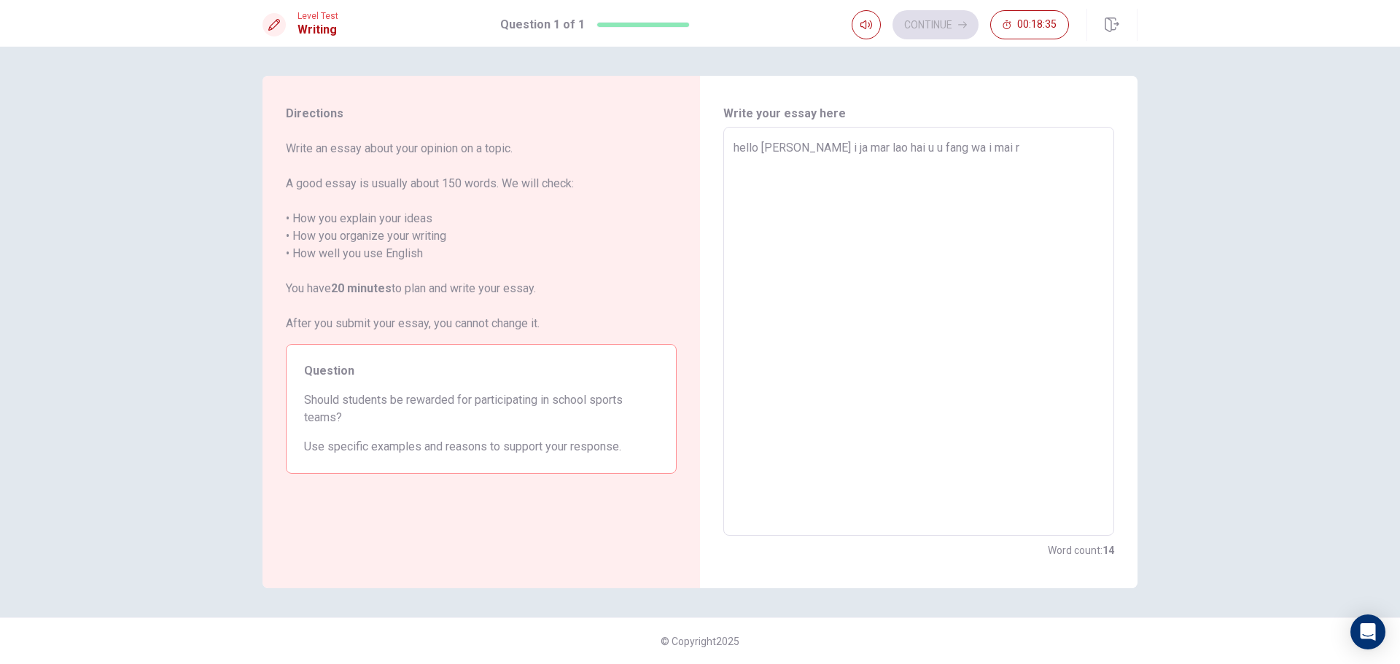
type textarea "x"
type textarea "hello [PERSON_NAME] i ja mar lao hai u u fang wa i mai ru"
type textarea "x"
type textarea "hello [PERSON_NAME] i ja mar lao hai u u fang wa i mai ru"
type textarea "x"
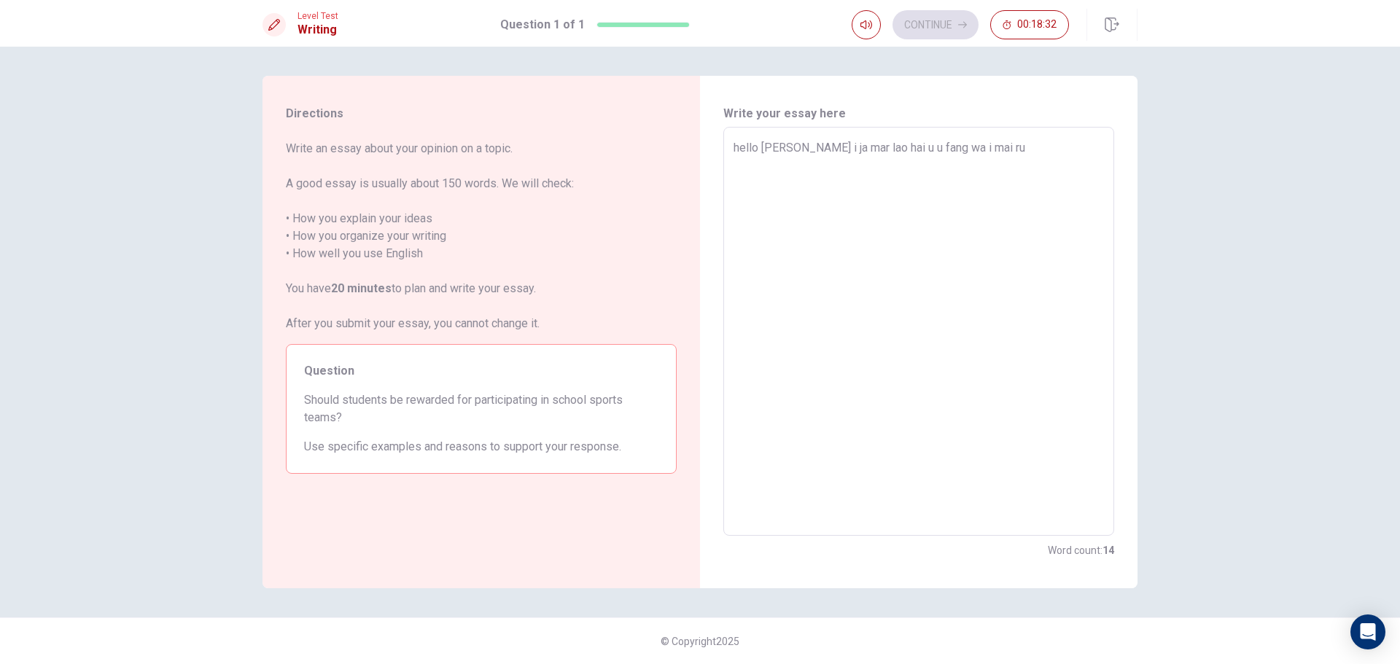
type textarea "hello [PERSON_NAME] i ja mar lao hai u u fang wa i mai ru a"
type textarea "x"
type textarea "hello [PERSON_NAME] i ja mar lao hai u u fang wa i mai ru a"
type textarea "x"
type textarea "hello [PERSON_NAME] i ja mar lao hai u u fang wa i mai ru a r"
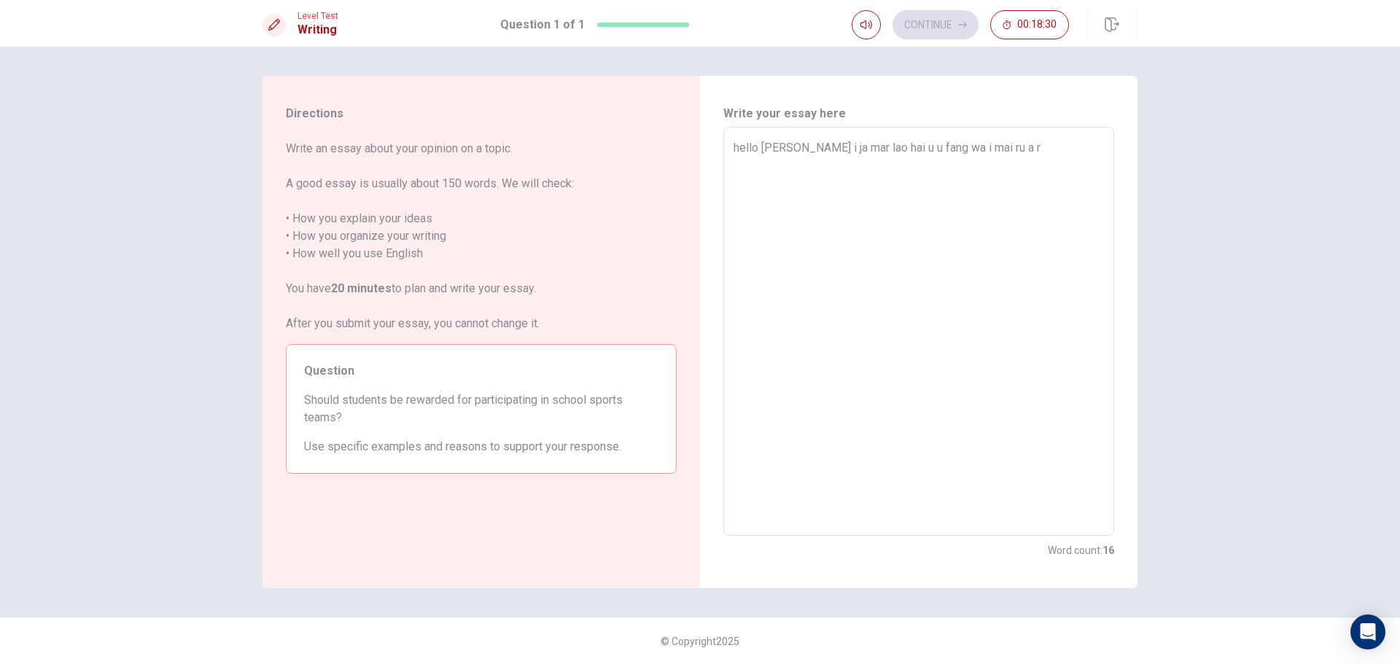
type textarea "x"
type textarea "hello [PERSON_NAME] i ja mar lao hai u u fang wa i mai ru a ra"
type textarea "x"
type textarea "hello [PERSON_NAME] i ja mar lao hai u u fang wa i mai ru a rai"
type textarea "x"
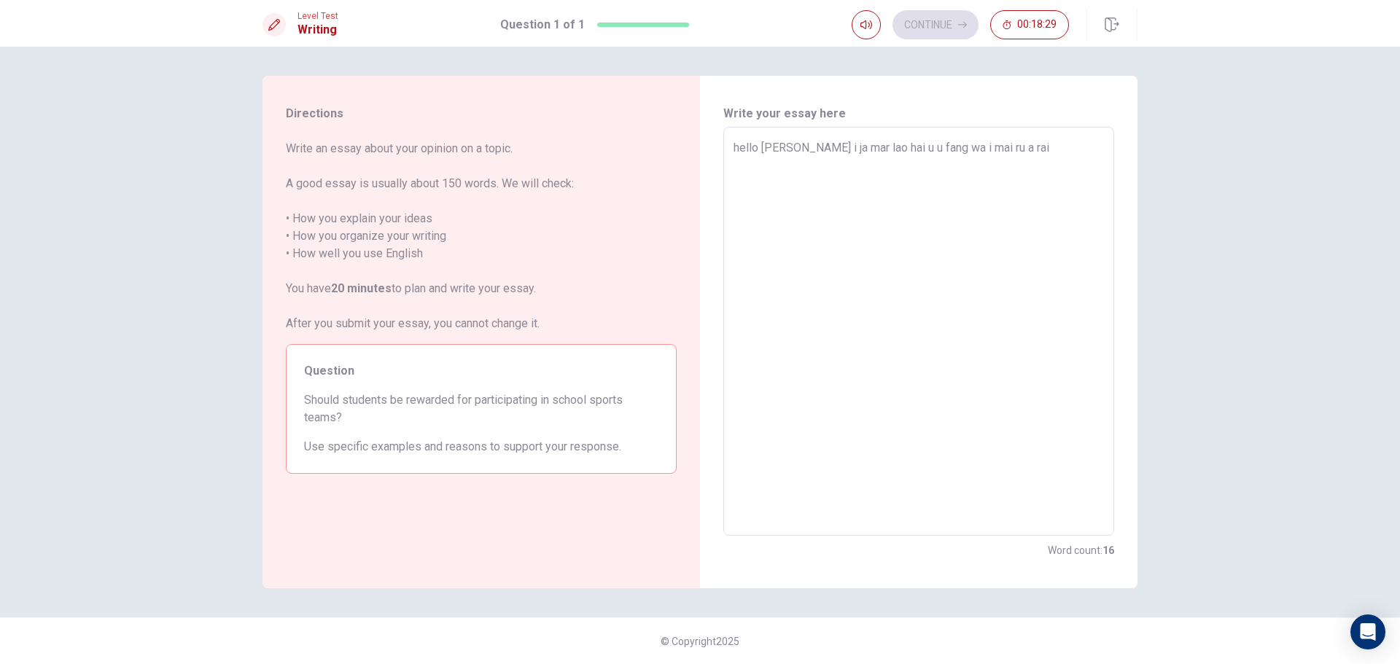
type textarea "hello [PERSON_NAME] i ja mar lao hai u u fang wa i mai ru a rai"
type textarea "x"
type textarea "hello [PERSON_NAME] i ja mar lao hai u u fang wa i mai ru a rai s"
type textarea "x"
type textarea "hello [PERSON_NAME] i ja mar lao hai u u fang wa i mai ru a [PERSON_NAME]"
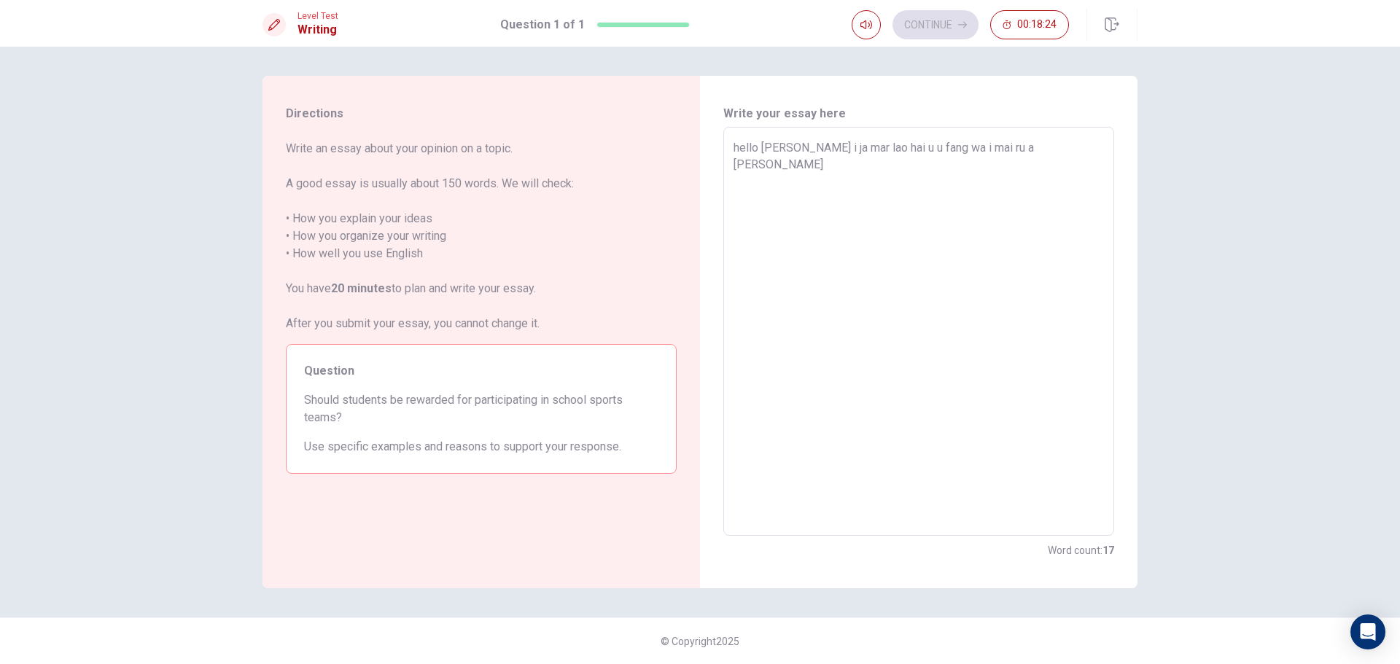
type textarea "x"
type textarea "hello [PERSON_NAME] i ja mar lao hai u u fang wa i mai ru a rai sag"
type textarea "x"
type textarea "hello [PERSON_NAME] i ja mar lao hai u u fang wa i mai ru a rai sag"
type textarea "x"
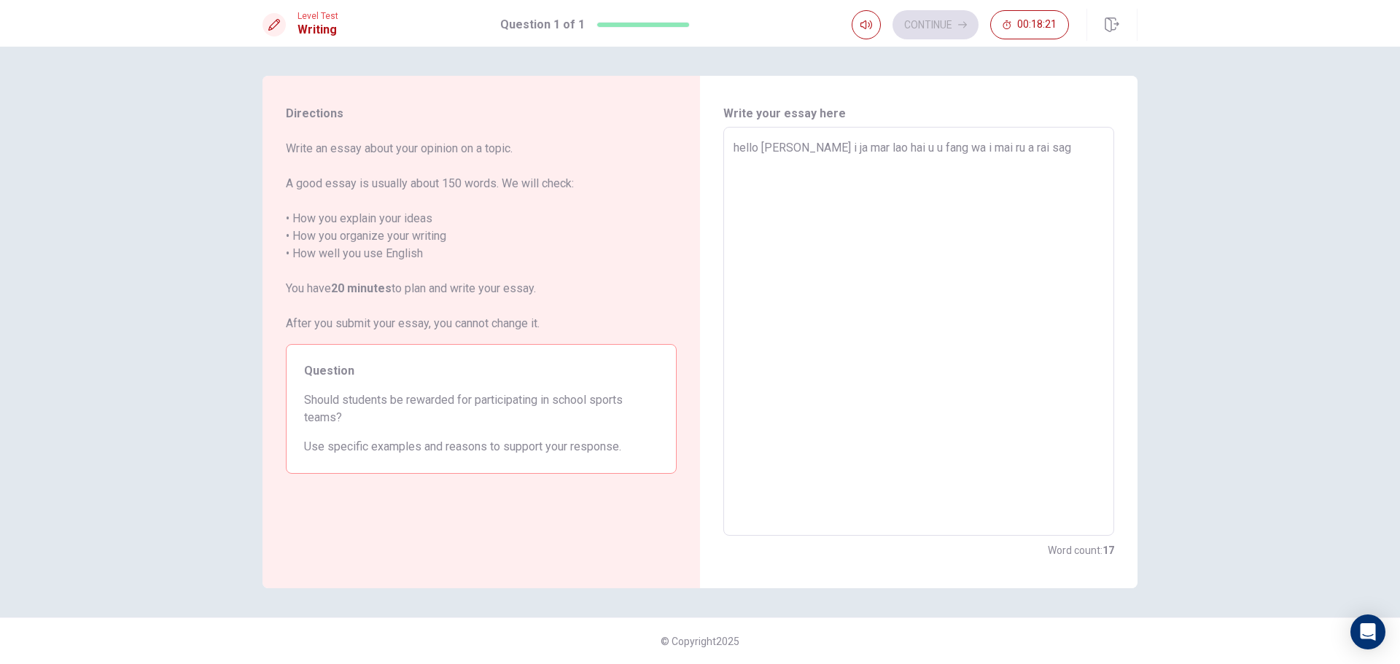
type textarea "hello [PERSON_NAME] i ja mar lao hai u u fang wa i mai ru a rai sag"
type textarea "x"
type textarea "hello [PERSON_NAME] i ja mar lao hai u u fang wa i mai ru a rai sagy"
type textarea "x"
type textarea "hello [PERSON_NAME] i ja mar lao hai u u fang wa i mai ru a rai sagyn"
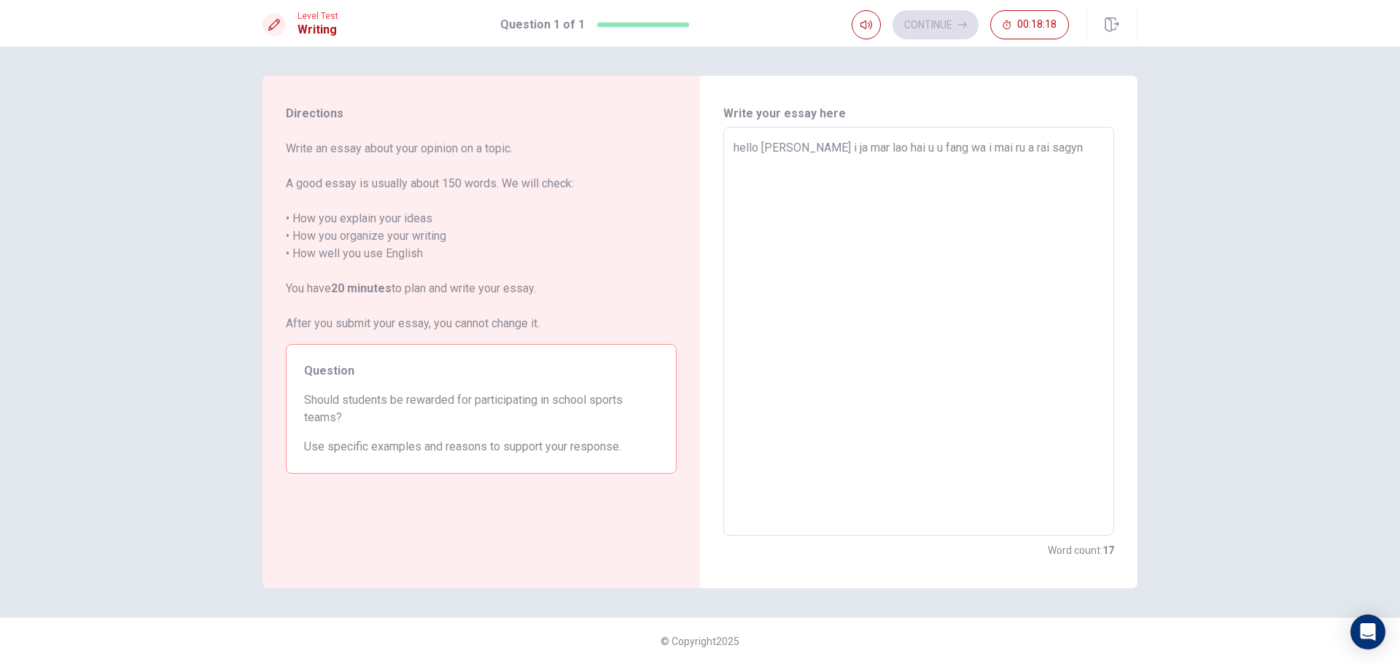
type textarea "x"
type textarea "hello [PERSON_NAME] i ja mar lao hai u u fang wa i mai ru a rai sagy"
type textarea "x"
type textarea "hello [PERSON_NAME] i ja mar lao hai u u fang wa i mai ru a rai sagya"
type textarea "x"
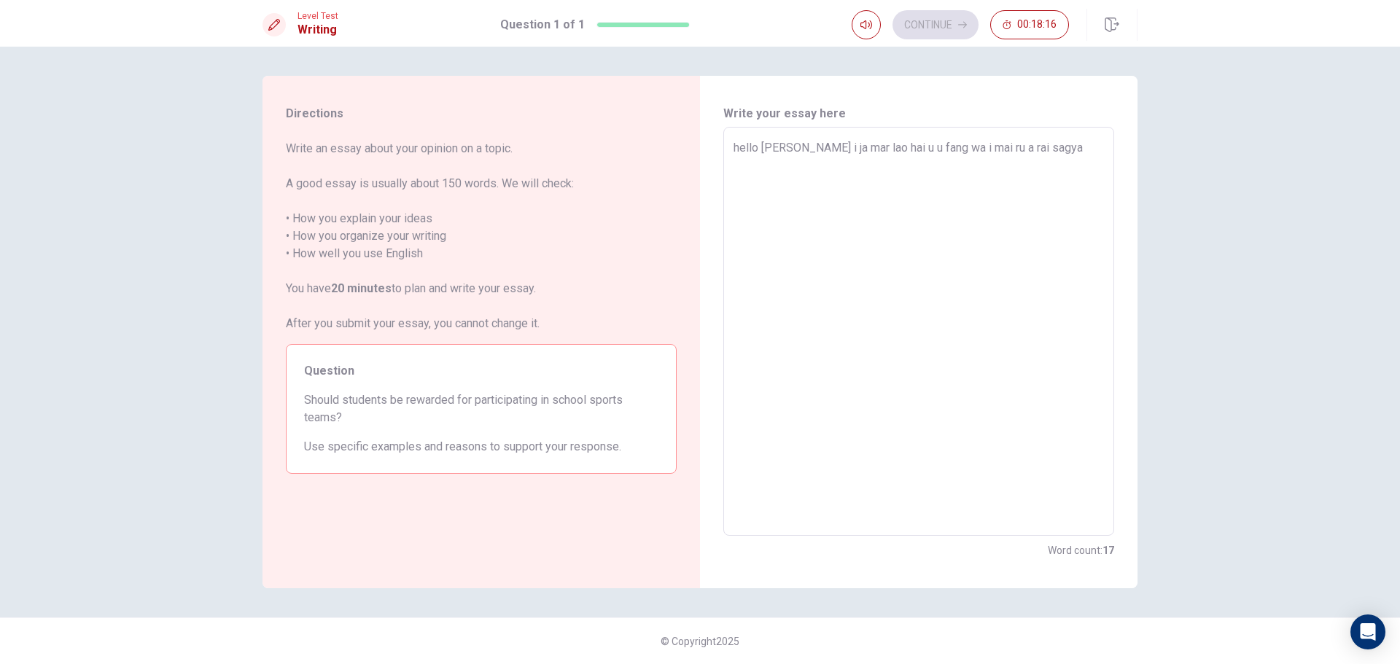
type textarea "hello [PERSON_NAME] i ja mar lao hai u u fang wa i mai ru a [PERSON_NAME]"
type textarea "x"
type textarea "hello [PERSON_NAME] i ja mar lao hai u u fang wa i mai ru a rai sagyang"
type textarea "x"
type textarea "hello [PERSON_NAME] i ja mar lao hai u u fang wa i mai ru a rai sagyang"
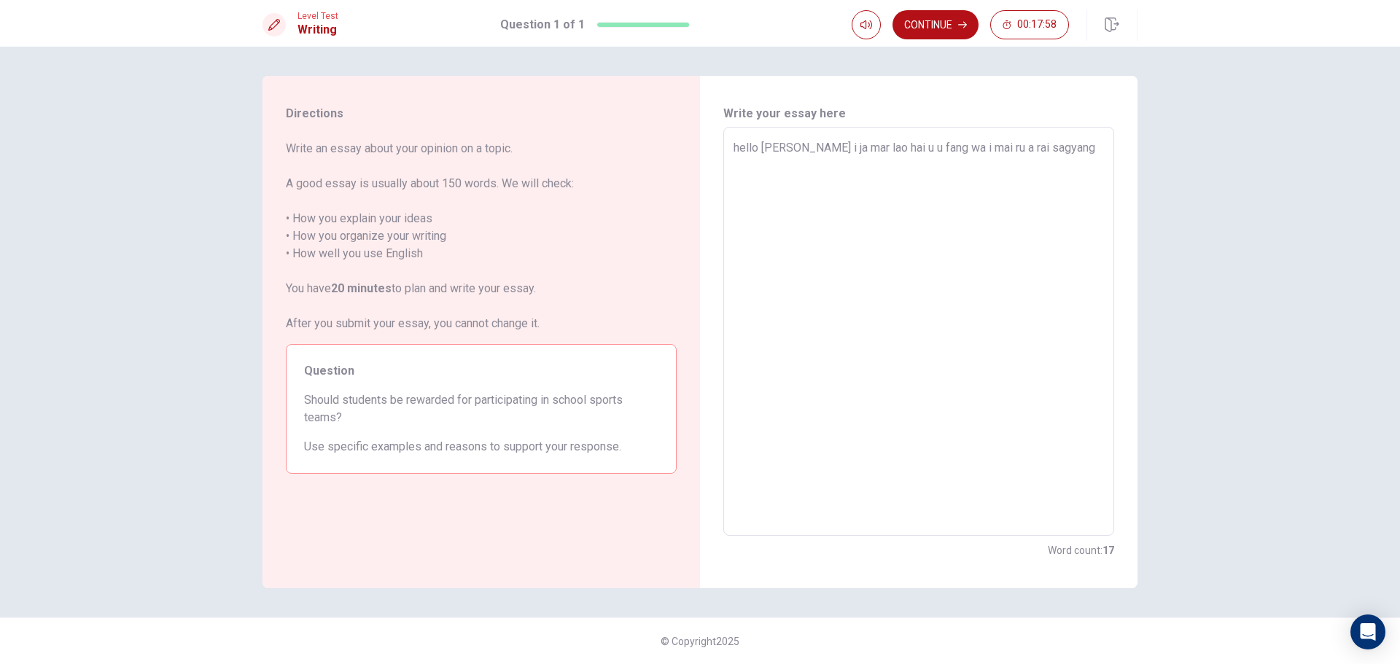
type textarea "x"
type textarea "hello [PERSON_NAME] i ja mar lao hai u u fang wa i mai ru a rai sagyang i"
type textarea "x"
type textarea "hello [PERSON_NAME] i ja mar lao hai u u fang wa i mai ru a rai sagyang i"
type textarea "x"
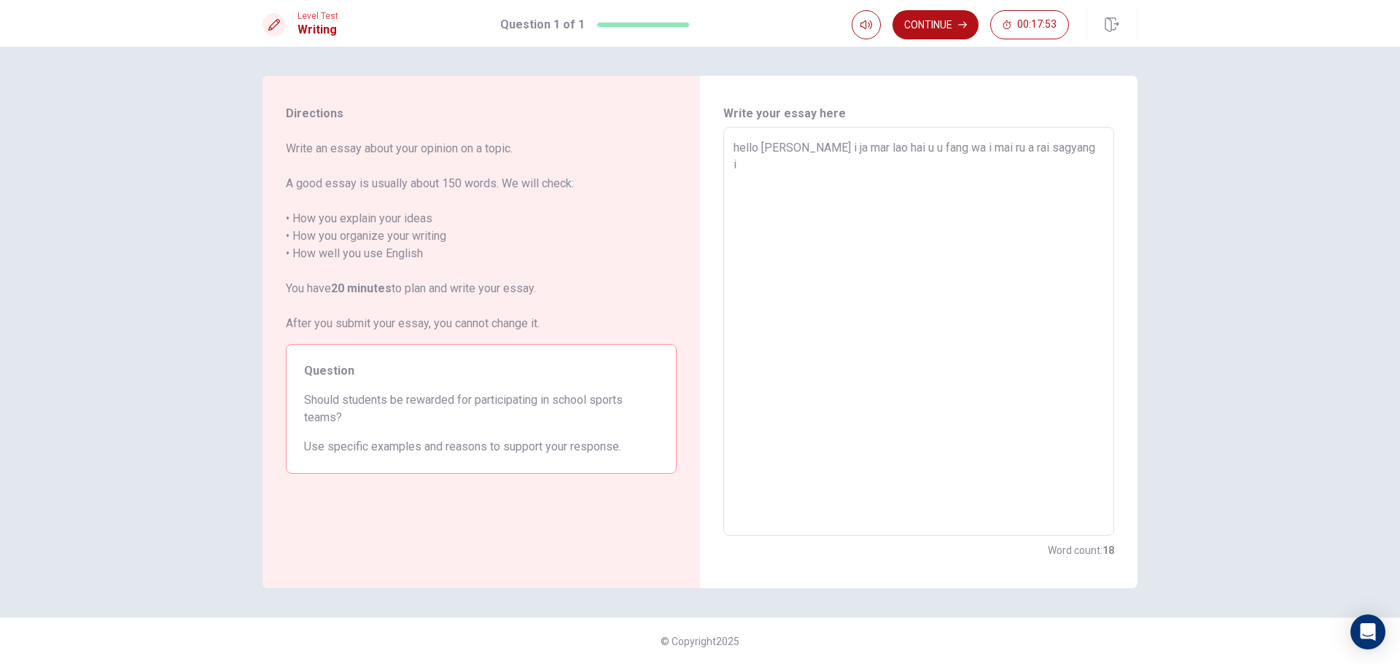
type textarea "hello [PERSON_NAME] i ja mar lao hai u u fang wa i mai ru a rai sagyang i y"
type textarea "x"
type textarea "hello [PERSON_NAME] i ja mar lao hai u u fang wa i mai ru a rai sagyang i ya"
type textarea "x"
type textarea "hello [PERSON_NAME] i ja mar lao hai u u fang wa i mai ru a rai sagyang i yam"
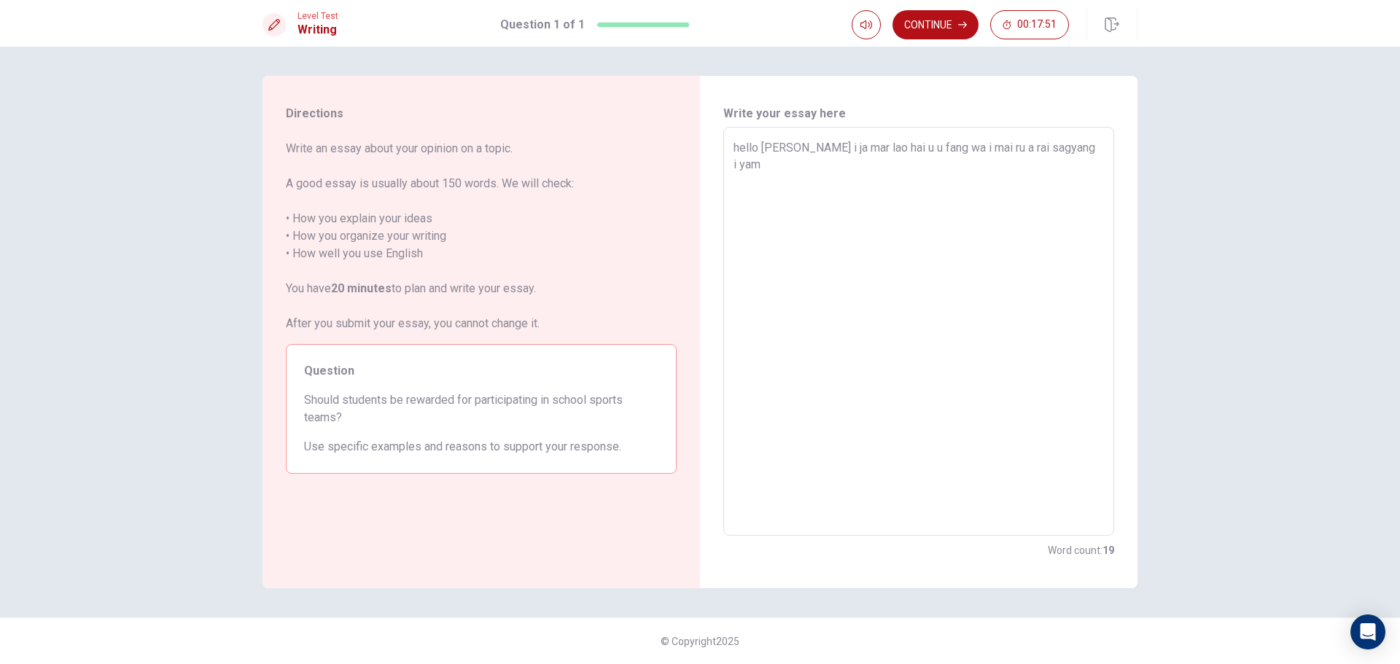
type textarea "x"
type textarea "hello [PERSON_NAME] i ja mar lao hai u u fang wa i mai ru a rai sagyang i ya"
type textarea "x"
type textarea "hello [PERSON_NAME] i ja mar lao hai u u fang wa i mai ru a rai sagyang i yar"
type textarea "x"
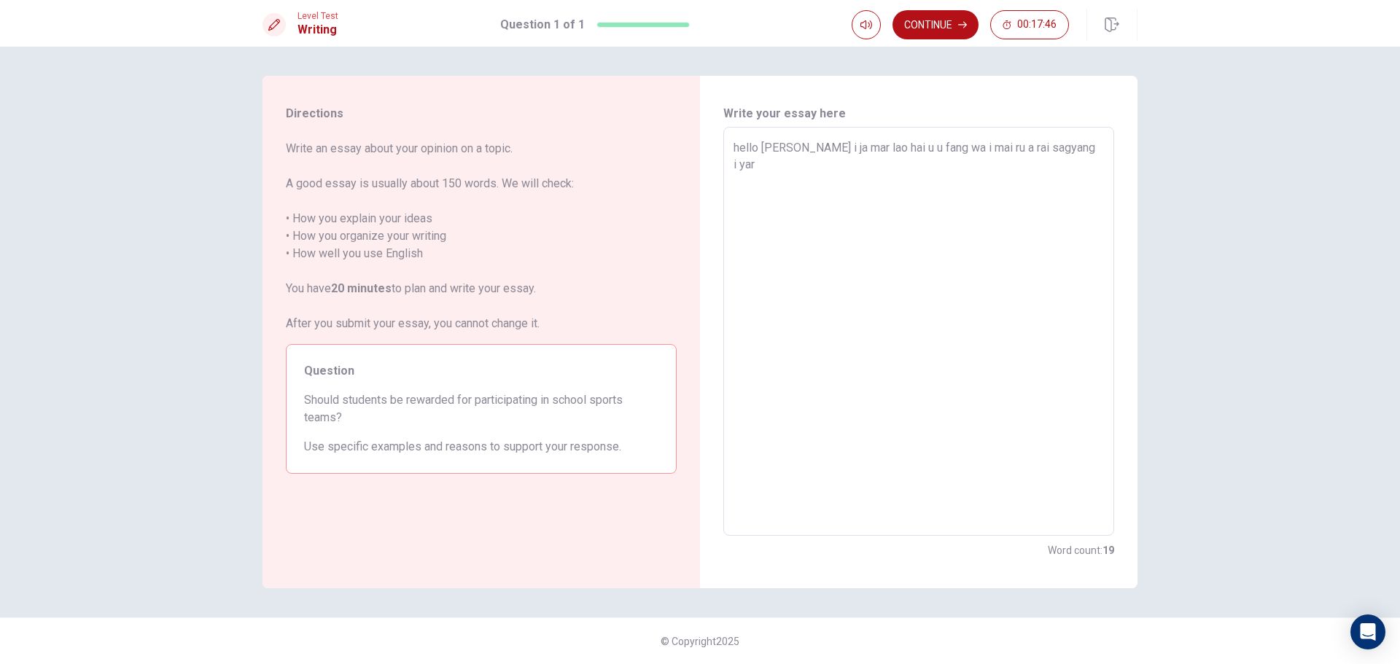
type textarea "hello [PERSON_NAME] i ja mar lao hai u u fang wa i mai ru a rai sagyang i yarg"
type textarea "x"
type textarea "hello [PERSON_NAME] i ja mar lao hai u u fang wa i mai ru a rai sagyang i yarg"
type textarea "x"
type textarea "hello [PERSON_NAME] i ja mar lao hai u u fang wa i mai ru a rai sagyang i yarg k"
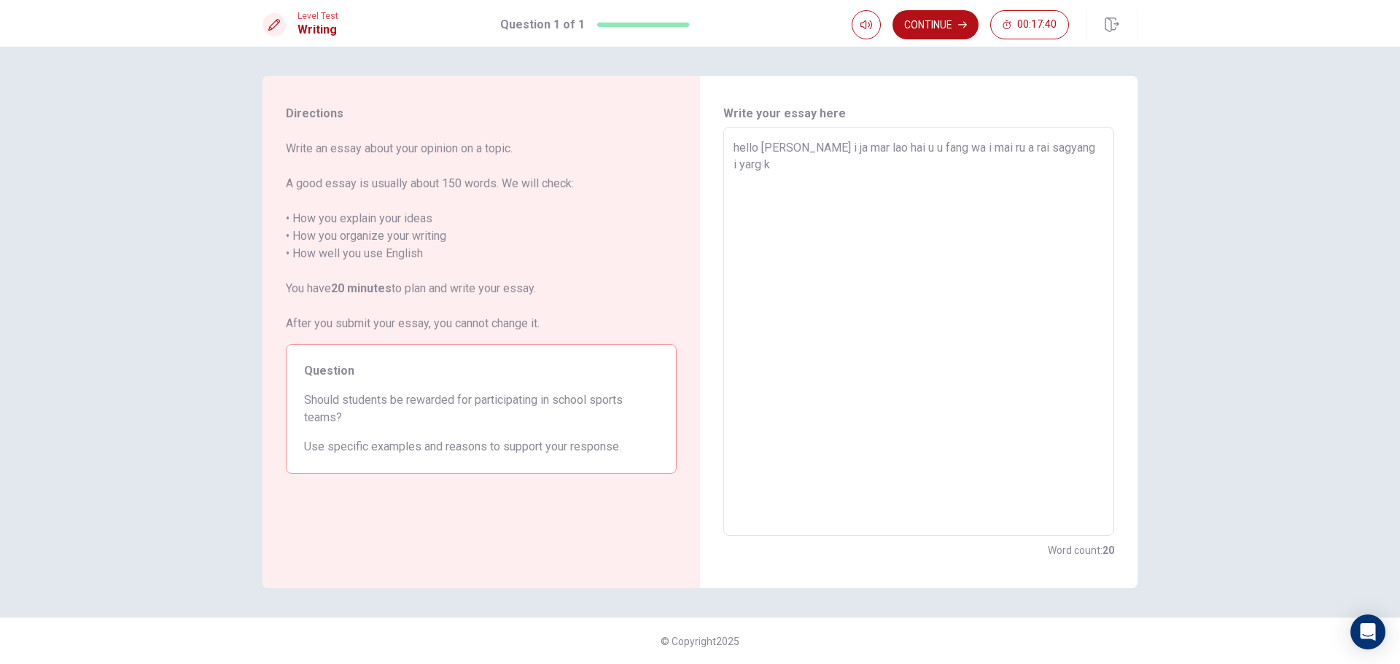
type textarea "x"
type textarea "hello [PERSON_NAME] i ja mar lao hai u u fang wa i mai ru a rai sagyang i yarg"
type textarea "x"
type textarea "hello [PERSON_NAME] i ja mar lao hai u u fang wa i mai ru a rai sagyang i yarg g"
type textarea "x"
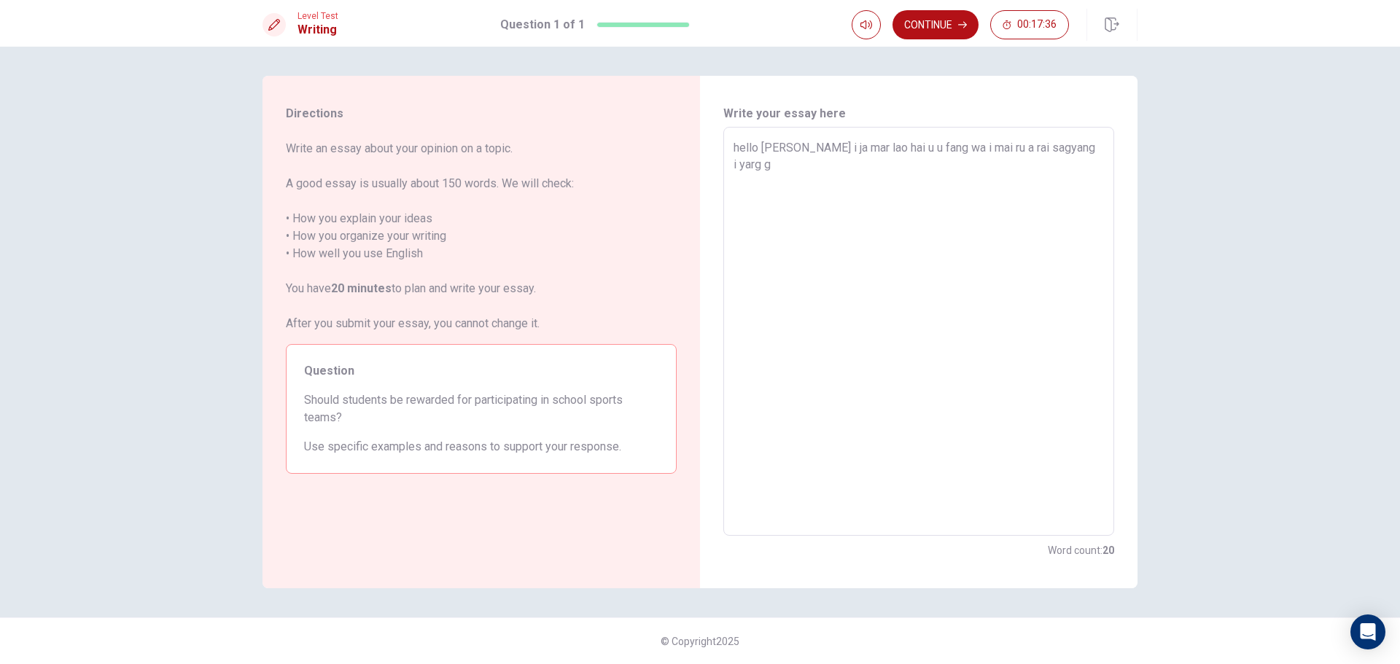
type textarea "hello [PERSON_NAME] i ja mar lao hai u u fang wa i mai ru a rai sagyang i yarg …"
type textarea "x"
type textarea "hello [PERSON_NAME] i ja mar lao hai u u fang wa i mai ru a rai sagyang i yarg …"
type textarea "x"
type textarea "hello [PERSON_NAME] i ja mar lao hai u u fang wa i mai ru a rai sagyang i yarg …"
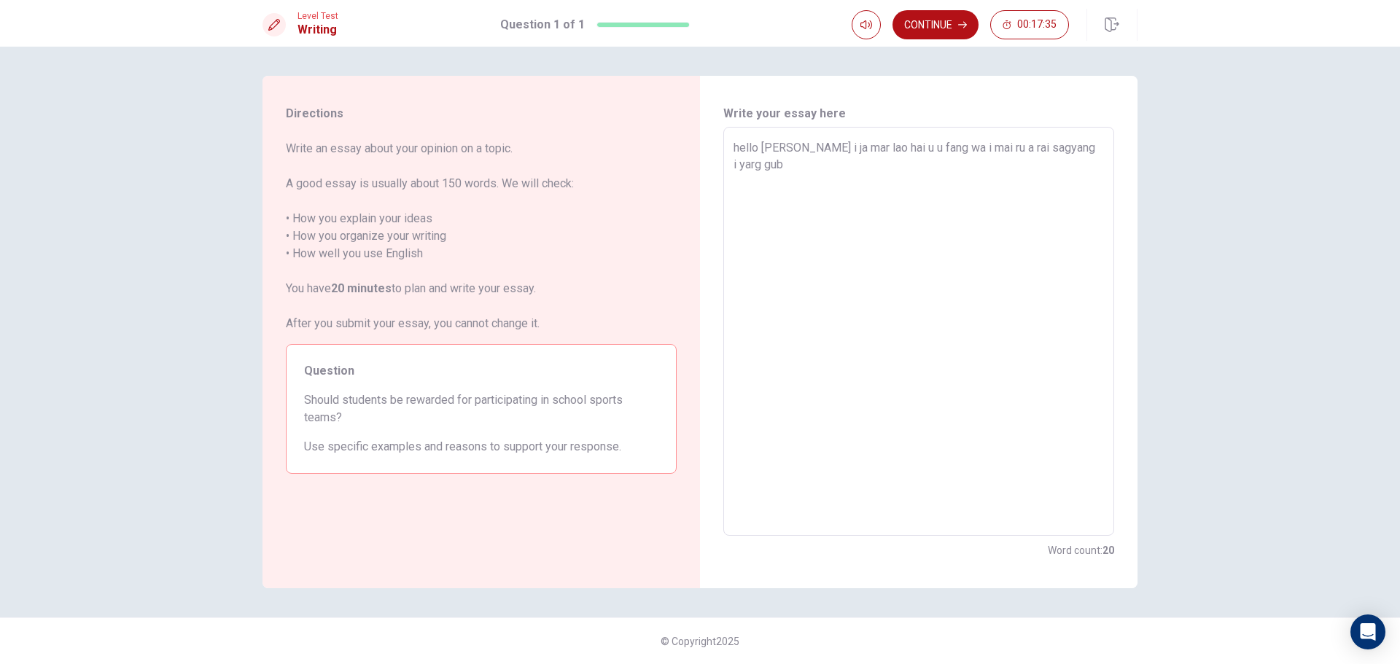
type textarea "x"
type textarea "hello [PERSON_NAME] i ja mar lao hai u u fang wa i mai ru a rai sagyang i yarg …"
type textarea "x"
type textarea "hello [PERSON_NAME] i ja mar lao hai u u fang wa i mai ru a rai sagyang i yarg …"
type textarea "x"
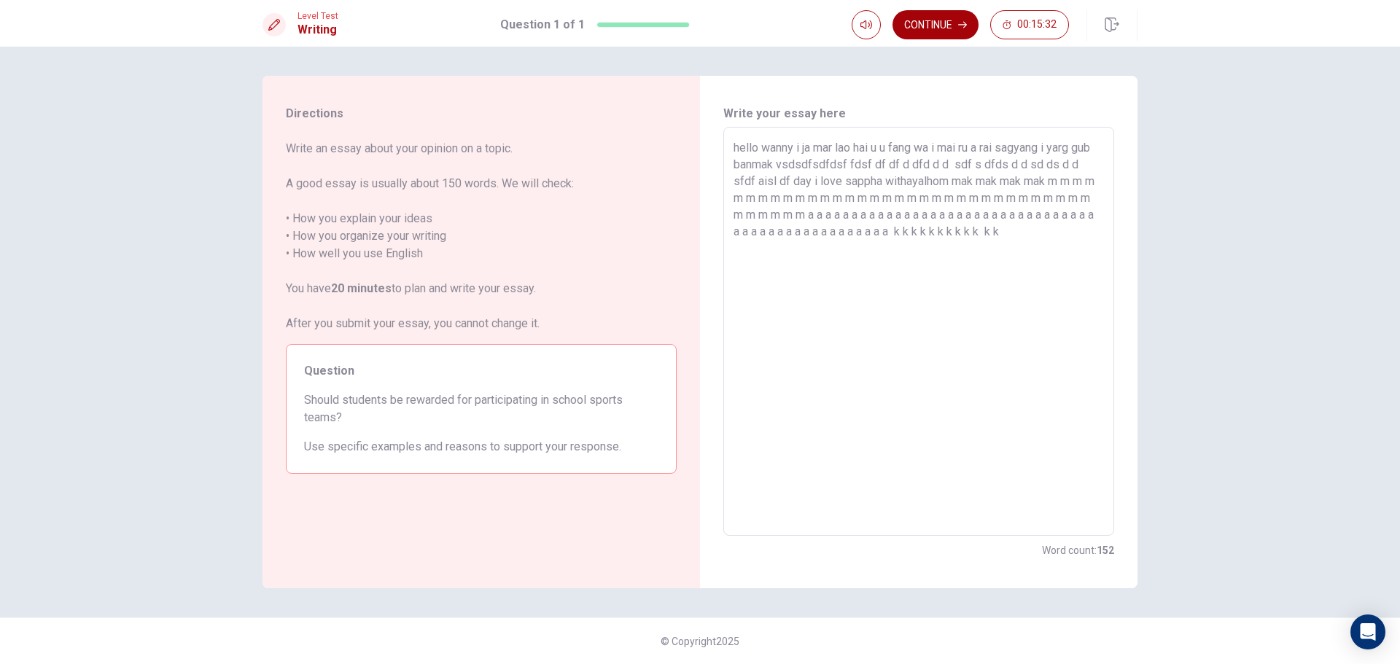
click at [905, 22] on button "Continue" at bounding box center [935, 24] width 86 height 29
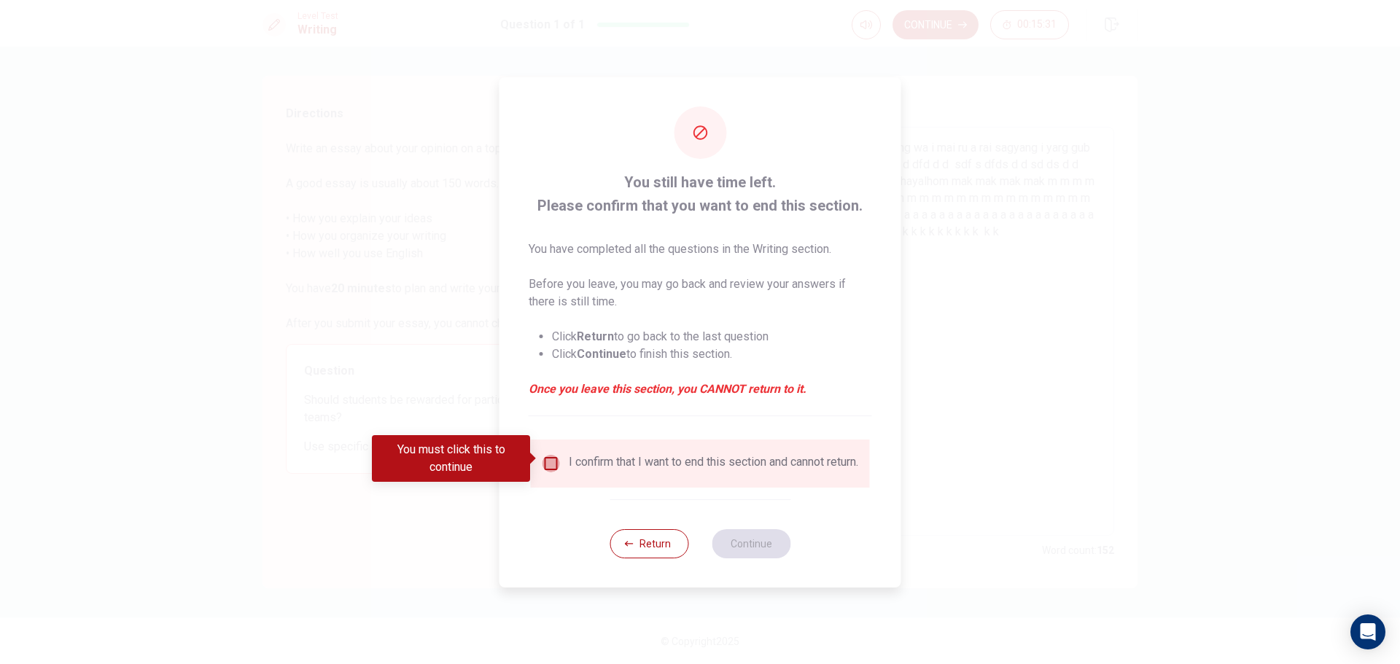
click at [550, 458] on input "You must click this to continue" at bounding box center [550, 463] width 17 height 17
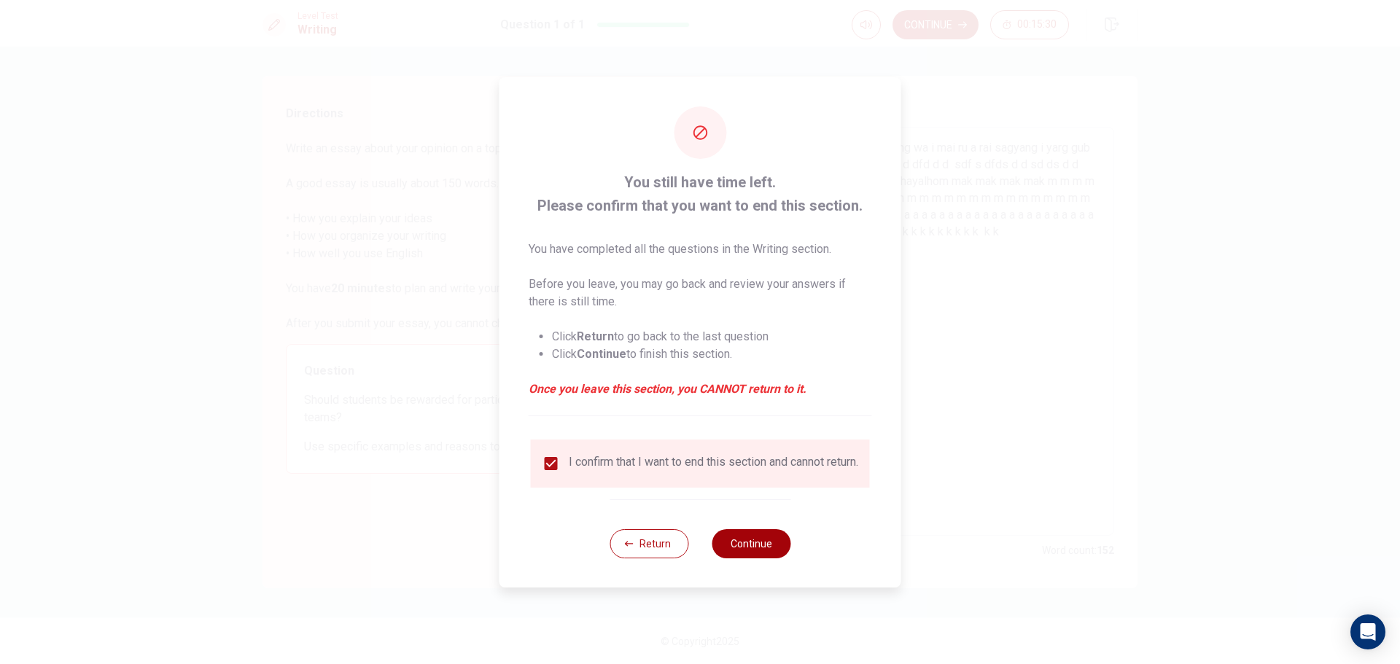
click at [742, 548] on button "Continue" at bounding box center [750, 543] width 79 height 29
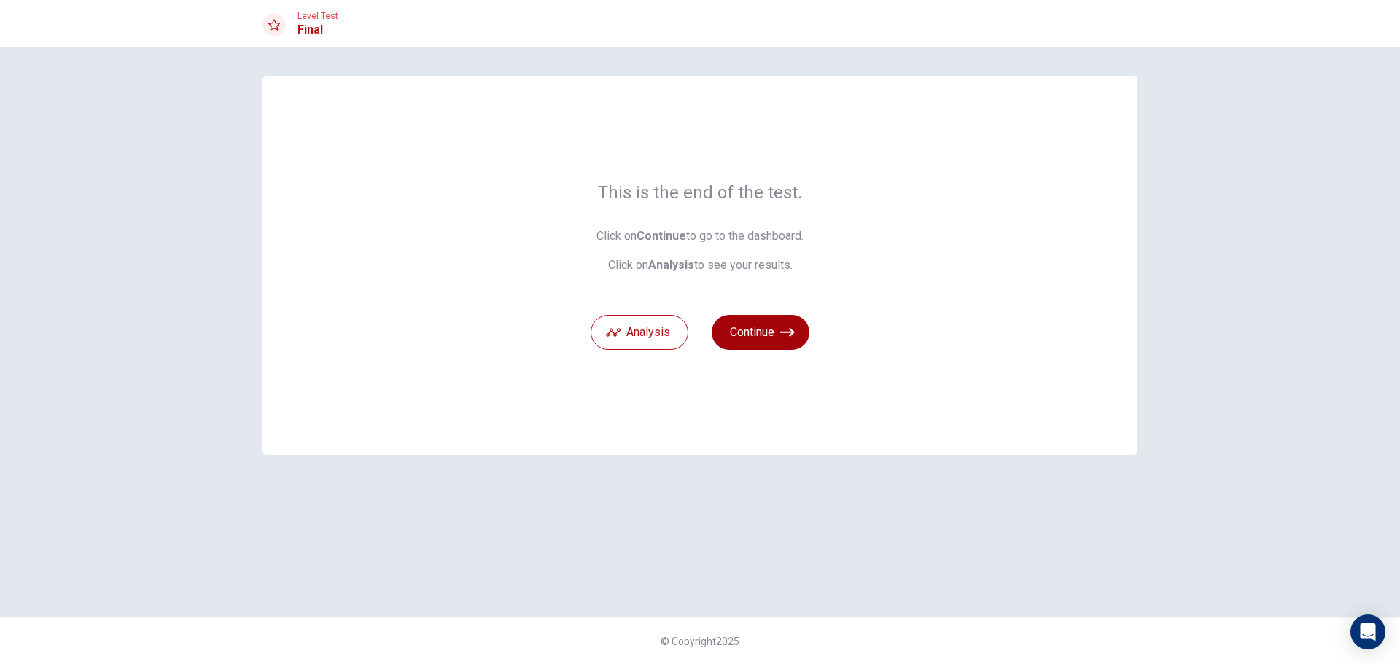
click at [768, 335] on button "Continue" at bounding box center [760, 332] width 98 height 35
